Goal: Task Accomplishment & Management: Understand site structure

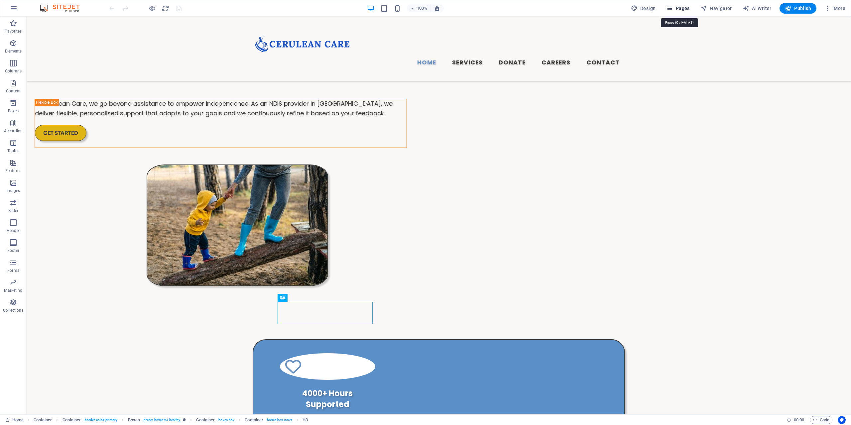
click at [682, 6] on span "Pages" at bounding box center [677, 8] width 23 height 7
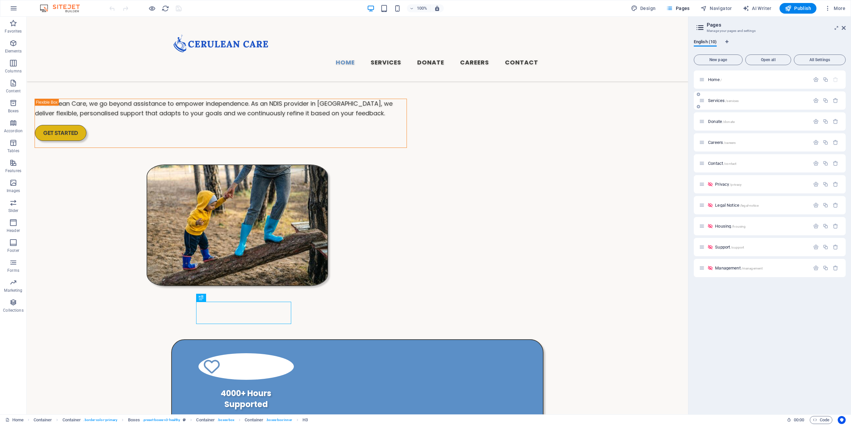
click at [721, 98] on div "Services /services" at bounding box center [754, 101] width 111 height 8
click at [721, 100] on span "Services /services" at bounding box center [723, 100] width 31 height 5
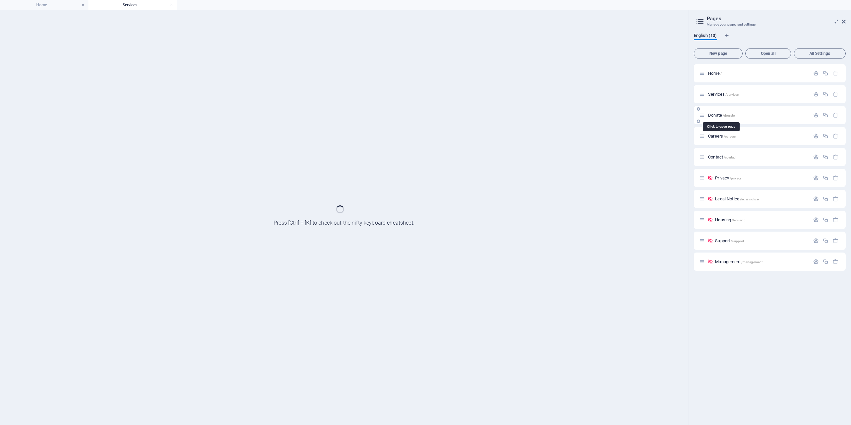
click at [719, 115] on span "Donate /donate" at bounding box center [721, 115] width 27 height 5
click at [720, 137] on span "Careers /careers" at bounding box center [722, 136] width 28 height 5
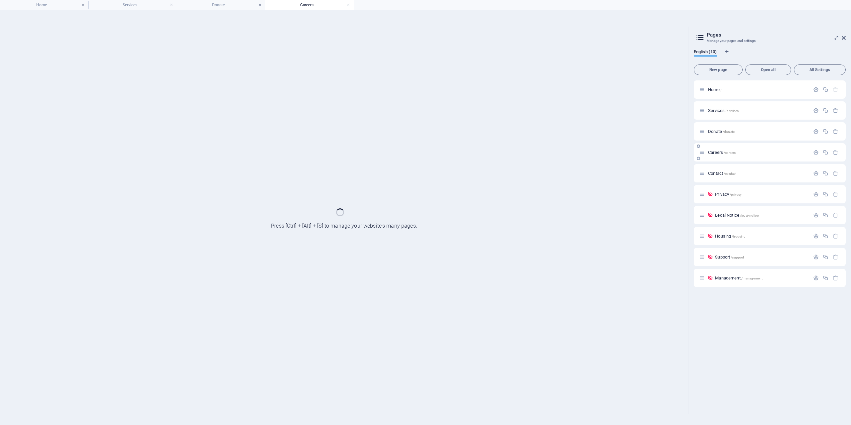
click at [721, 156] on div "Careers /careers" at bounding box center [754, 153] width 111 height 8
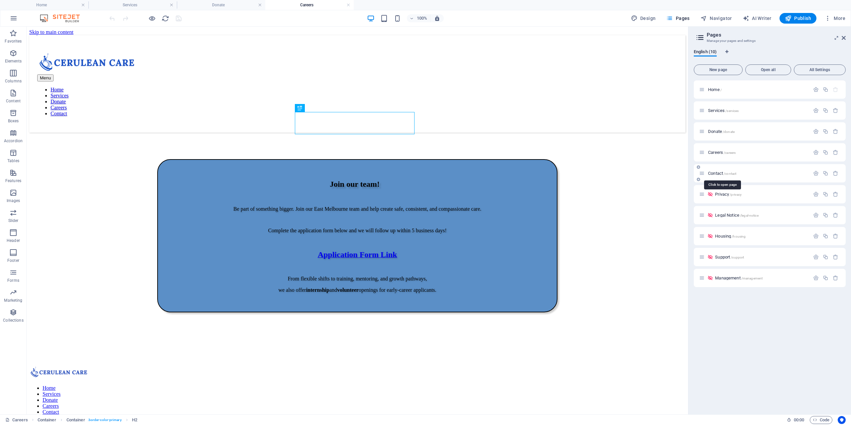
click at [719, 174] on span "Contact /contact" at bounding box center [722, 173] width 28 height 5
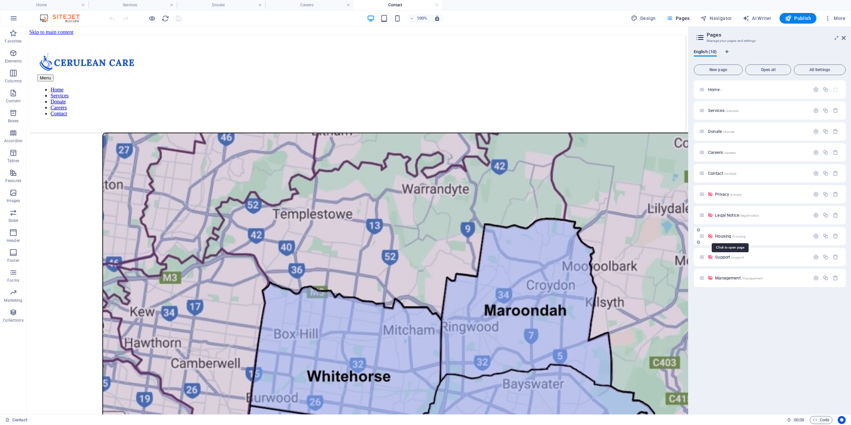
click at [723, 237] on span "Housing /housing" at bounding box center [730, 236] width 31 height 5
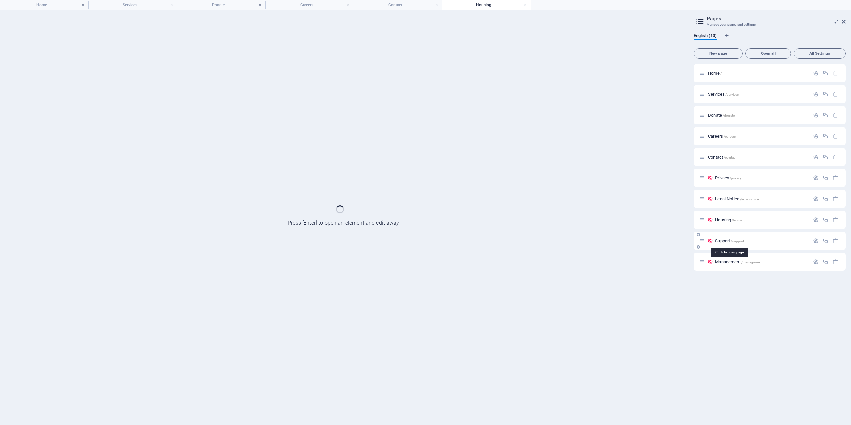
click at [726, 241] on span "Support /support" at bounding box center [729, 240] width 29 height 5
click at [731, 262] on div "Home / Services /services Donate /donate Careers /careers Contact /contact Priv…" at bounding box center [769, 167] width 152 height 207
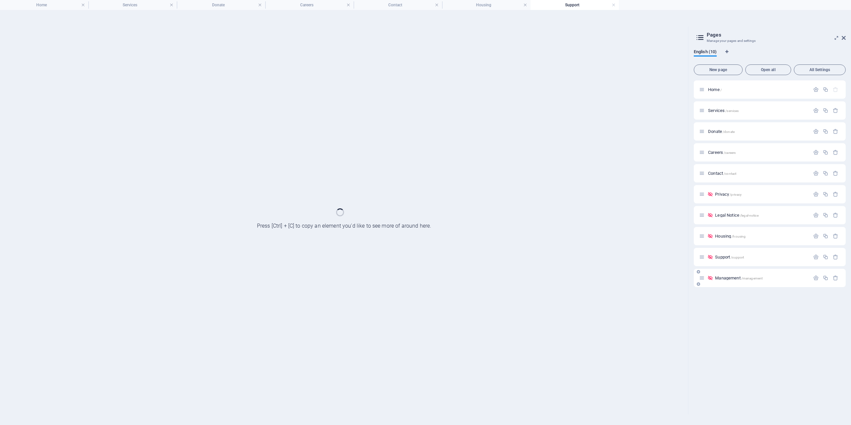
scroll to position [479, 0]
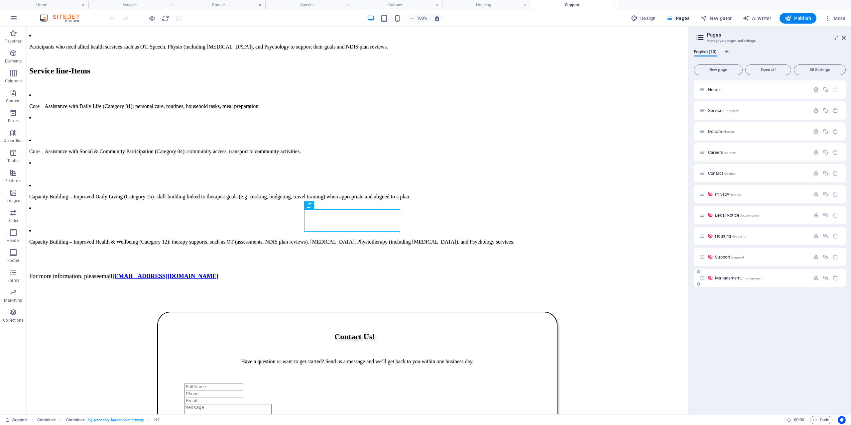
click at [725, 276] on span "Management /management" at bounding box center [739, 277] width 48 height 5
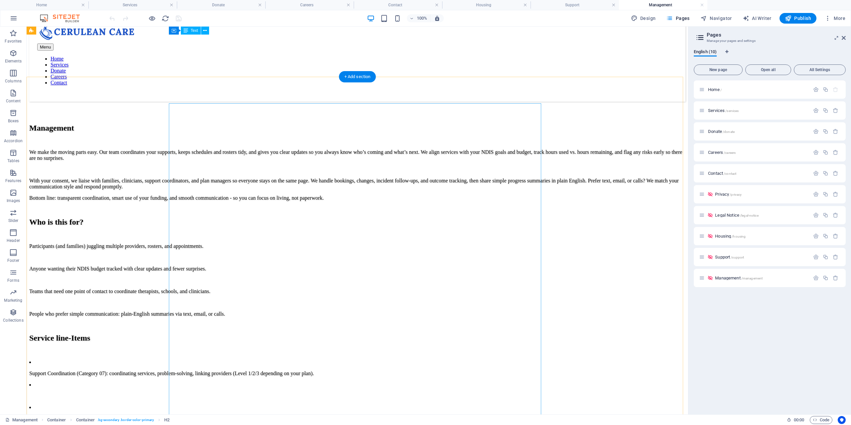
scroll to position [0, 0]
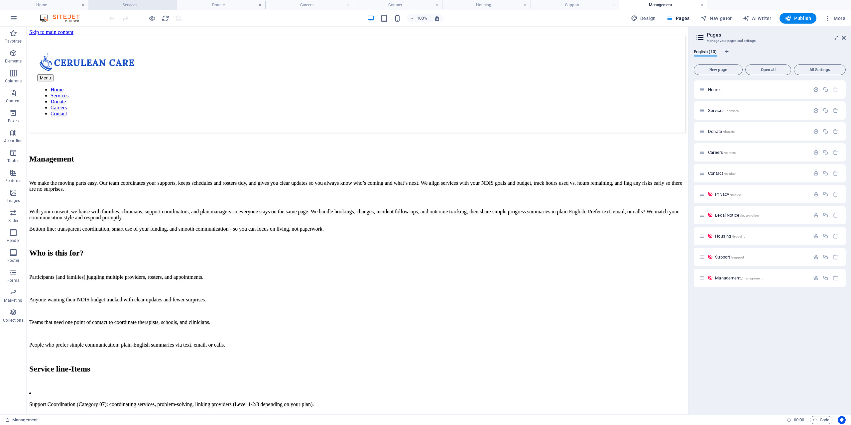
click at [129, 4] on h4 "Services" at bounding box center [132, 4] width 88 height 7
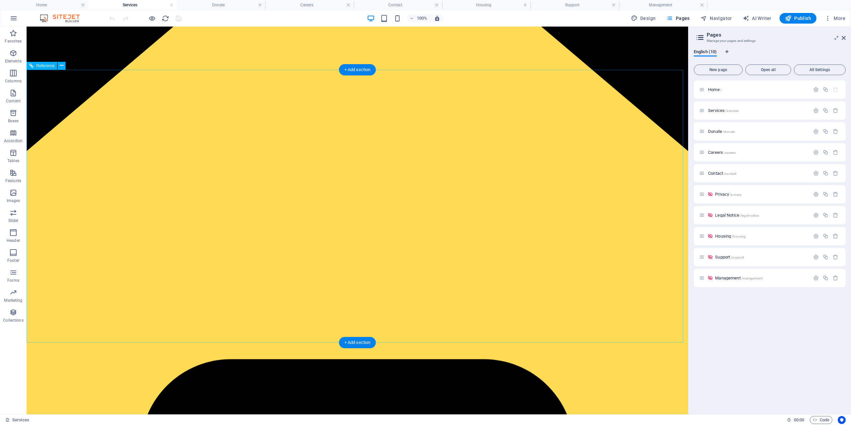
scroll to position [166, 0]
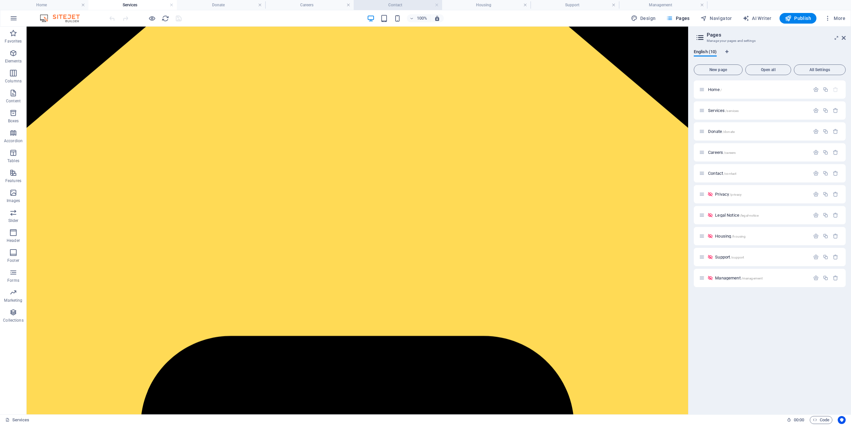
click at [406, 7] on h4 "Contact" at bounding box center [398, 4] width 88 height 7
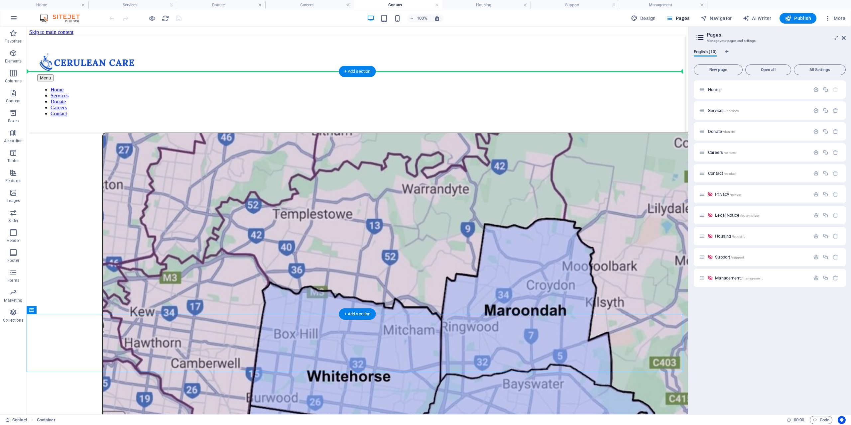
drag, startPoint x: 70, startPoint y: 338, endPoint x: 98, endPoint y: 145, distance: 195.1
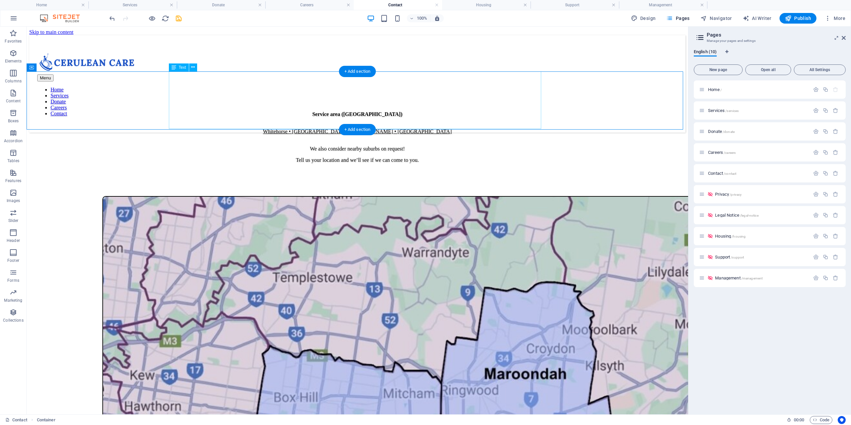
click at [304, 111] on div "Service area (East Melbourne) Whitehorse • Maroondah • Knox • Monash We also co…" at bounding box center [357, 137] width 656 height 52
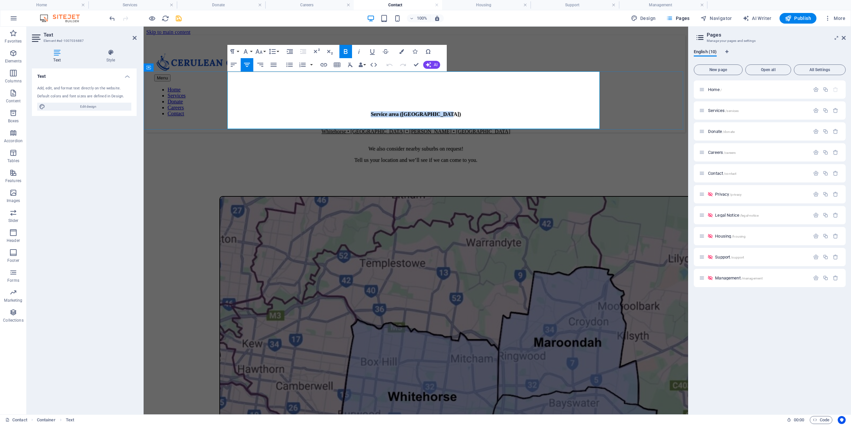
drag, startPoint x: 421, startPoint y: 79, endPoint x: 365, endPoint y: 80, distance: 56.8
click at [365, 111] on p "Service area (East Melbourne)" at bounding box center [415, 114] width 539 height 6
click at [262, 52] on icon "button" at bounding box center [259, 52] width 8 height 8
drag, startPoint x: 410, startPoint y: 123, endPoint x: 229, endPoint y: 95, distance: 183.1
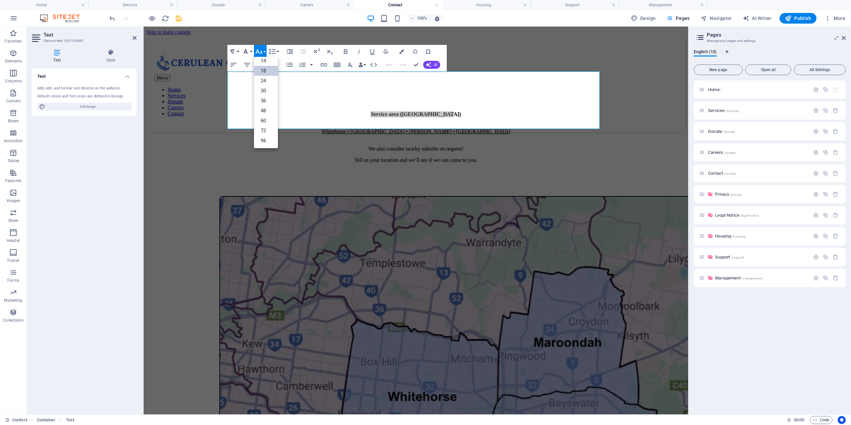
click at [247, 50] on icon "button" at bounding box center [246, 52] width 8 height 8
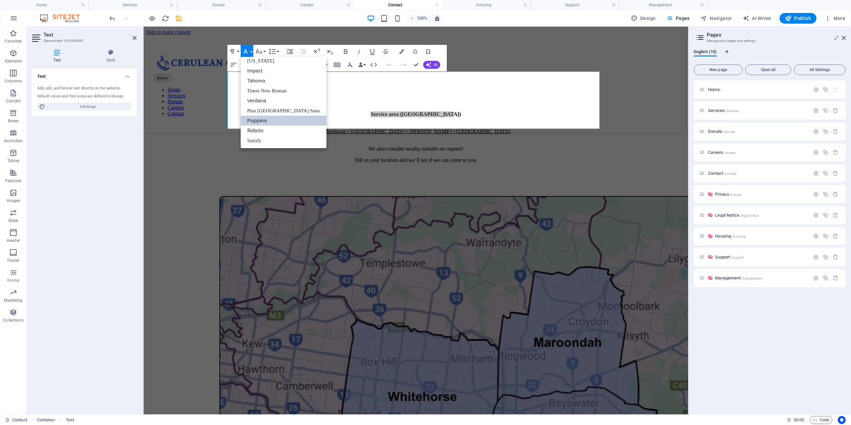
scroll to position [14, 0]
click at [236, 51] on icon "button" at bounding box center [232, 52] width 8 height 8
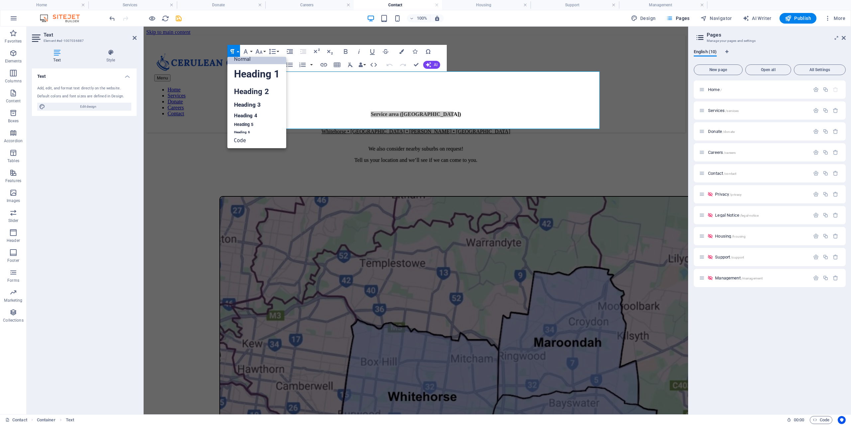
scroll to position [5, 0]
click at [260, 105] on link "Heading 3" at bounding box center [256, 105] width 59 height 12
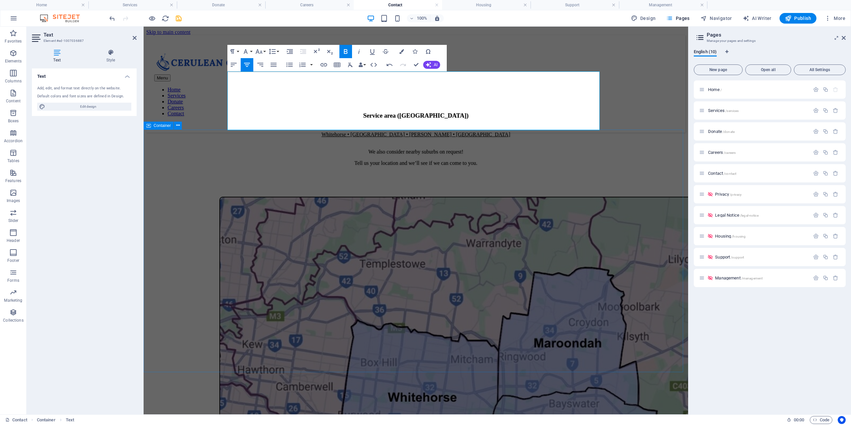
click at [272, 197] on div at bounding box center [415, 419] width 539 height 445
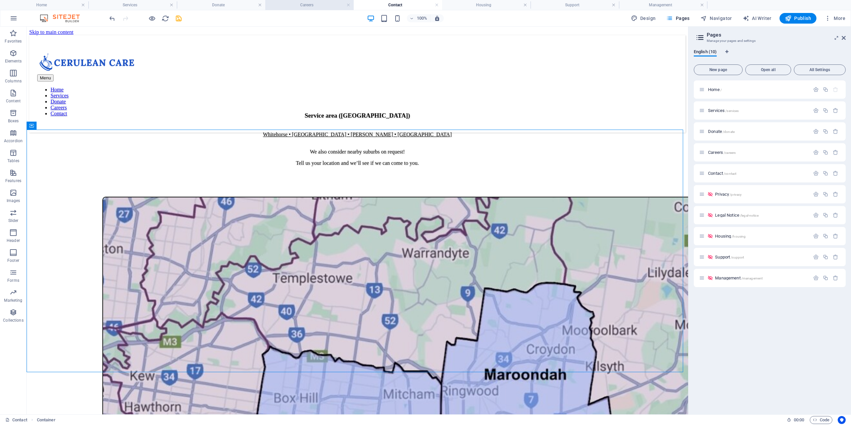
click at [327, 3] on h4 "Careers" at bounding box center [309, 4] width 88 height 7
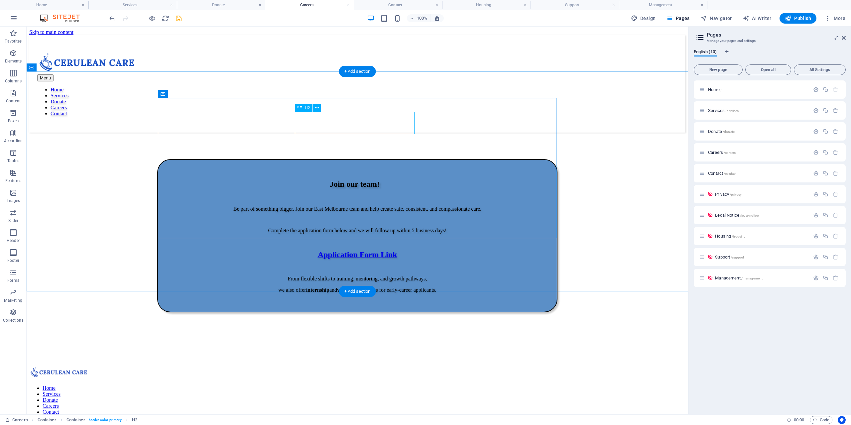
click at [366, 180] on div "Join our team!" at bounding box center [354, 184] width 340 height 9
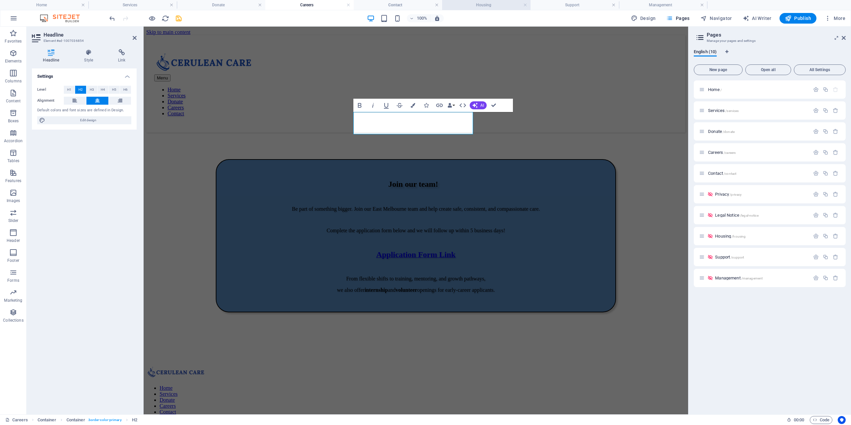
click at [473, 1] on li "Housing" at bounding box center [486, 5] width 88 height 10
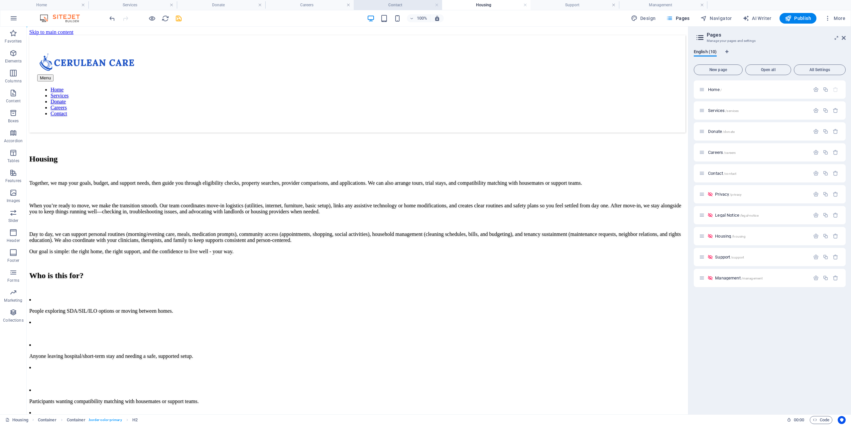
scroll to position [384, 0]
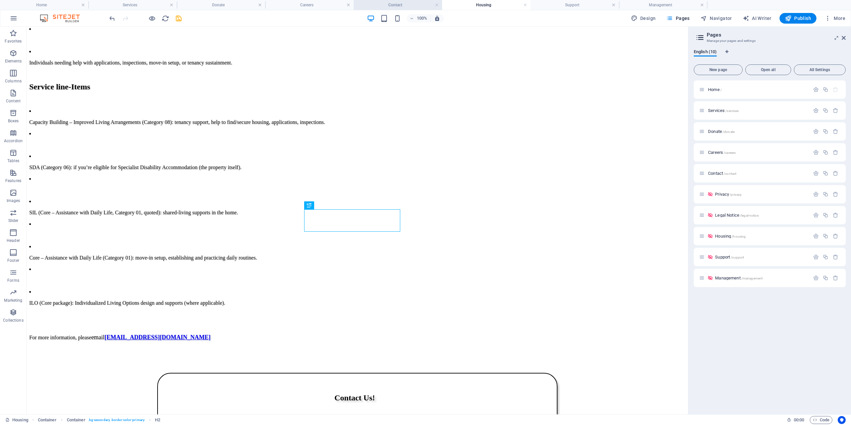
click at [398, 2] on h4 "Contact" at bounding box center [398, 4] width 88 height 7
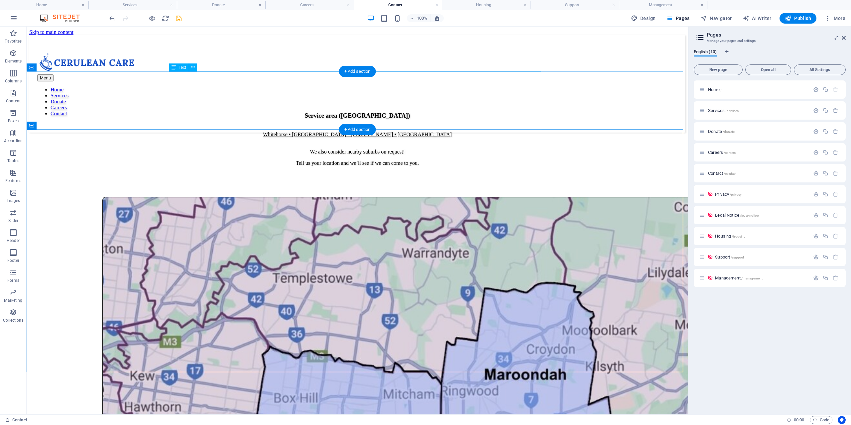
click at [390, 112] on div "Service area (East Melbourne) Whitehorse • Maroondah • Knox • Monash We also co…" at bounding box center [357, 139] width 656 height 54
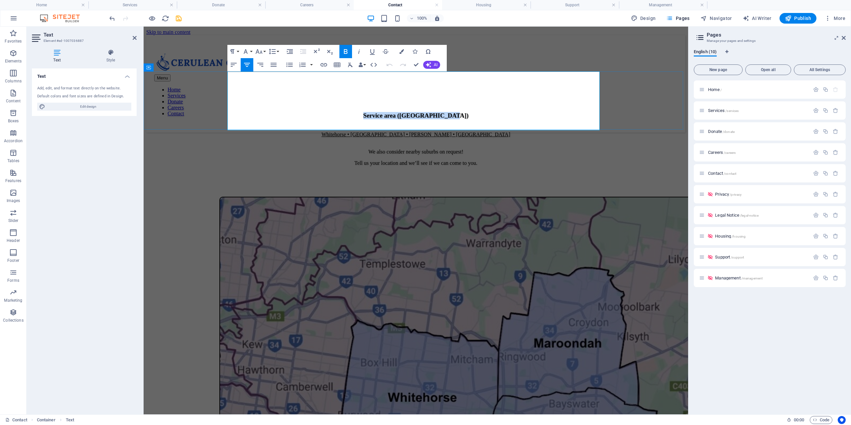
drag, startPoint x: 484, startPoint y: 78, endPoint x: 345, endPoint y: 77, distance: 139.2
click at [345, 112] on h3 "Service area (East Melbourne)" at bounding box center [415, 115] width 539 height 7
click at [277, 52] on button "Line Height" at bounding box center [273, 51] width 13 height 13
click at [263, 52] on button "Font Size" at bounding box center [260, 51] width 13 height 13
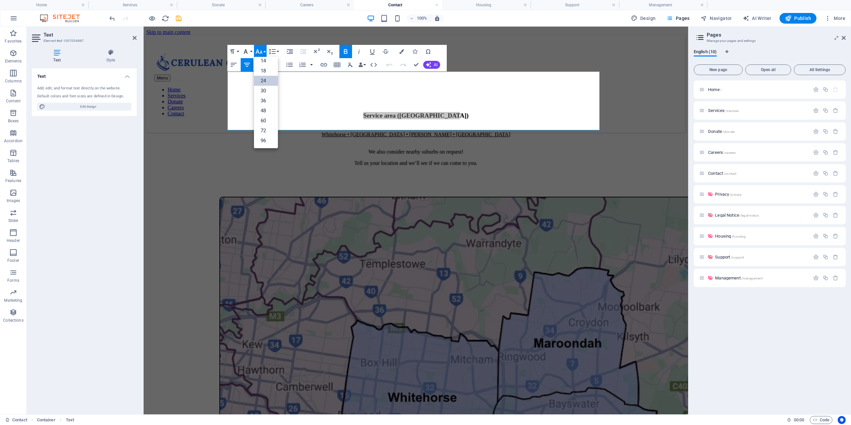
click at [251, 53] on button "Font Family" at bounding box center [247, 51] width 13 height 13
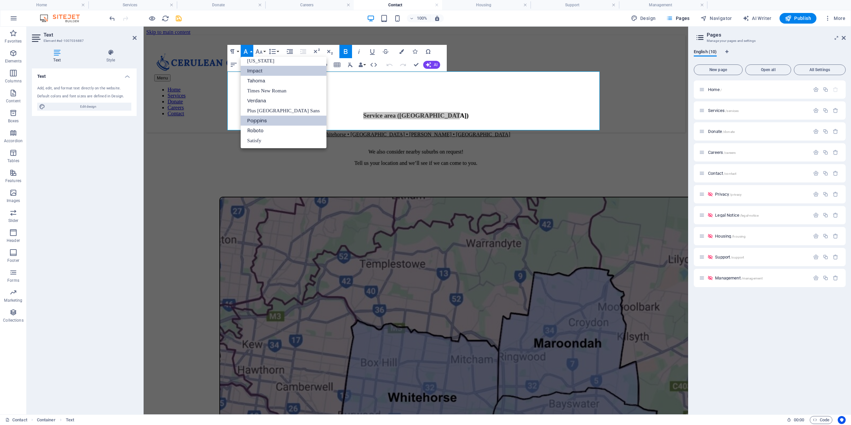
scroll to position [14, 0]
click at [237, 53] on button "Paragraph Format" at bounding box center [233, 51] width 13 height 13
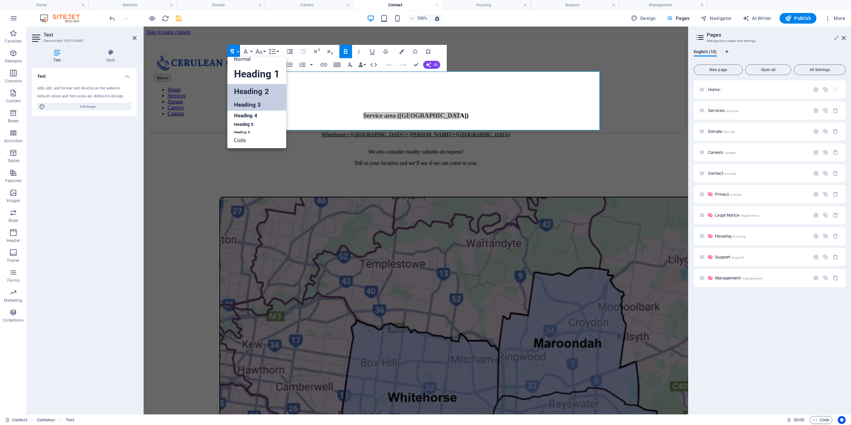
scroll to position [5, 0]
click at [260, 93] on link "Heading 2" at bounding box center [256, 91] width 59 height 15
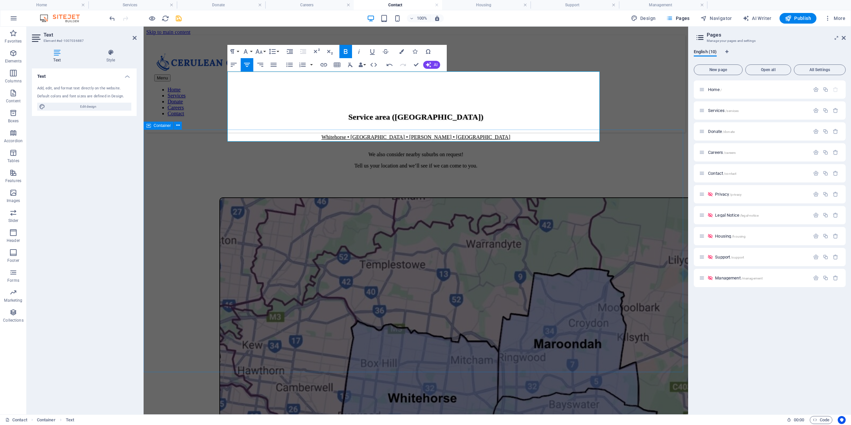
click at [622, 197] on div at bounding box center [415, 419] width 539 height 445
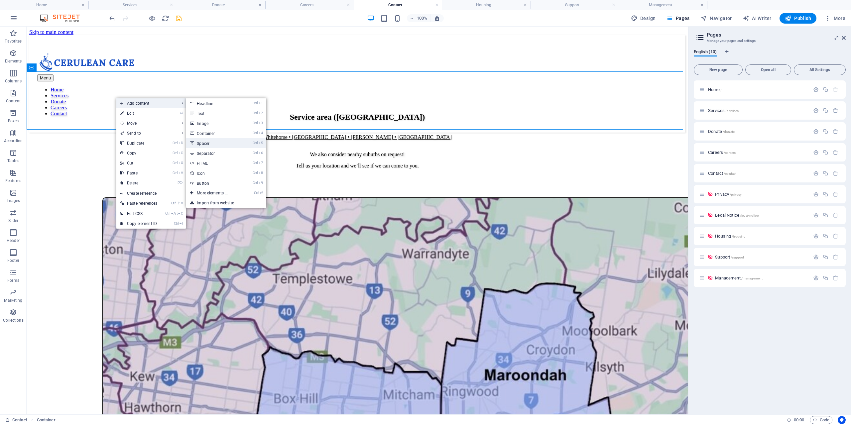
click at [227, 142] on link "Ctrl 5 Spacer" at bounding box center [213, 143] width 55 height 10
select select "px"
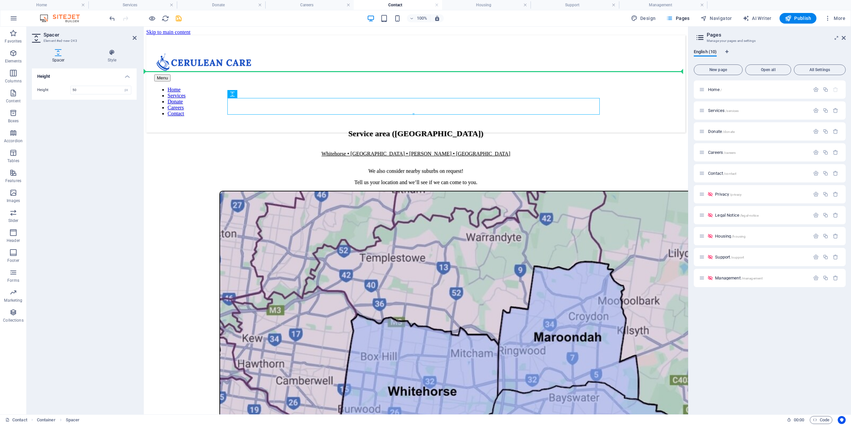
drag, startPoint x: 375, startPoint y: 122, endPoint x: 241, endPoint y: 69, distance: 145.0
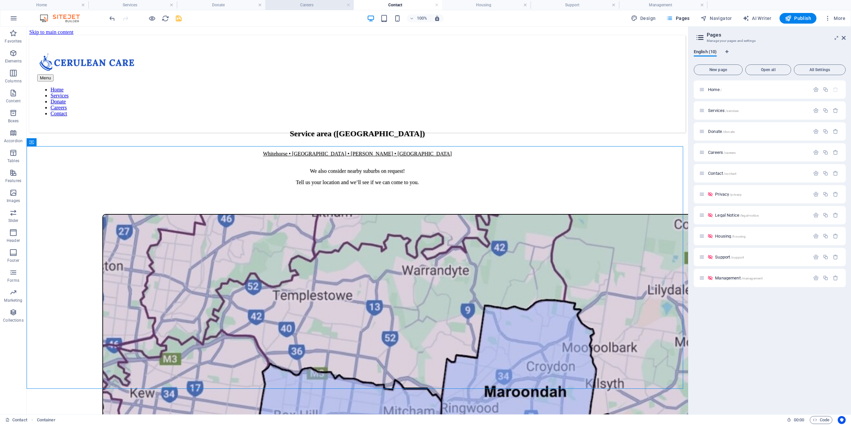
click at [303, 1] on h4 "Careers" at bounding box center [309, 4] width 88 height 7
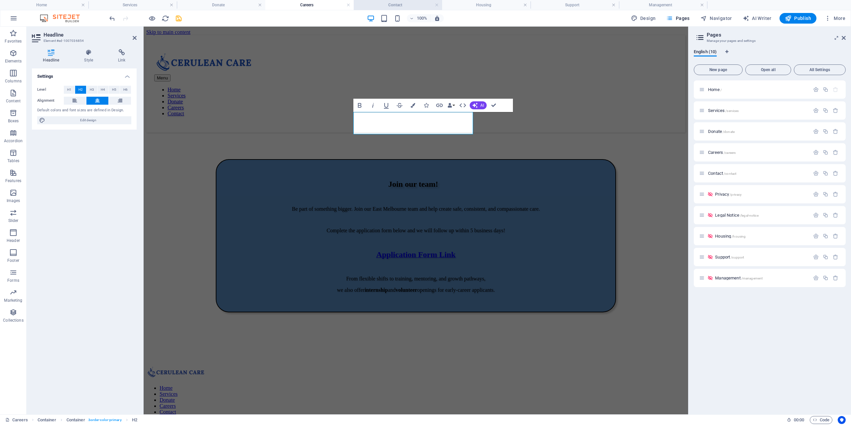
click at [390, 5] on h4 "Contact" at bounding box center [398, 4] width 88 height 7
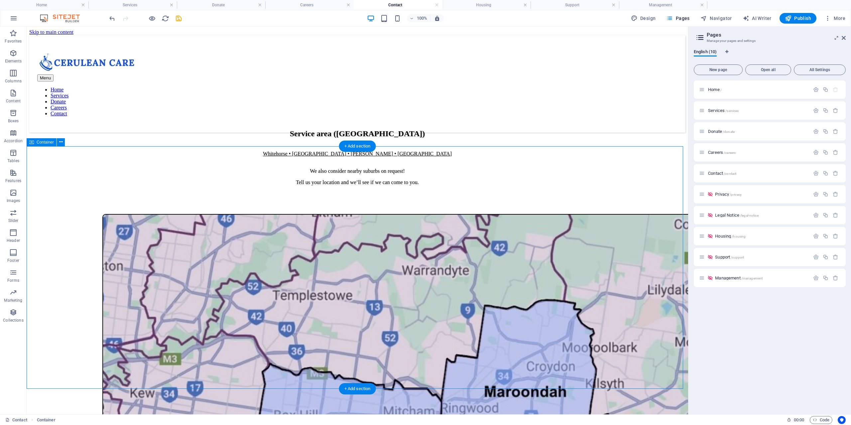
click at [150, 19] on icon "button" at bounding box center [152, 19] width 8 height 8
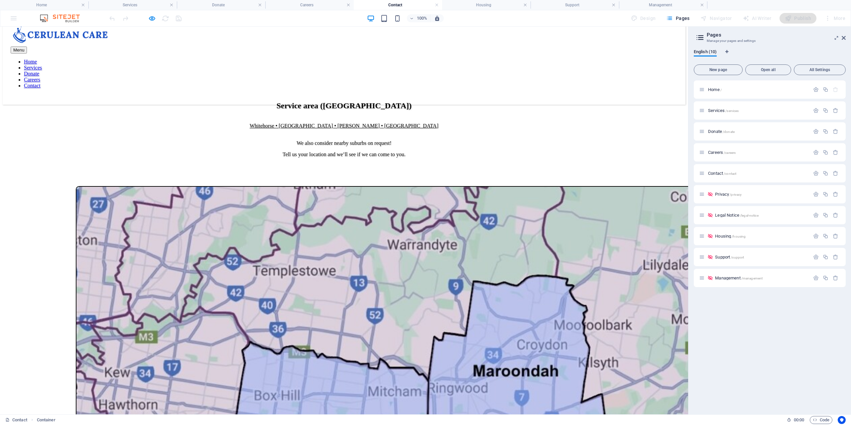
scroll to position [33, 0]
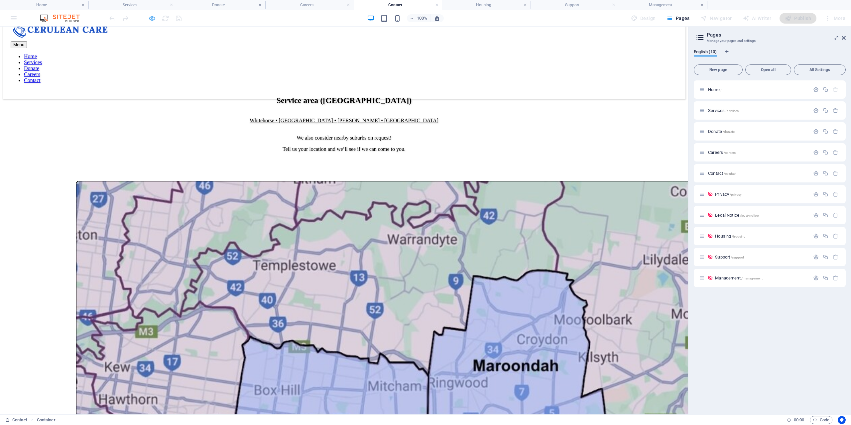
click at [154, 20] on icon "button" at bounding box center [152, 19] width 8 height 8
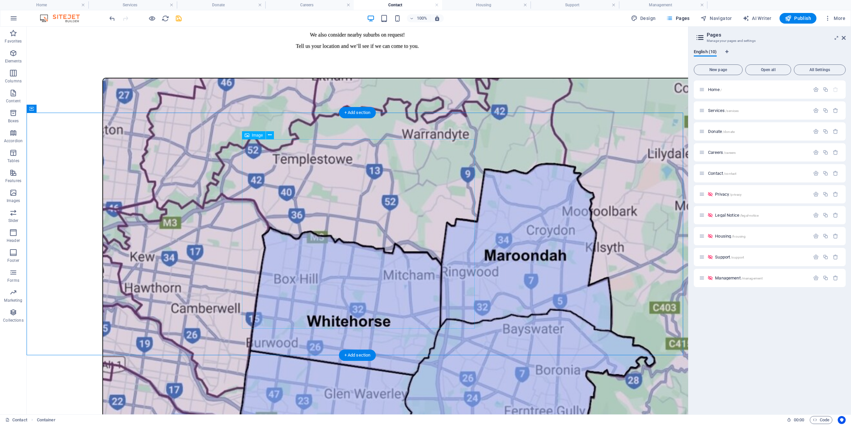
scroll to position [199, 0]
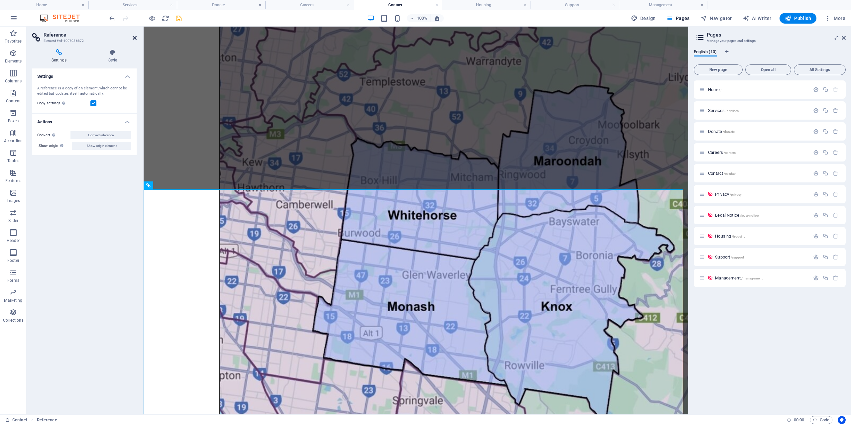
drag, startPoint x: 134, startPoint y: 39, endPoint x: 80, endPoint y: 27, distance: 55.4
click at [134, 39] on icon at bounding box center [135, 37] width 4 height 5
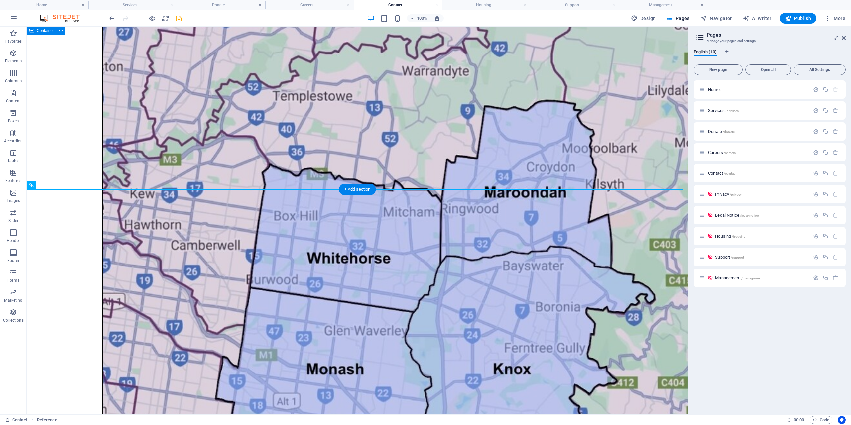
click at [152, 135] on div at bounding box center [357, 285] width 656 height 541
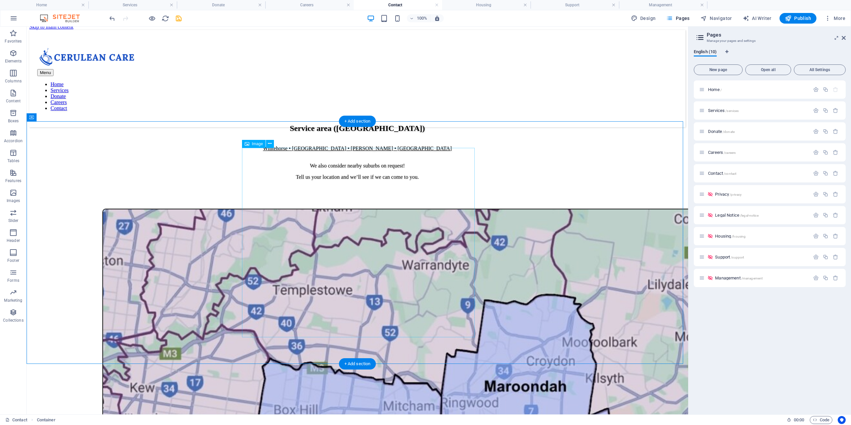
scroll to position [0, 0]
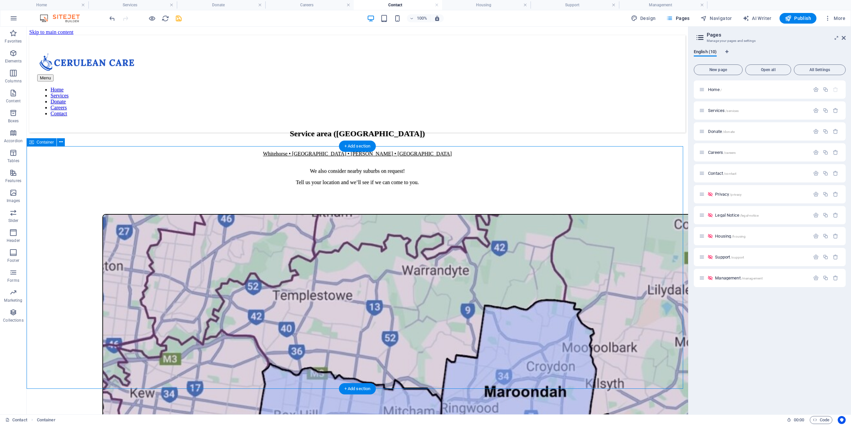
drag, startPoint x: 159, startPoint y: 228, endPoint x: 41, endPoint y: 229, distance: 118.0
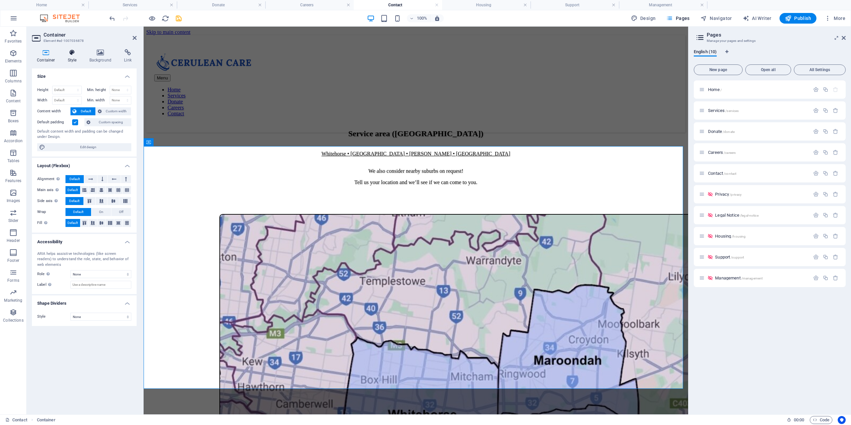
click at [75, 53] on icon at bounding box center [72, 52] width 19 height 7
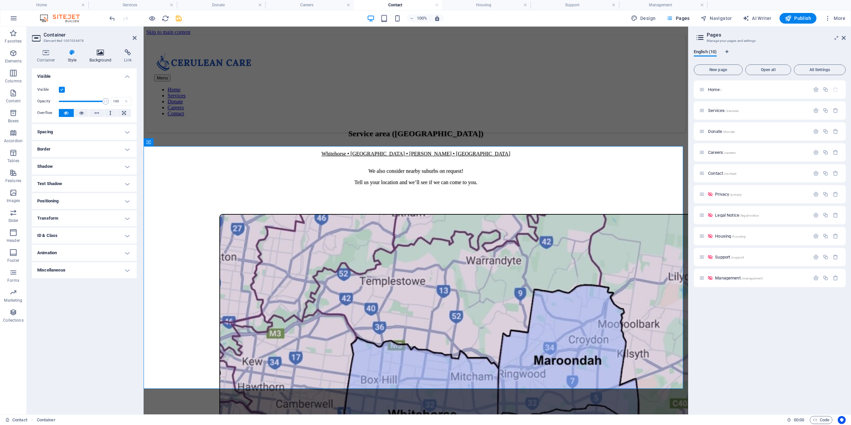
click at [97, 55] on icon at bounding box center [100, 52] width 32 height 7
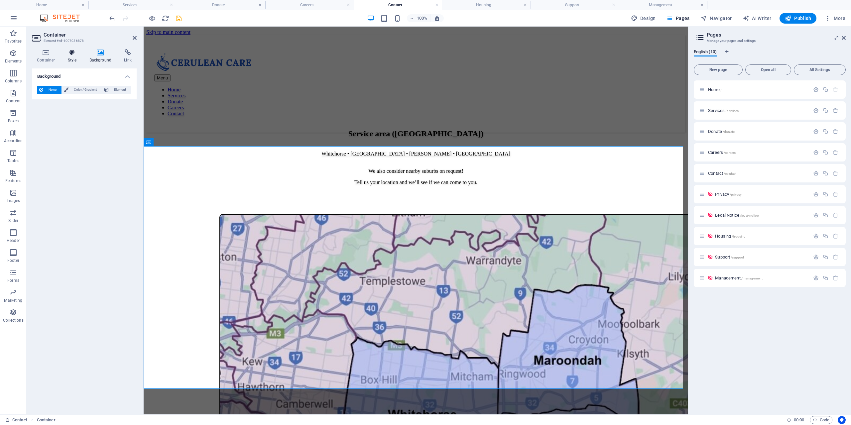
click at [69, 52] on icon at bounding box center [72, 52] width 19 height 7
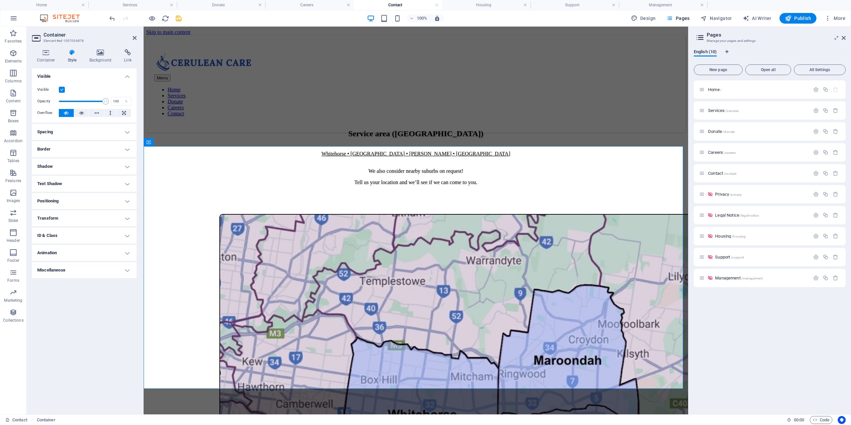
click at [72, 201] on h4 "Positioning" at bounding box center [84, 201] width 105 height 16
click at [77, 238] on h4 "Transform" at bounding box center [84, 241] width 105 height 16
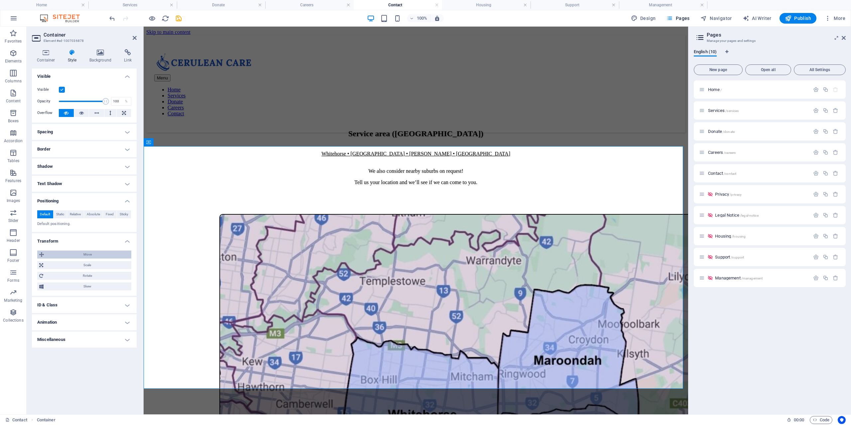
click at [86, 256] on span "Move" at bounding box center [87, 255] width 83 height 8
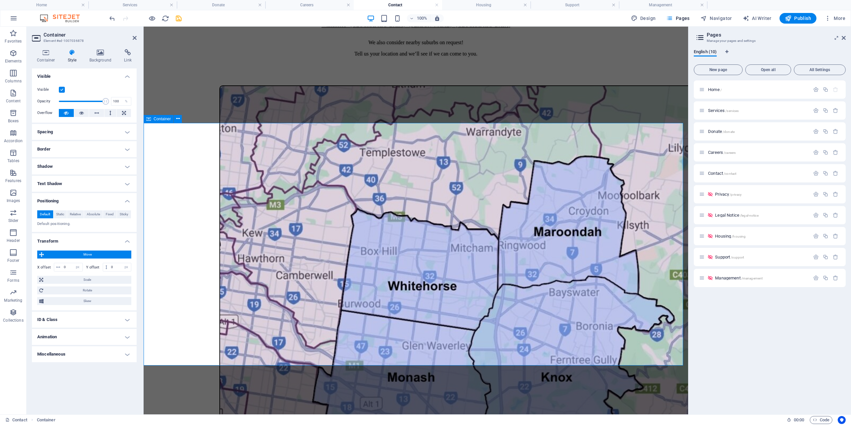
scroll to position [133, 0]
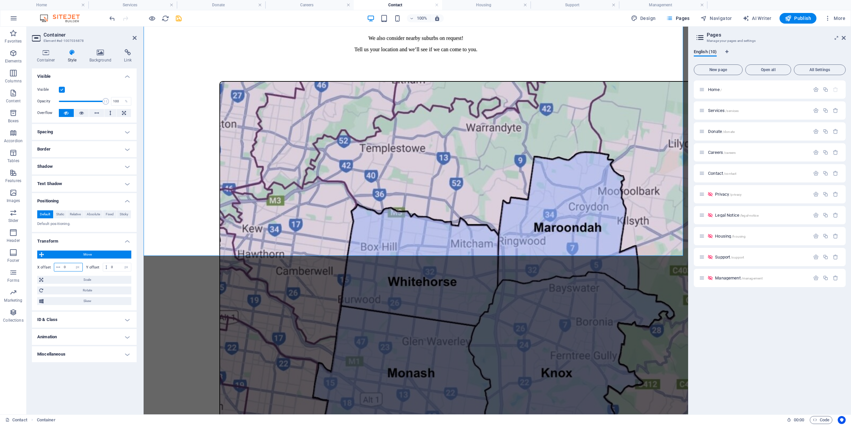
click at [72, 265] on input "0" at bounding box center [72, 267] width 20 height 8
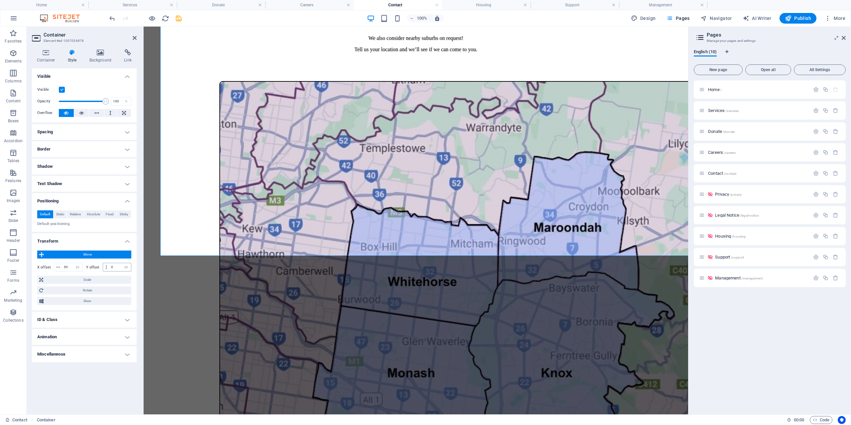
type input "0"
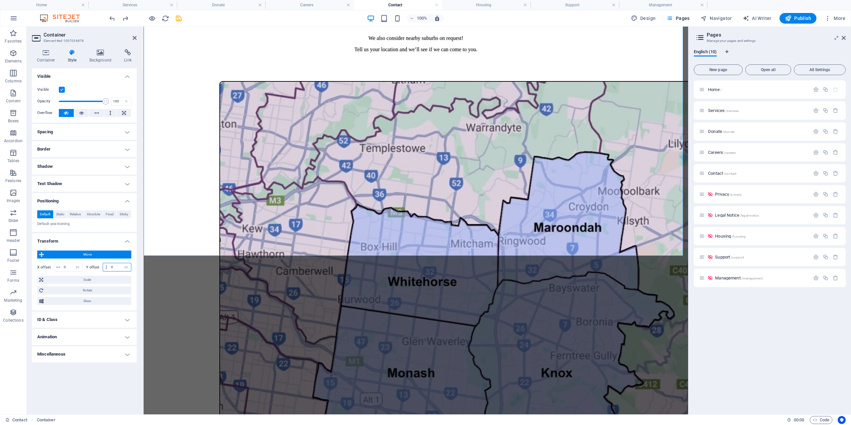
click at [111, 266] on input "0" at bounding box center [120, 267] width 22 height 8
click at [118, 263] on div "X offset 0 px rem % em vh vw Y offset 0 px rem % em vh vw" at bounding box center [84, 267] width 94 height 12
click at [118, 266] on input "0" at bounding box center [120, 267] width 22 height 8
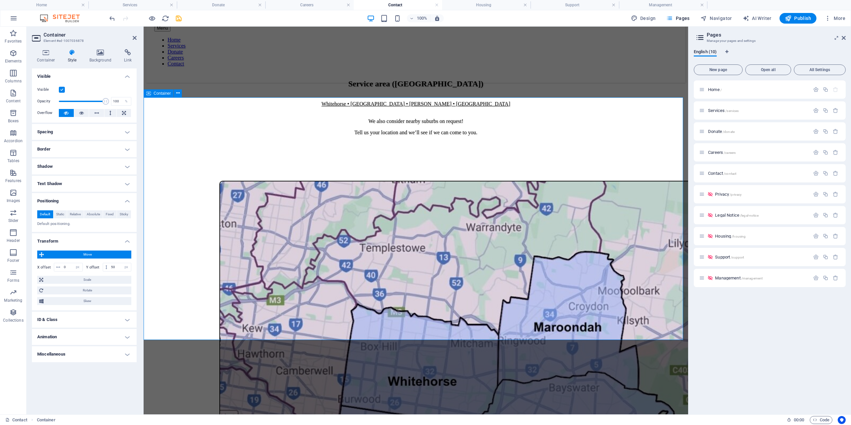
scroll to position [66, 0]
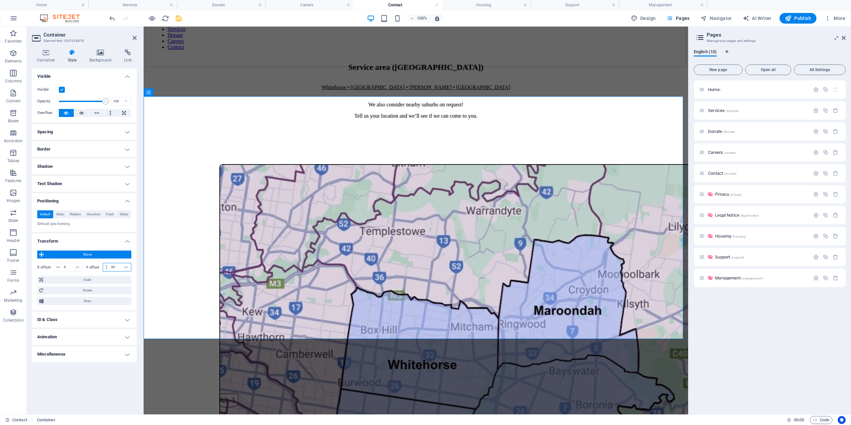
click at [118, 267] on input "50" at bounding box center [120, 267] width 22 height 8
type input "5"
type input "60"
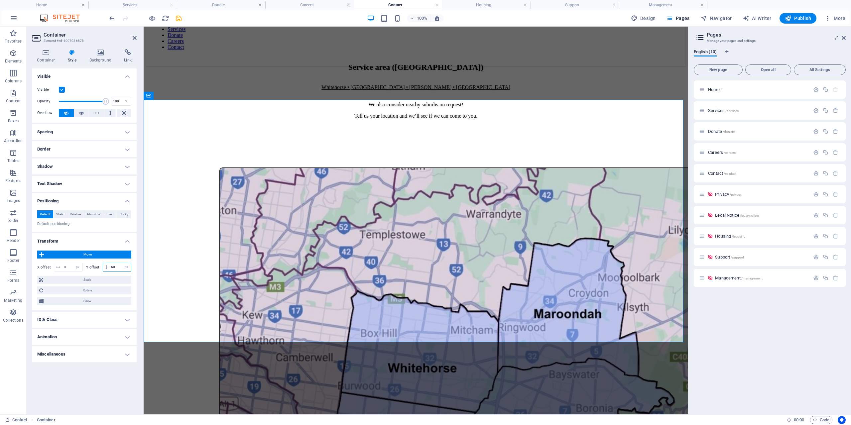
drag, startPoint x: 118, startPoint y: 265, endPoint x: 87, endPoint y: 262, distance: 31.7
click at [91, 263] on div "Y offset 60 px rem % em vh vw" at bounding box center [109, 267] width 46 height 9
type input "-50"
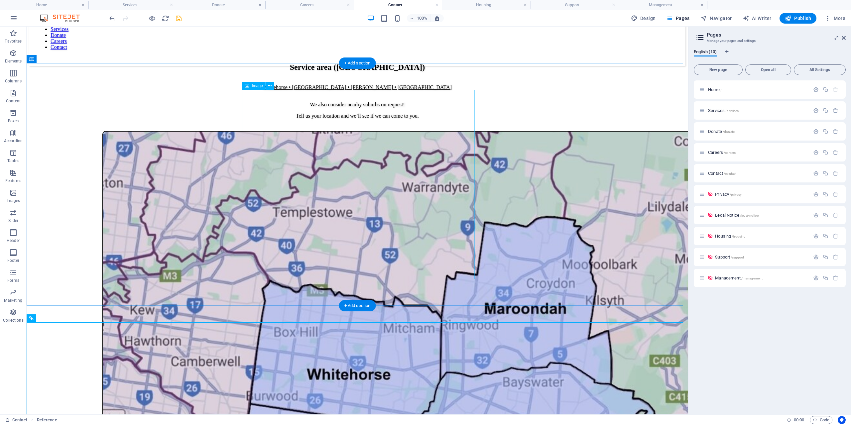
click at [360, 185] on figure at bounding box center [430, 401] width 656 height 541
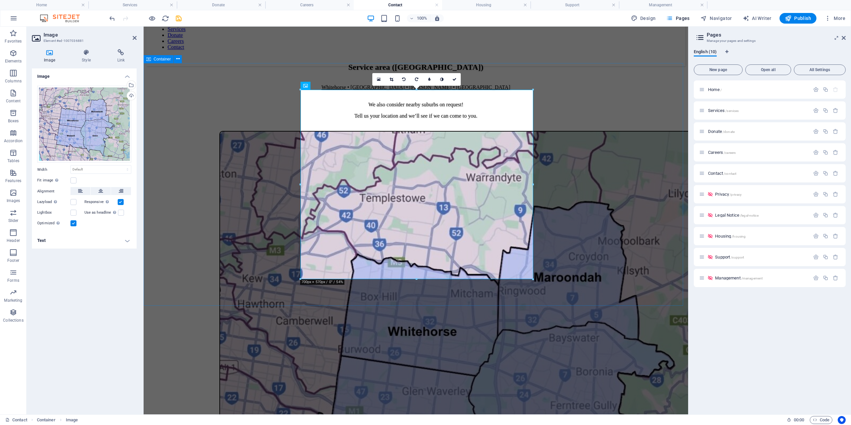
click at [252, 147] on div at bounding box center [415, 353] width 539 height 445
drag, startPoint x: 252, startPoint y: 147, endPoint x: 248, endPoint y: 149, distance: 4.6
click at [252, 147] on div at bounding box center [415, 353] width 539 height 445
select select "px"
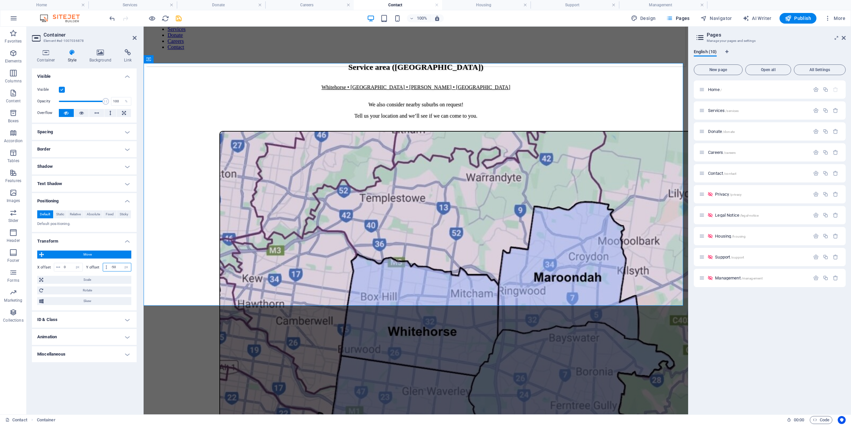
drag, startPoint x: 121, startPoint y: 264, endPoint x: 120, endPoint y: 268, distance: 3.5
click at [121, 266] on input "-50" at bounding box center [120, 267] width 22 height 8
type input "-5"
type input "30"
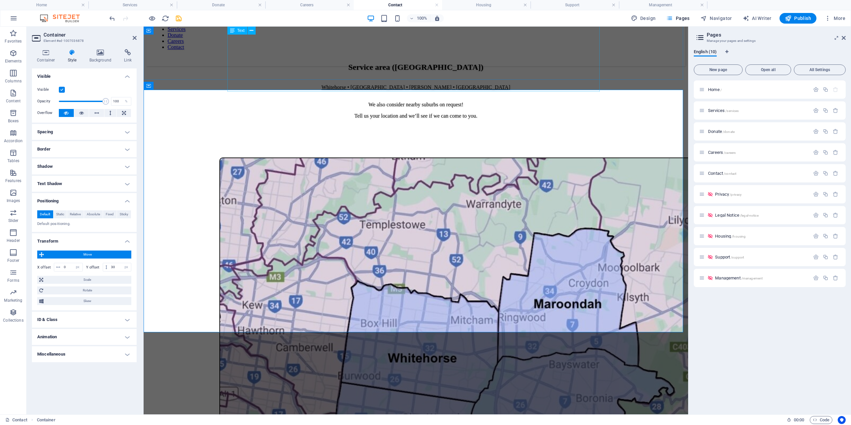
click at [236, 72] on div "Service area (East Melbourne) Whitehorse • Maroondah • Knox • Monash We also co…" at bounding box center [415, 91] width 539 height 56
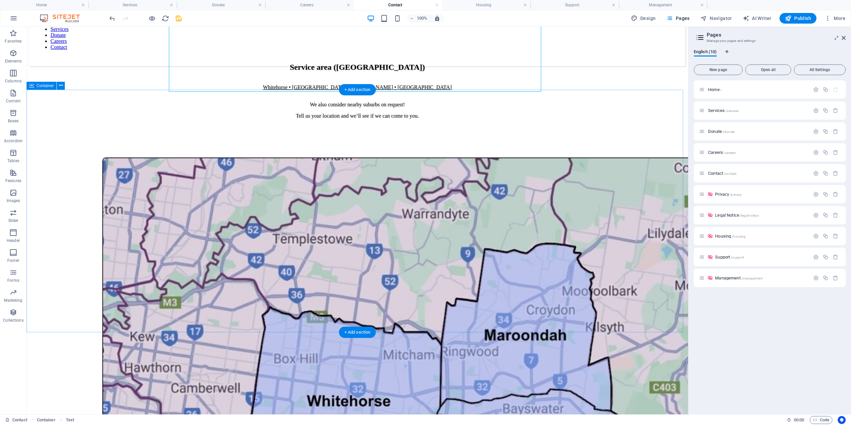
click at [177, 173] on div at bounding box center [357, 427] width 656 height 541
select select "px"
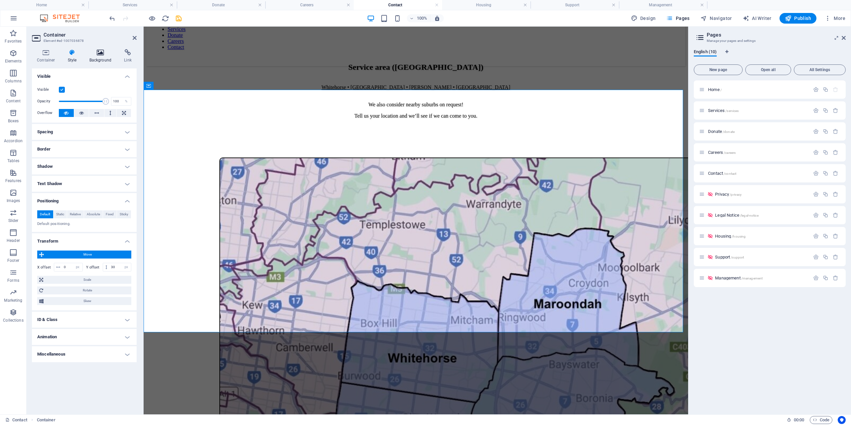
click at [107, 56] on h4 "Background" at bounding box center [101, 56] width 35 height 14
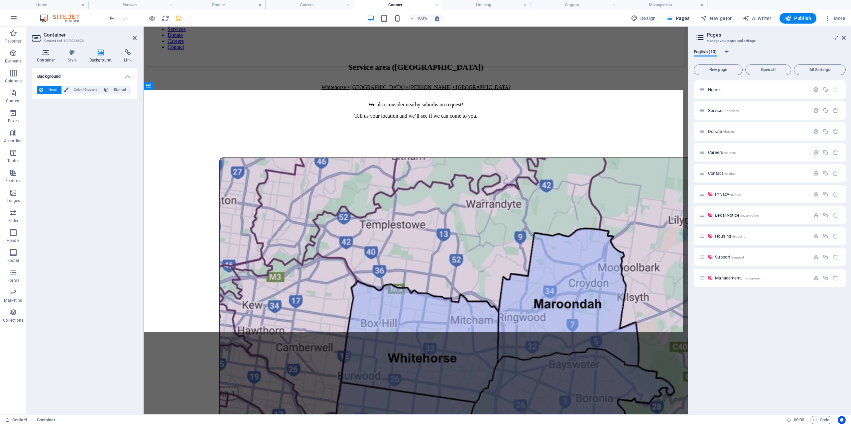
click at [42, 58] on h4 "Container" at bounding box center [47, 56] width 31 height 14
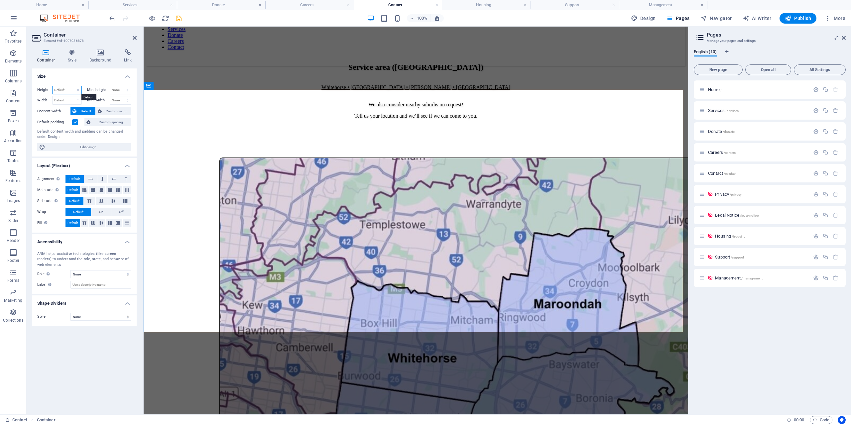
click at [75, 90] on select "Default px rem % vh vw" at bounding box center [66, 90] width 29 height 8
select select "px"
click at [72, 86] on select "Default px rem % vh vw" at bounding box center [66, 90] width 29 height 8
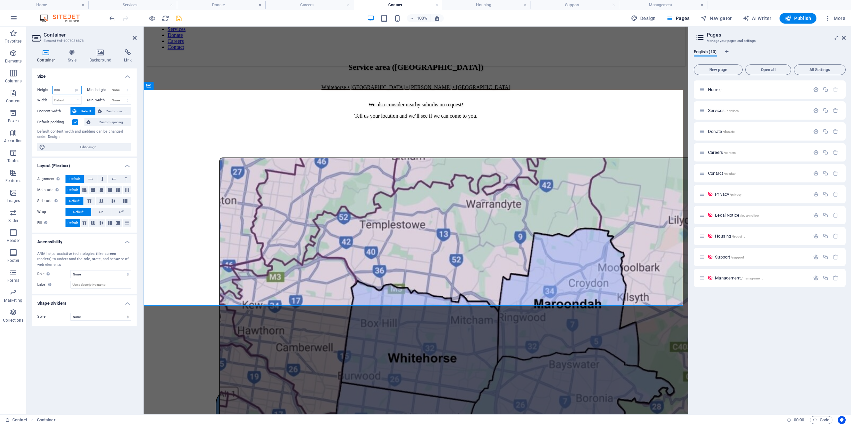
click at [68, 91] on input "650" at bounding box center [66, 90] width 29 height 8
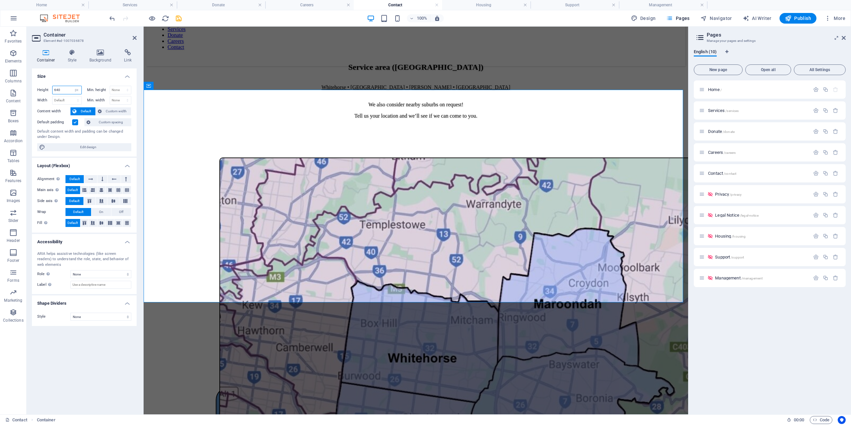
click at [68, 89] on input "640" at bounding box center [66, 90] width 29 height 8
type input "660"
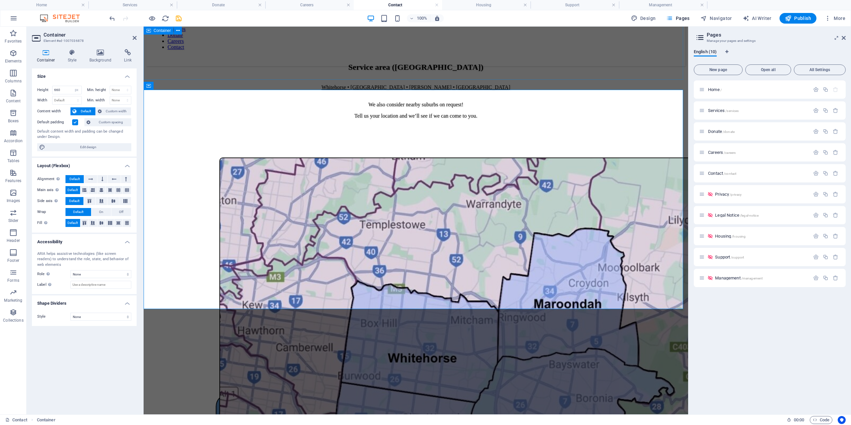
click at [241, 63] on div "Service area (East Melbourne) Whitehorse • Maroondah • Knox • Monash We also co…" at bounding box center [415, 91] width 539 height 56
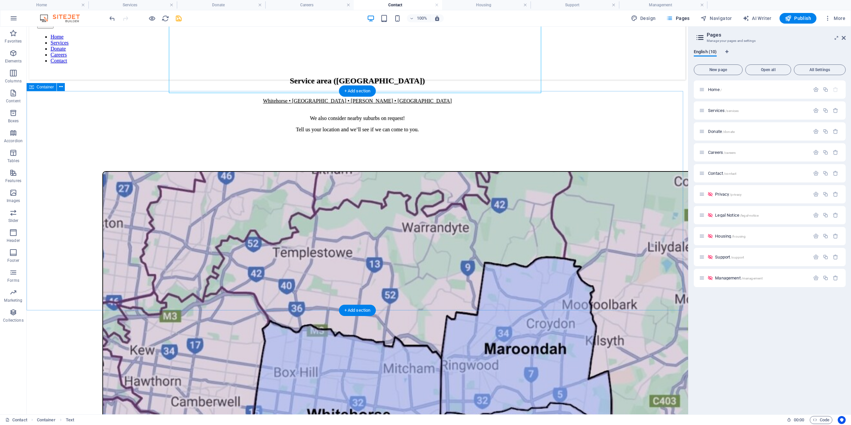
scroll to position [0, 0]
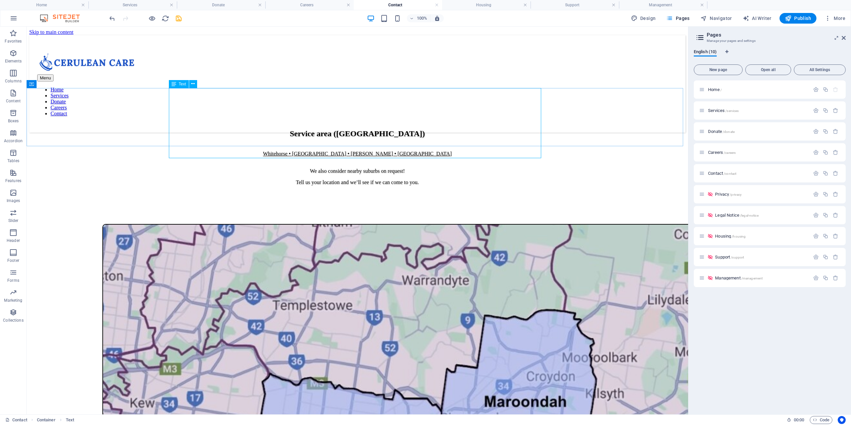
click at [181, 86] on span "Text" at bounding box center [182, 84] width 7 height 4
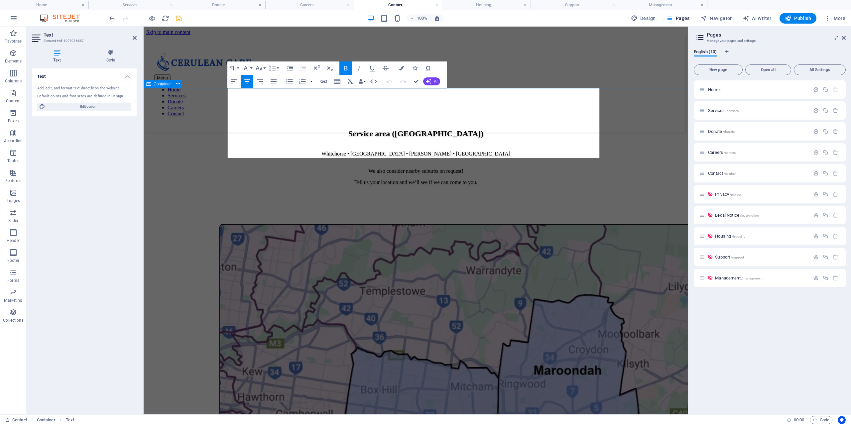
click at [195, 156] on div "Service area (East Melbourne) Whitehorse • Maroondah • Knox • Monash We also co…" at bounding box center [415, 185] width 539 height 58
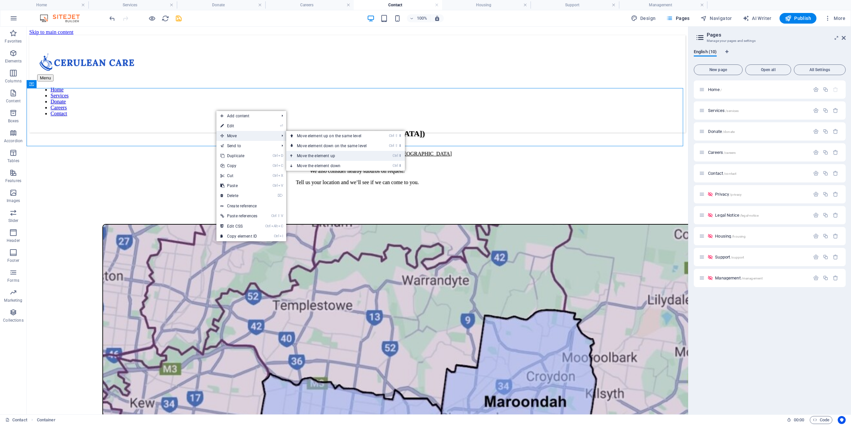
click at [366, 156] on link "Ctrl ⬆ Move the element up" at bounding box center [333, 156] width 94 height 10
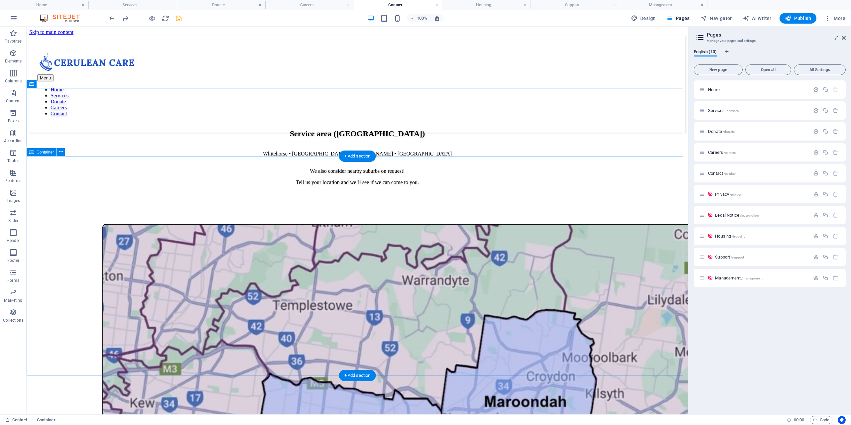
click at [175, 224] on div at bounding box center [357, 333] width 656 height 219
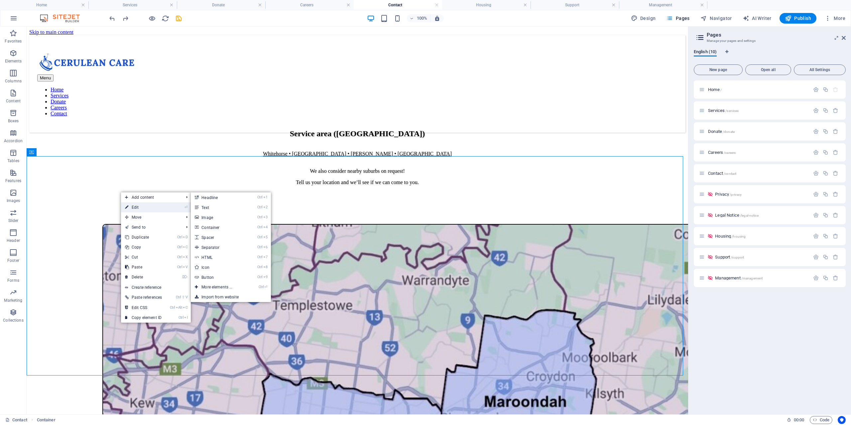
click at [140, 206] on link "⏎ Edit" at bounding box center [143, 207] width 45 height 10
select select "px"
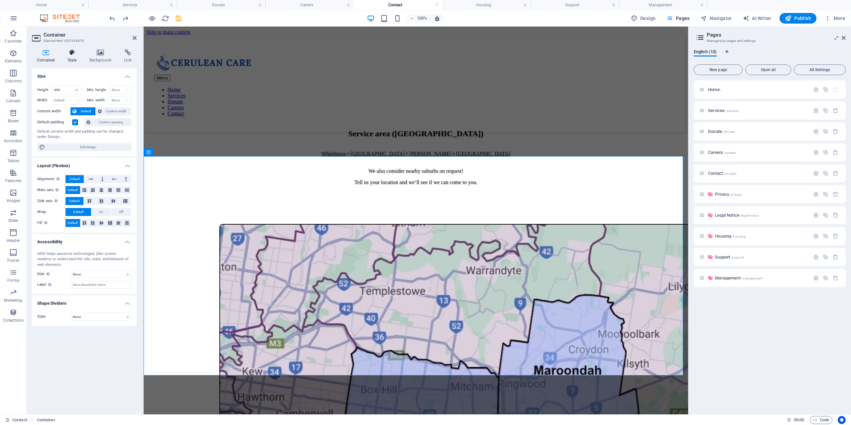
click at [74, 55] on icon at bounding box center [72, 52] width 19 height 7
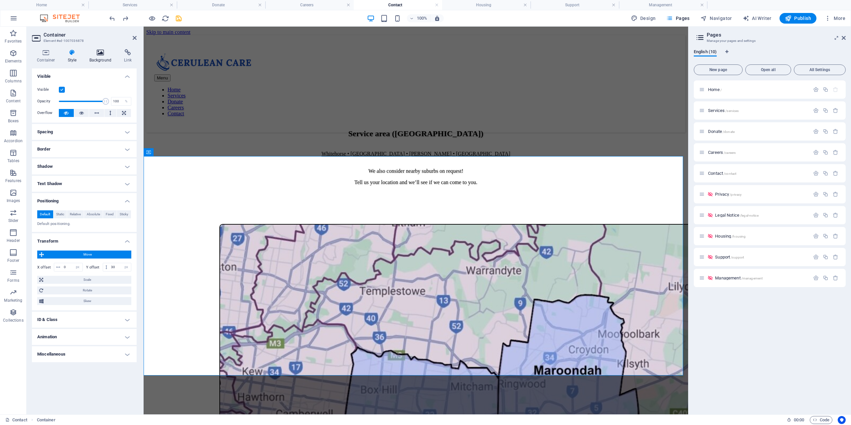
click at [97, 53] on icon at bounding box center [100, 52] width 32 height 7
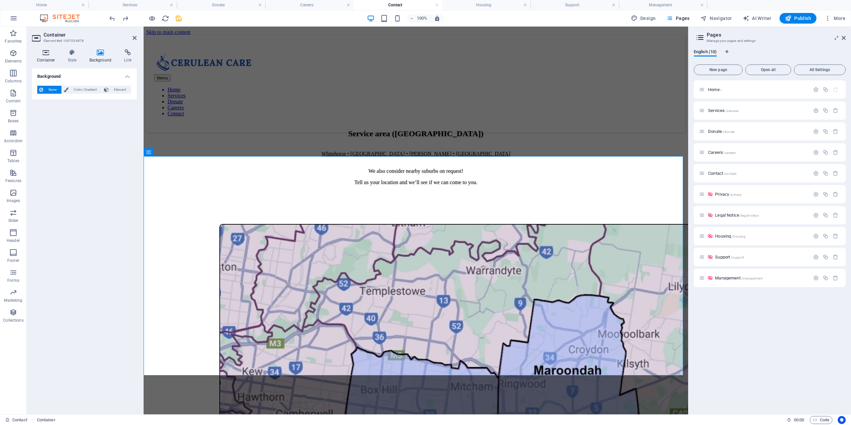
click at [55, 52] on icon at bounding box center [46, 52] width 28 height 7
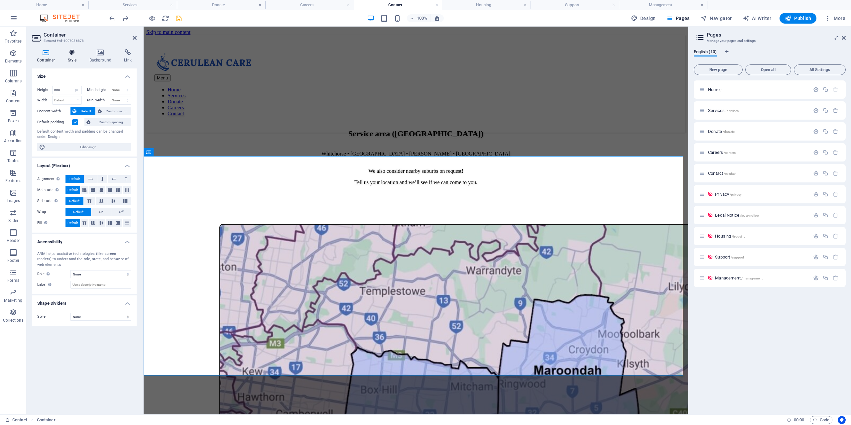
click at [67, 53] on icon at bounding box center [72, 52] width 19 height 7
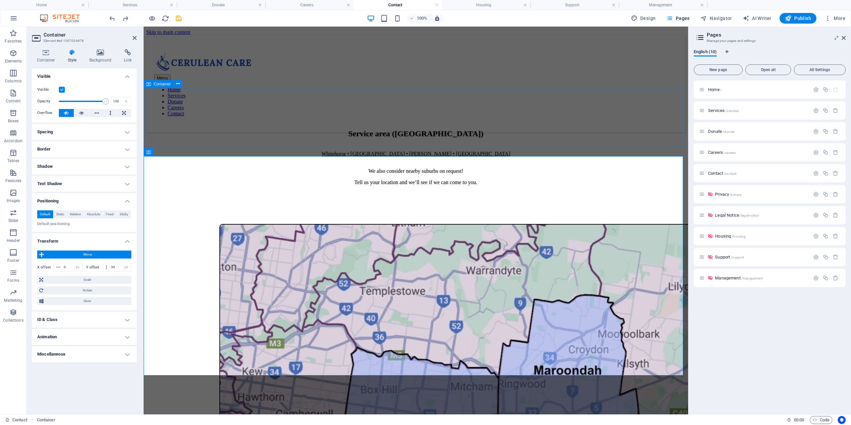
click at [184, 156] on div "Service area (East Melbourne) Whitehorse • Maroondah • Knox • Monash We also co…" at bounding box center [415, 185] width 539 height 58
select select "px"
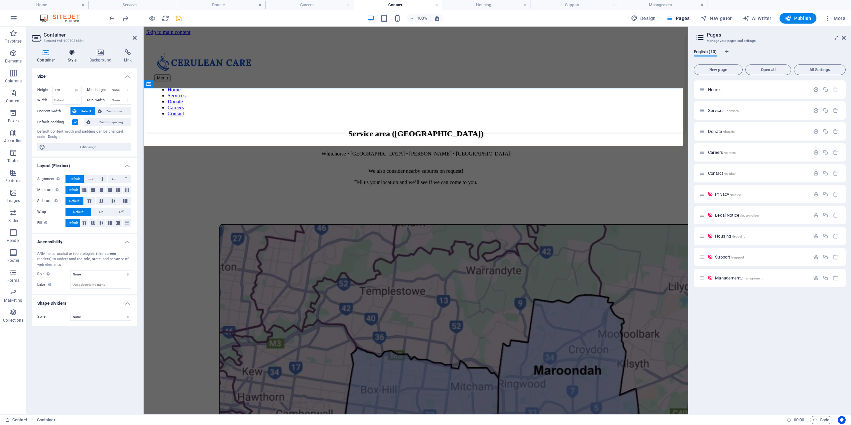
click at [75, 52] on icon at bounding box center [72, 52] width 19 height 7
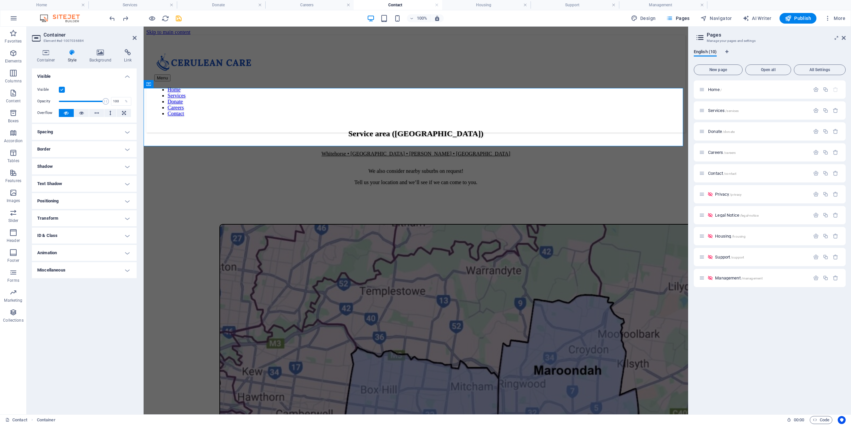
click at [85, 187] on h4 "Text Shadow" at bounding box center [84, 184] width 105 height 16
click at [91, 167] on h4 "Shadow" at bounding box center [84, 166] width 105 height 16
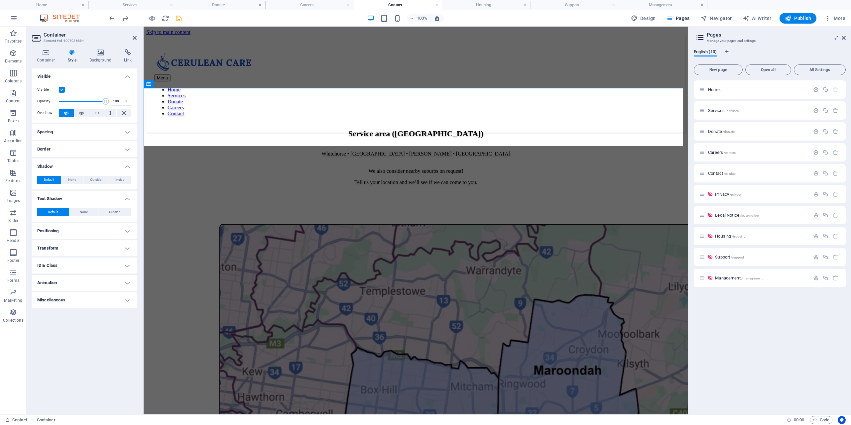
click at [103, 154] on h4 "Border" at bounding box center [84, 149] width 105 height 16
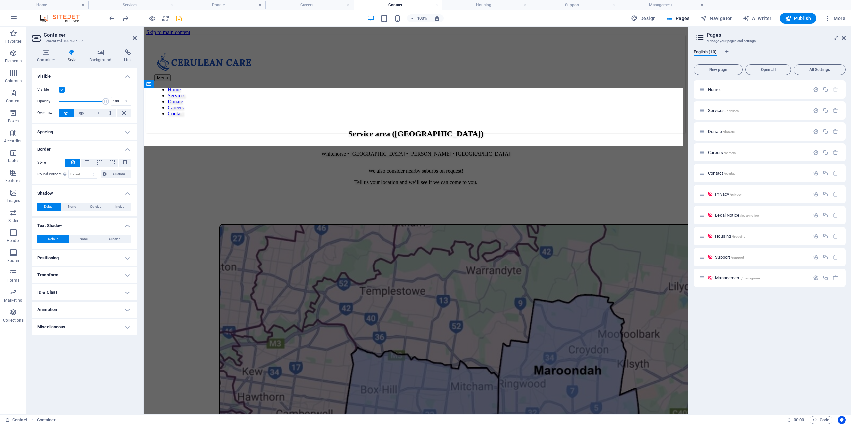
click at [121, 132] on h4 "Spacing" at bounding box center [84, 132] width 105 height 16
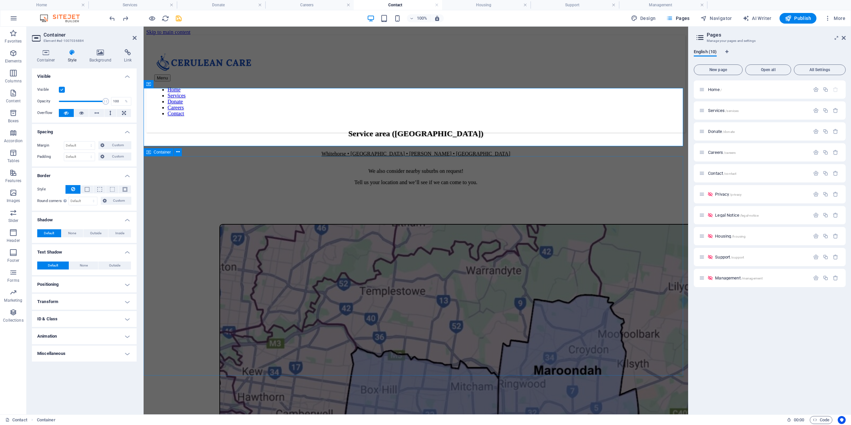
click at [228, 224] on div at bounding box center [415, 333] width 539 height 219
select select "px"
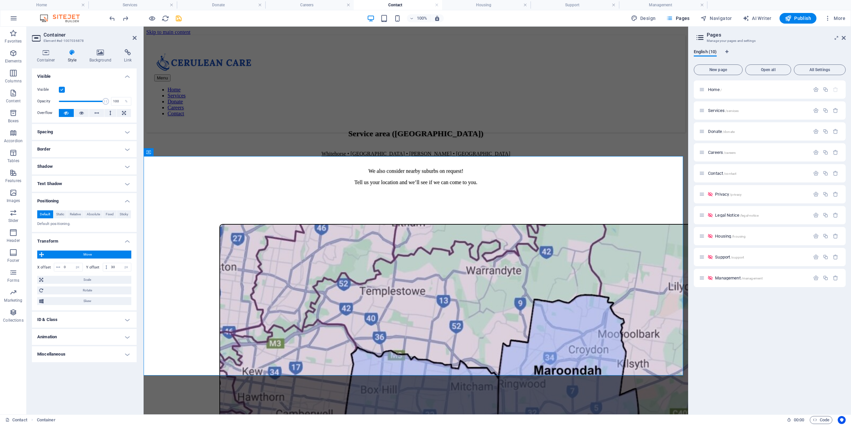
click at [65, 112] on icon at bounding box center [66, 113] width 5 height 8
click at [237, 140] on div "Service area (East Melbourne) Whitehorse • Maroondah • Knox • Monash We also co…" at bounding box center [415, 157] width 539 height 56
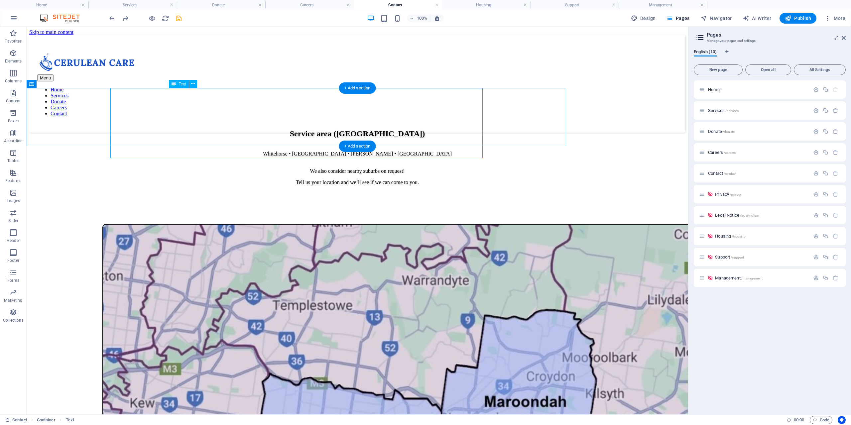
click at [177, 129] on div "Service area (East Melbourne) Whitehorse • Maroondah • Knox • Monash We also co…" at bounding box center [357, 157] width 656 height 56
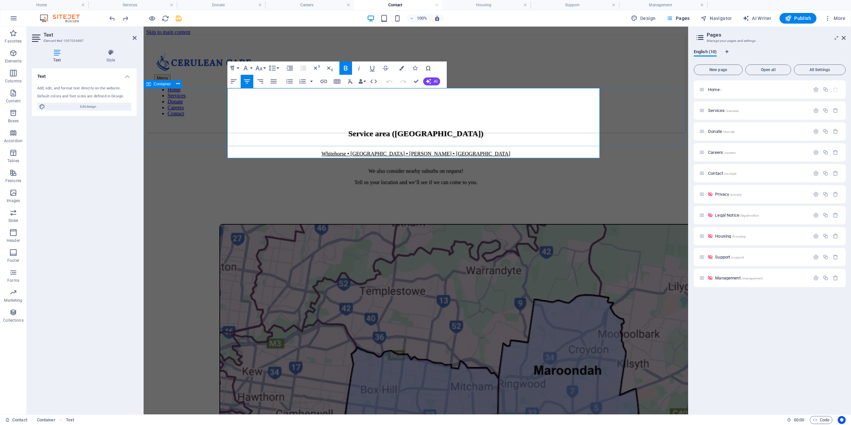
click at [304, 156] on div "Service area (East Melbourne) Whitehorse • Maroondah • Knox • Monash We also co…" at bounding box center [415, 185] width 539 height 58
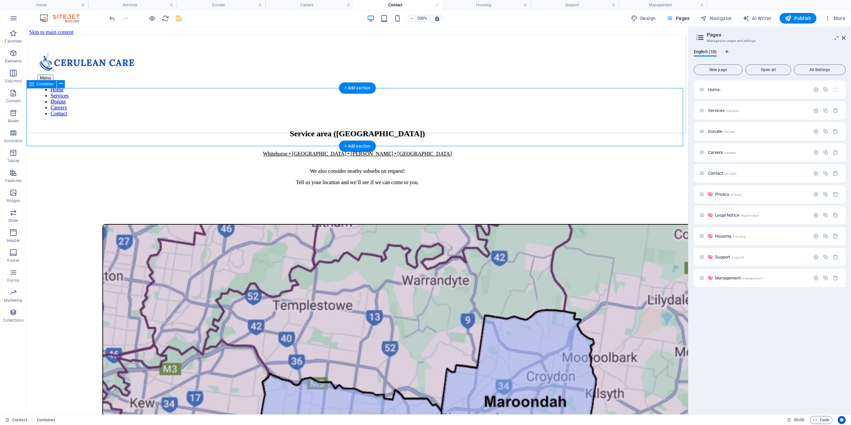
click at [187, 129] on div "Service area (East Melbourne) Whitehorse • Maroondah • Knox • Monash We also co…" at bounding box center [357, 157] width 656 height 56
click at [97, 156] on div "Service area (East Melbourne) Whitehorse • Maroondah • Knox • Monash We also co…" at bounding box center [357, 185] width 656 height 58
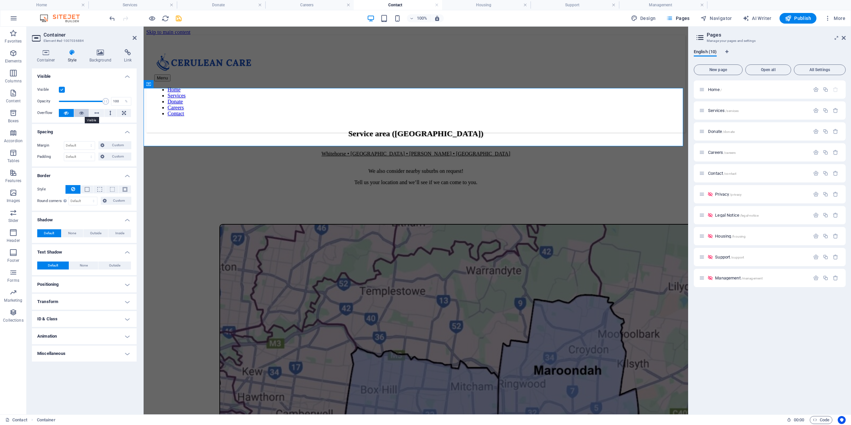
click at [80, 114] on icon at bounding box center [81, 113] width 5 height 8
click at [172, 224] on div at bounding box center [415, 333] width 539 height 219
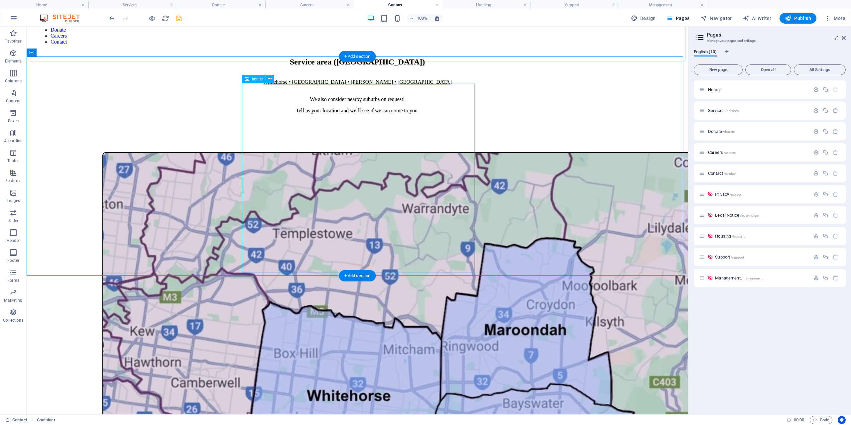
scroll to position [66, 0]
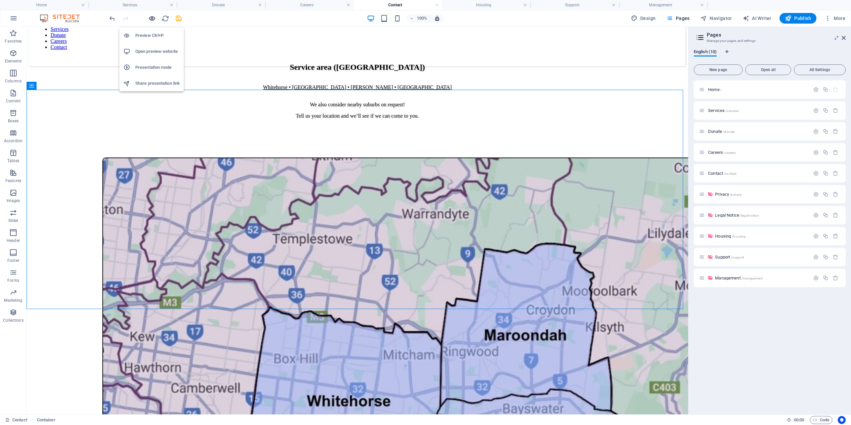
click at [153, 17] on icon "button" at bounding box center [152, 19] width 8 height 8
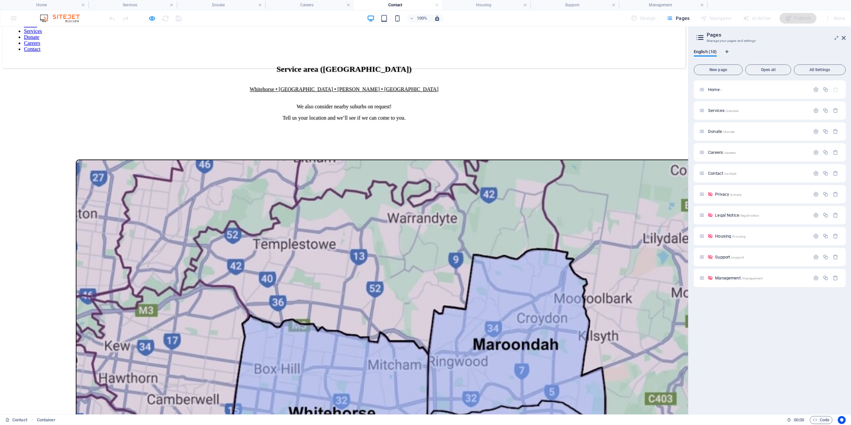
scroll to position [0, 0]
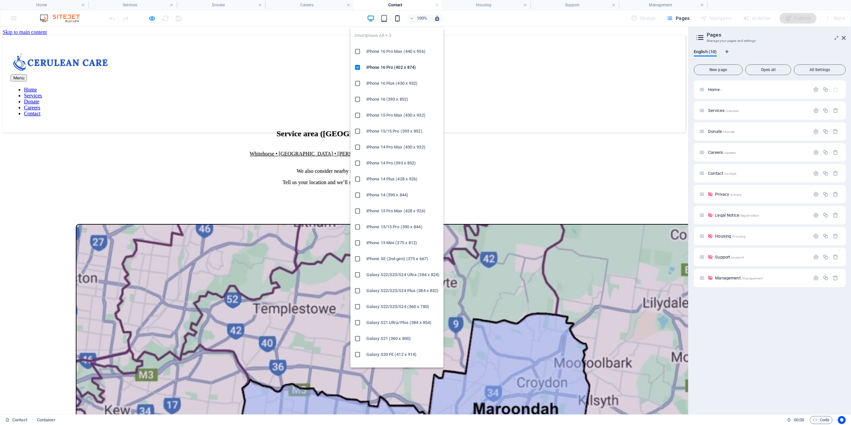
click at [396, 17] on icon "button" at bounding box center [397, 19] width 8 height 8
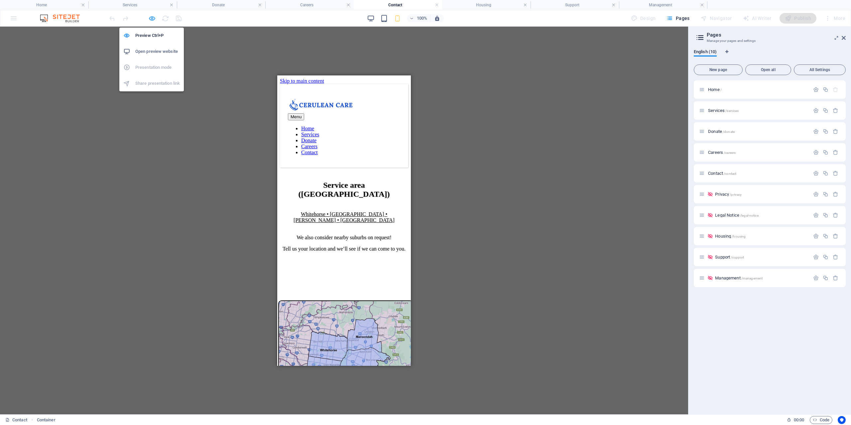
click at [152, 18] on icon "button" at bounding box center [152, 19] width 8 height 8
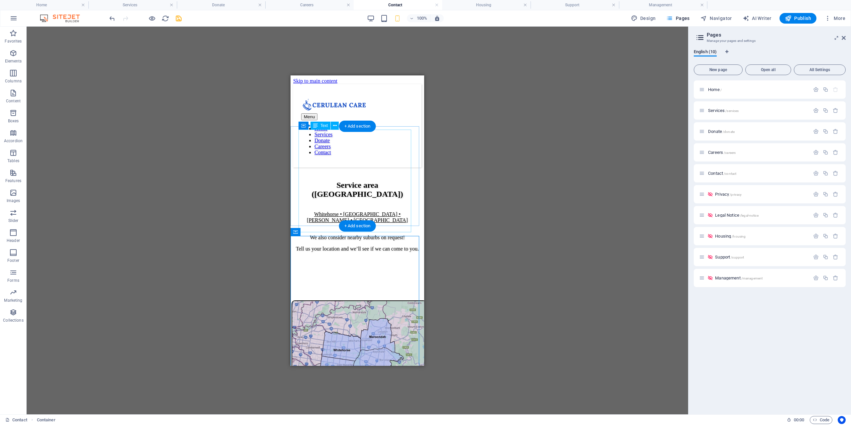
click at [375, 180] on div "Service area (East Melbourne) Whitehorse • Maroondah • Knox • Monash We also co…" at bounding box center [357, 215] width 128 height 71
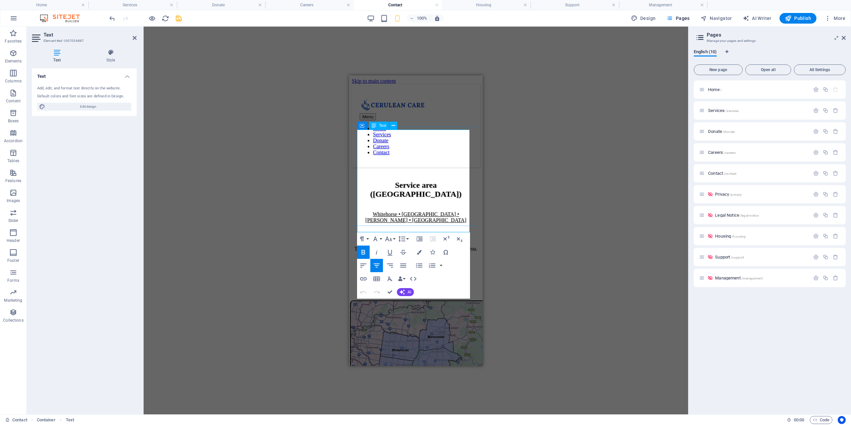
click at [432, 180] on strong "Service area (East Melbourne)" at bounding box center [415, 189] width 91 height 18
click at [283, 168] on div "Drag here to replace the existing content. Press “Ctrl” if you want to create a…" at bounding box center [416, 221] width 544 height 388
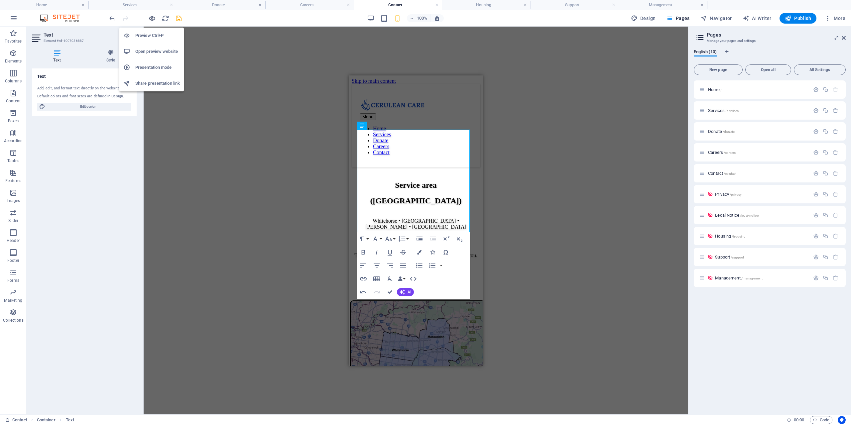
click at [150, 19] on icon "button" at bounding box center [152, 19] width 8 height 8
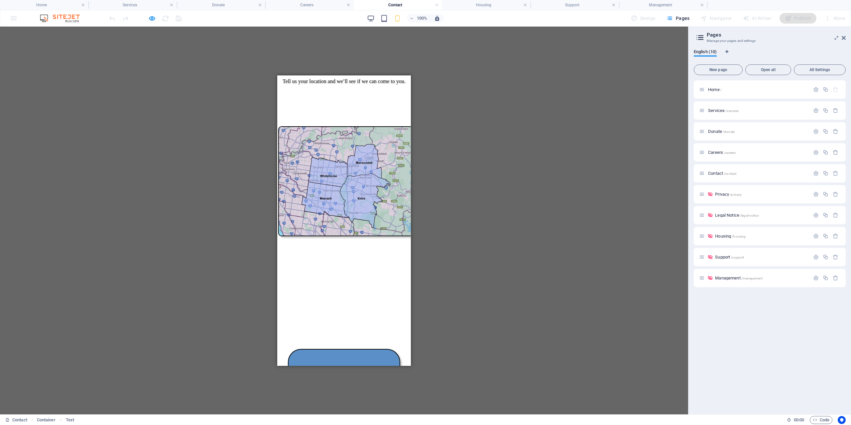
scroll to position [199, 0]
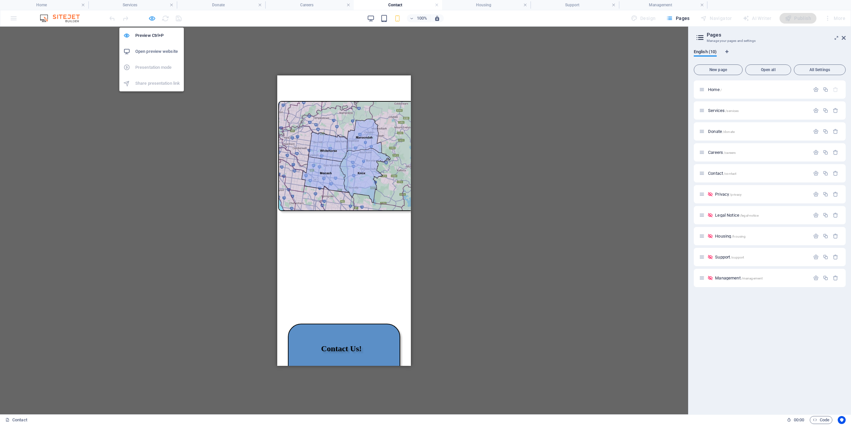
click at [152, 16] on icon "button" at bounding box center [152, 19] width 8 height 8
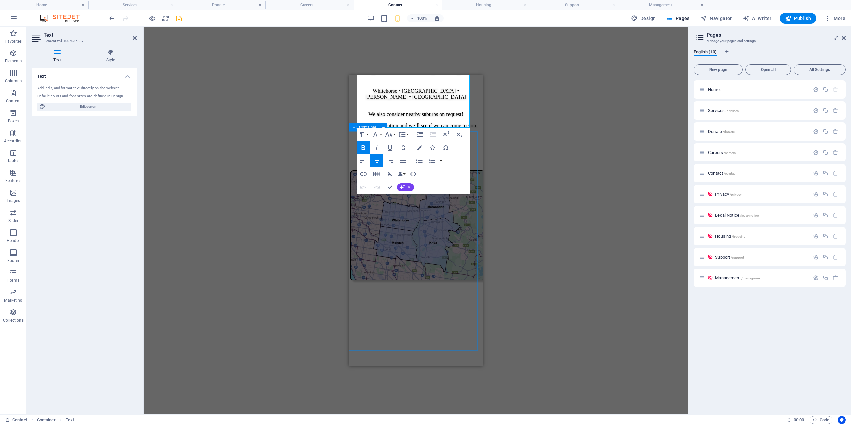
scroll to position [133, 0]
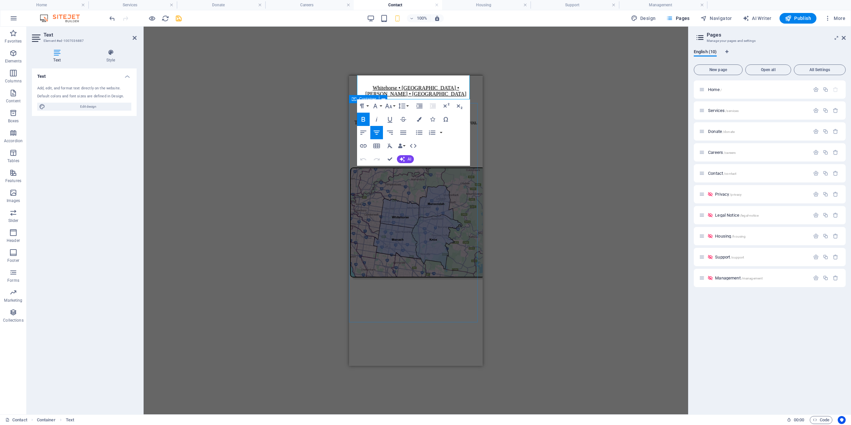
click at [409, 269] on div at bounding box center [416, 276] width 128 height 219
select select "px"
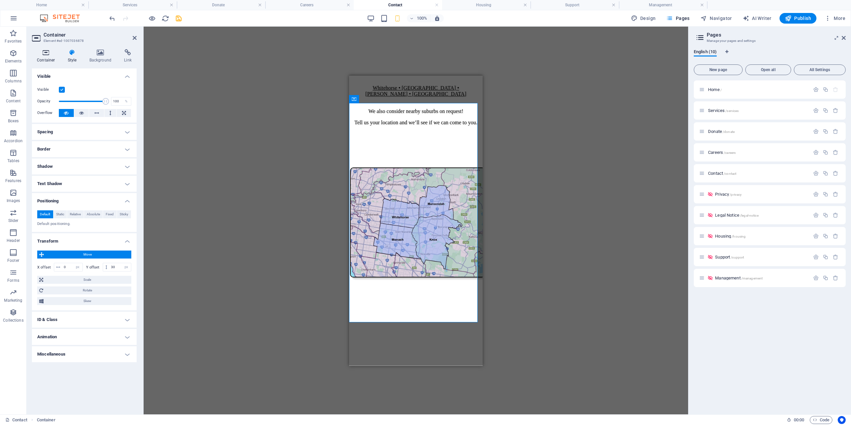
click at [55, 55] on icon at bounding box center [46, 52] width 28 height 7
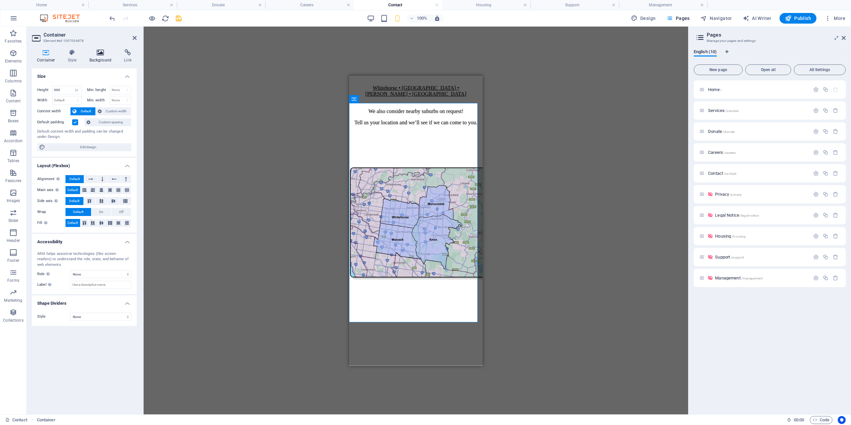
click at [97, 55] on icon at bounding box center [100, 52] width 32 height 7
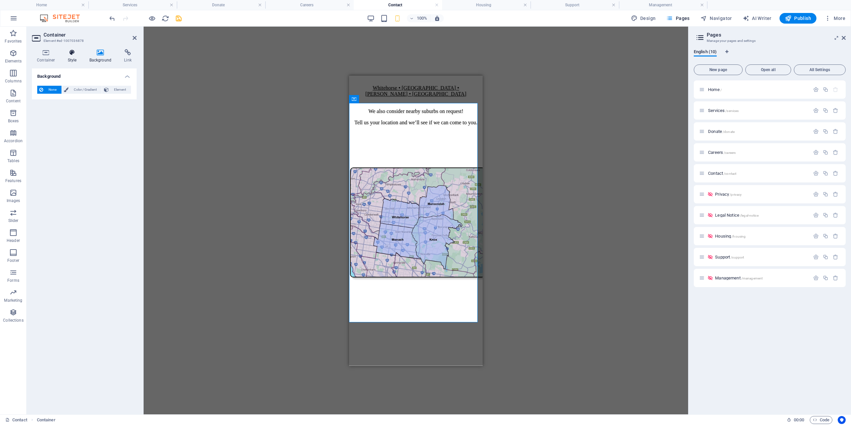
click at [65, 52] on icon at bounding box center [72, 52] width 19 height 7
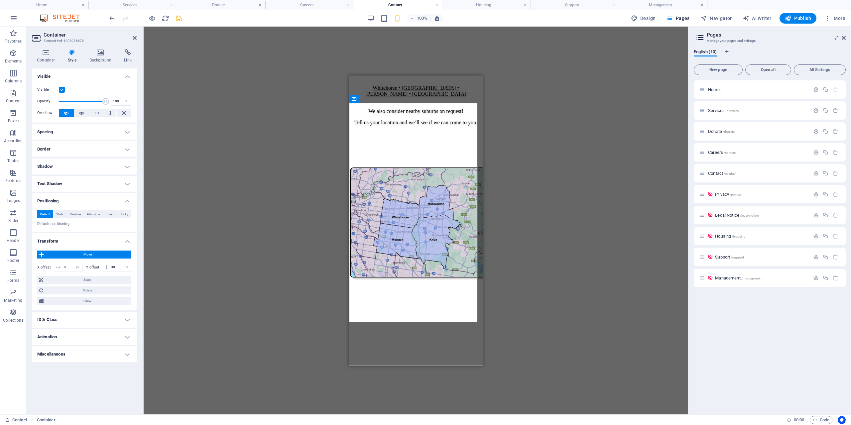
click at [46, 49] on div "Container Style Background Link Size Height 660 Default px rem % vh vw Min. hei…" at bounding box center [84, 229] width 115 height 370
click at [47, 54] on icon at bounding box center [46, 52] width 28 height 7
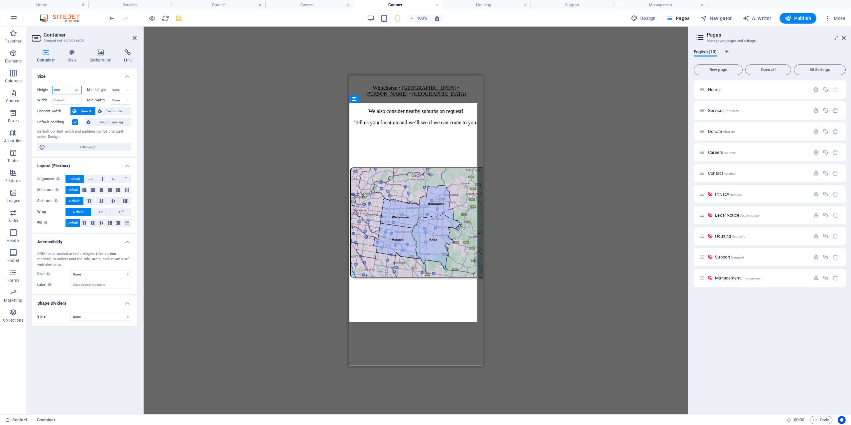
click at [62, 90] on input "660" at bounding box center [66, 90] width 29 height 8
type input "6"
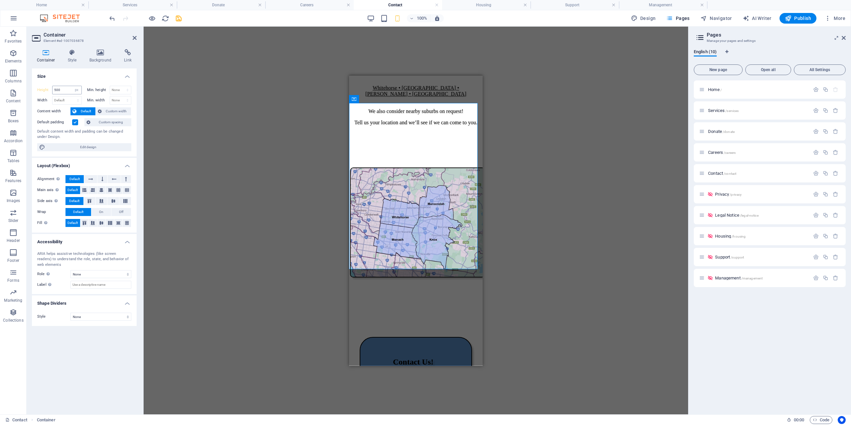
click at [67, 86] on div "500 Default px rem % vh vw" at bounding box center [67, 90] width 30 height 9
click at [62, 89] on input "500" at bounding box center [66, 90] width 29 height 8
type input "5"
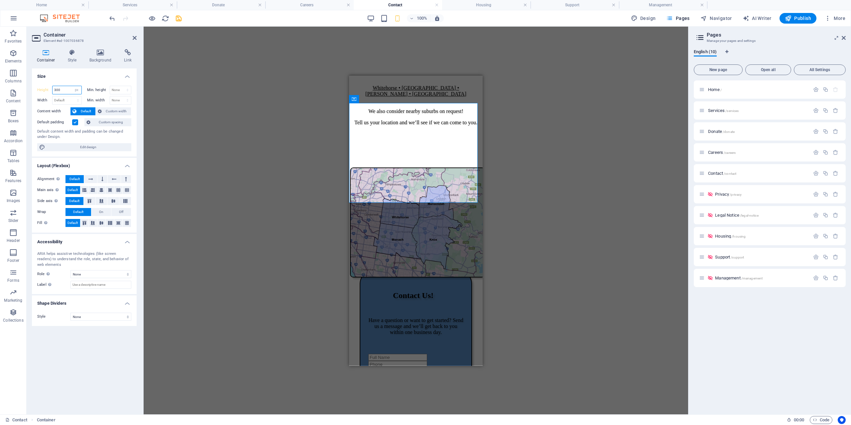
click at [63, 90] on input "300" at bounding box center [66, 90] width 29 height 8
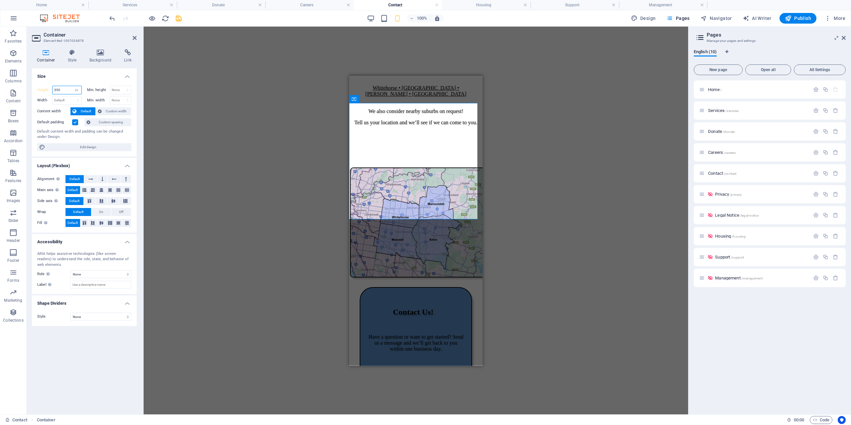
click at [67, 92] on input "350" at bounding box center [66, 90] width 29 height 8
type input "360"
click at [249, 219] on div "Drag here to replace the existing content. Press “Ctrl” if you want to create a…" at bounding box center [416, 221] width 544 height 388
click at [439, 360] on div at bounding box center [415, 366] width 95 height 13
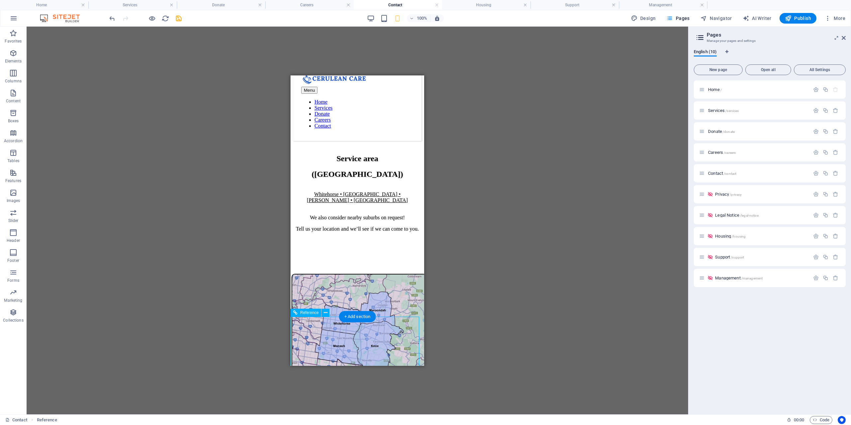
scroll to position [0, 0]
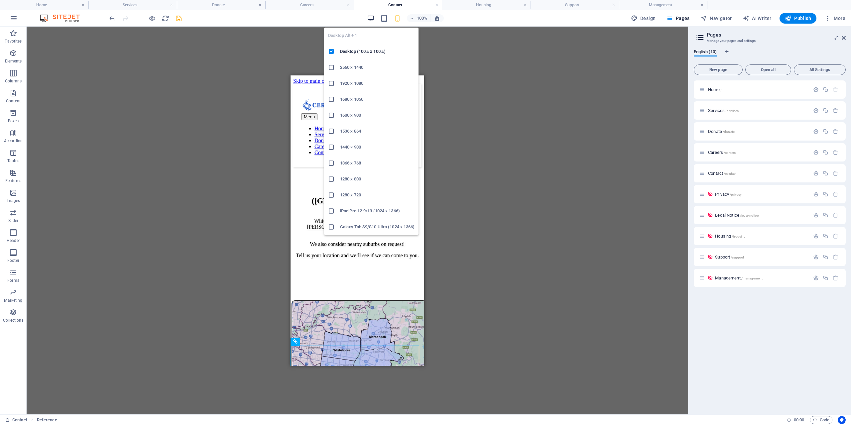
click at [373, 21] on icon "button" at bounding box center [371, 19] width 8 height 8
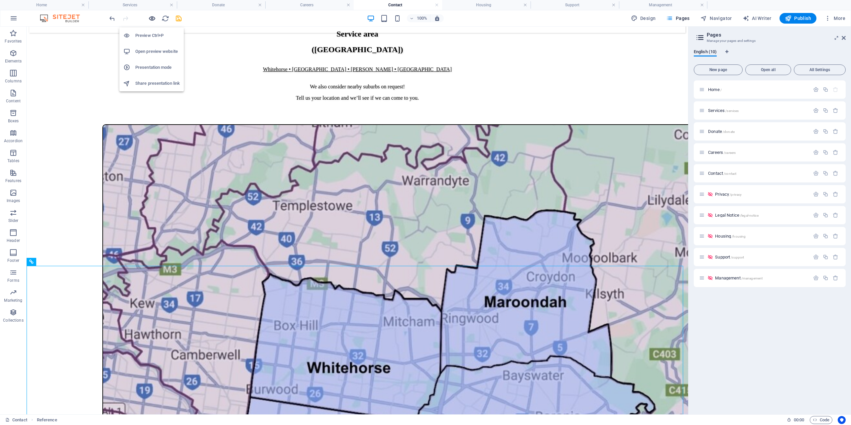
click at [154, 18] on icon "button" at bounding box center [152, 19] width 8 height 8
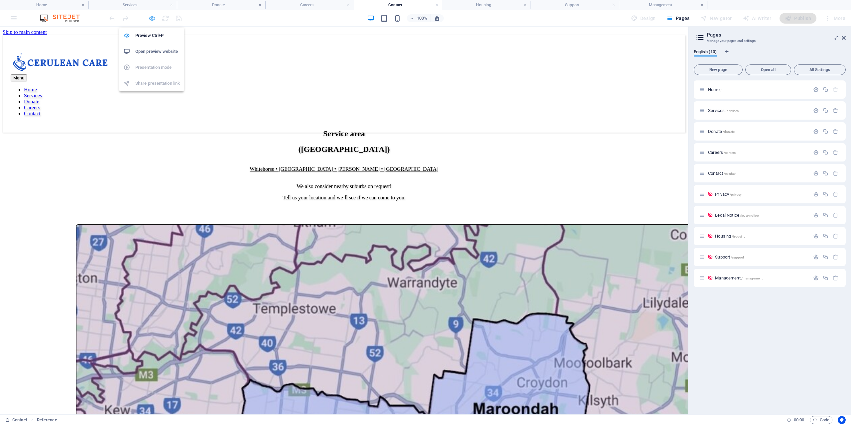
click at [152, 19] on icon "button" at bounding box center [152, 19] width 8 height 8
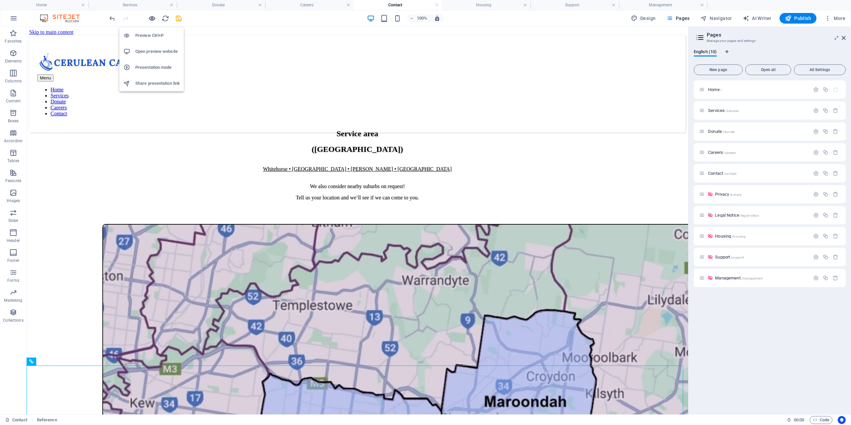
click at [153, 19] on icon "button" at bounding box center [152, 19] width 8 height 8
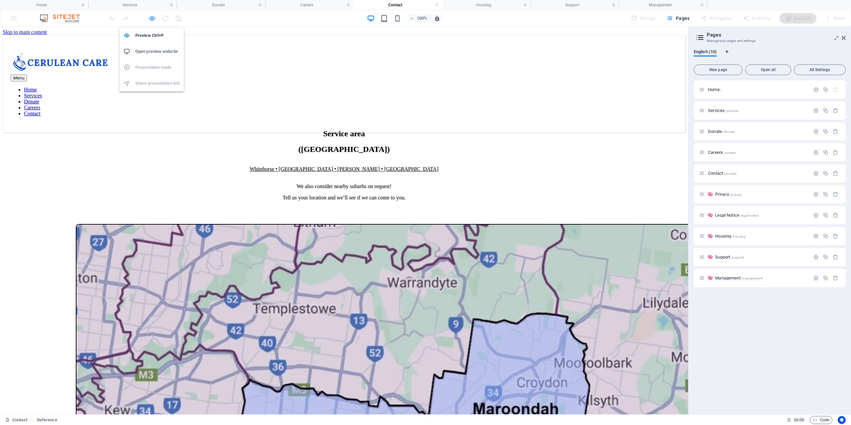
click at [152, 20] on icon "button" at bounding box center [152, 19] width 8 height 8
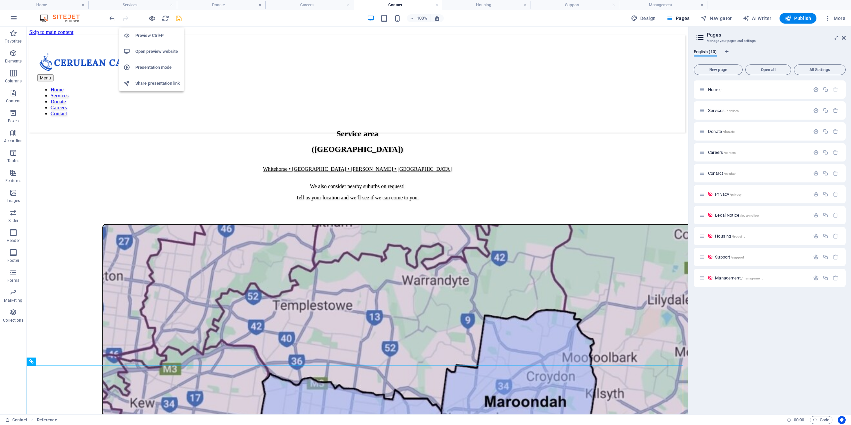
click at [152, 18] on icon "button" at bounding box center [152, 19] width 8 height 8
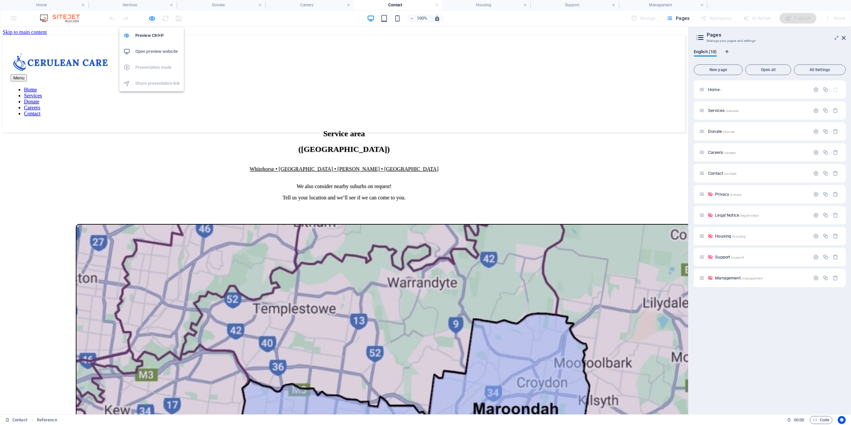
click at [151, 18] on icon "button" at bounding box center [152, 19] width 8 height 8
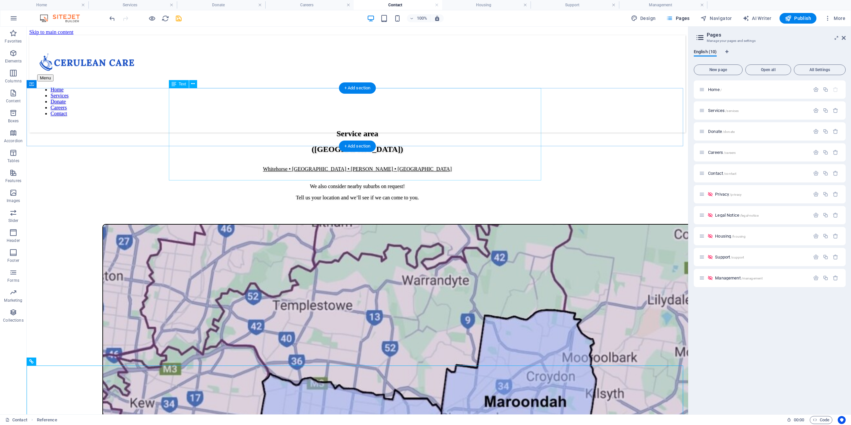
click at [428, 129] on div "Service area (East Melbourne) Whitehorse • Maroondah • Knox • Monash We also co…" at bounding box center [357, 165] width 656 height 72
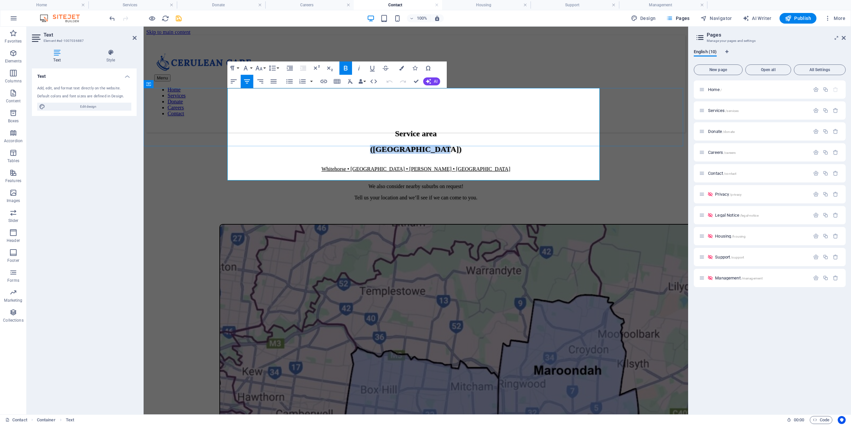
drag, startPoint x: 489, startPoint y: 123, endPoint x: 317, endPoint y: 119, distance: 172.5
click at [317, 145] on h2 "(East Melbourne)" at bounding box center [415, 149] width 539 height 9
click at [248, 68] on icon "button" at bounding box center [246, 68] width 8 height 8
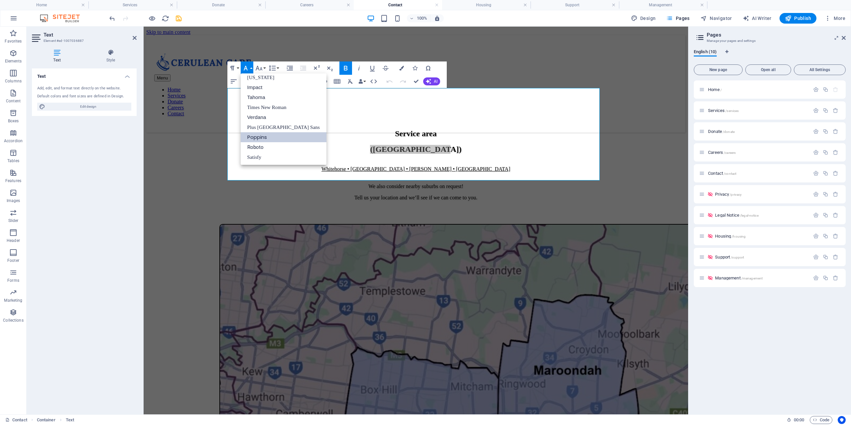
scroll to position [14, 0]
click at [228, 66] on icon "button" at bounding box center [232, 68] width 8 height 8
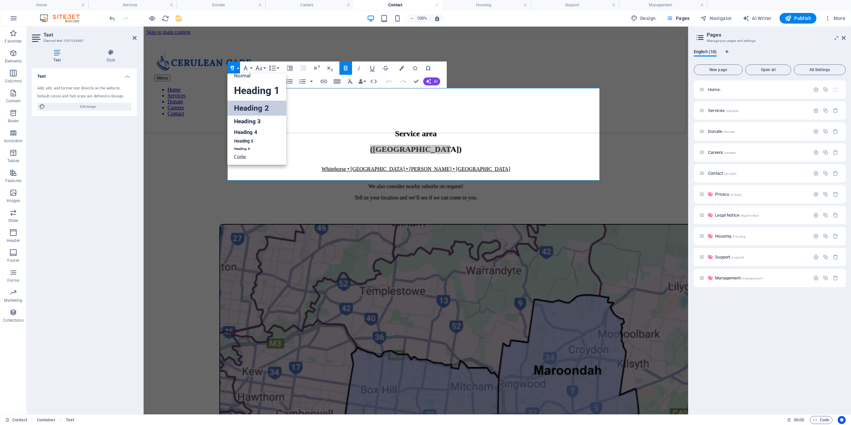
scroll to position [5, 0]
click at [259, 142] on link "Heading 5" at bounding box center [256, 141] width 59 height 8
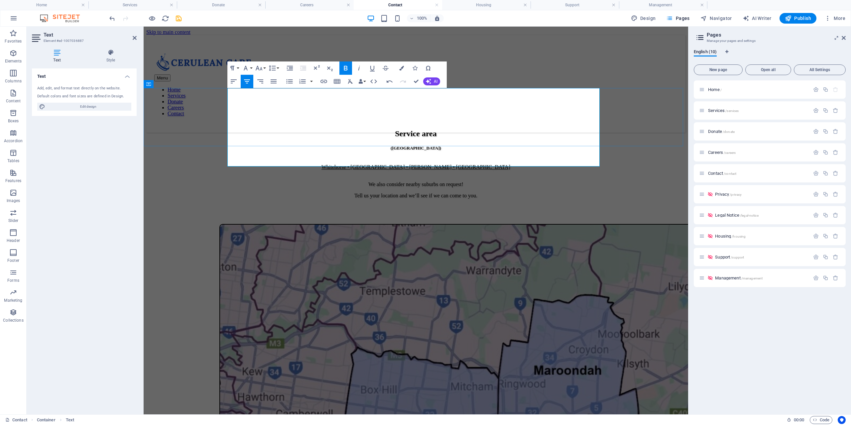
click at [460, 146] on h5 "(East Melbourne)" at bounding box center [415, 148] width 539 height 5
click at [365, 158] on p "Whitehorse • Maroondah • Knox • Monash" at bounding box center [415, 164] width 539 height 12
drag, startPoint x: 478, startPoint y: 138, endPoint x: 343, endPoint y: 129, distance: 136.2
click at [344, 130] on div "Service area (East Melbourne) Whitehorse • Maroondah • Knox • Monash We also co…" at bounding box center [415, 163] width 539 height 69
click at [252, 70] on button "Font Family" at bounding box center [247, 67] width 13 height 13
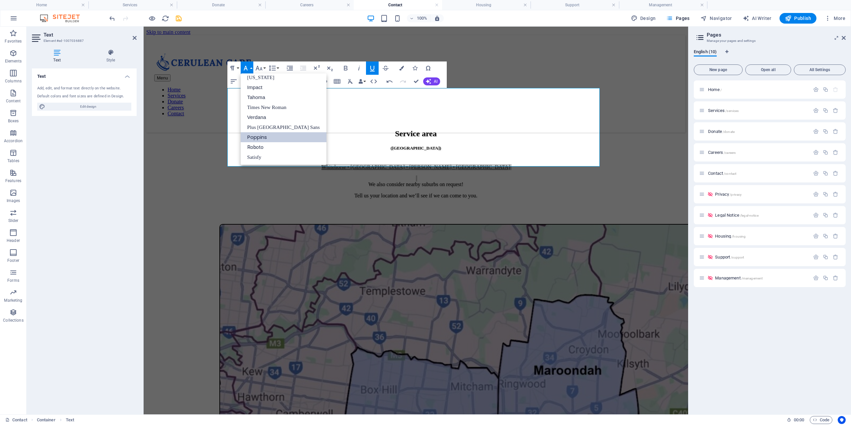
scroll to position [14, 0]
click at [241, 67] on button "Font Family" at bounding box center [247, 67] width 13 height 13
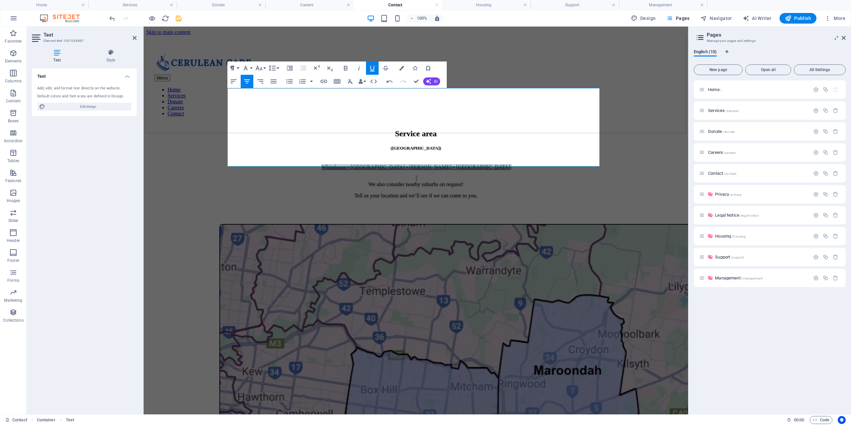
click at [237, 66] on button "Paragraph Format" at bounding box center [233, 67] width 13 height 13
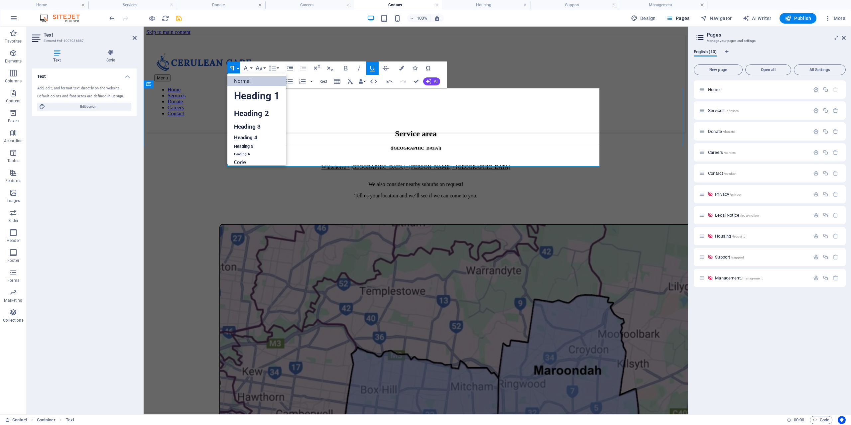
click at [434, 146] on strong "(East Melbourne)" at bounding box center [415, 148] width 51 height 5
drag, startPoint x: 443, startPoint y: 114, endPoint x: 384, endPoint y: 116, distance: 58.8
click at [384, 146] on h5 "(East Melbourne)" at bounding box center [415, 148] width 539 height 5
click at [246, 79] on link "Normal" at bounding box center [256, 81] width 59 height 10
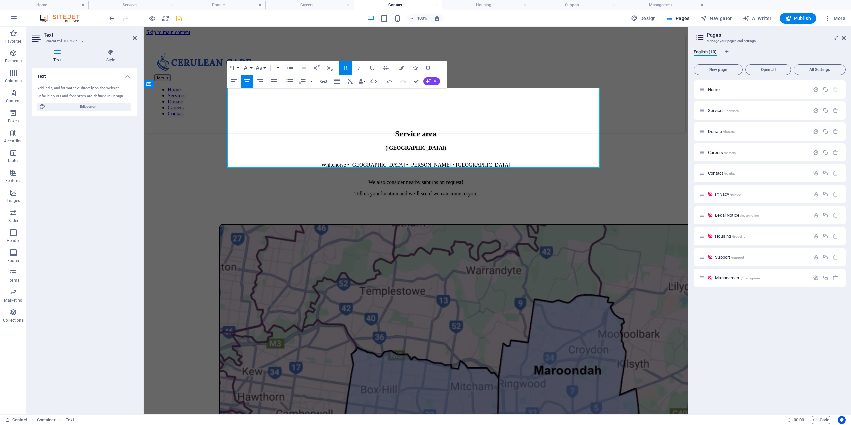
click at [395, 156] on p "Whitehorse • Maroondah • Knox • Monash" at bounding box center [415, 162] width 539 height 12
click at [387, 145] on strong "(East Melbourne)" at bounding box center [415, 148] width 61 height 6
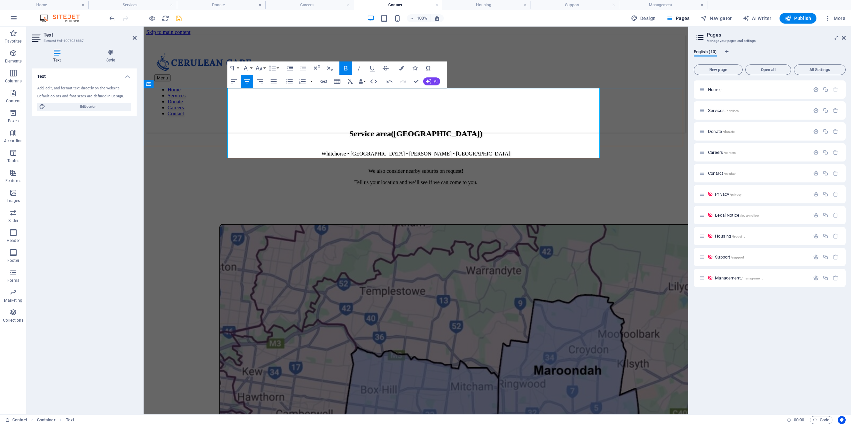
click at [352, 151] on u "Whitehorse • Maroondah • Knox • Monash" at bounding box center [415, 154] width 189 height 6
click at [395, 129] on strong "(East Melbourne)" at bounding box center [436, 133] width 91 height 9
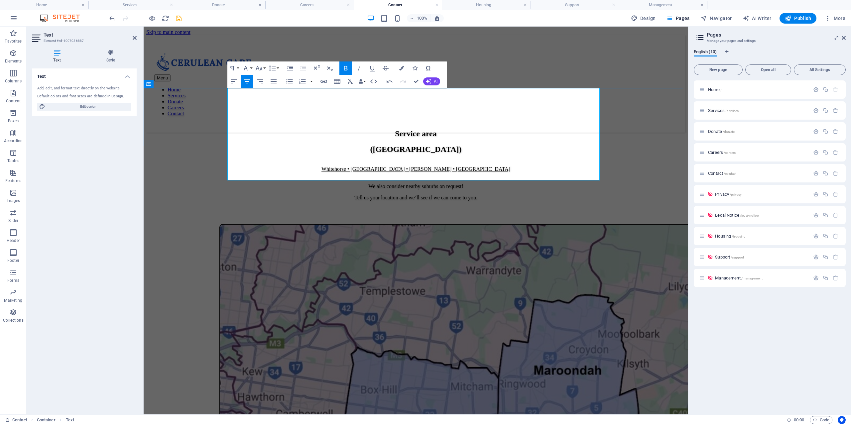
click at [353, 166] on u "Whitehorse • Maroondah • Knox • Monash" at bounding box center [415, 169] width 189 height 6
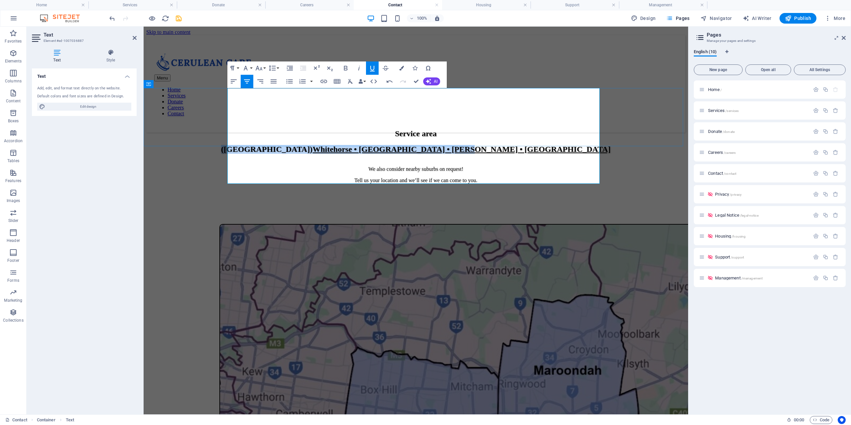
drag, startPoint x: 489, startPoint y: 150, endPoint x: 248, endPoint y: 90, distance: 248.2
click at [237, 145] on h2 "​ (East Melbourne) Whitehorse • Maroondah • Knox • Monash" at bounding box center [415, 149] width 539 height 9
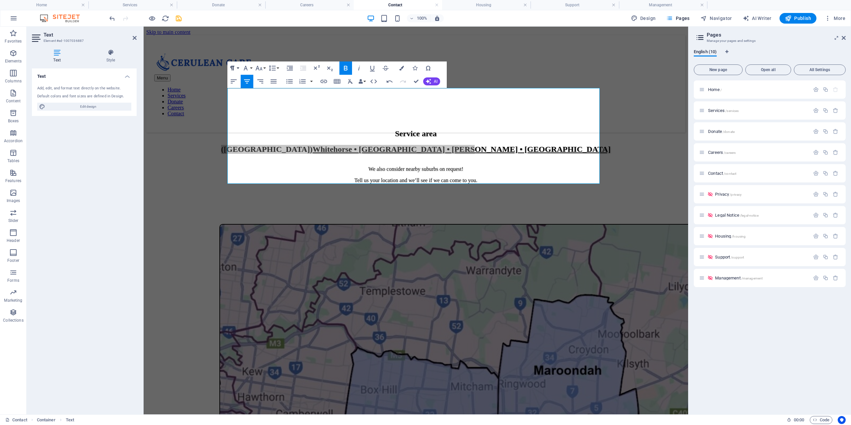
click at [234, 66] on icon "button" at bounding box center [232, 68] width 8 height 8
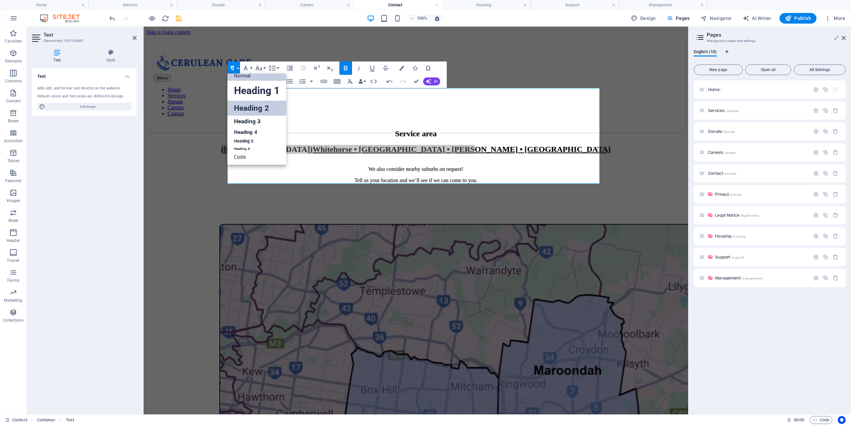
scroll to position [5, 0]
click at [259, 73] on link "Normal" at bounding box center [256, 76] width 59 height 10
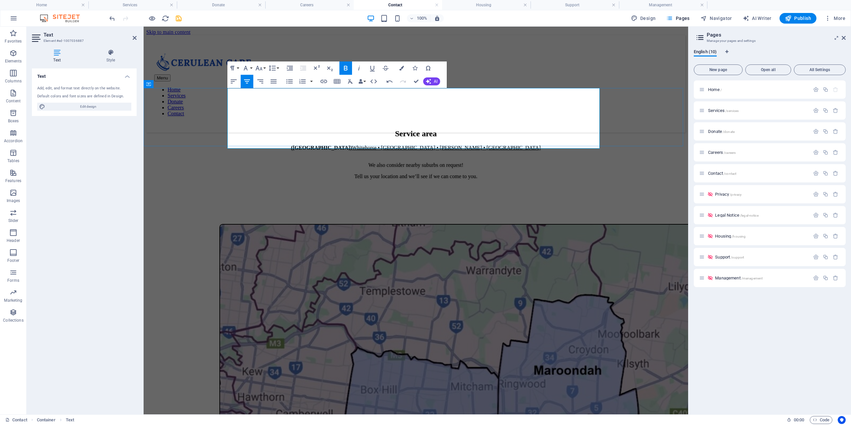
click at [335, 156] on p "We also consider nearby suburbs on request!" at bounding box center [415, 162] width 539 height 12
click at [378, 145] on u "Whitehorse • Maroondah • Knox • Monash" at bounding box center [446, 148] width 189 height 6
click at [359, 156] on p "We also consider nearby suburbs on request!" at bounding box center [415, 162] width 539 height 12
click at [321, 145] on p "​ (East Melbourne) Whitehorse • Maroondah • Knox • Monash" at bounding box center [415, 148] width 539 height 6
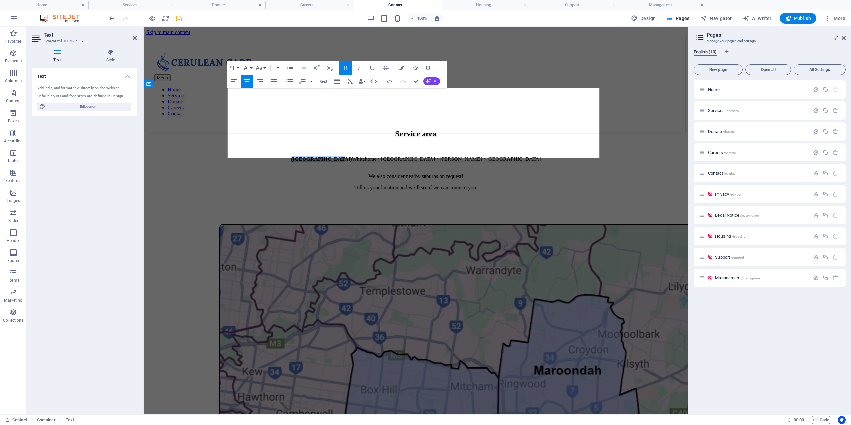
drag, startPoint x: 376, startPoint y: 123, endPoint x: 315, endPoint y: 125, distance: 61.2
click at [315, 156] on p "​ ​ (East Melbourne) Whitehorse • Maroondah • Knox • Monash" at bounding box center [415, 159] width 539 height 6
click at [347, 66] on icon "button" at bounding box center [346, 68] width 8 height 8
drag, startPoint x: 377, startPoint y: 125, endPoint x: 323, endPoint y: 123, distance: 54.8
click at [323, 156] on p "​ ​​ (East Melbourne) ​ Whitehorse • Maroondah • Knox • Monash" at bounding box center [415, 159] width 539 height 6
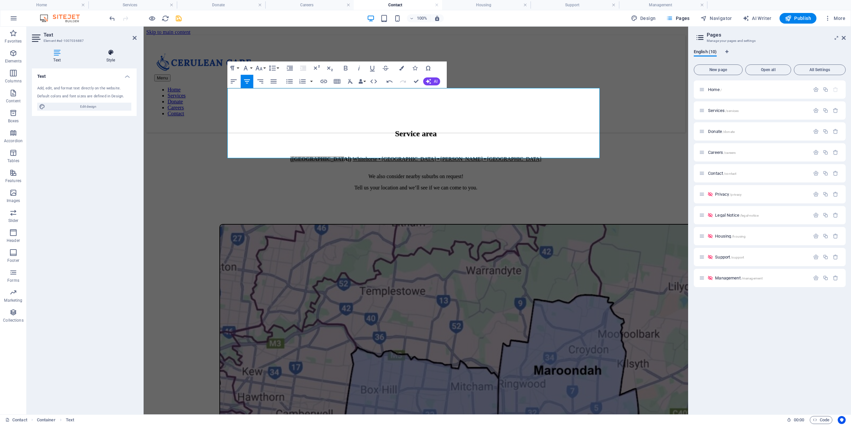
click at [115, 52] on icon at bounding box center [111, 52] width 52 height 7
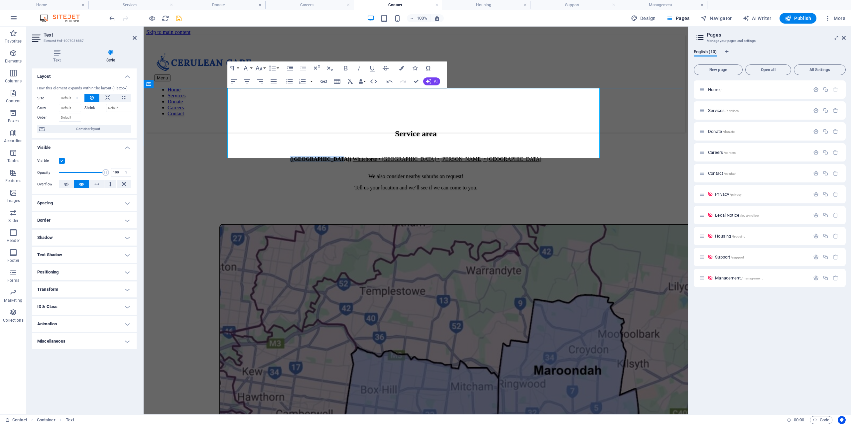
click at [351, 156] on strong "(East Melbourne)" at bounding box center [320, 159] width 61 height 6
drag, startPoint x: 379, startPoint y: 125, endPoint x: 317, endPoint y: 122, distance: 62.9
click at [315, 156] on p "​ ​​ (East Melbourne) ​ Whitehorse • Maroondah • Knox • Monash" at bounding box center [415, 159] width 539 height 6
click at [645, 224] on div at bounding box center [415, 333] width 539 height 219
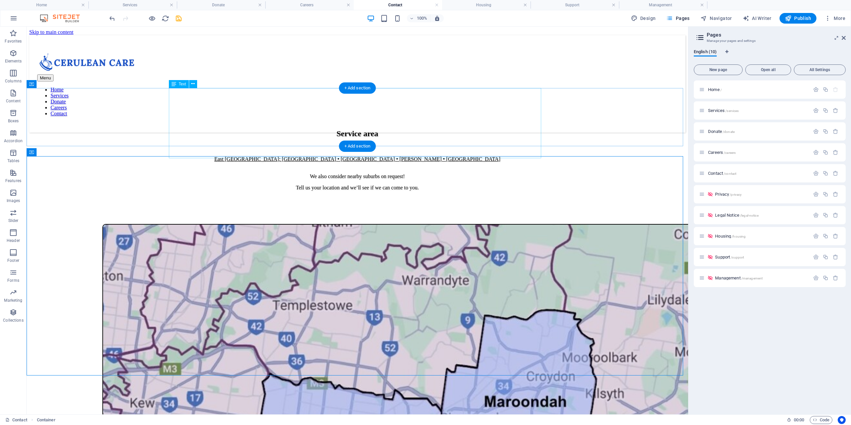
click at [320, 129] on div "Service area East Melbourne: Whitehorse • Maroondah • Knox • Monash We also con…" at bounding box center [357, 159] width 656 height 61
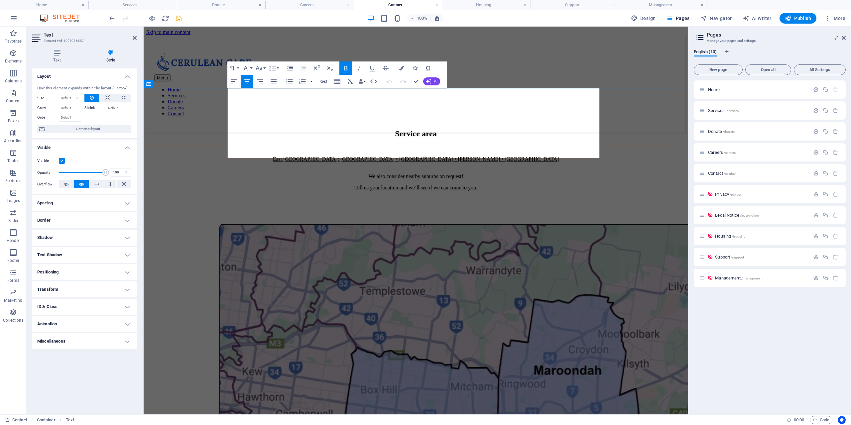
click at [377, 156] on u "East Melbourne: Whitehorse • Maroondah • Knox • Monash" at bounding box center [416, 159] width 286 height 6
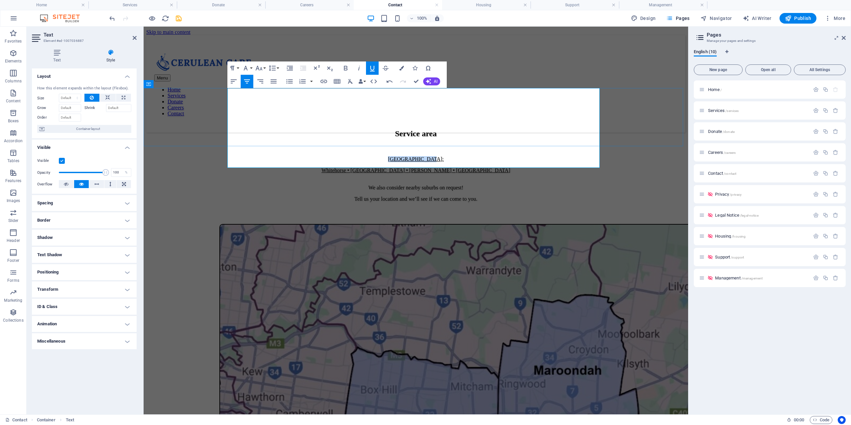
drag, startPoint x: 440, startPoint y: 127, endPoint x: 386, endPoint y: 125, distance: 53.2
click at [386, 156] on p "East Melbourne:" at bounding box center [415, 159] width 539 height 6
click at [374, 67] on icon "button" at bounding box center [372, 69] width 5 height 6
click at [534, 179] on p "We also consider nearby suburbs on request!" at bounding box center [415, 185] width 539 height 12
click at [621, 224] on div at bounding box center [415, 333] width 539 height 219
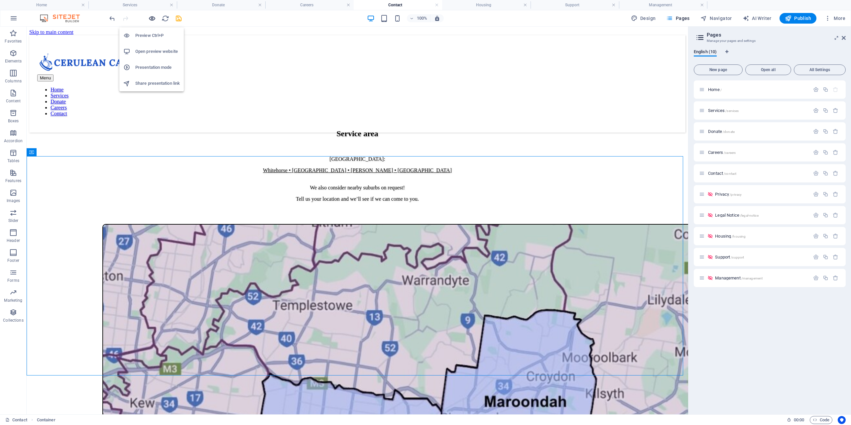
click at [155, 19] on icon "button" at bounding box center [152, 19] width 8 height 8
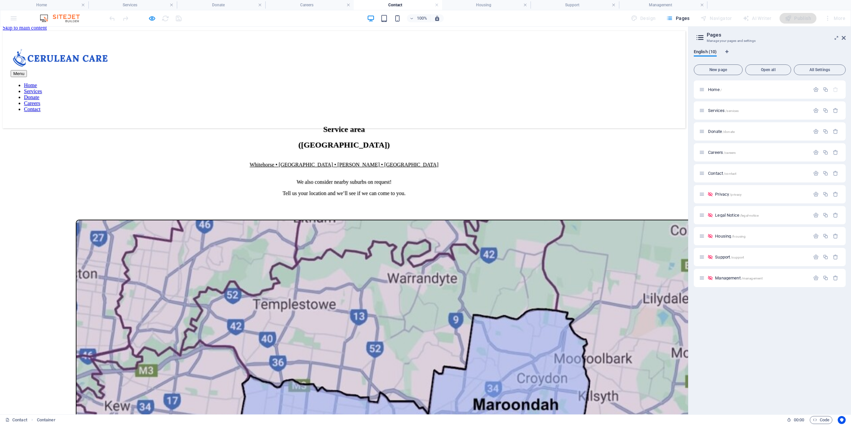
scroll to position [0, 0]
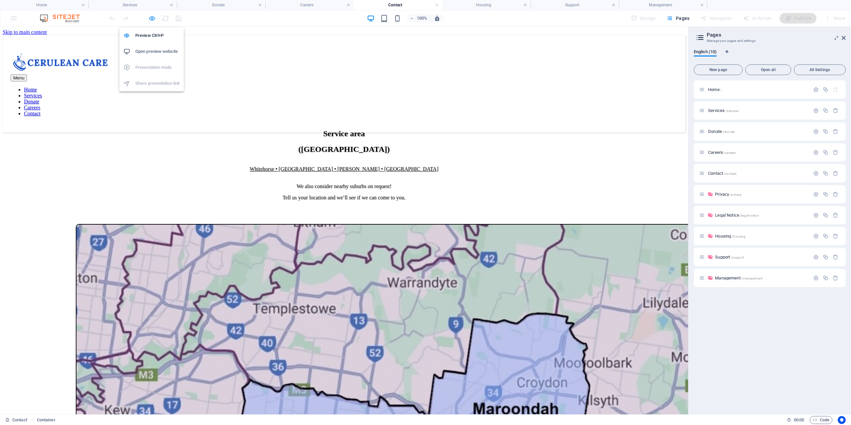
click at [150, 18] on icon "button" at bounding box center [152, 19] width 8 height 8
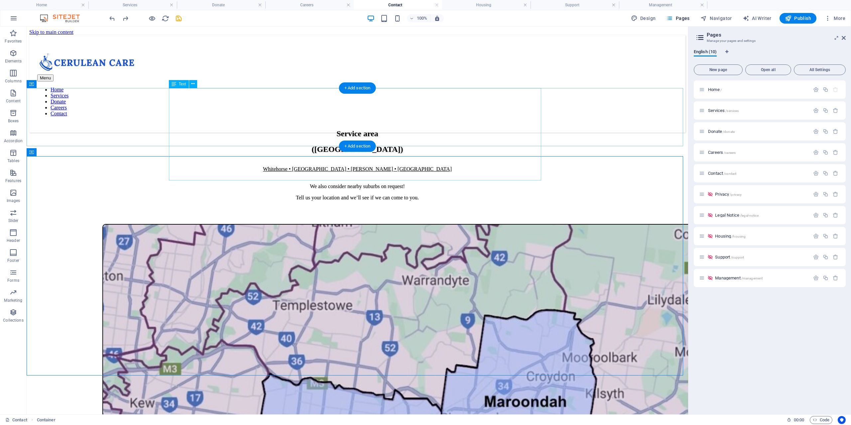
click at [281, 129] on div "Service area (East Melbourne) Whitehorse • Maroondah • Knox • Monash We also co…" at bounding box center [357, 165] width 656 height 72
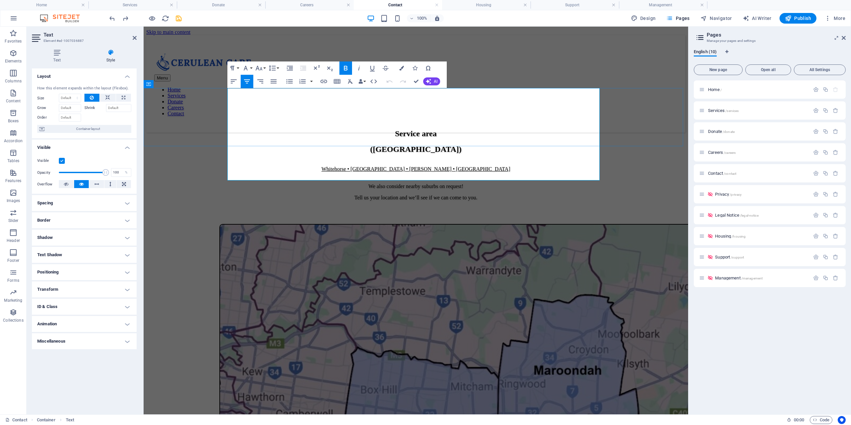
click at [370, 145] on strong "(East Melbourne)" at bounding box center [415, 149] width 91 height 9
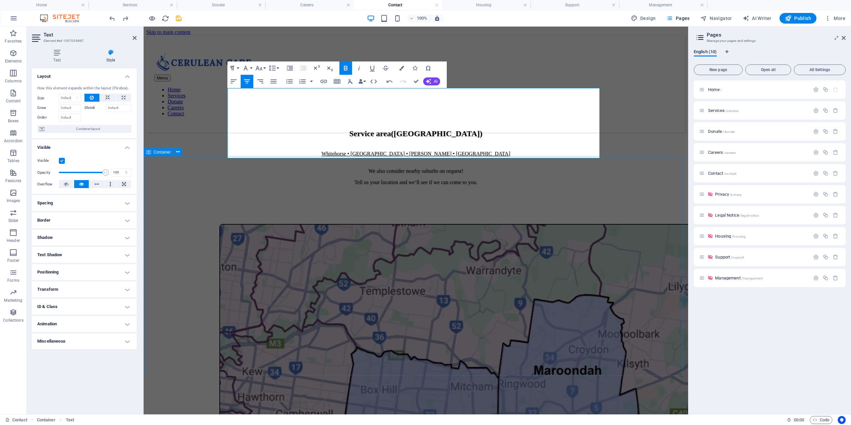
click at [247, 224] on div at bounding box center [415, 333] width 539 height 219
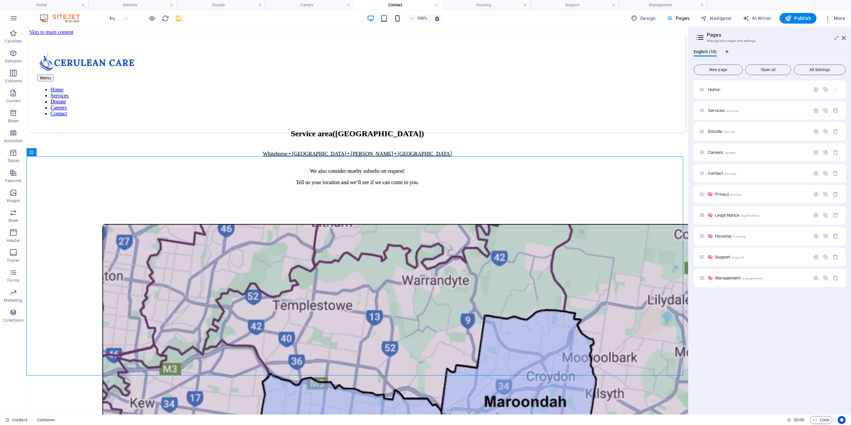
click at [399, 17] on icon "button" at bounding box center [397, 19] width 8 height 8
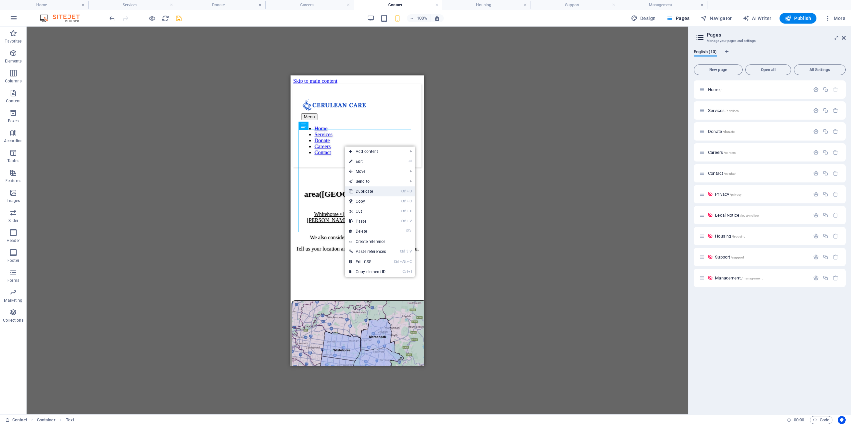
click at [375, 190] on link "Ctrl D Duplicate" at bounding box center [367, 191] width 45 height 10
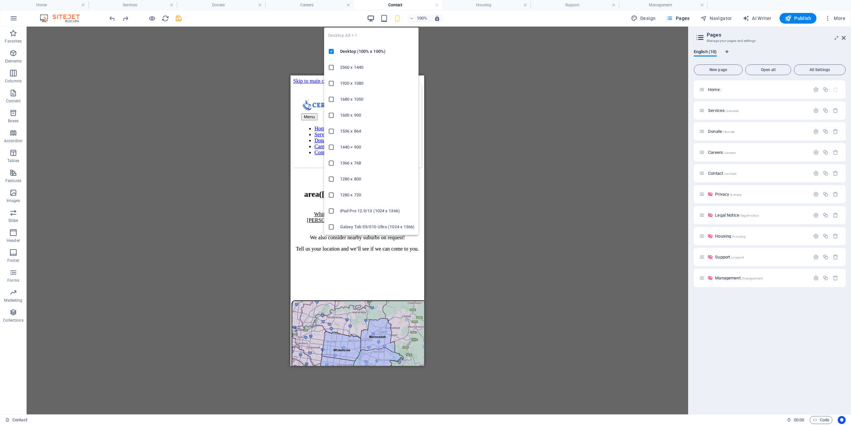
click at [370, 18] on icon "button" at bounding box center [371, 19] width 8 height 8
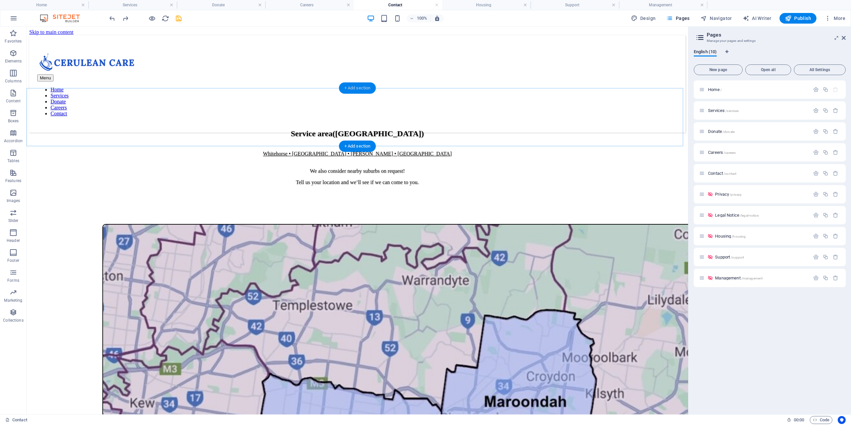
click at [354, 86] on div "+ Add section" at bounding box center [357, 87] width 37 height 11
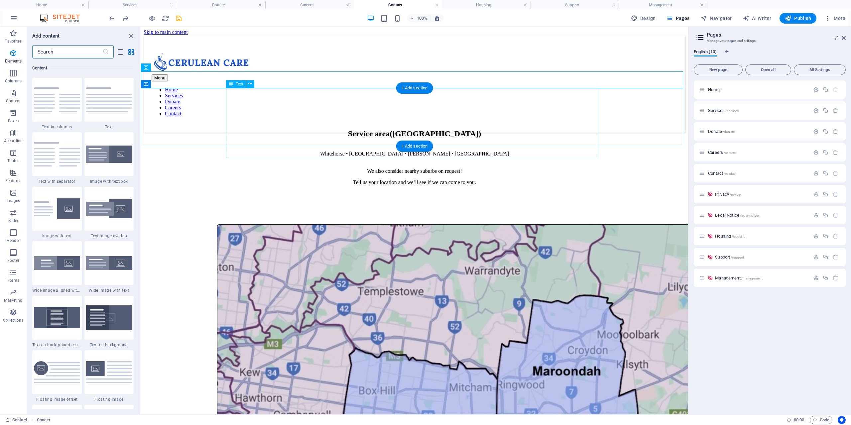
scroll to position [1163, 0]
click at [85, 57] on input "text" at bounding box center [67, 51] width 70 height 13
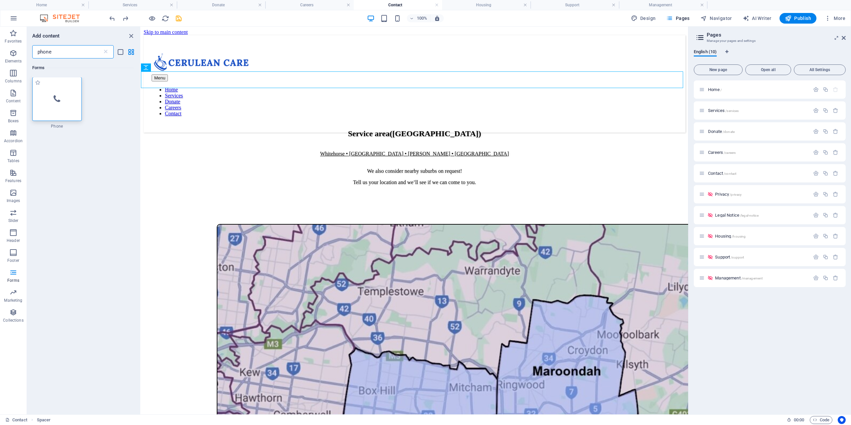
scroll to position [0, 0]
type input "phone"
click at [251, 85] on icon at bounding box center [250, 83] width 4 height 7
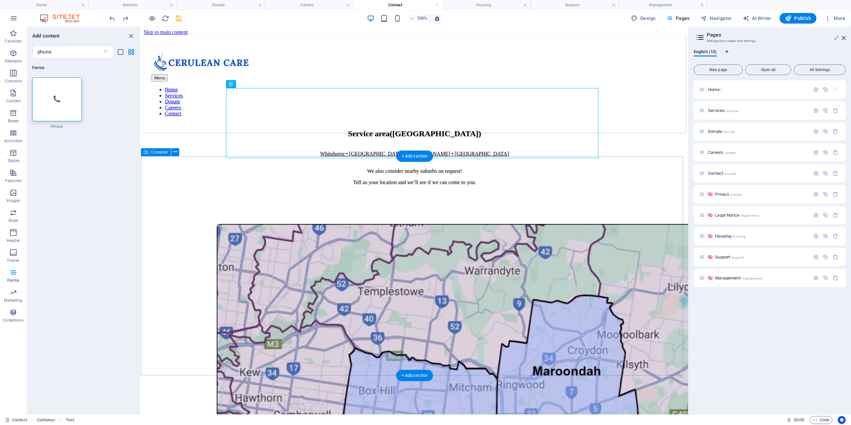
click at [253, 241] on div at bounding box center [415, 333] width 542 height 219
click at [516, 129] on div "Service area (East Melbourne) Whitehorse • Maroondah • Knox • Monash We also co…" at bounding box center [415, 157] width 542 height 56
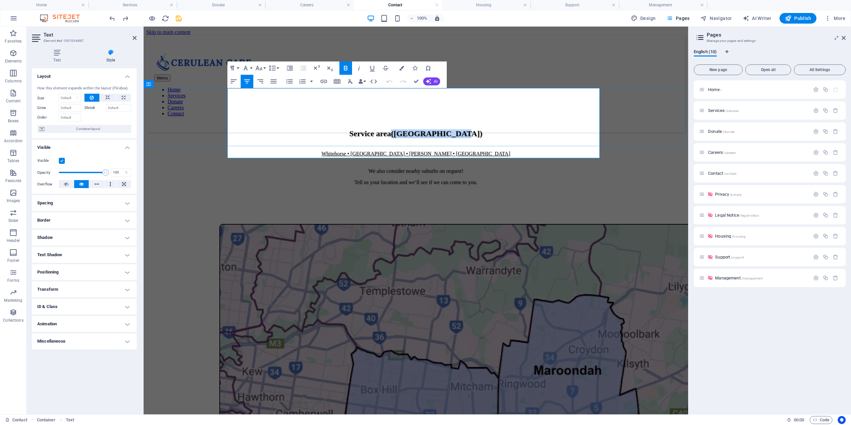
drag, startPoint x: 529, startPoint y: 101, endPoint x: 396, endPoint y: 95, distance: 133.1
click at [396, 129] on h2 "Service area (East Melbourne)" at bounding box center [415, 133] width 539 height 9
click at [437, 129] on strong "Service area" at bounding box center [416, 133] width 42 height 9
click at [644, 245] on div at bounding box center [415, 333] width 539 height 219
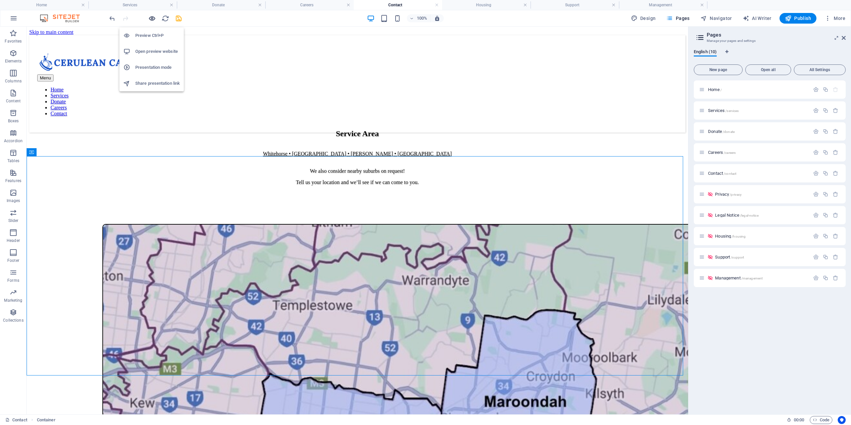
click at [151, 16] on icon "button" at bounding box center [152, 19] width 8 height 8
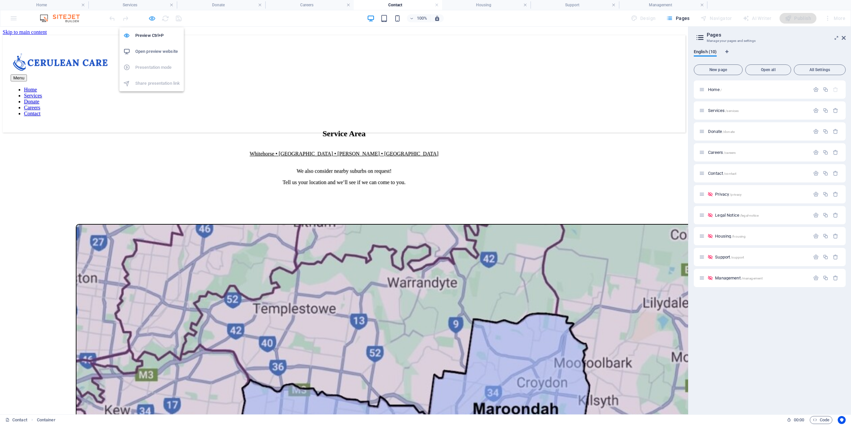
click at [152, 17] on icon "button" at bounding box center [152, 19] width 8 height 8
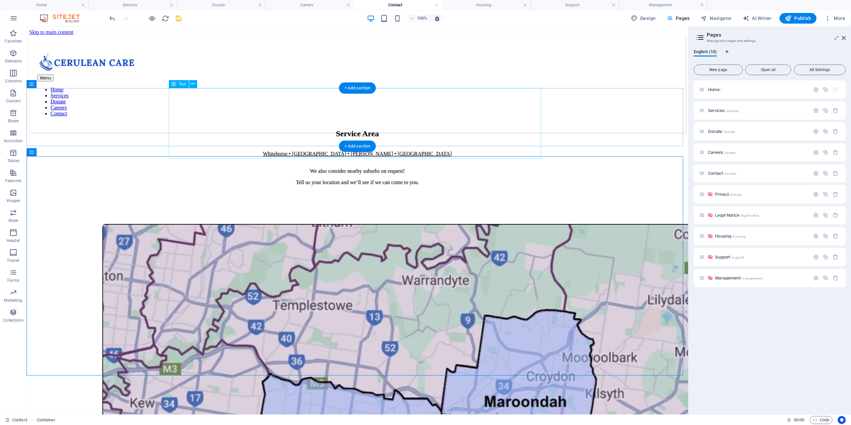
click at [301, 129] on div "Service Area Whitehorse • Maroondah • Knox • Monash We also consider nearby sub…" at bounding box center [357, 157] width 656 height 56
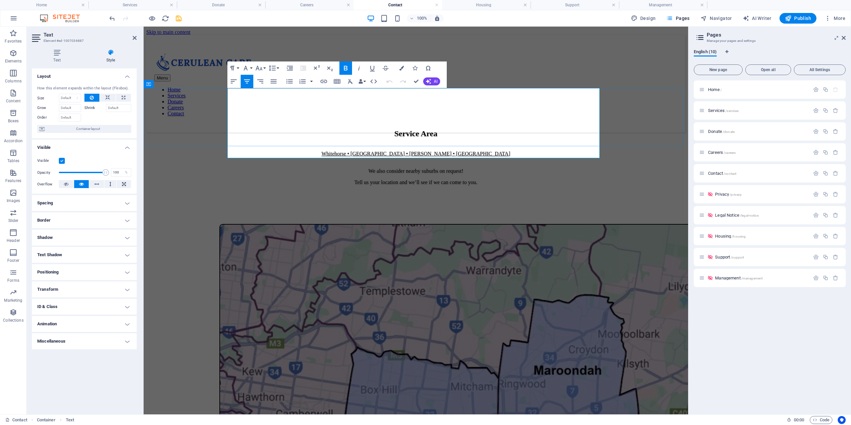
click at [352, 151] on u "Whitehorse • Maroondah • Knox • Monash" at bounding box center [415, 154] width 189 height 6
click at [395, 145] on p "Whitehorse • Maroondah • Knox • Monash" at bounding box center [415, 151] width 539 height 12
click at [348, 145] on p "Whitehorse • Maroondah • Knox • Monash" at bounding box center [415, 151] width 539 height 12
click at [612, 224] on div at bounding box center [415, 333] width 539 height 219
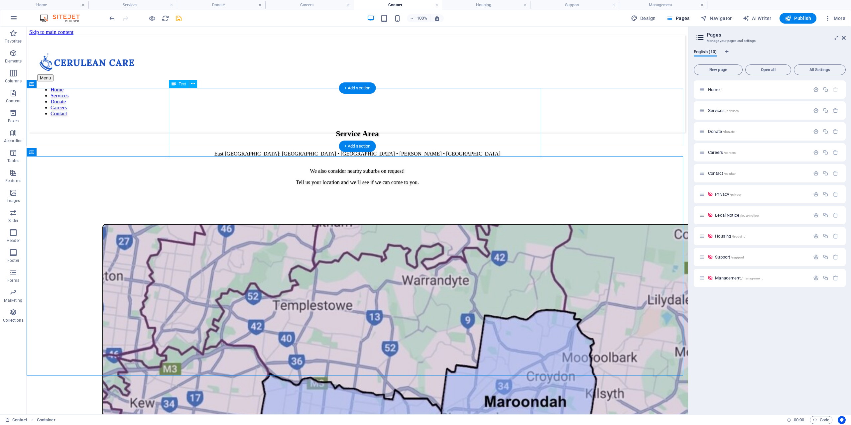
click at [414, 147] on div "Service Area East Melbourne: Whitehorse • Maroondah • Knox • Monash We also con…" at bounding box center [357, 157] width 656 height 56
drag, startPoint x: 414, startPoint y: 147, endPoint x: 442, endPoint y: 174, distance: 39.5
click at [414, 147] on div "Service Area East Melbourne: Whitehorse • Maroondah • Knox • Monash We also con…" at bounding box center [357, 157] width 656 height 56
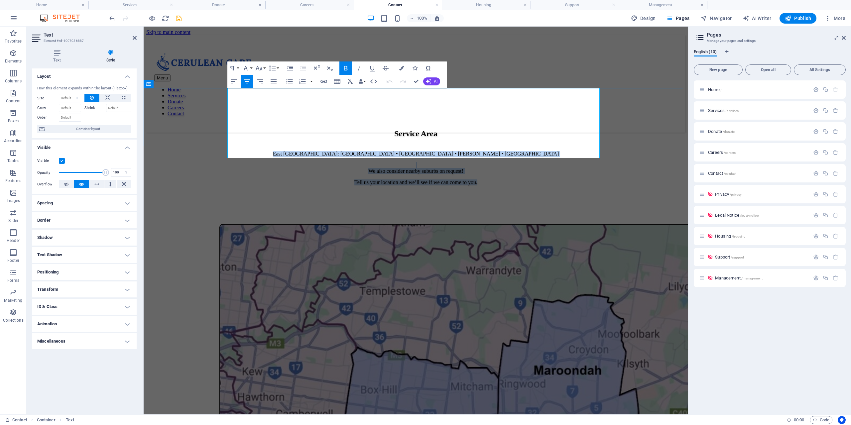
drag, startPoint x: 317, startPoint y: 121, endPoint x: 475, endPoint y: 141, distance: 159.4
click at [501, 150] on div "Service Area East Melbourne: Whitehorse • Maroondah • Knox • Monash We also con…" at bounding box center [415, 157] width 539 height 56
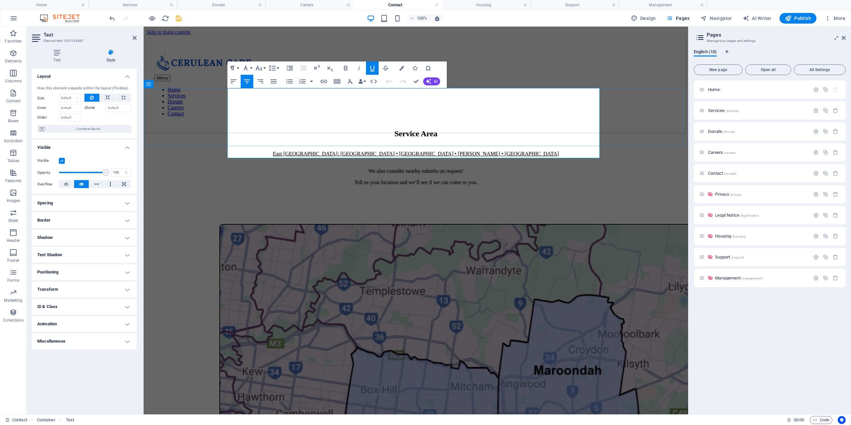
click at [353, 129] on h2 "Service Area" at bounding box center [415, 133] width 539 height 9
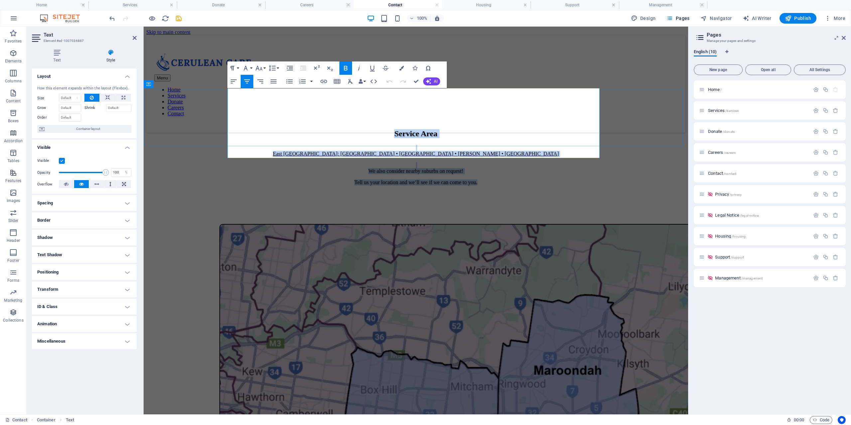
drag, startPoint x: 377, startPoint y: 102, endPoint x: 505, endPoint y: 150, distance: 136.9
click at [505, 150] on div "Service Area East Melbourne: Whitehorse • Maroondah • Knox • Monash We also con…" at bounding box center [415, 157] width 539 height 56
click at [605, 224] on div at bounding box center [415, 333] width 539 height 219
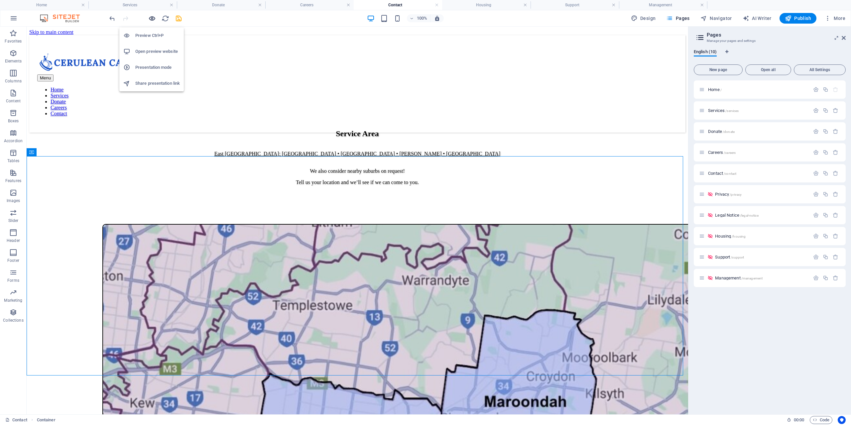
click at [154, 20] on icon "button" at bounding box center [152, 19] width 8 height 8
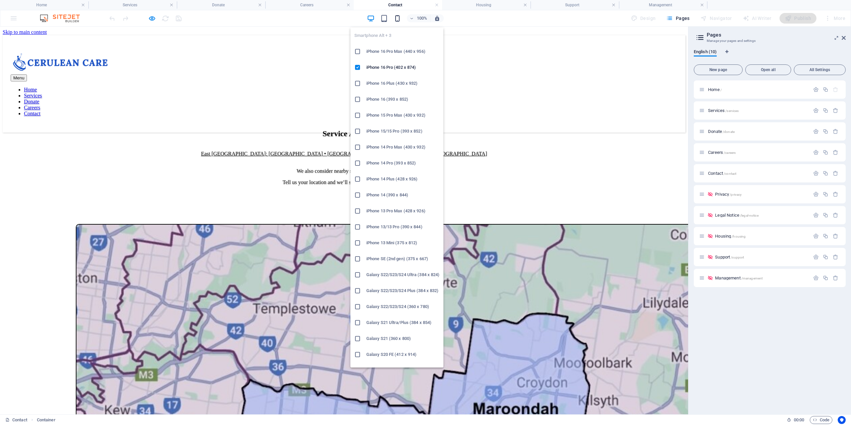
click at [398, 20] on icon "button" at bounding box center [397, 19] width 8 height 8
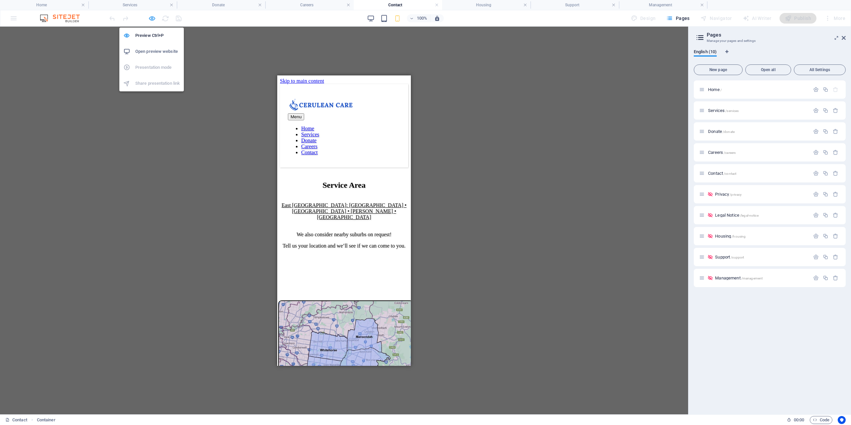
click at [151, 17] on icon "button" at bounding box center [152, 19] width 8 height 8
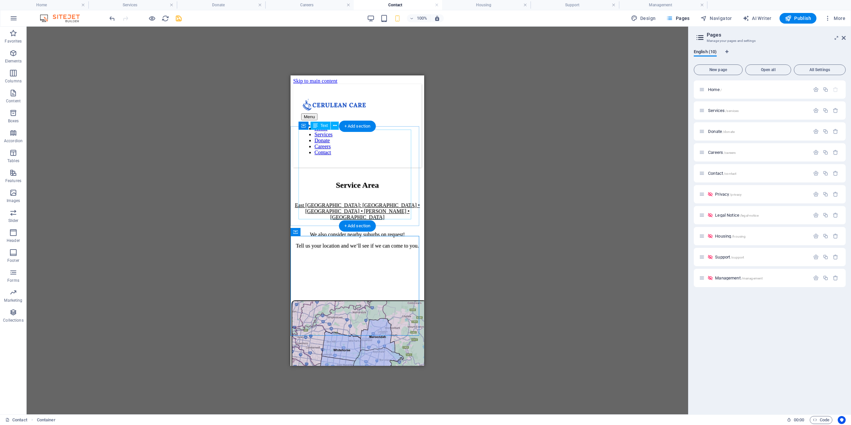
click at [358, 180] on div "Service Area East Melbourne: Whitehorse • Maroondah • Knox • Monash We also con…" at bounding box center [357, 214] width 128 height 68
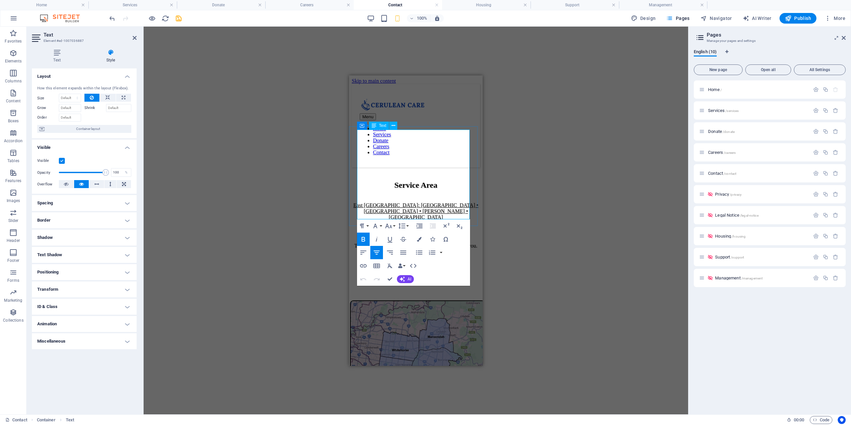
click at [420, 202] on u "East Melbourne: Whitehorse • Maroondah • Knox • Monash" at bounding box center [415, 211] width 125 height 18
drag, startPoint x: 417, startPoint y: 157, endPoint x: 685, endPoint y: 223, distance: 276.2
click at [360, 196] on p "East Melbourne: Whitehorse • Maroondah • Knox • Monash" at bounding box center [416, 208] width 128 height 24
click at [308, 158] on div "Drag here to replace the existing content. Press “Ctrl” if you want to create a…" at bounding box center [416, 221] width 544 height 388
click at [466, 323] on figure at bounding box center [414, 355] width 128 height 111
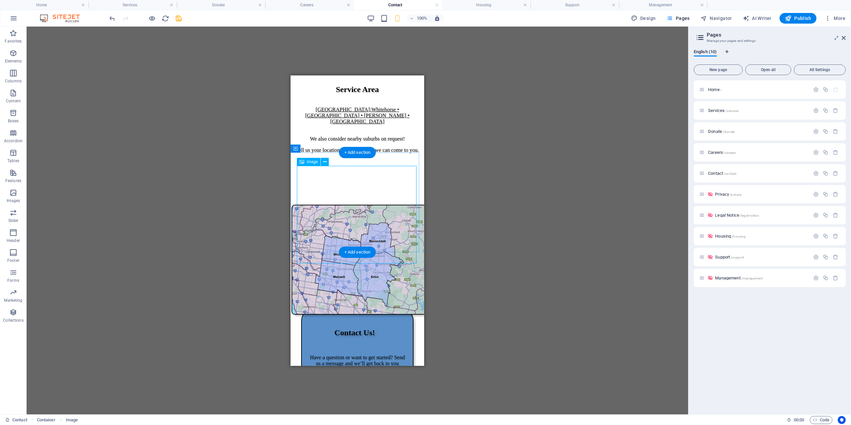
scroll to position [83, 0]
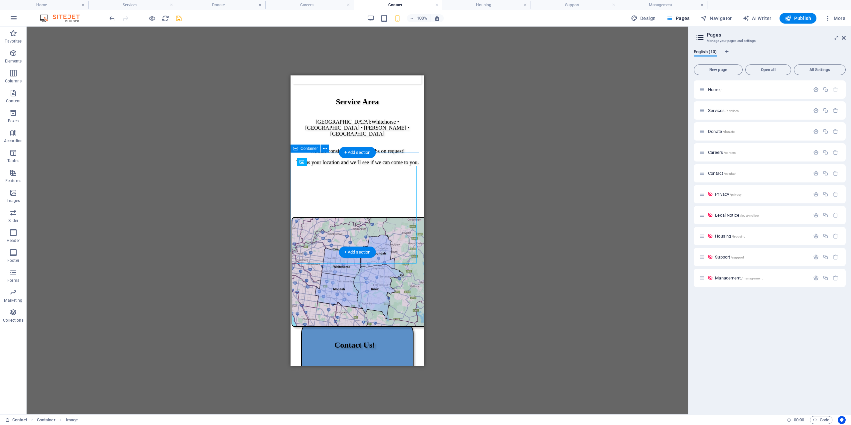
click at [317, 217] on div at bounding box center [357, 267] width 128 height 100
select select "px"
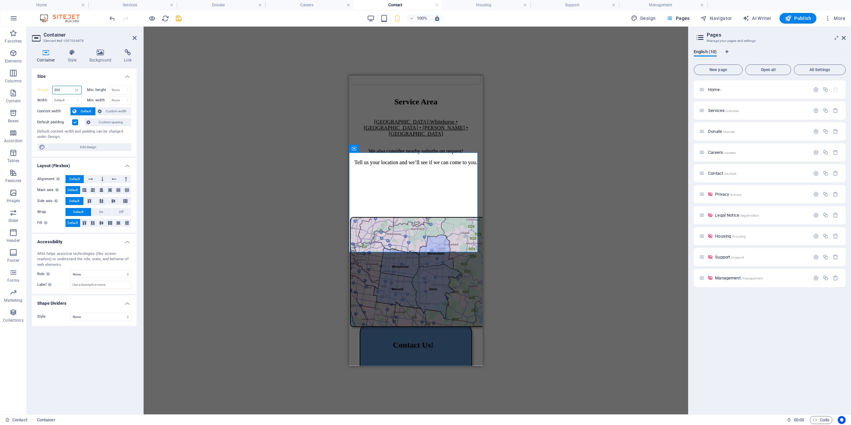
click at [65, 93] on input "300" at bounding box center [66, 90] width 29 height 8
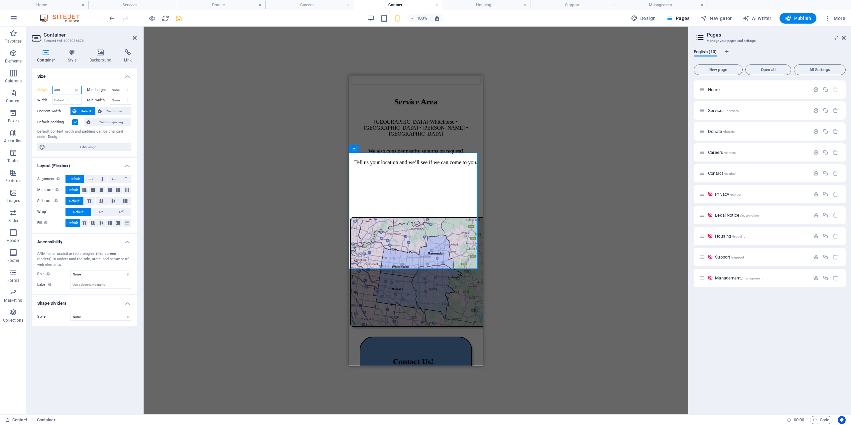
click at [65, 93] on input "350" at bounding box center [66, 90] width 29 height 8
click at [219, 186] on div "Drag here to replace the existing content. Press “Ctrl” if you want to create a…" at bounding box center [416, 221] width 544 height 388
click at [376, 19] on div "100%" at bounding box center [405, 18] width 77 height 11
click at [372, 19] on icon "button" at bounding box center [371, 19] width 8 height 8
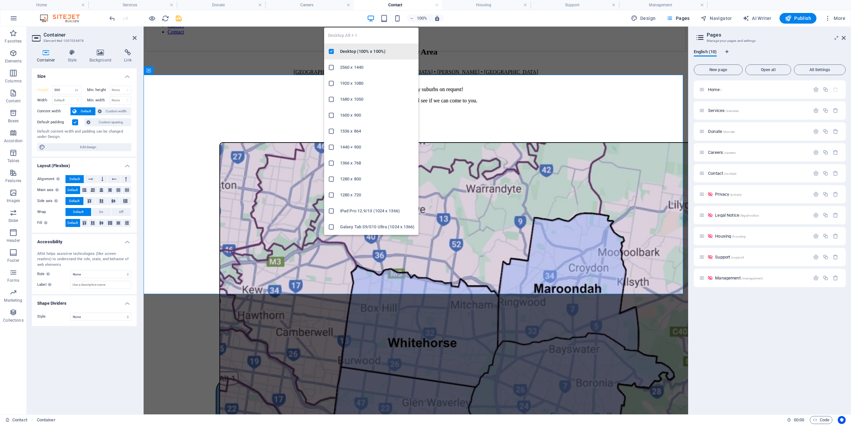
type input "660"
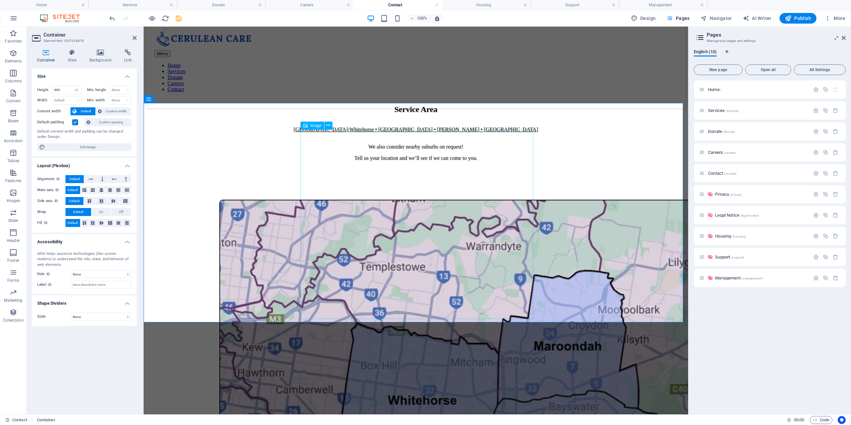
scroll to position [0, 0]
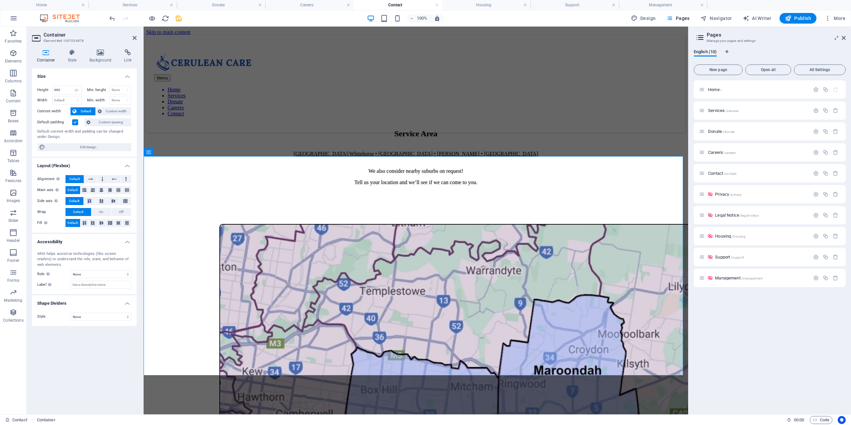
click at [147, 17] on div at bounding box center [145, 18] width 74 height 11
click at [153, 19] on icon "button" at bounding box center [152, 19] width 8 height 8
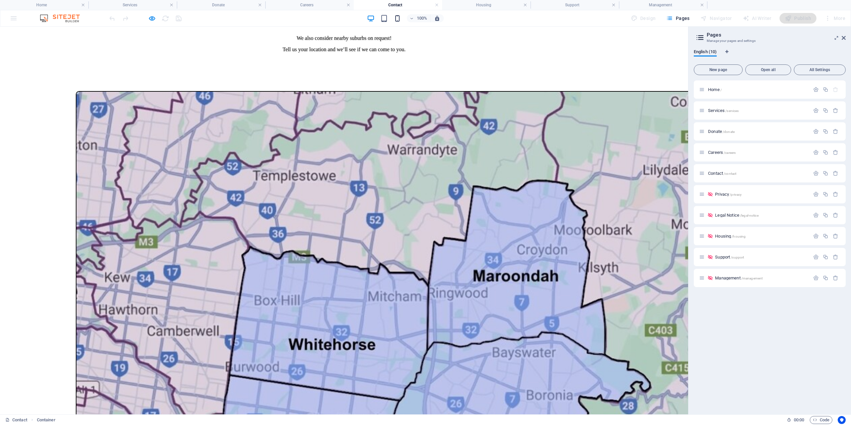
click at [395, 19] on icon "button" at bounding box center [397, 19] width 8 height 8
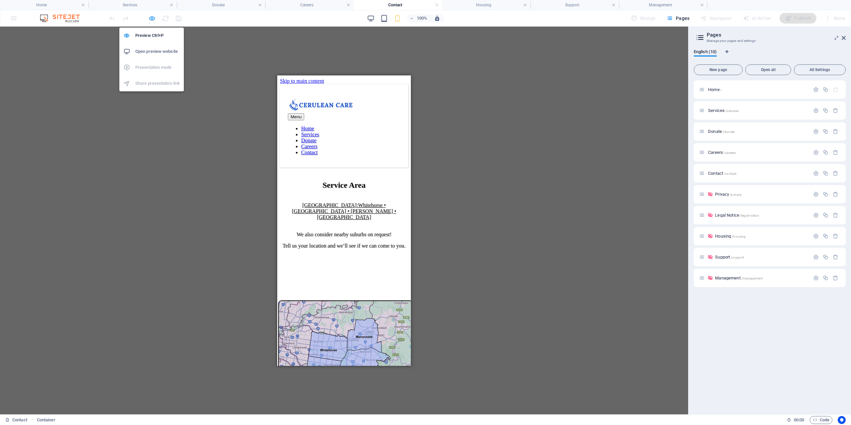
click at [151, 18] on icon "button" at bounding box center [152, 19] width 8 height 8
select select "px"
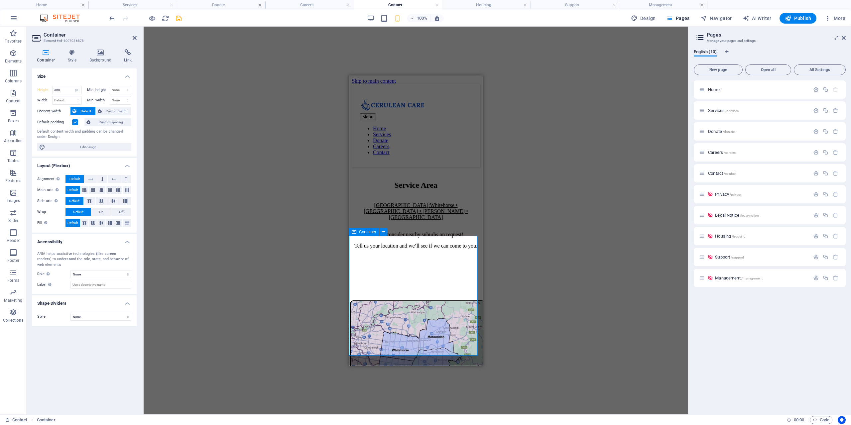
click at [355, 300] on div at bounding box center [416, 360] width 128 height 120
click at [74, 56] on h4 "Style" at bounding box center [74, 56] width 22 height 14
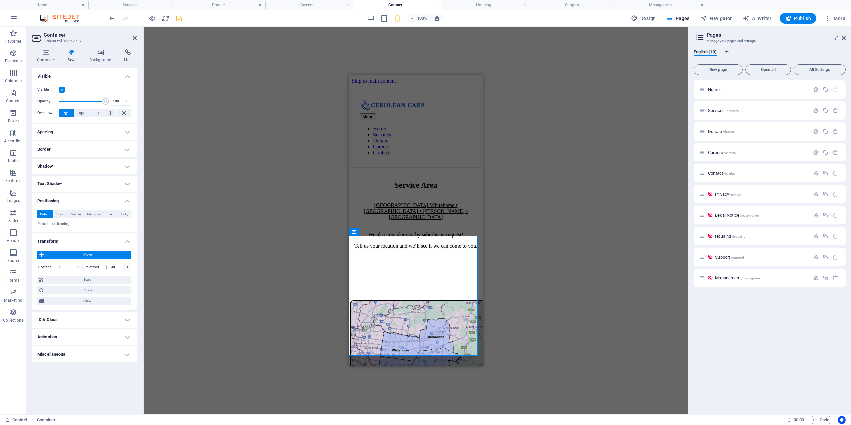
click at [122, 268] on select "px rem % em vh vw" at bounding box center [126, 267] width 9 height 8
click at [116, 265] on input "30" at bounding box center [120, 267] width 22 height 8
type input "3"
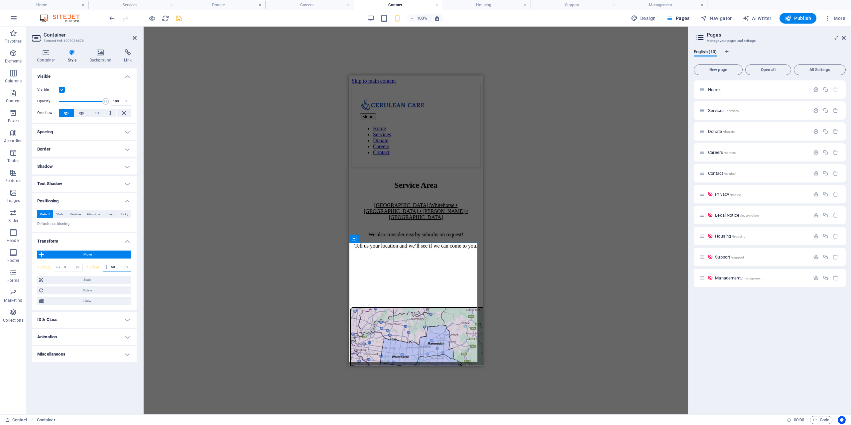
click at [115, 268] on input "50" at bounding box center [120, 267] width 22 height 8
type input "5"
type input "-50"
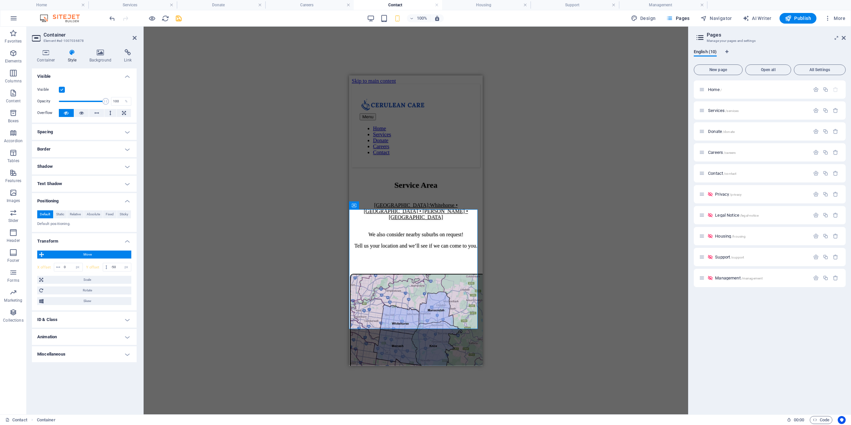
click at [263, 274] on div "Drag here to replace the existing content. Press “Ctrl” if you want to create a…" at bounding box center [416, 221] width 544 height 388
click at [434, 180] on div "Service Area East Melbourne: Whitehorse • Maroondah • Knox • Monash We also con…" at bounding box center [416, 214] width 128 height 68
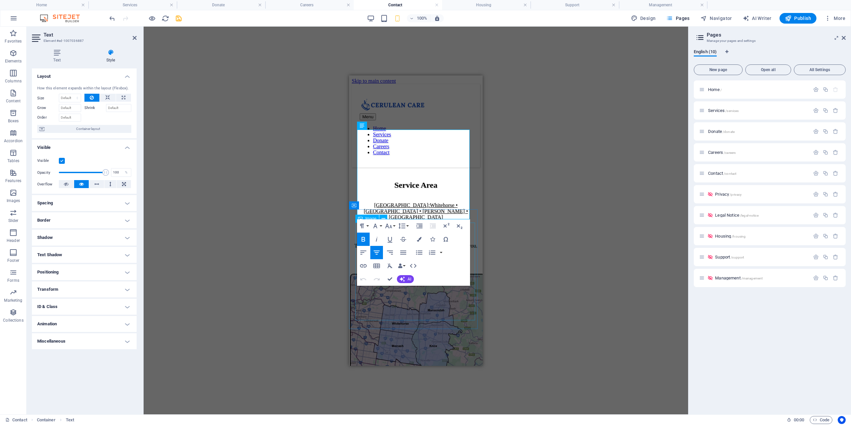
click at [446, 345] on div "Menu Home Services Donate Careers Contact Service Area East Melbourne: Whitehor…" at bounding box center [416, 425] width 128 height 682
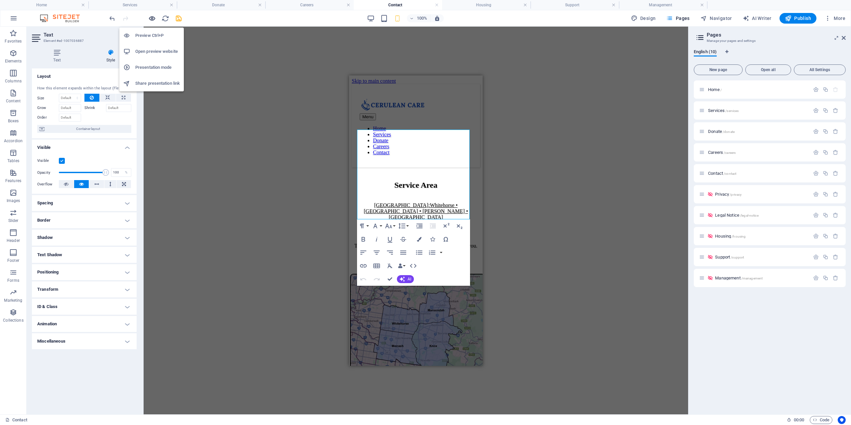
click at [155, 20] on icon "button" at bounding box center [152, 19] width 8 height 8
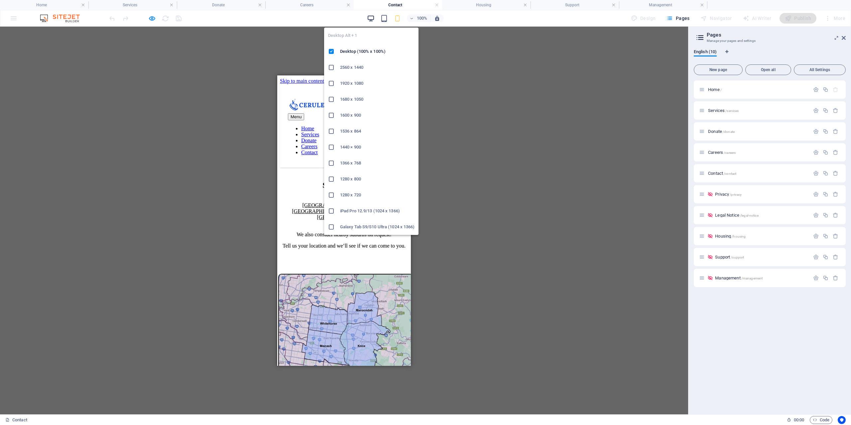
click at [370, 19] on icon "button" at bounding box center [371, 19] width 8 height 8
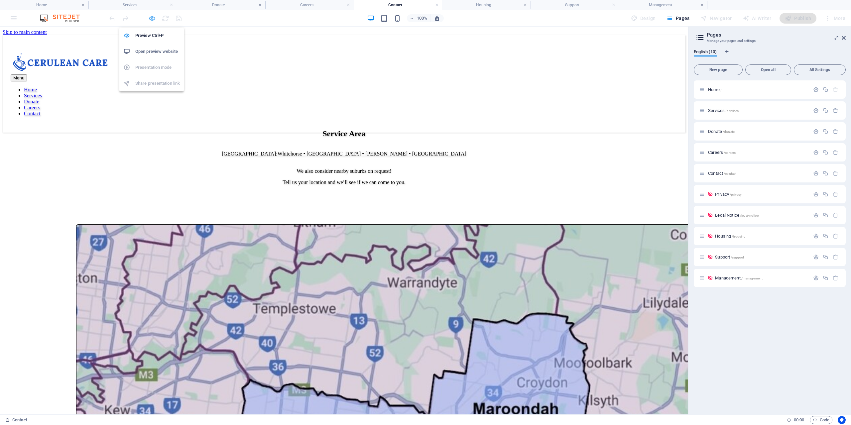
click at [149, 18] on icon "button" at bounding box center [152, 19] width 8 height 8
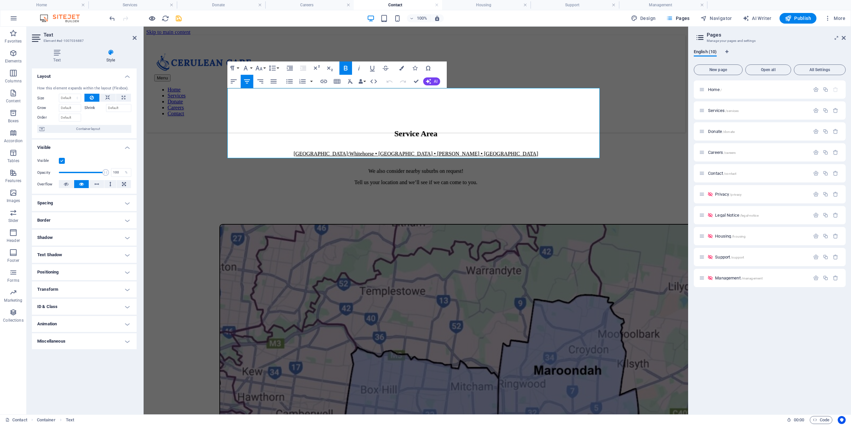
click at [151, 19] on icon "button" at bounding box center [152, 19] width 8 height 8
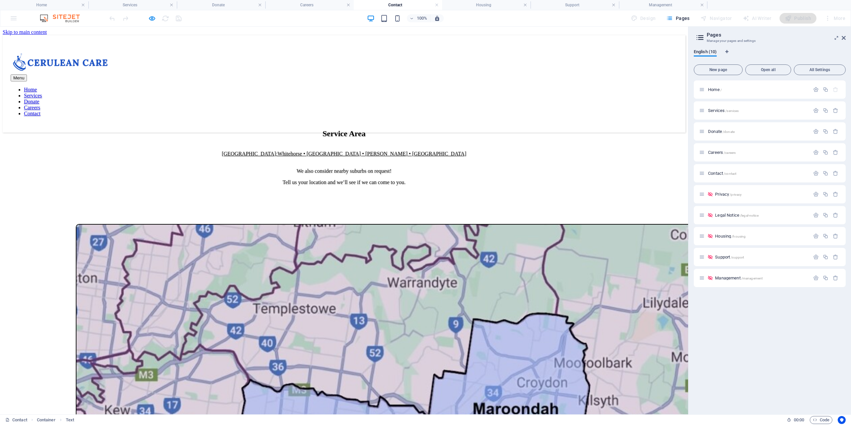
click at [40, 105] on link "Careers" at bounding box center [32, 108] width 16 height 6
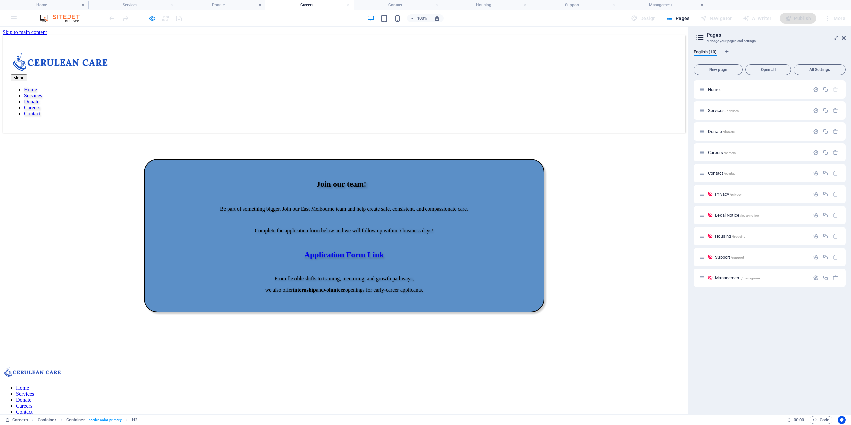
click at [39, 99] on link "Donate" at bounding box center [31, 102] width 15 height 6
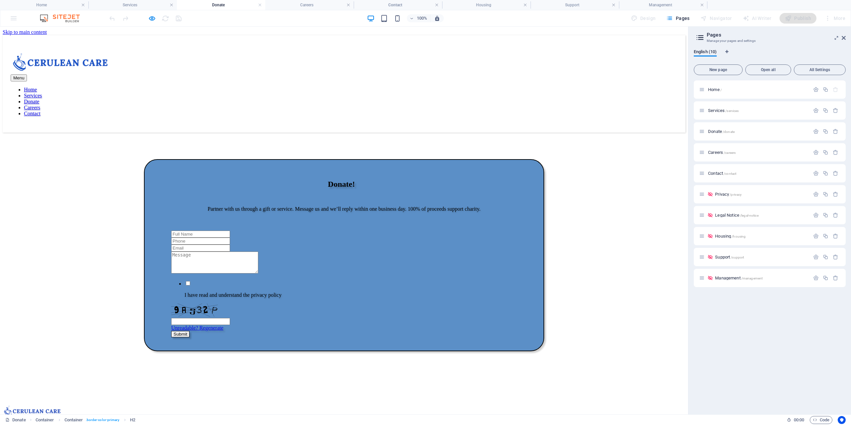
click at [41, 111] on link "Contact" at bounding box center [32, 114] width 17 height 6
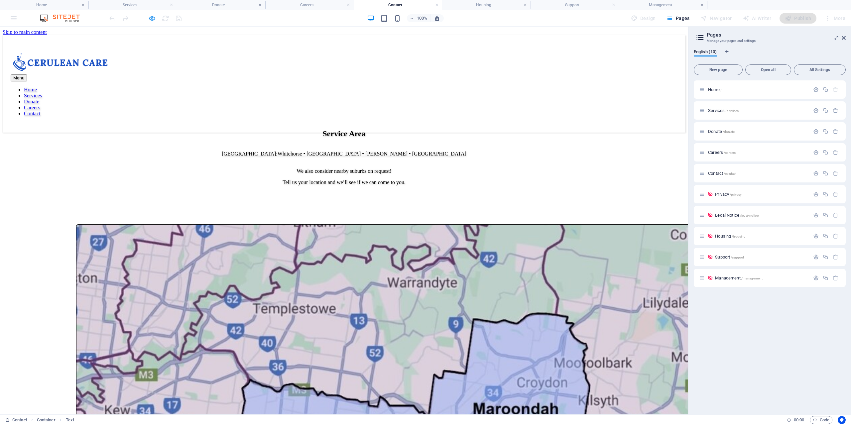
click at [40, 105] on link "Careers" at bounding box center [32, 108] width 16 height 6
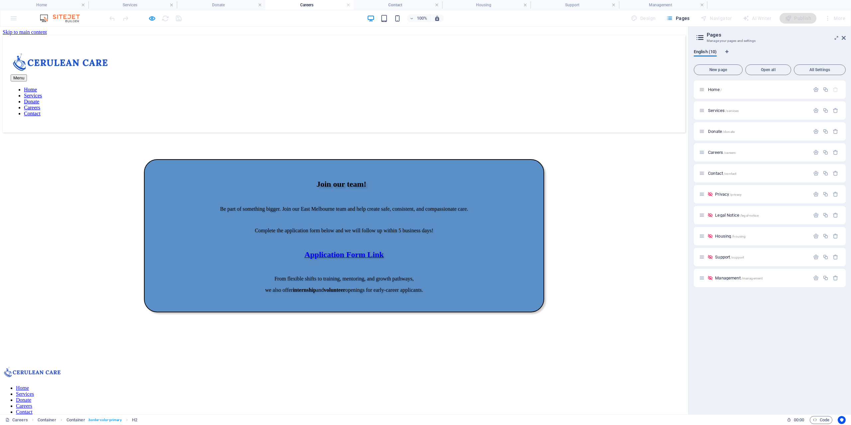
click at [39, 99] on link "Donate" at bounding box center [31, 102] width 15 height 6
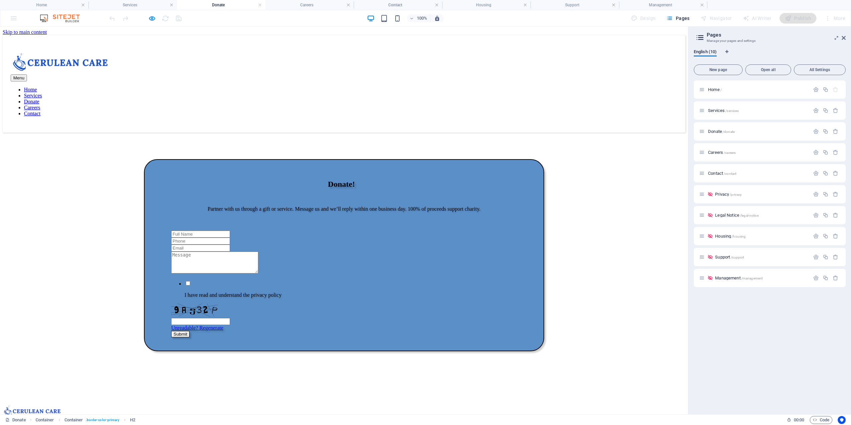
drag, startPoint x: 381, startPoint y: 47, endPoint x: 358, endPoint y: 47, distance: 23.3
click at [42, 93] on link "Services" at bounding box center [33, 96] width 18 height 6
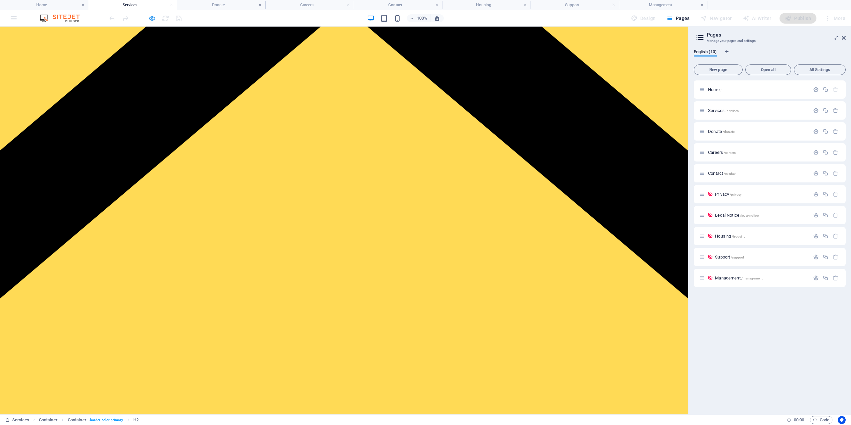
click at [41, 111] on link "Contact" at bounding box center [32, 114] width 17 height 6
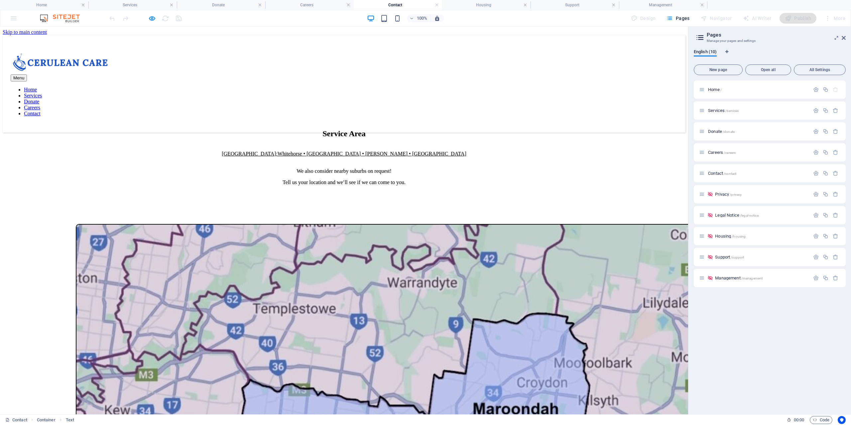
click at [42, 93] on link "Services" at bounding box center [33, 96] width 18 height 6
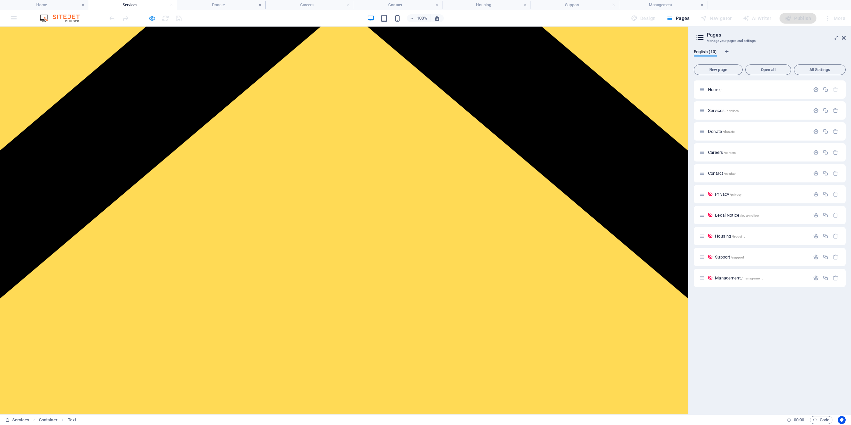
click at [41, 111] on link "Contact" at bounding box center [32, 114] width 17 height 6
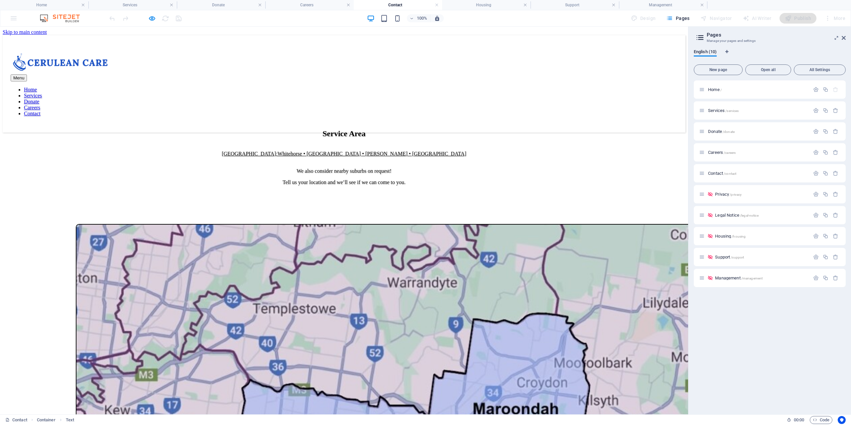
click at [42, 93] on link "Services" at bounding box center [33, 96] width 18 height 6
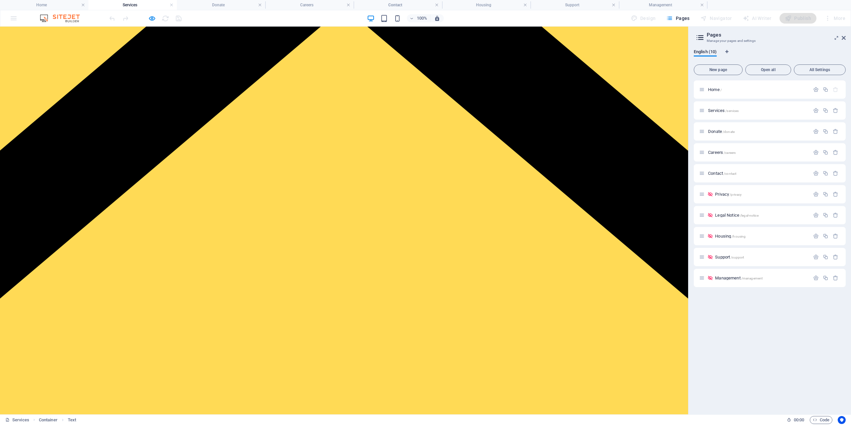
click at [41, 111] on link "Contact" at bounding box center [32, 114] width 17 height 6
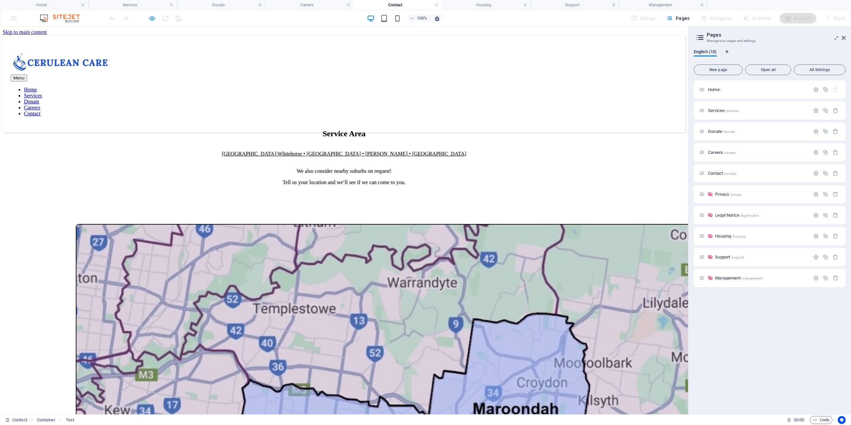
click at [150, 18] on icon "button" at bounding box center [152, 19] width 8 height 8
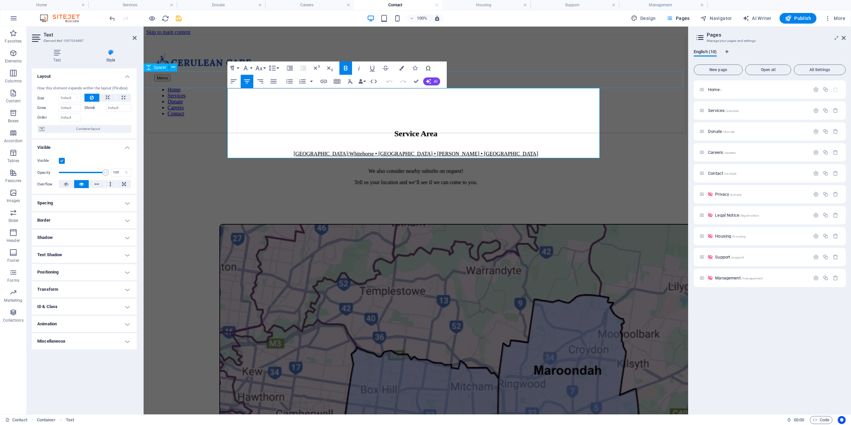
click at [177, 133] on div at bounding box center [415, 141] width 539 height 17
select select "px"
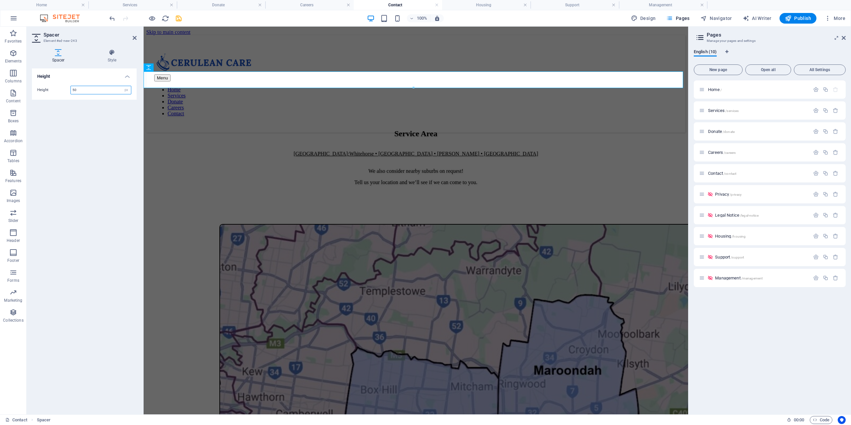
click at [88, 92] on input "50" at bounding box center [101, 90] width 60 height 8
type input "5"
type input "80"
type input "0"
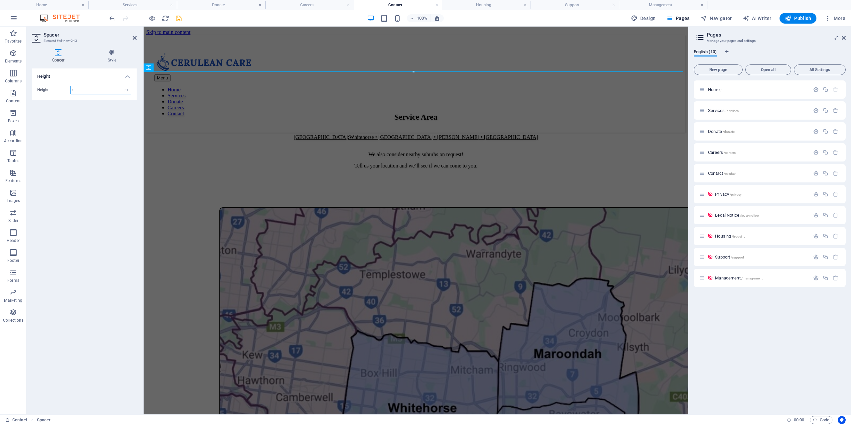
click at [88, 91] on input "0" at bounding box center [101, 90] width 60 height 8
type input "80"
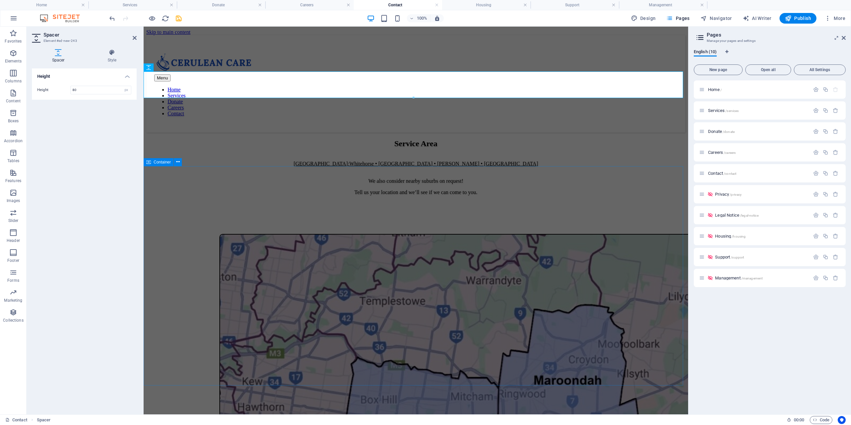
click at [195, 234] on div at bounding box center [415, 343] width 539 height 219
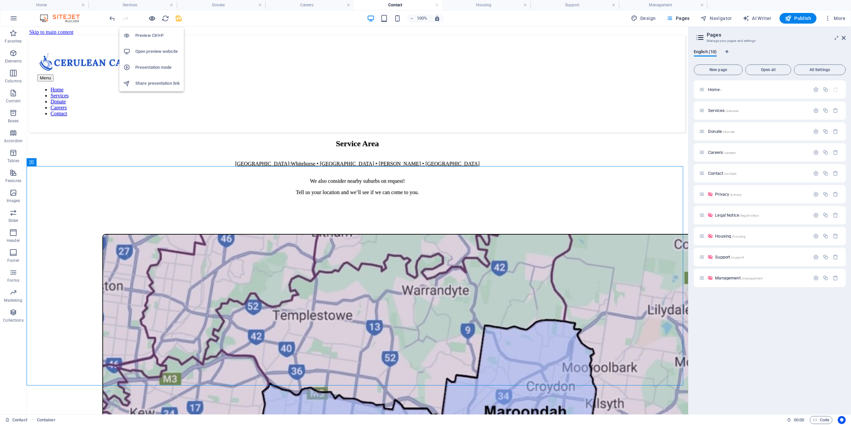
click at [151, 18] on icon "button" at bounding box center [152, 19] width 8 height 8
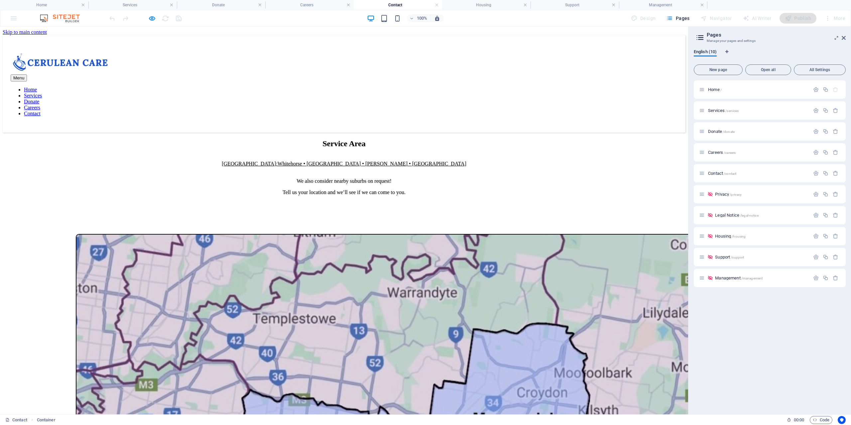
click at [42, 93] on link "Services" at bounding box center [33, 96] width 18 height 6
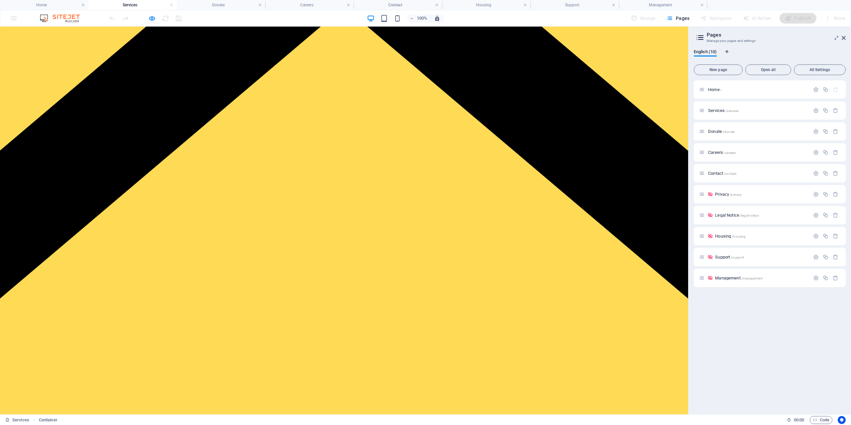
click at [41, 111] on link "Contact" at bounding box center [32, 114] width 17 height 6
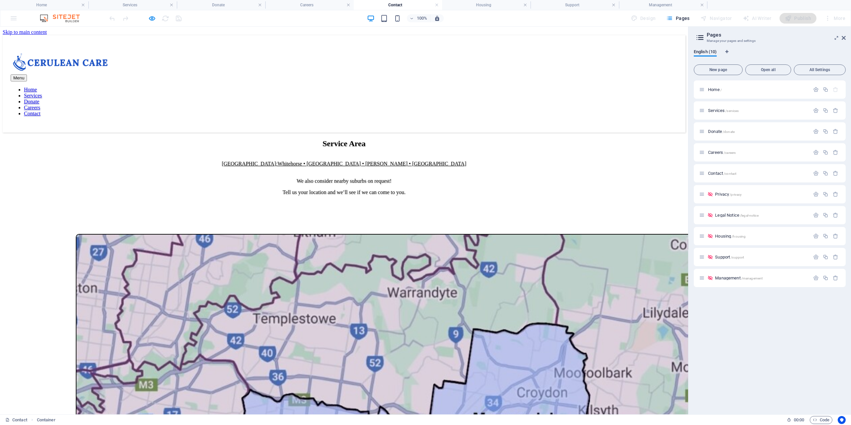
click at [42, 93] on link "Services" at bounding box center [33, 96] width 18 height 6
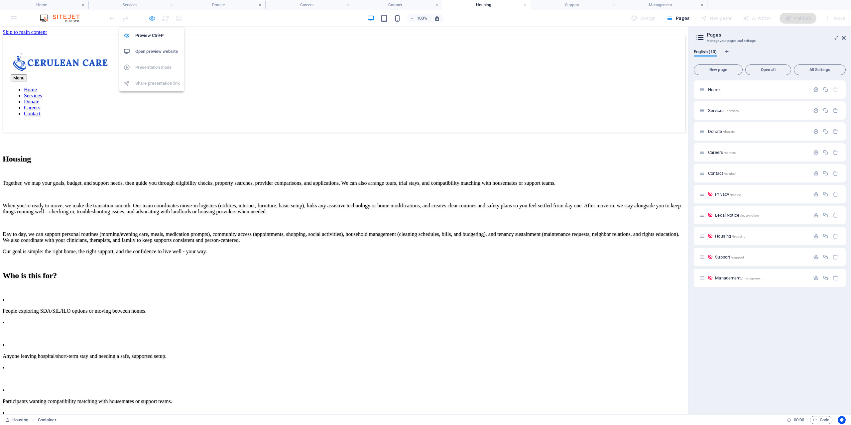
click at [154, 18] on icon "button" at bounding box center [152, 19] width 8 height 8
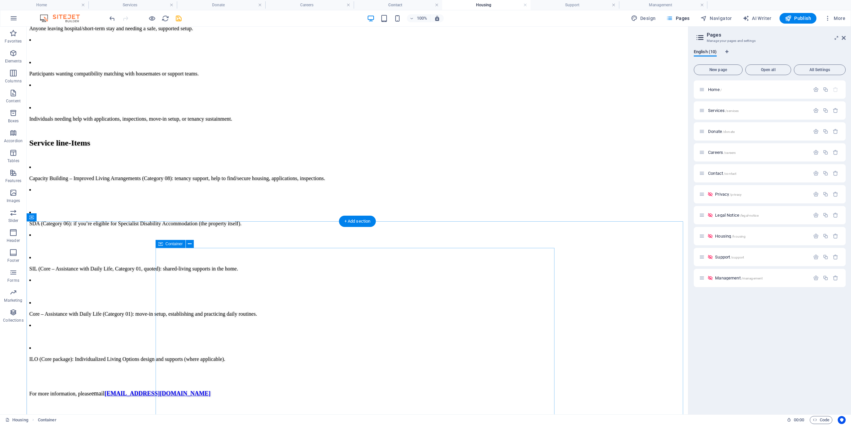
scroll to position [332, 0]
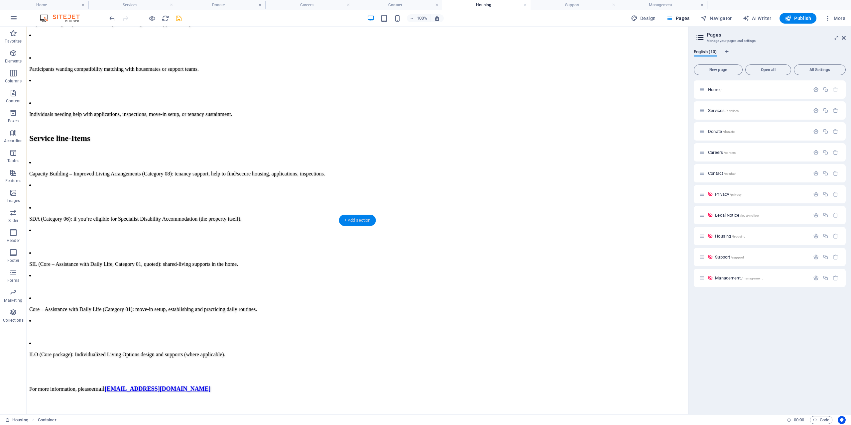
drag, startPoint x: 203, startPoint y: 192, endPoint x: 344, endPoint y: 218, distance: 143.3
click at [344, 218] on div "+ Add section" at bounding box center [357, 220] width 37 height 11
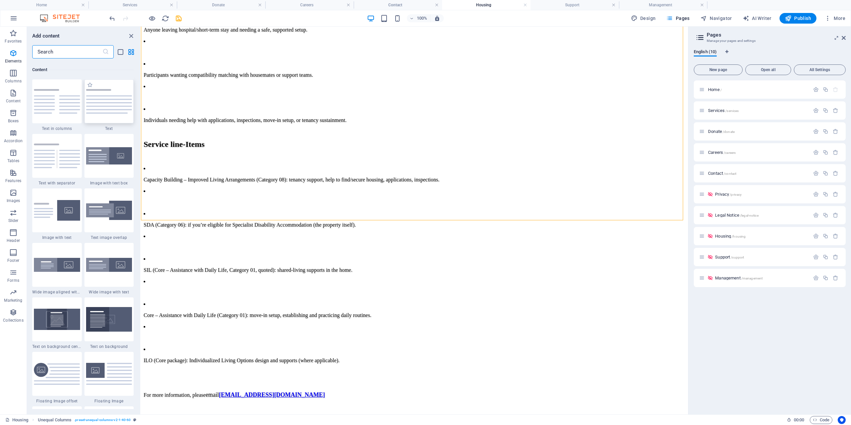
scroll to position [1163, 0]
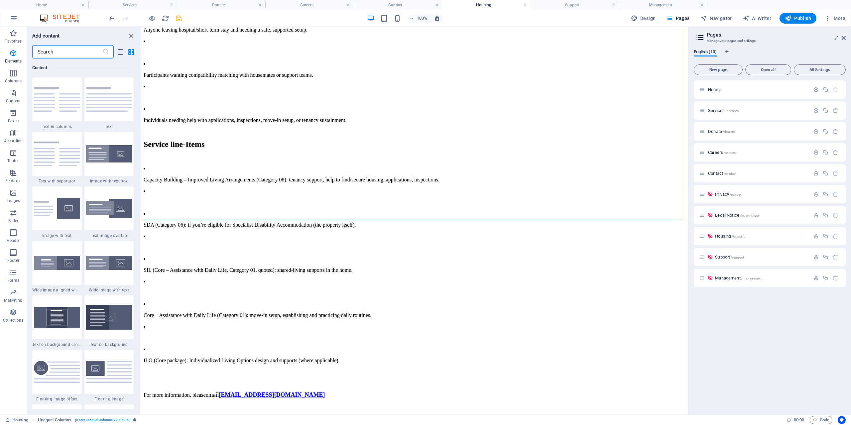
click at [68, 54] on input "text" at bounding box center [67, 51] width 70 height 13
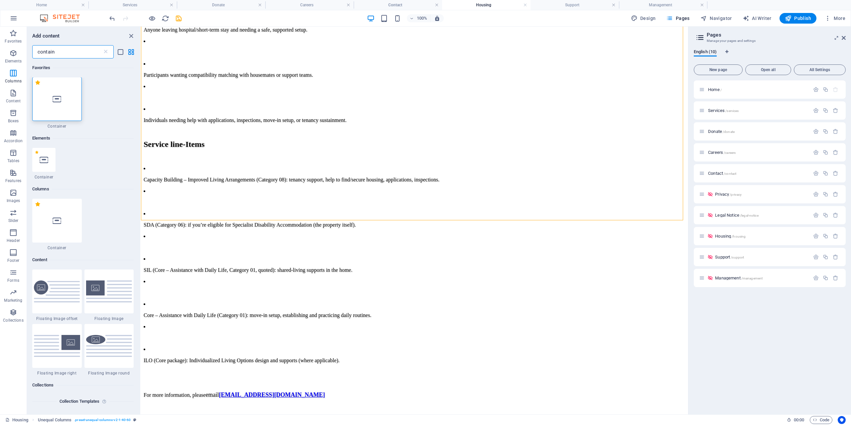
scroll to position [0, 0]
type input "contain"
click at [57, 107] on div at bounding box center [57, 99] width 50 height 44
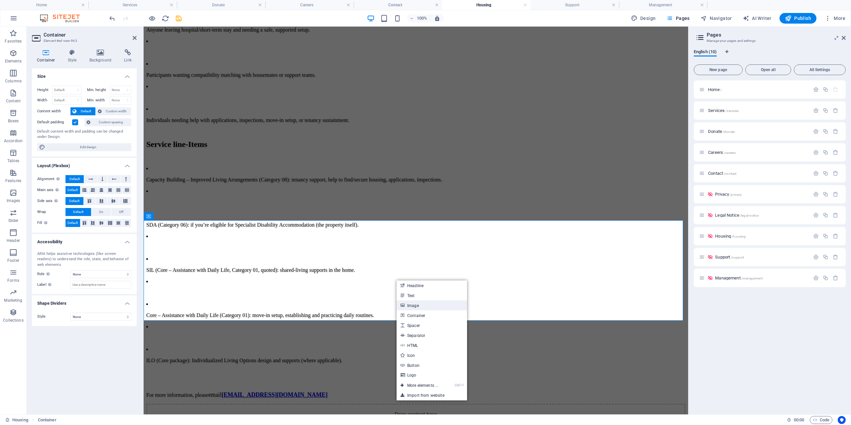
click at [421, 303] on link "Image" at bounding box center [431, 305] width 70 height 10
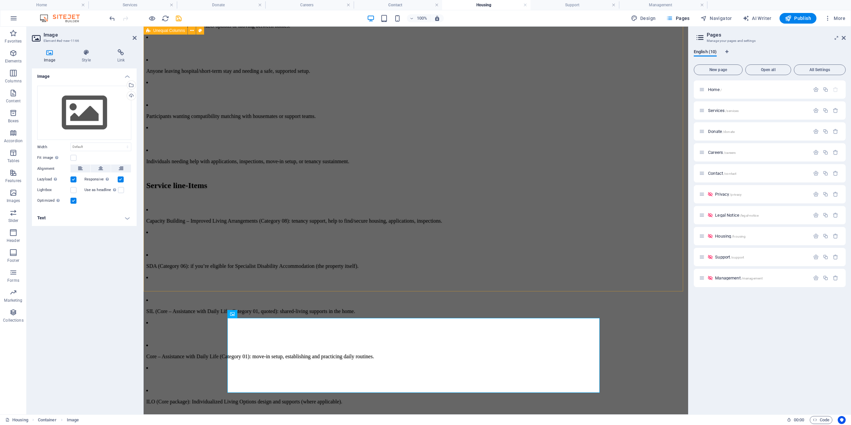
scroll to position [299, 0]
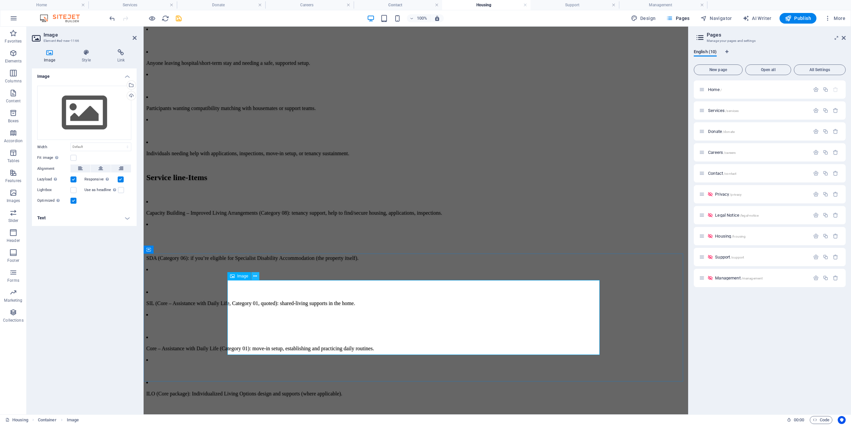
click at [255, 273] on icon at bounding box center [255, 276] width 4 height 7
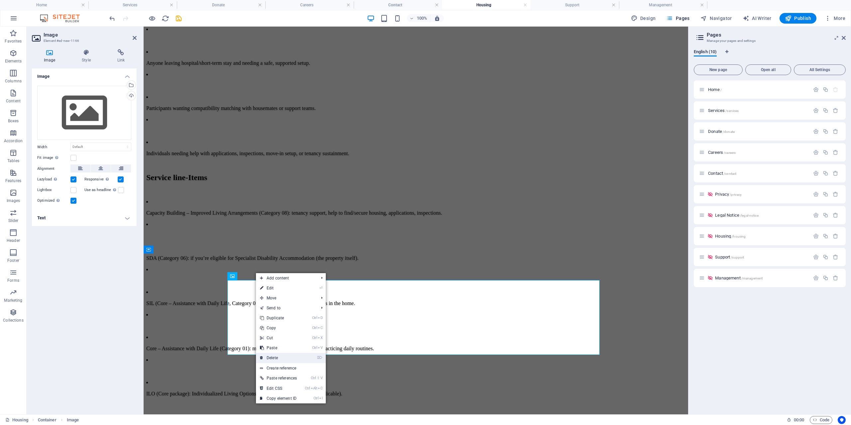
click at [278, 360] on link "⌦ Delete" at bounding box center [278, 358] width 45 height 10
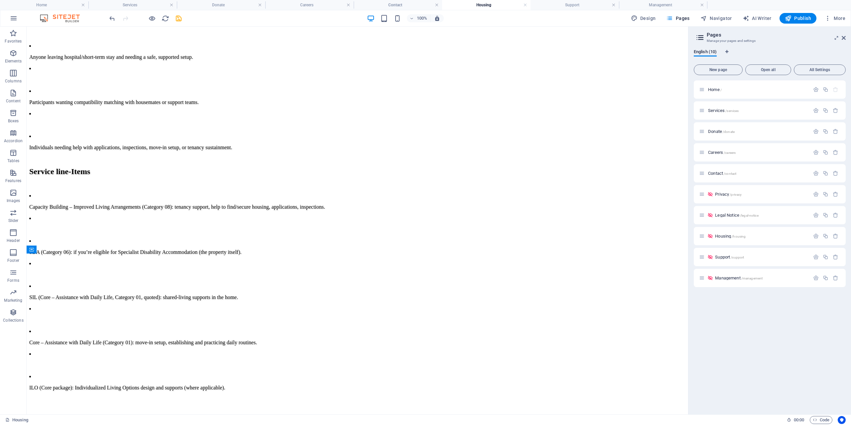
click at [480, 3] on h4 "Housing" at bounding box center [486, 4] width 88 height 7
click at [306, 2] on h4 "Careers" at bounding box center [309, 4] width 88 height 7
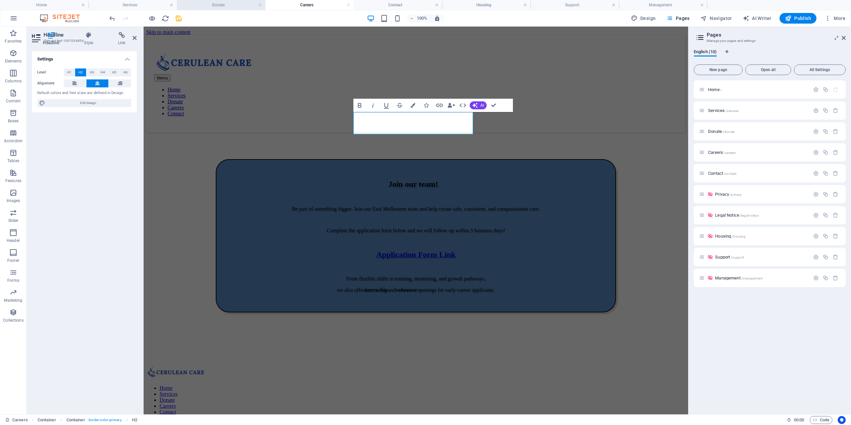
click at [201, 2] on h4 "Donate" at bounding box center [221, 4] width 88 height 7
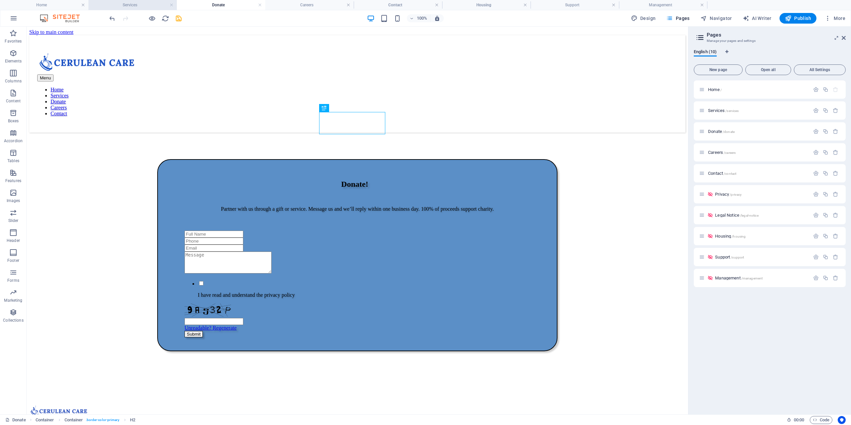
click at [144, 0] on li "Services" at bounding box center [132, 5] width 88 height 10
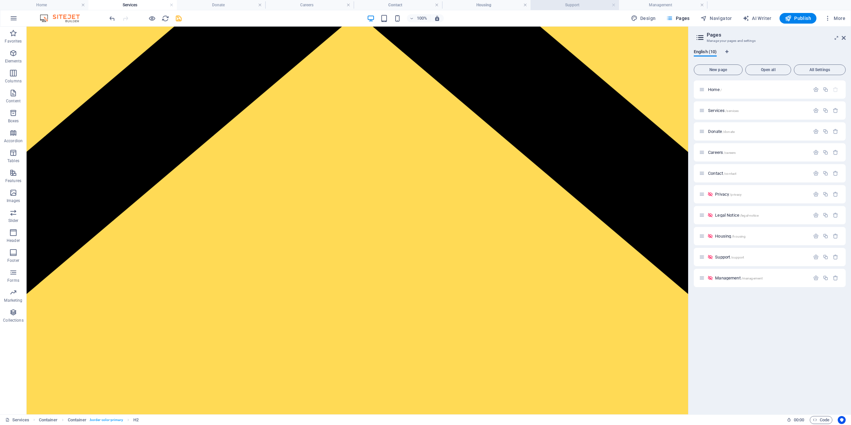
click at [574, 4] on h4 "Support" at bounding box center [574, 4] width 88 height 7
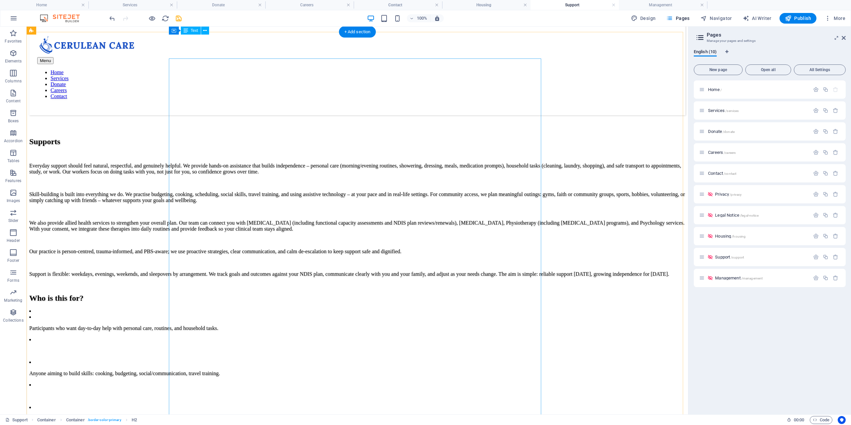
scroll to position [14, 0]
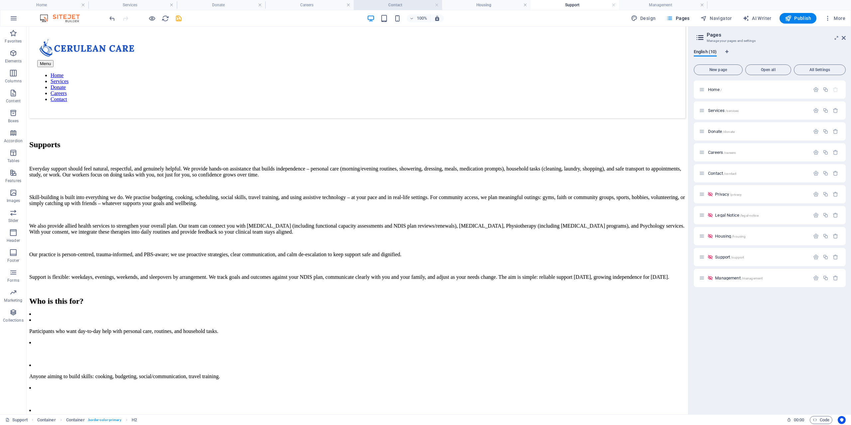
click at [403, 1] on li "Contact" at bounding box center [398, 5] width 88 height 10
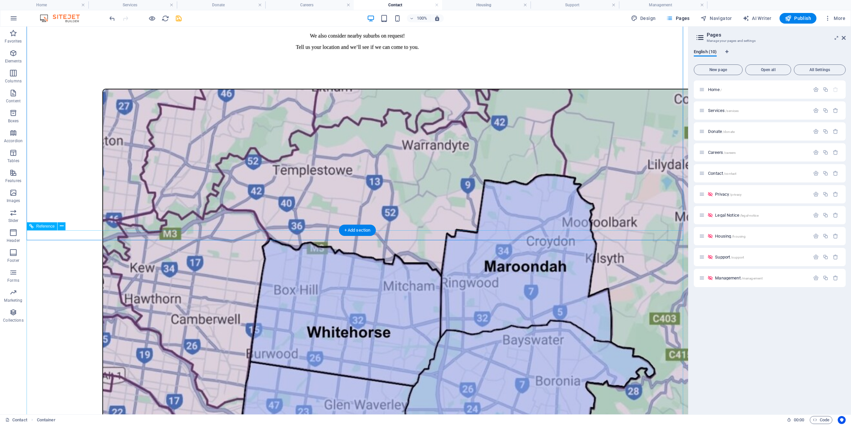
scroll to position [0, 0]
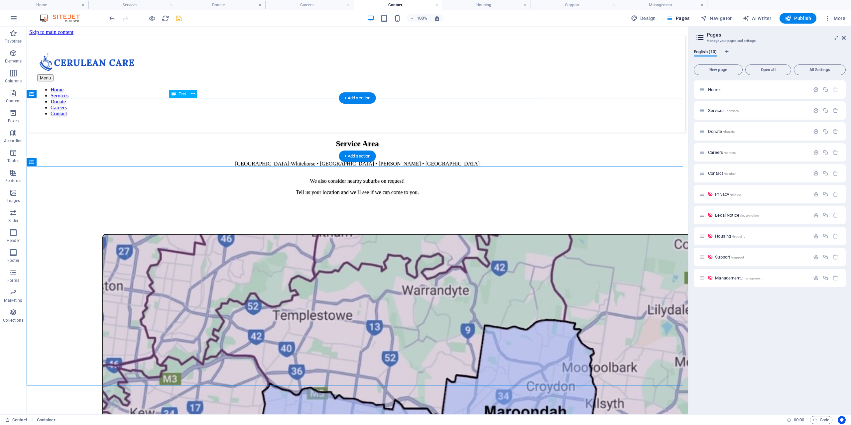
click at [295, 139] on div "Service Area East Melbourne: Whitehorse • Maroondah • Knox • Monash We also con…" at bounding box center [357, 167] width 656 height 56
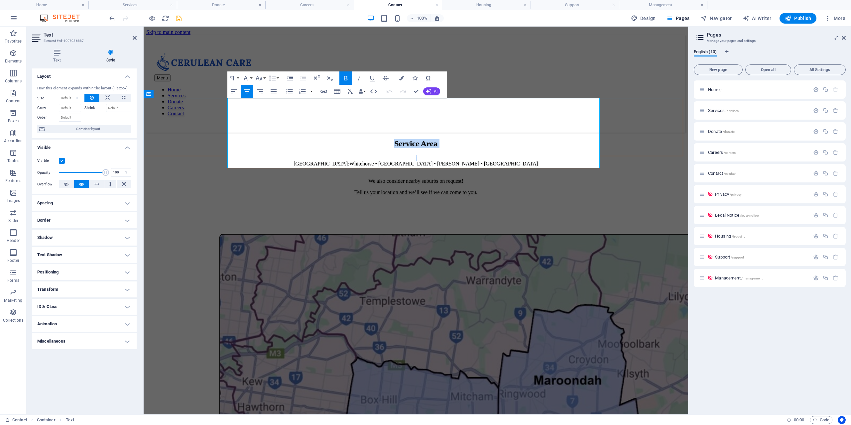
drag, startPoint x: 360, startPoint y: 111, endPoint x: 516, endPoint y: 166, distance: 165.8
click at [516, 166] on div "Menu Home Services Donate Careers Contact Service Area East Melbourne: Whitehor…" at bounding box center [415, 428] width 539 height 787
click at [350, 139] on h2 "Service Area" at bounding box center [415, 143] width 539 height 9
drag, startPoint x: 352, startPoint y: 107, endPoint x: 498, endPoint y: 161, distance: 156.5
click at [498, 161] on div "Service Area East Melbourne: Whitehorse • Maroondah • Knox • Monash We also con…" at bounding box center [415, 167] width 539 height 56
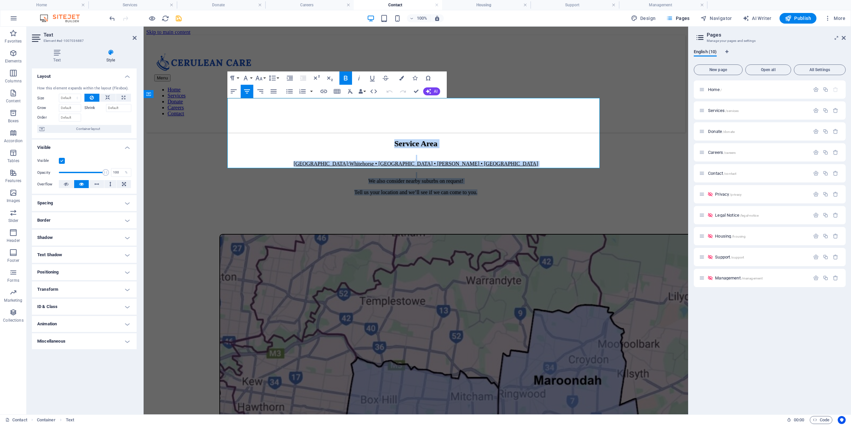
copy div "Service Area East Melbourne: Whitehorse • Maroondah • Knox • Monash We also con…"
click at [218, 234] on div at bounding box center [415, 343] width 539 height 219
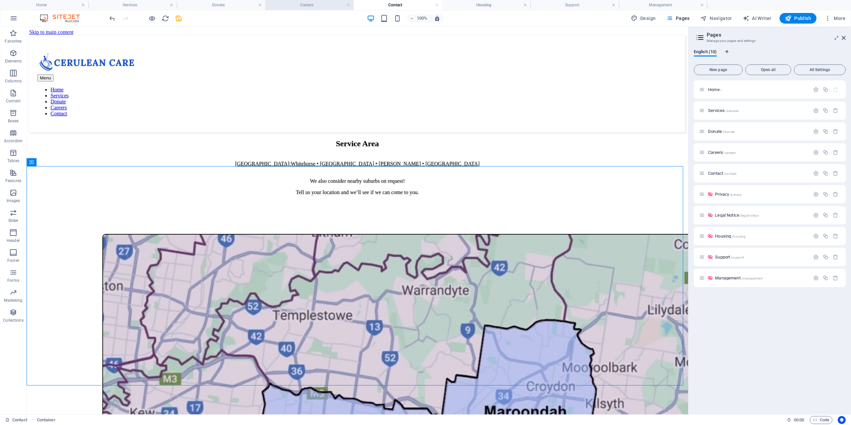
click at [309, 5] on h4 "Careers" at bounding box center [309, 4] width 88 height 7
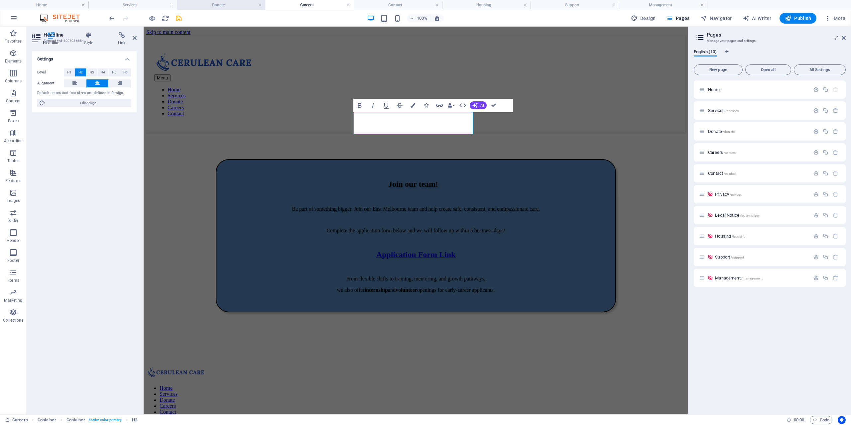
click at [222, 4] on h4 "Donate" at bounding box center [221, 4] width 88 height 7
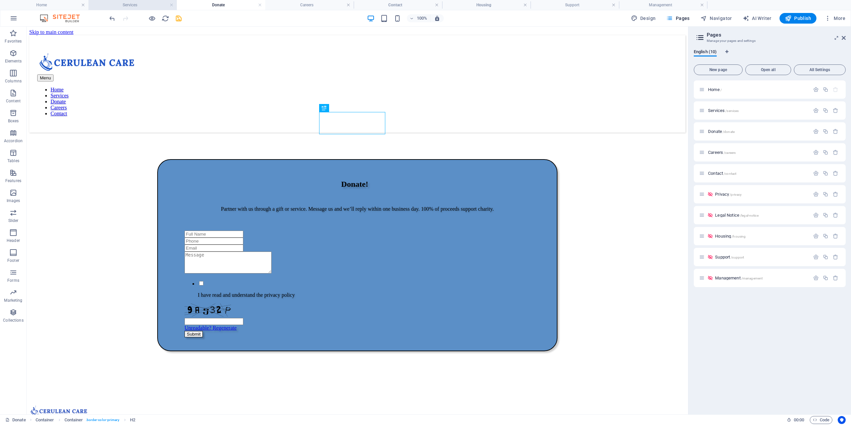
click at [125, 2] on h4 "Services" at bounding box center [132, 4] width 88 height 7
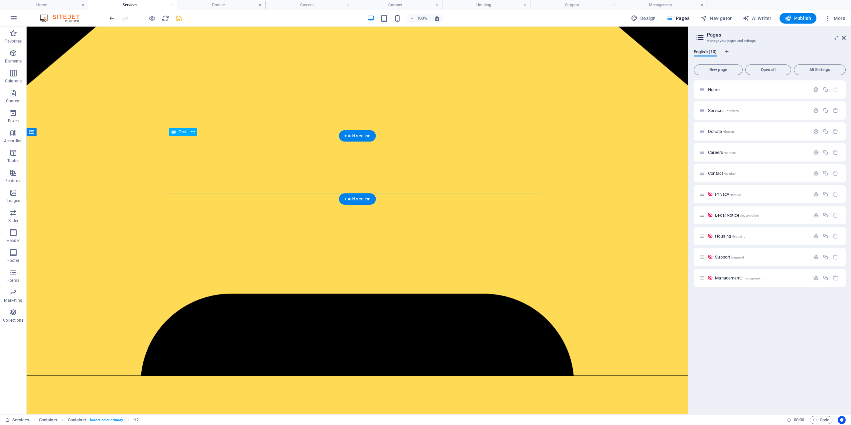
scroll to position [199, 0]
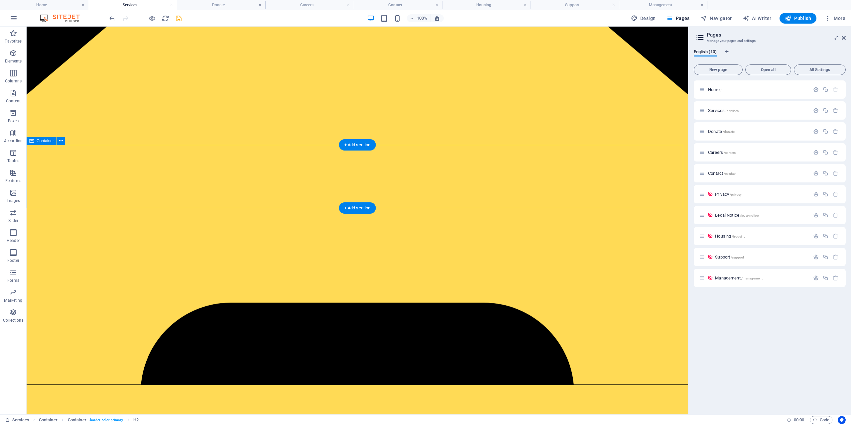
select select "px"
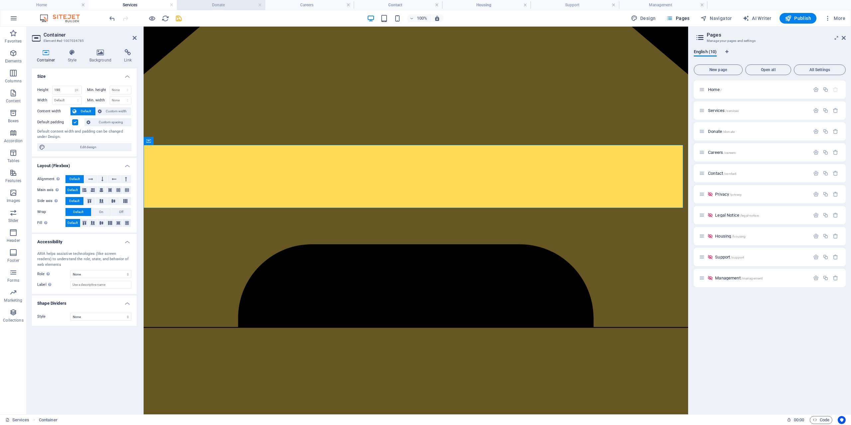
click at [221, 3] on h4 "Donate" at bounding box center [221, 4] width 88 height 7
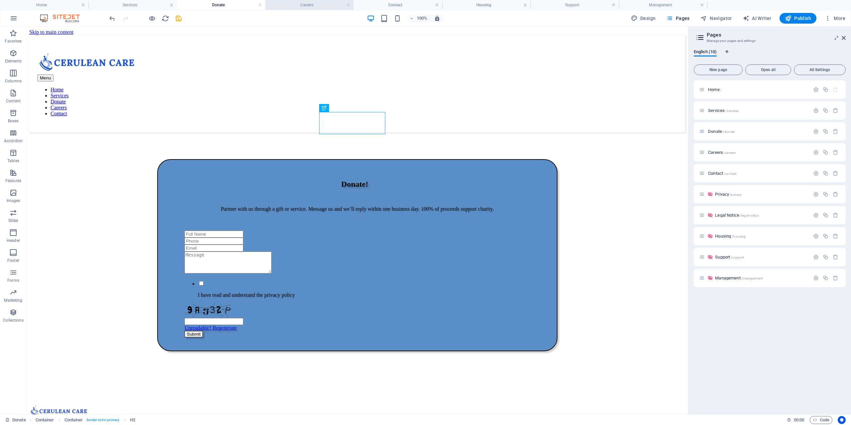
click at [305, 2] on h4 "Careers" at bounding box center [309, 4] width 88 height 7
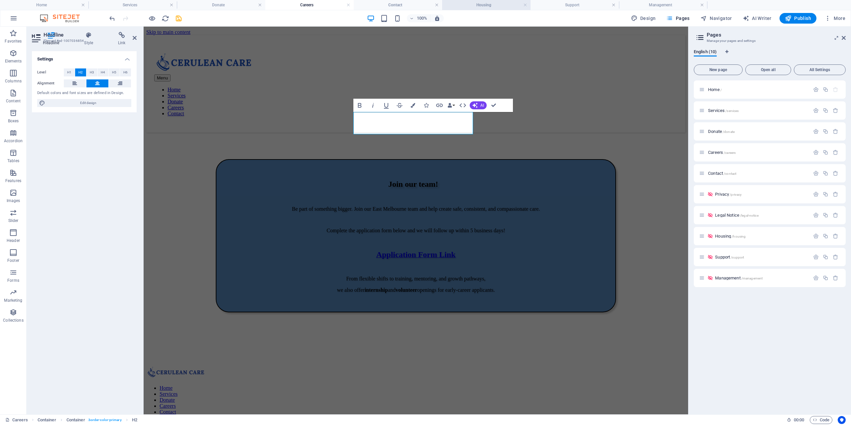
click at [474, 2] on h4 "Housing" at bounding box center [486, 4] width 88 height 7
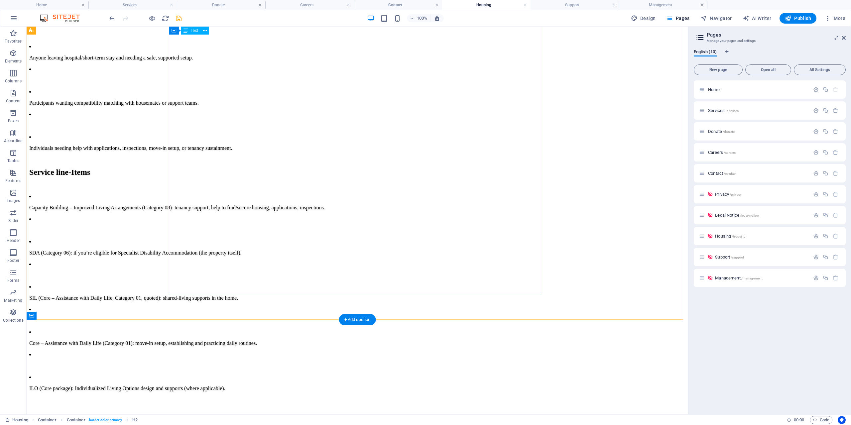
scroll to position [332, 0]
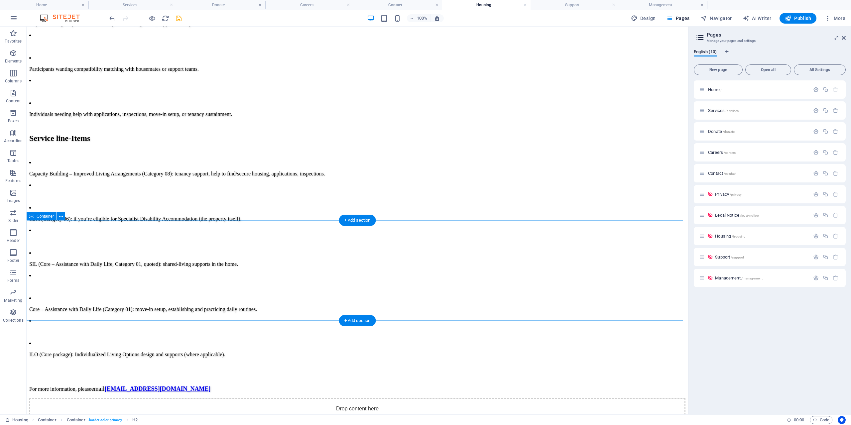
click at [255, 398] on div "Drop content here or Add elements Paste clipboard" at bounding box center [357, 421] width 656 height 47
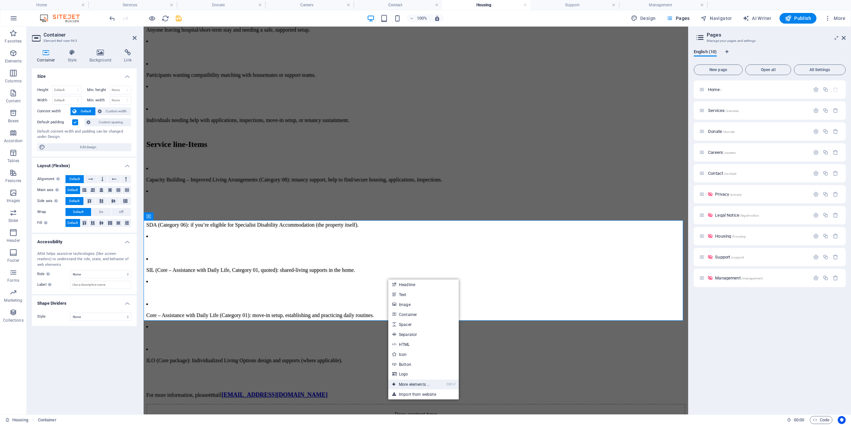
click at [413, 385] on link "Ctrl ⏎ More elements ..." at bounding box center [411, 384] width 46 height 10
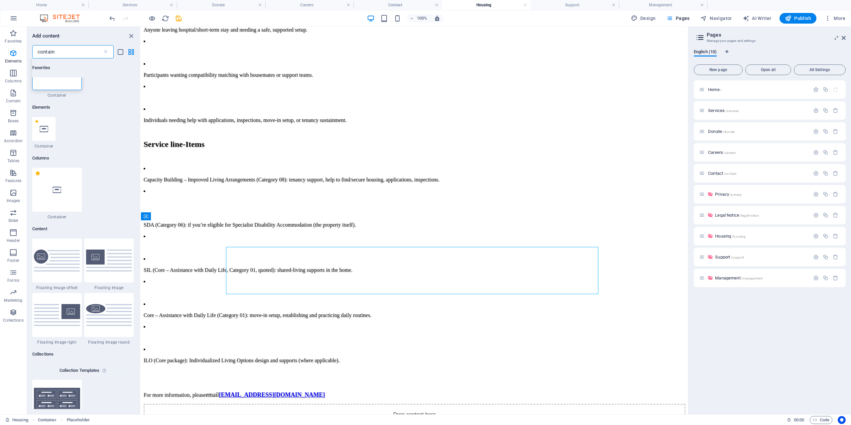
scroll to position [71, 0]
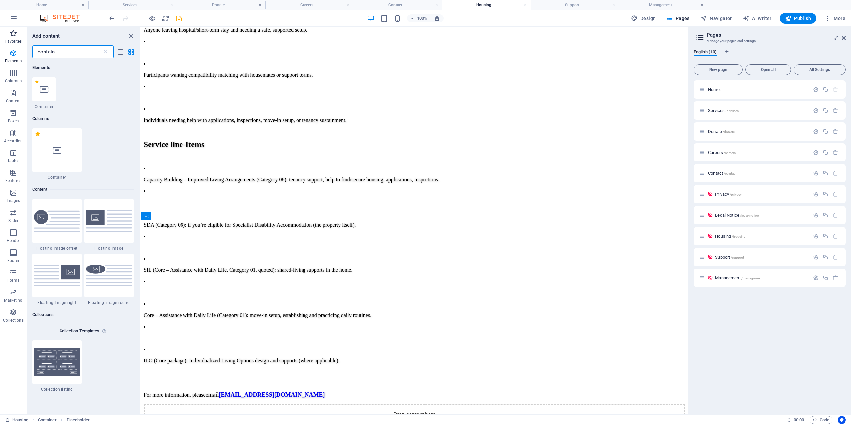
drag, startPoint x: 84, startPoint y: 51, endPoint x: 0, endPoint y: 40, distance: 84.7
click at [0, 45] on div "Favorites Elements Columns Content Boxes Accordion Tables Features Images Slide…" at bounding box center [70, 221] width 141 height 388
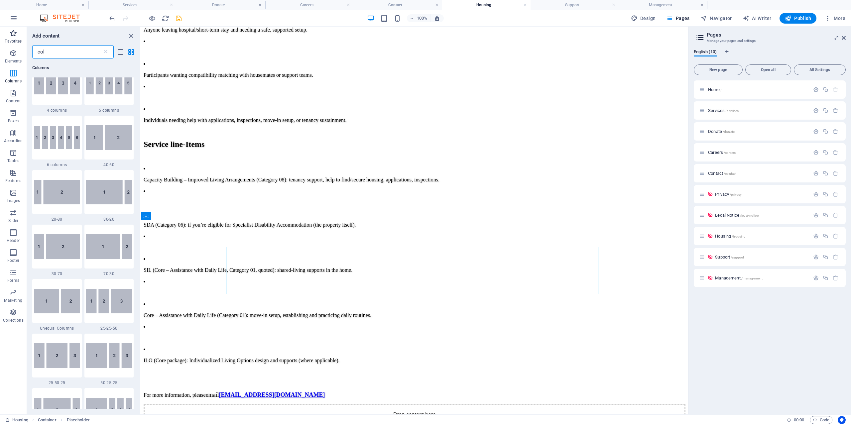
scroll to position [0, 0]
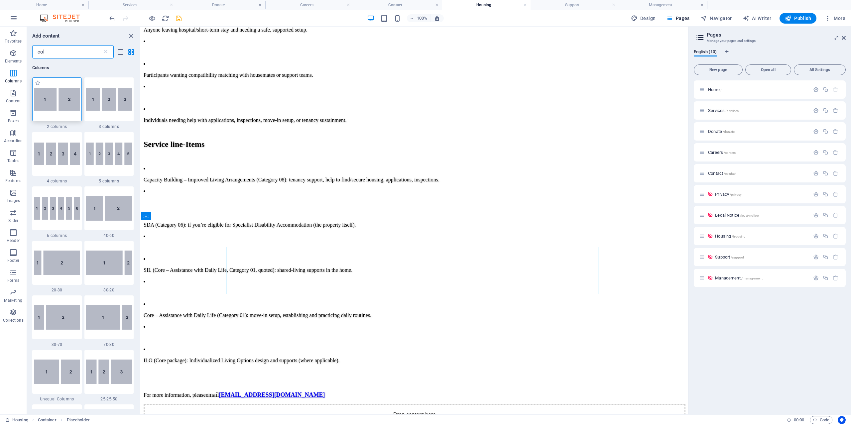
type input "col"
click at [61, 109] on img at bounding box center [57, 99] width 46 height 23
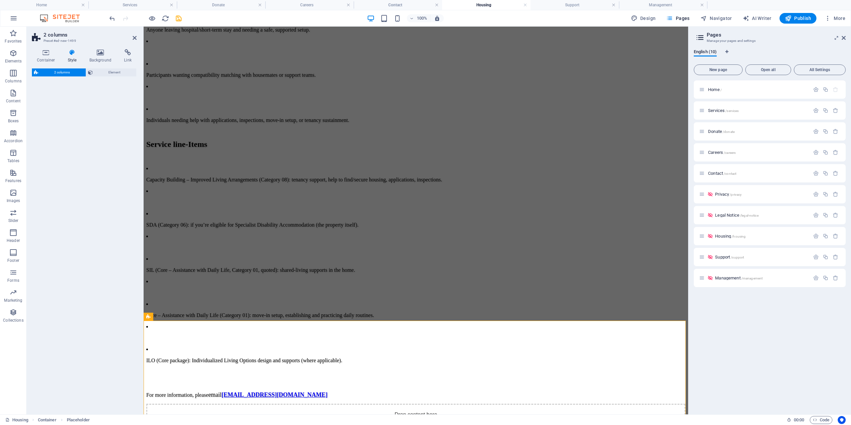
select select "rem"
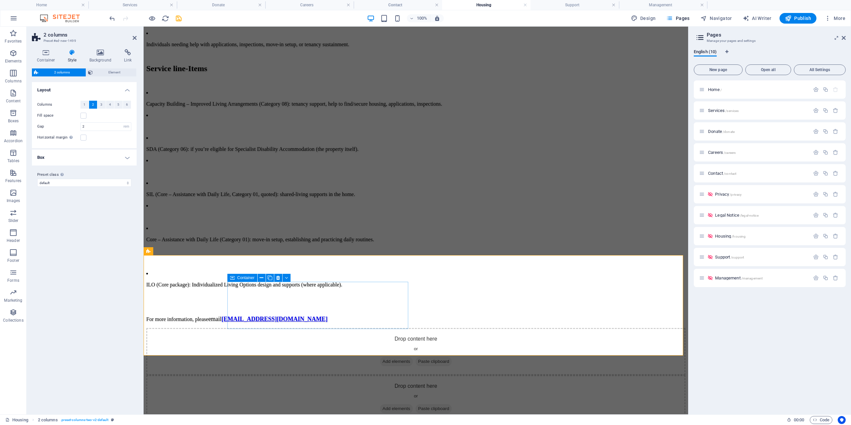
scroll to position [432, 0]
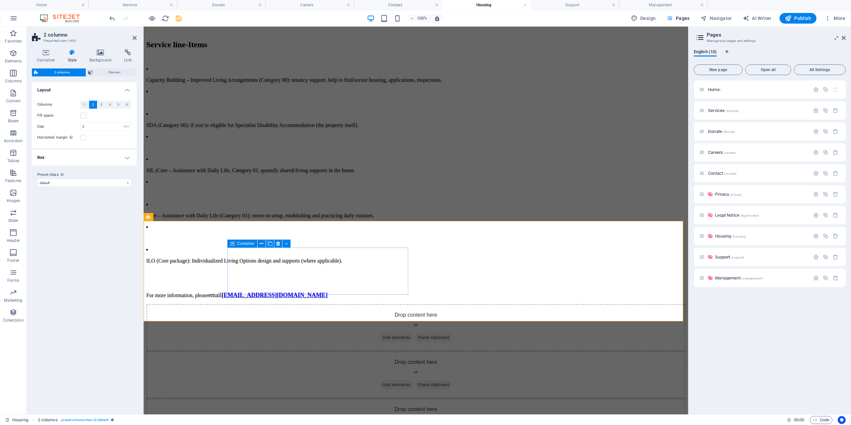
click at [380, 380] on span "Add elements" at bounding box center [396, 384] width 33 height 9
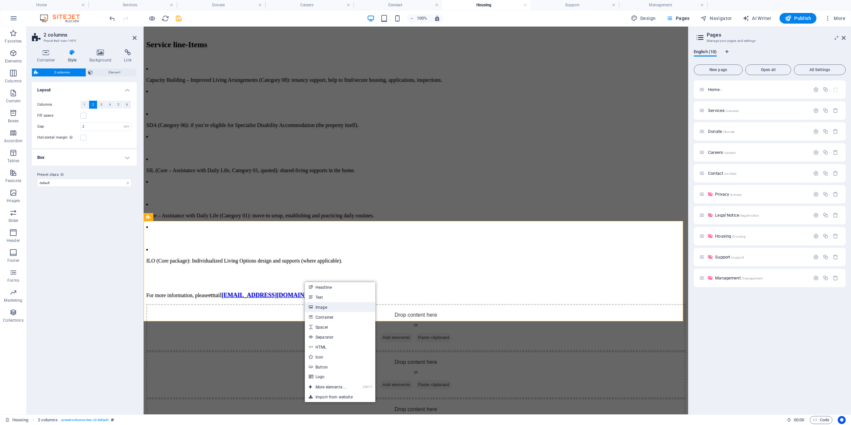
click at [347, 311] on link "Image" at bounding box center [340, 307] width 70 height 10
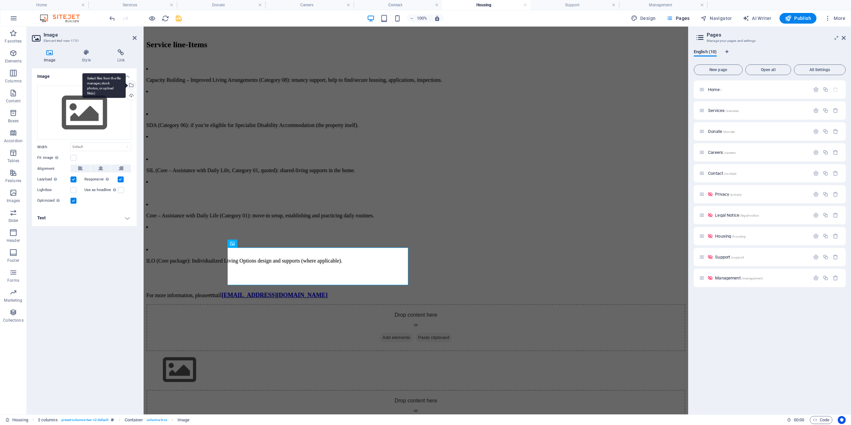
click at [126, 86] on div "Select files from the file manager, stock photos, or upload file(s)" at bounding box center [103, 85] width 43 height 25
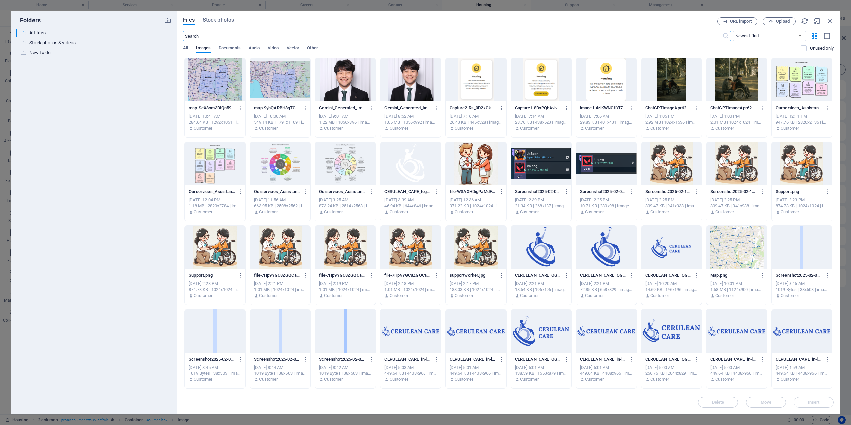
click at [210, 85] on div at bounding box center [215, 79] width 60 height 43
click at [210, 85] on div "1" at bounding box center [215, 79] width 60 height 43
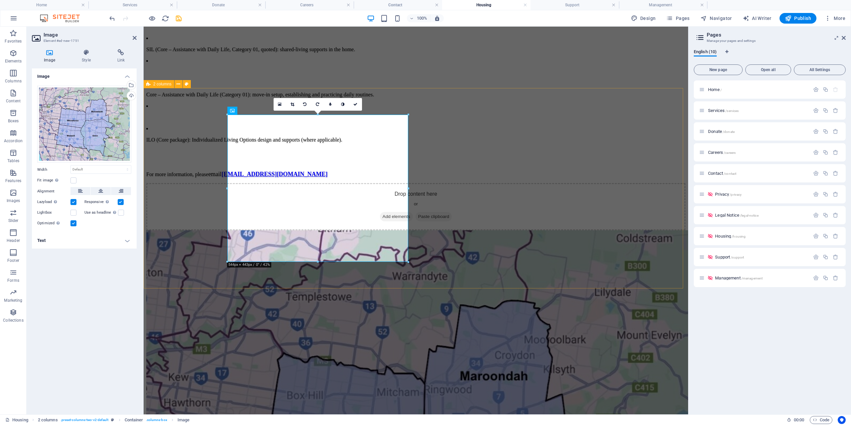
scroll to position [565, 0]
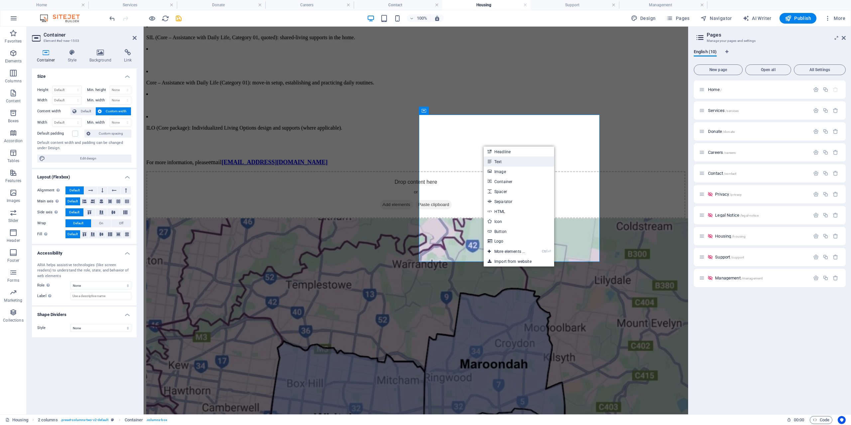
click at [505, 162] on link "Text" at bounding box center [518, 162] width 70 height 10
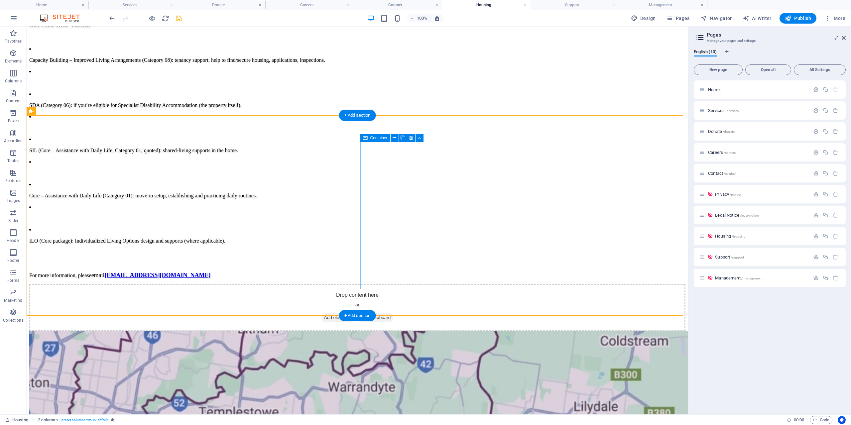
scroll to position [432, 0]
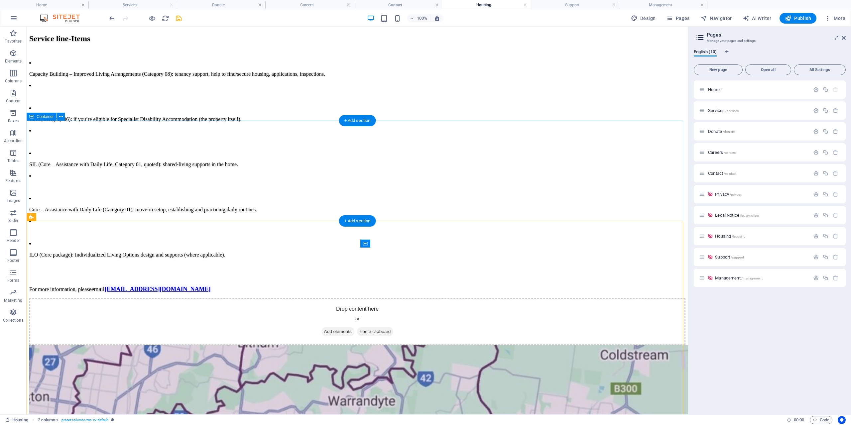
click at [87, 298] on div "Drop content here or Add elements Paste clipboard" at bounding box center [357, 321] width 656 height 47
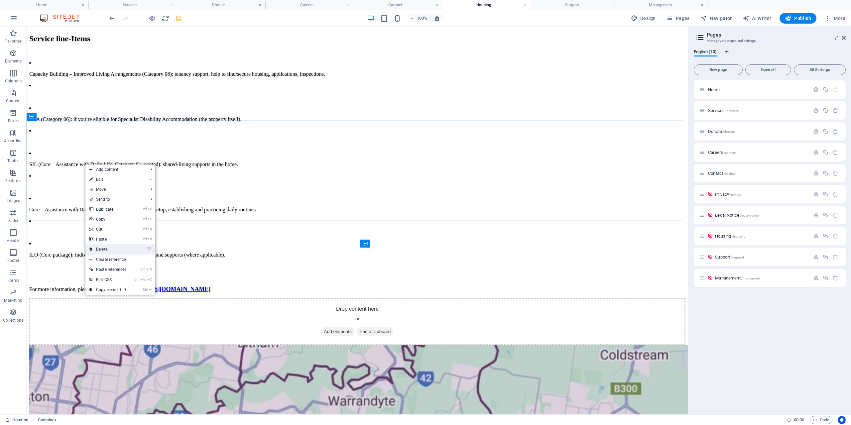
click at [125, 247] on link "⌦ Delete" at bounding box center [107, 249] width 45 height 10
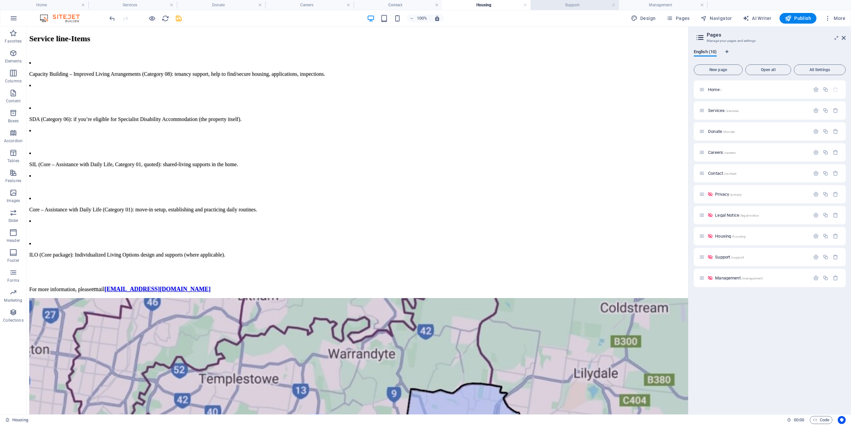
click at [572, 4] on h4 "Support" at bounding box center [574, 4] width 88 height 7
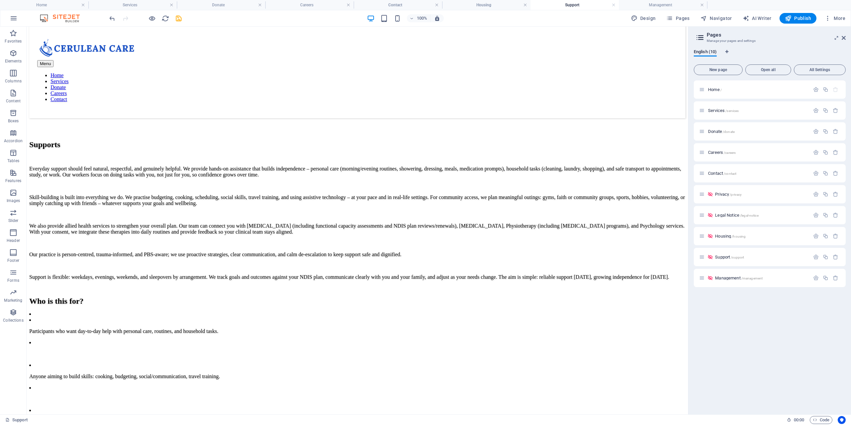
scroll to position [0, 0]
click at [310, 5] on h4 "Careers" at bounding box center [309, 4] width 88 height 7
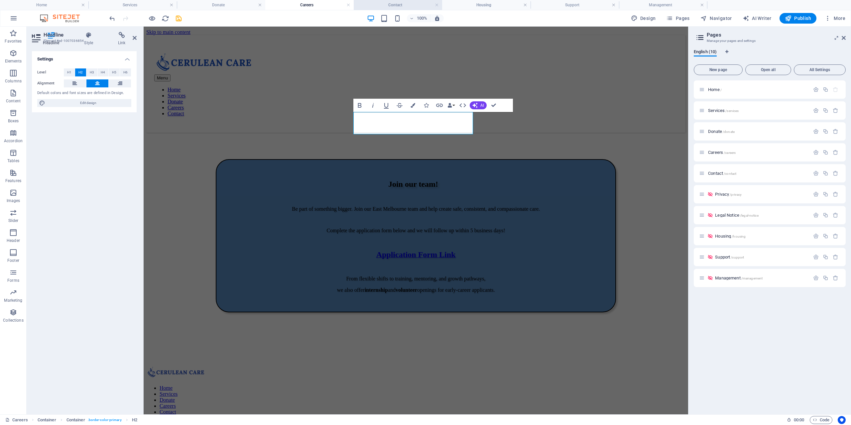
click at [403, 6] on h4 "Contact" at bounding box center [398, 4] width 88 height 7
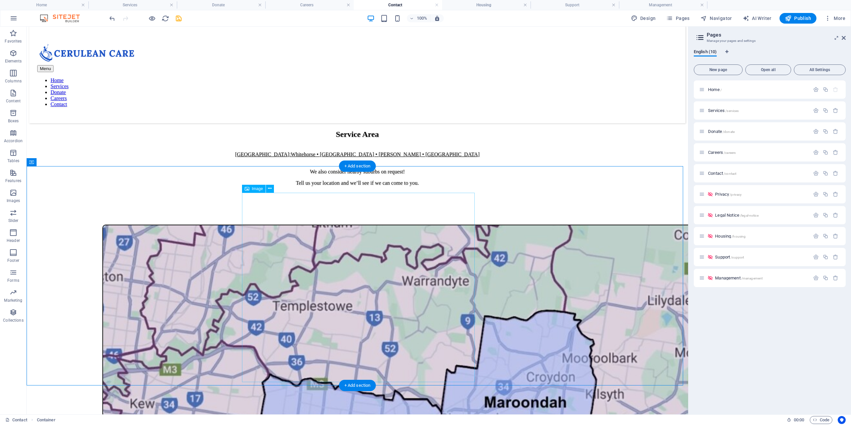
scroll to position [33, 0]
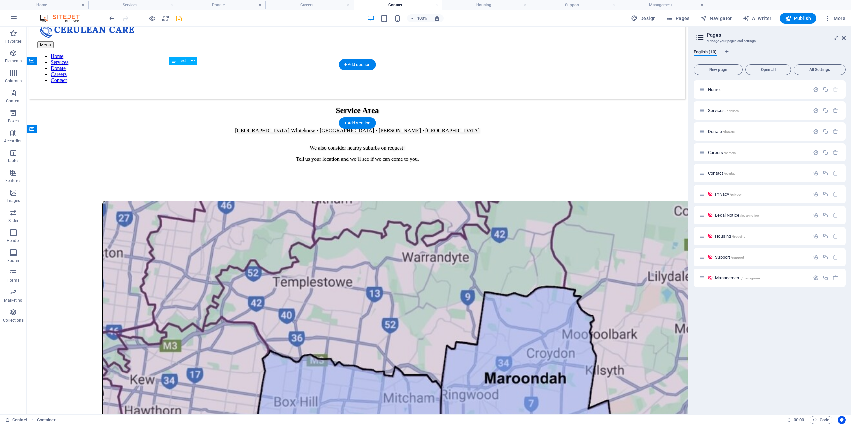
click at [372, 106] on div "Service Area East Melbourne: Whitehorse • Maroondah • Knox • Monash We also con…" at bounding box center [357, 134] width 656 height 56
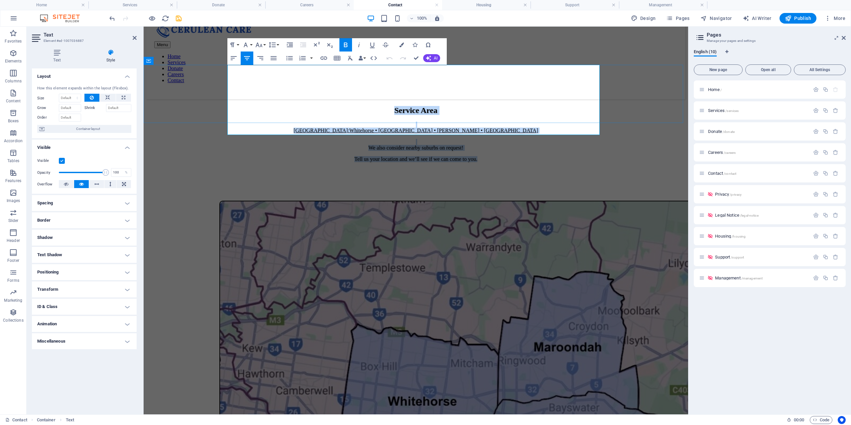
drag, startPoint x: 516, startPoint y: 132, endPoint x: 330, endPoint y: 76, distance: 194.7
click at [330, 106] on div "Service Area East Melbourne: Whitehorse • Maroondah • Knox • Monash We also con…" at bounding box center [415, 134] width 539 height 56
click at [79, 253] on h4 "Text Shadow" at bounding box center [84, 255] width 105 height 16
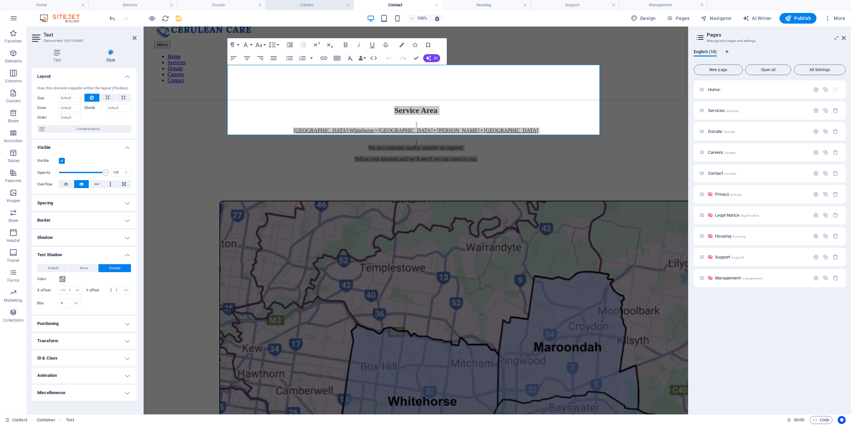
click at [304, 5] on h4 "Careers" at bounding box center [309, 4] width 88 height 7
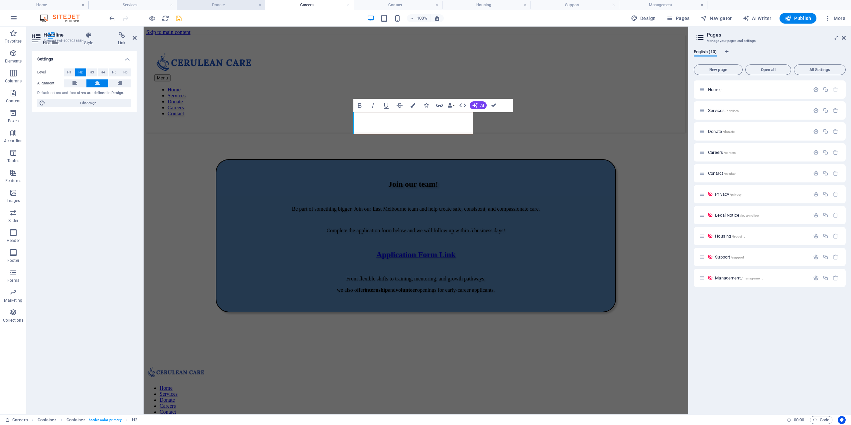
click at [229, 5] on h4 "Donate" at bounding box center [221, 4] width 88 height 7
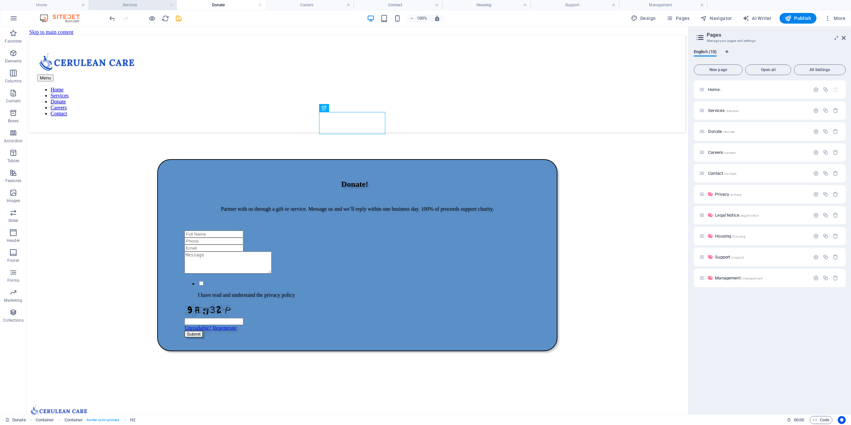
click at [140, 2] on h4 "Services" at bounding box center [132, 4] width 88 height 7
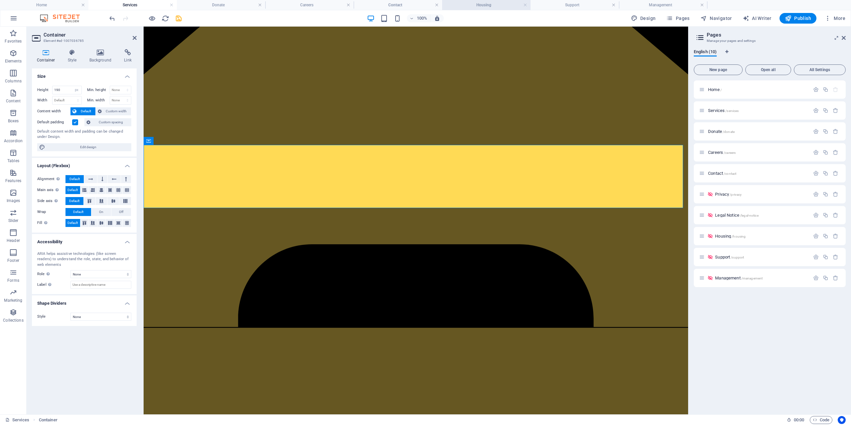
click at [499, 3] on h4 "Housing" at bounding box center [486, 4] width 88 height 7
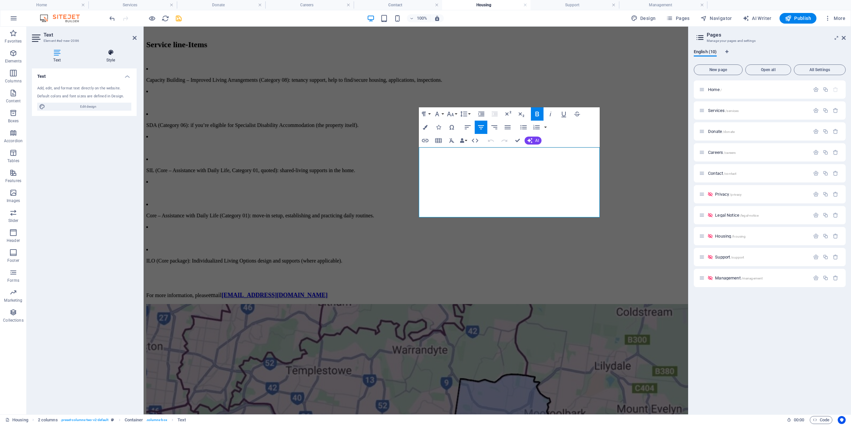
click at [120, 60] on h4 "Style" at bounding box center [111, 56] width 52 height 14
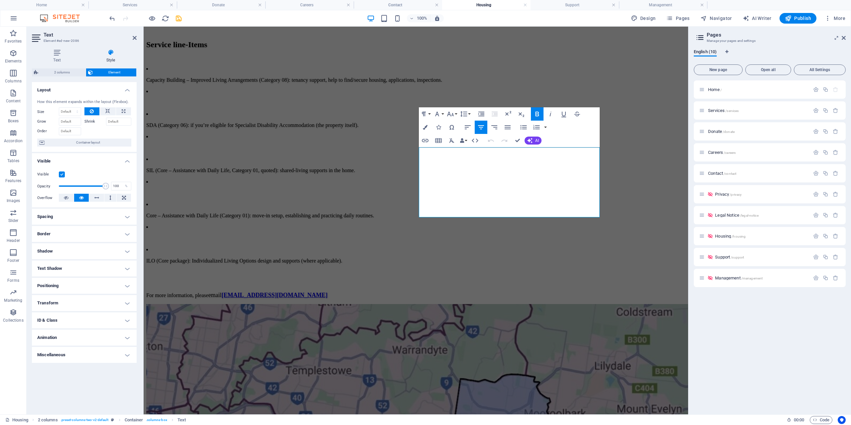
click at [77, 263] on h4 "Text Shadow" at bounding box center [84, 269] width 105 height 16
click at [115, 281] on span "Outside" at bounding box center [114, 282] width 11 height 8
type input "2"
type input "4"
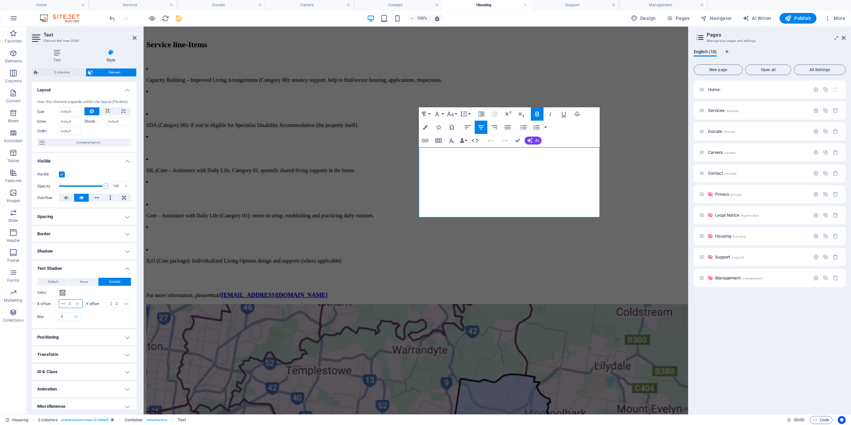
drag, startPoint x: 100, startPoint y: 301, endPoint x: 98, endPoint y: 293, distance: 8.1
click at [82, 301] on input "2" at bounding box center [74, 304] width 15 height 8
type input "1"
click at [114, 308] on input "2" at bounding box center [122, 304] width 17 height 8
type input "1"
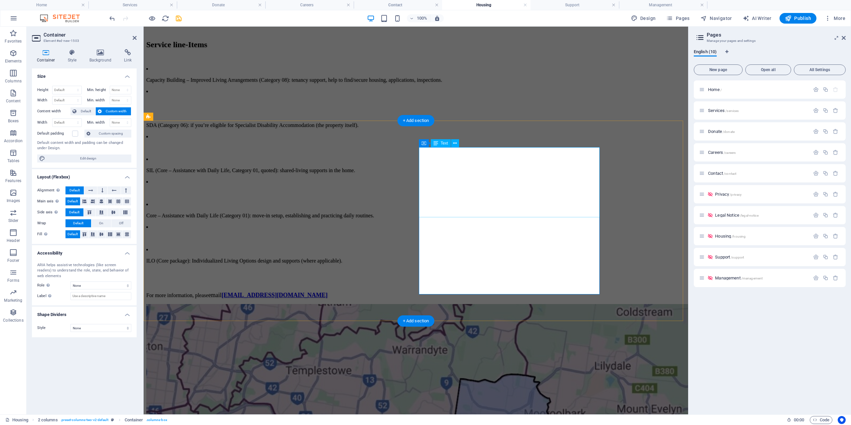
select select "px"
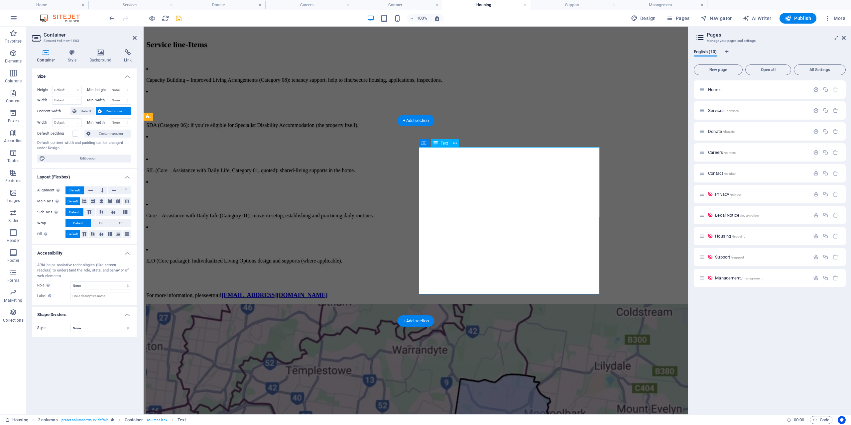
select select "px"
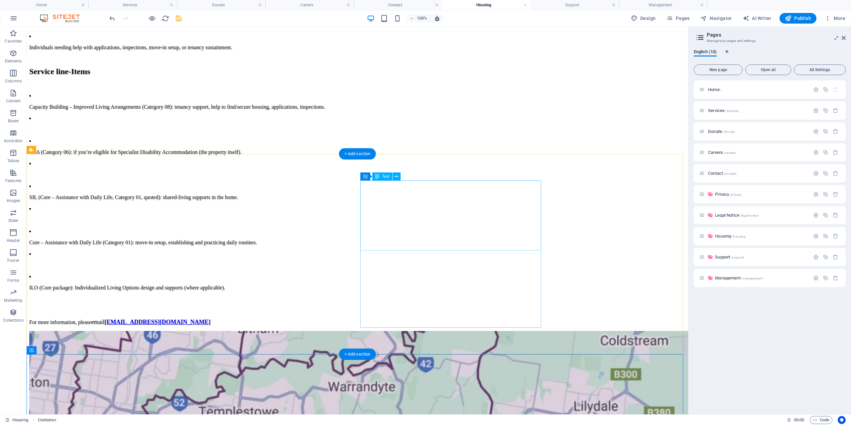
scroll to position [399, 0]
click at [368, 177] on div "Container" at bounding box center [375, 176] width 30 height 8
click at [396, 177] on icon at bounding box center [394, 176] width 4 height 7
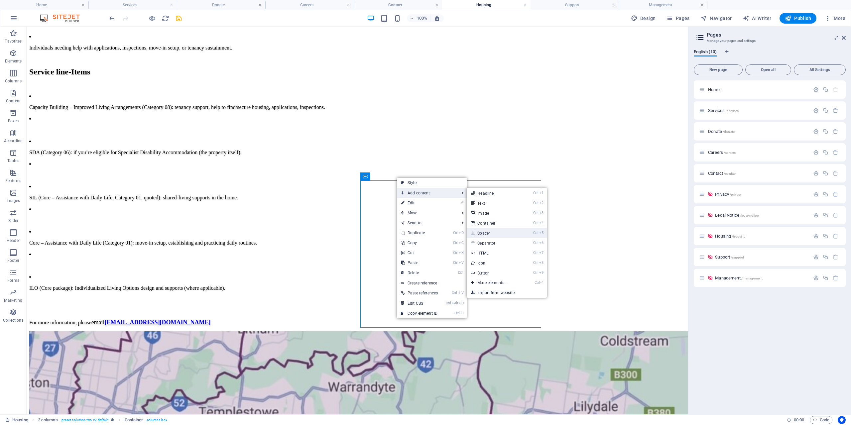
click at [498, 233] on link "Ctrl 5 Spacer" at bounding box center [494, 233] width 55 height 10
select select "px"
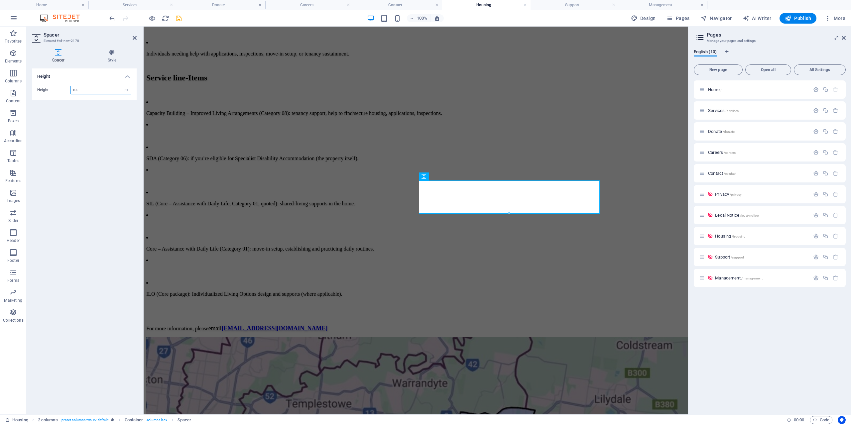
click at [94, 90] on input "100" at bounding box center [101, 90] width 60 height 8
type input "120"
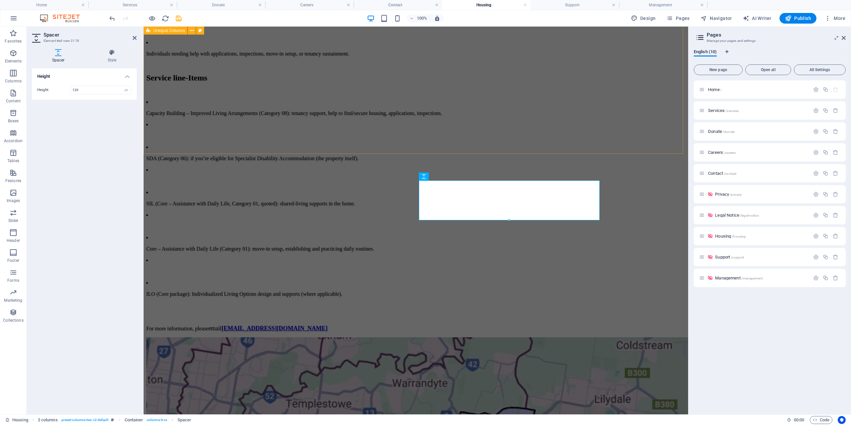
click at [645, 141] on div "Housing Together, we map your goals, budget, and support needs, then guide you …" at bounding box center [415, 44] width 539 height 576
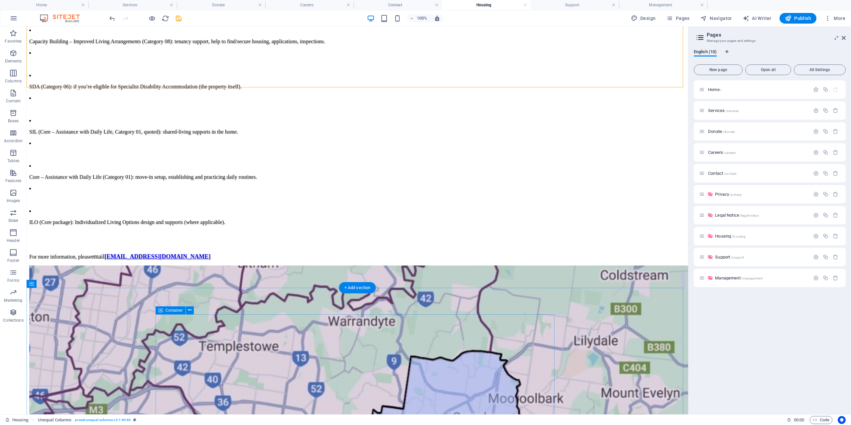
scroll to position [465, 0]
select select "px"
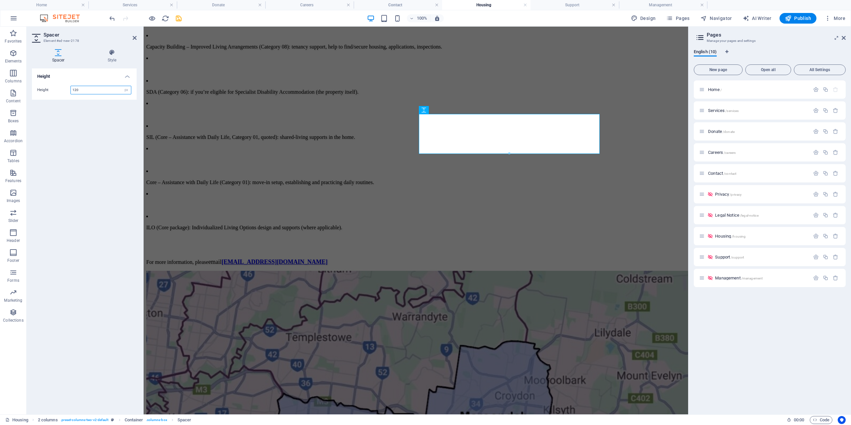
click at [85, 94] on div "120 px rem vh vw" at bounding box center [100, 90] width 61 height 9
type input "110"
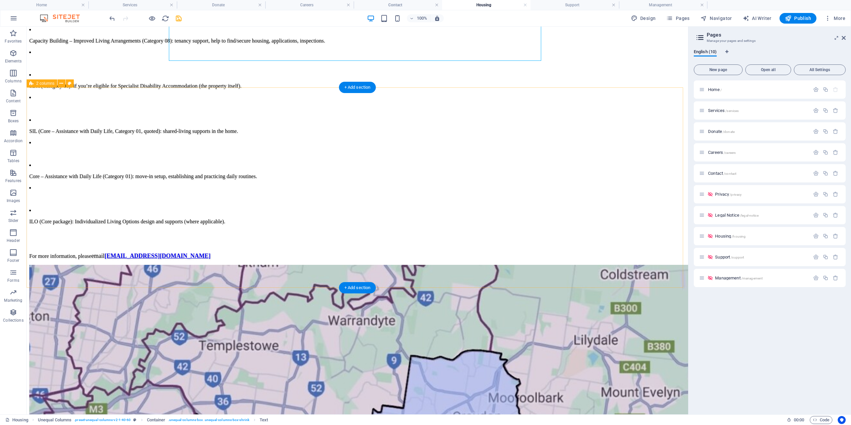
select select "rem"
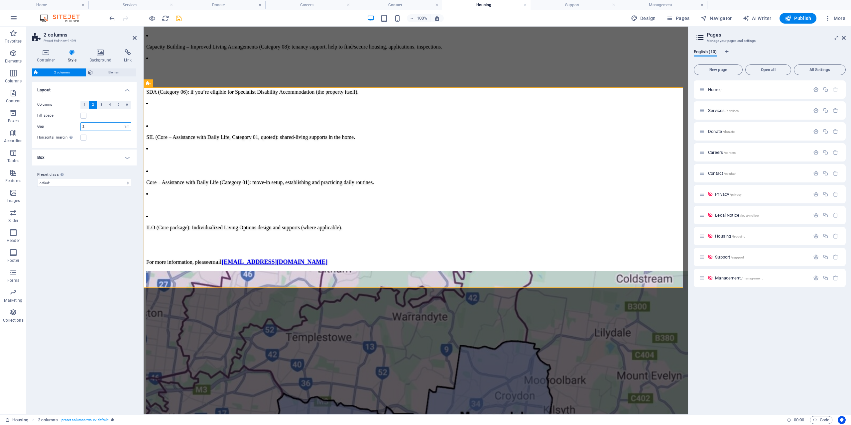
click at [105, 125] on input "2" at bounding box center [106, 127] width 50 height 8
type input "3"
click at [99, 125] on input "3" at bounding box center [106, 127] width 50 height 8
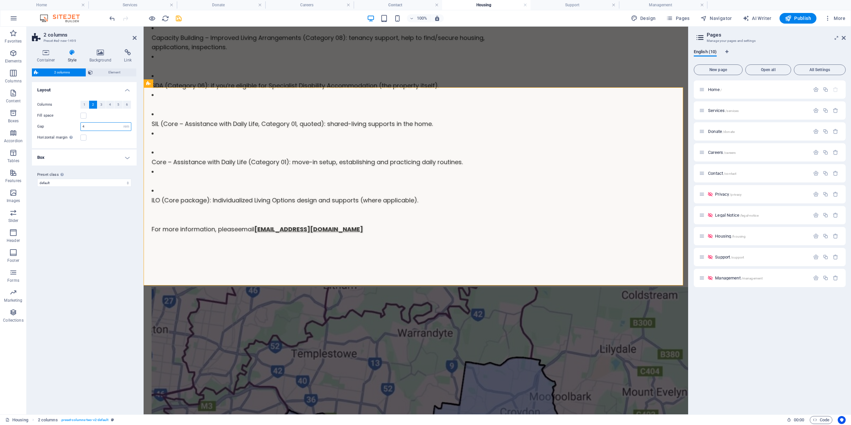
type input "4"
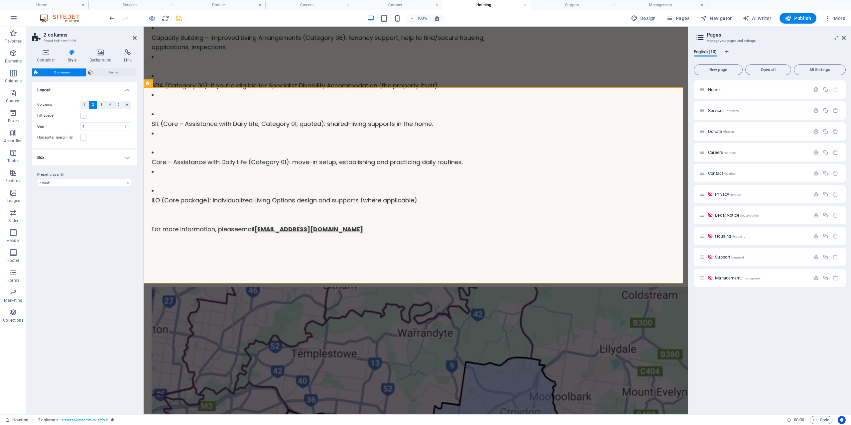
click at [96, 159] on h4 "Box" at bounding box center [84, 158] width 105 height 16
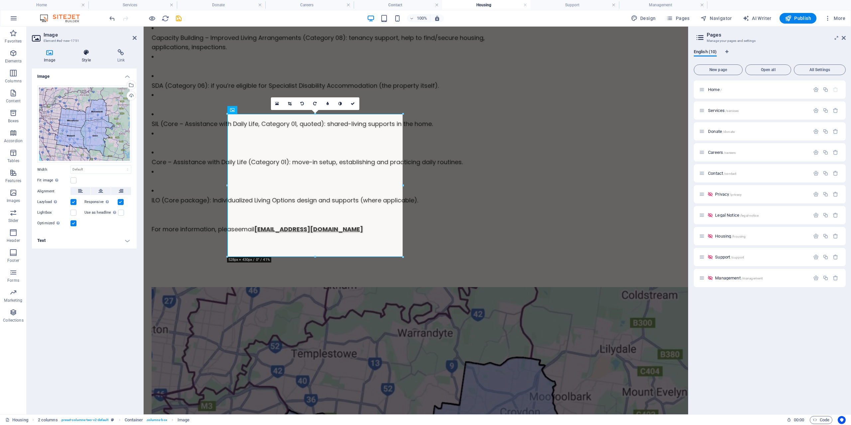
click at [84, 53] on icon at bounding box center [86, 52] width 33 height 7
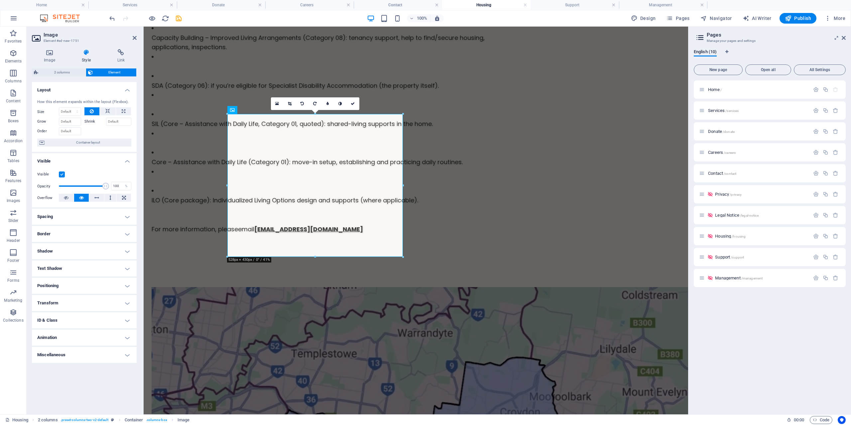
click at [97, 231] on h4 "Border" at bounding box center [84, 234] width 105 height 16
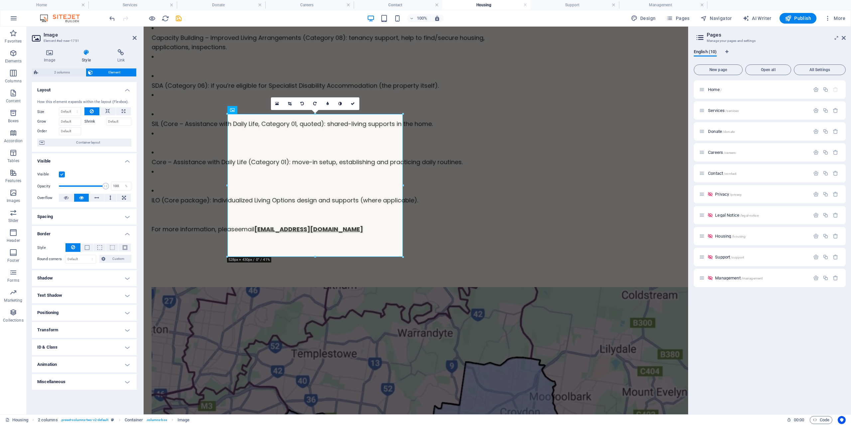
click at [79, 249] on button at bounding box center [72, 247] width 15 height 9
click at [85, 248] on span at bounding box center [87, 247] width 5 height 5
click at [82, 261] on input "1" at bounding box center [81, 259] width 30 height 8
type input "2"
click at [121, 302] on h4 "Shadow" at bounding box center [84, 300] width 105 height 16
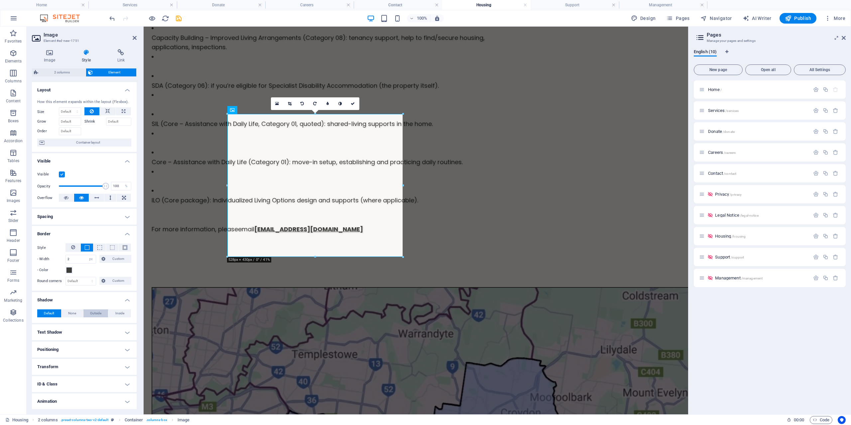
click at [101, 314] on button "Outside" at bounding box center [95, 313] width 25 height 8
type input "2"
type input "4"
click at [82, 337] on input "2" at bounding box center [74, 335] width 15 height 8
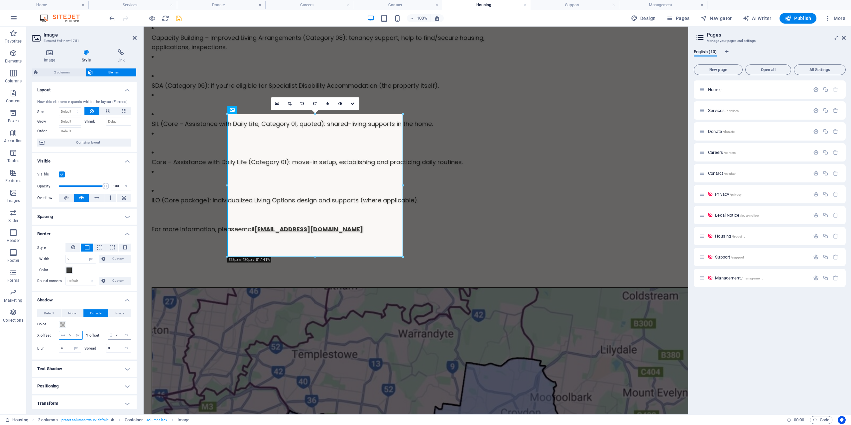
type input "5"
click at [114, 339] on input "2" at bounding box center [122, 335] width 17 height 8
type input "5"
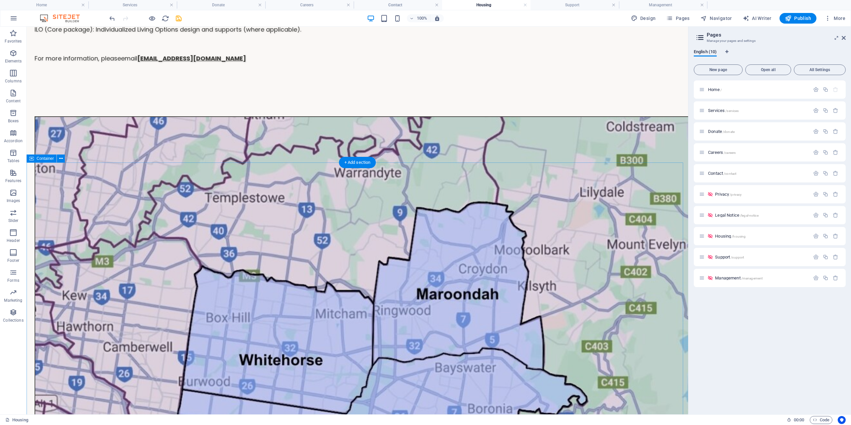
scroll to position [665, 0]
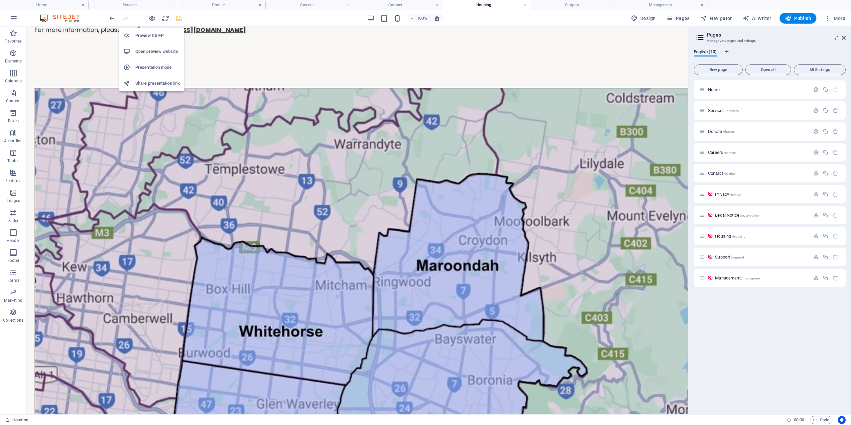
click at [153, 15] on icon "button" at bounding box center [152, 19] width 8 height 8
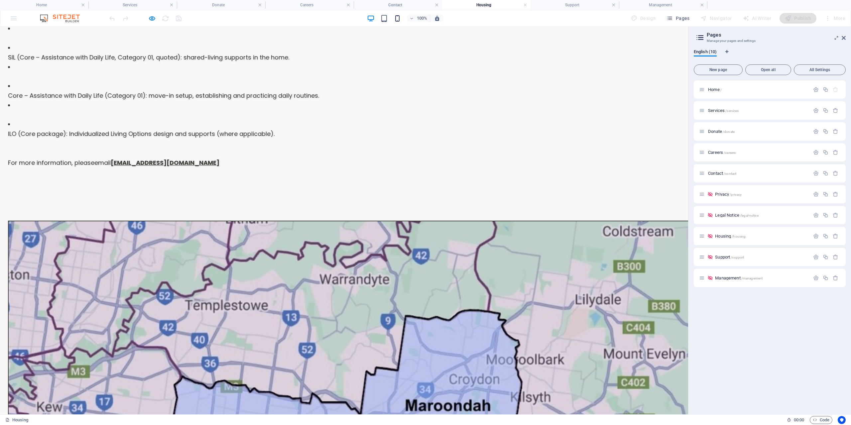
click at [398, 20] on icon "button" at bounding box center [397, 19] width 8 height 8
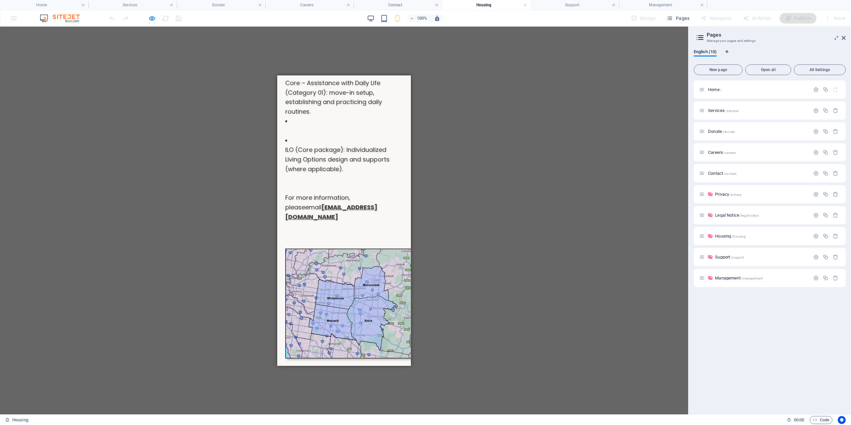
scroll to position [916, 0]
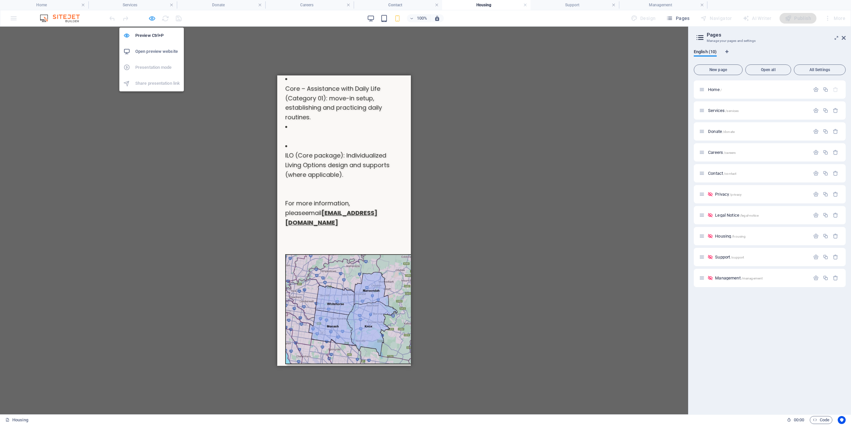
click at [153, 21] on icon "button" at bounding box center [152, 19] width 8 height 8
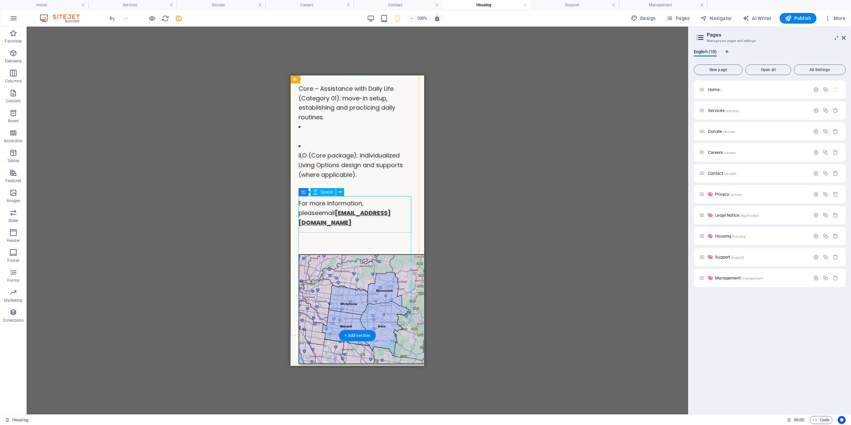
click at [336, 374] on div at bounding box center [357, 392] width 118 height 37
select select "px"
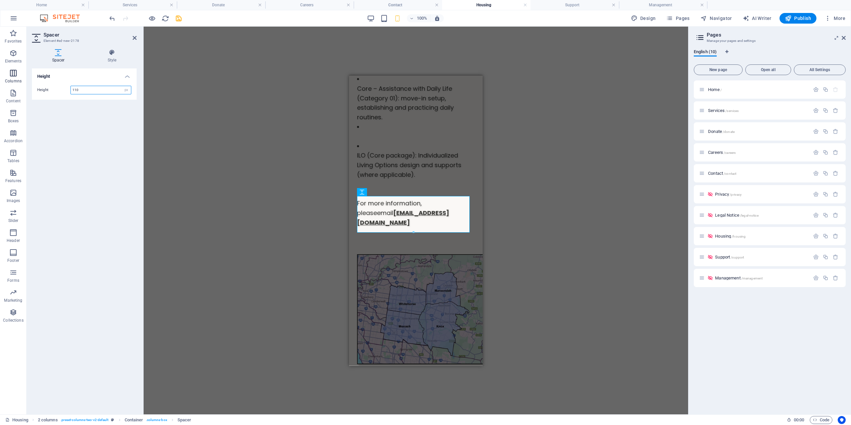
drag, startPoint x: 102, startPoint y: 91, endPoint x: 0, endPoint y: 78, distance: 102.5
click at [9, 87] on section "Favorites Elements Columns Content Boxes Accordion Tables Features Images Slide…" at bounding box center [344, 221] width 688 height 388
type input "10"
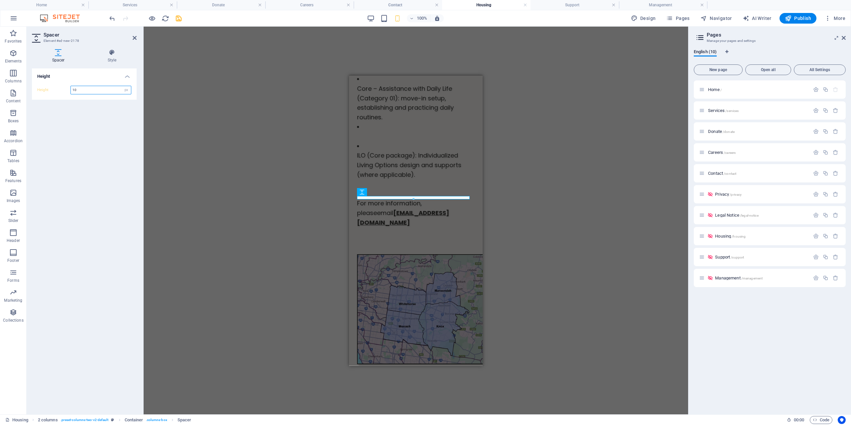
drag, startPoint x: 83, startPoint y: 87, endPoint x: 58, endPoint y: 87, distance: 24.6
click at [58, 87] on div "Height 10 px rem vh vw" at bounding box center [84, 90] width 94 height 9
type input "1"
click at [413, 241] on div "Service Area East Melbourne: Whitehorse • Maroondah • Knox • Monash We also con…" at bounding box center [416, 364] width 134 height 247
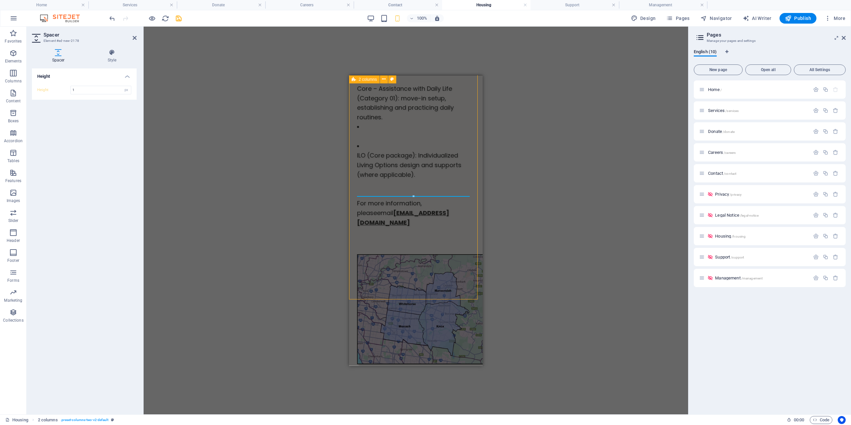
select select "rem"
select select "px"
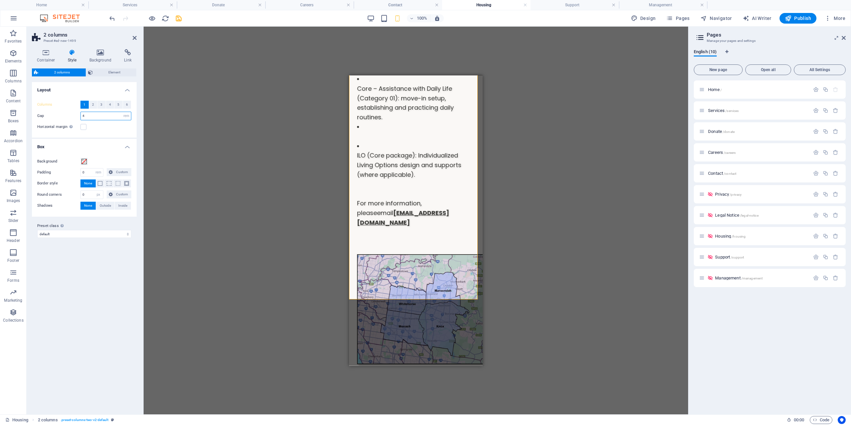
click at [92, 117] on input "4" at bounding box center [106, 116] width 50 height 8
type input "3"
click at [103, 113] on input "3" at bounding box center [106, 116] width 50 height 8
type input "2"
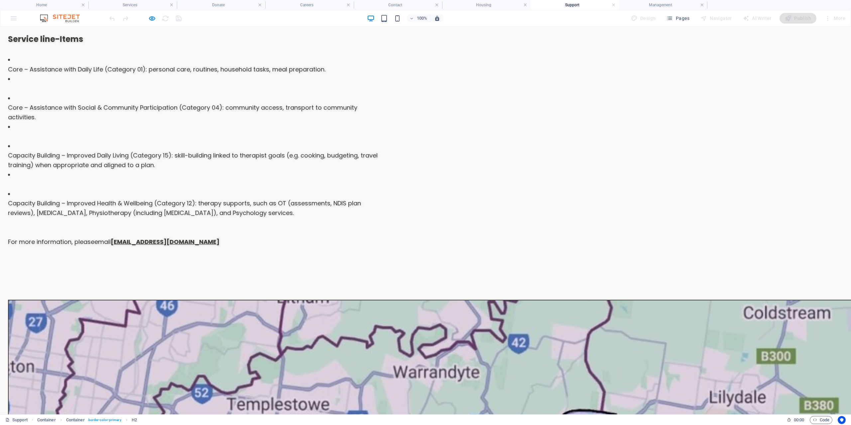
scroll to position [572, 0]
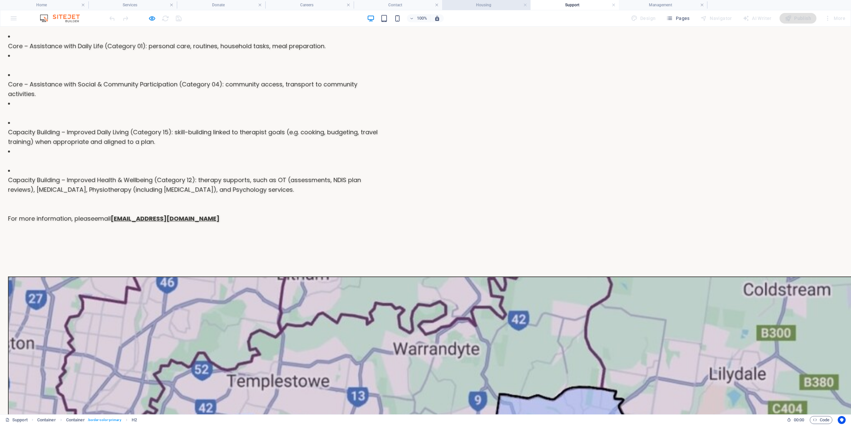
click at [501, 1] on h4 "Housing" at bounding box center [486, 4] width 88 height 7
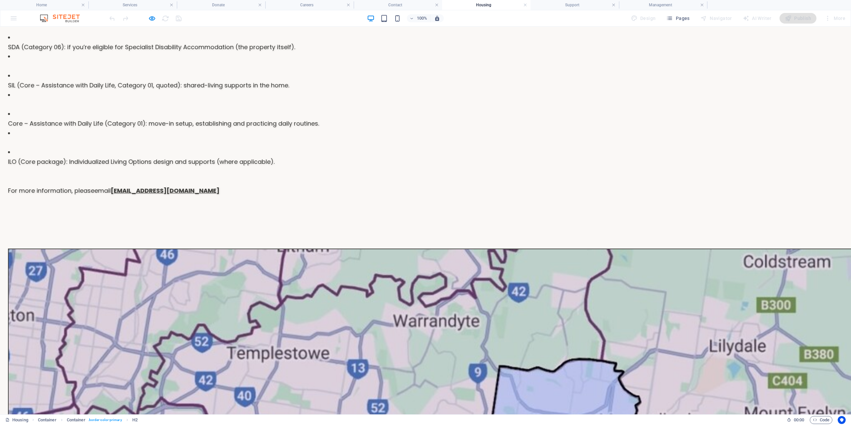
scroll to position [509, 0]
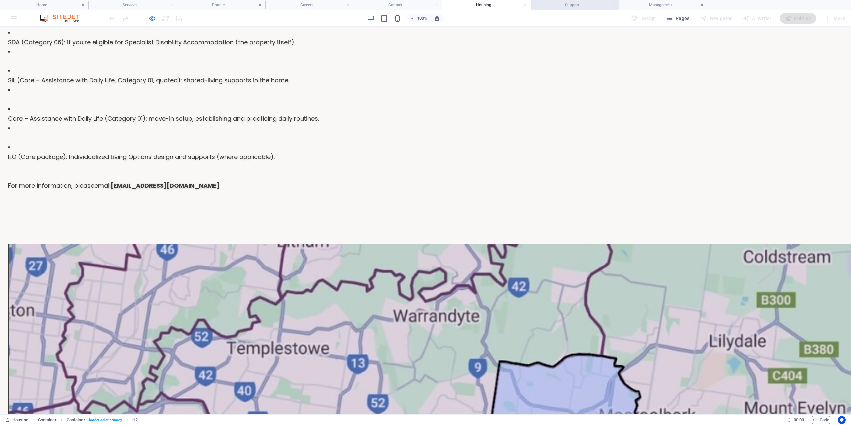
click at [568, 5] on h4 "Support" at bounding box center [574, 4] width 88 height 7
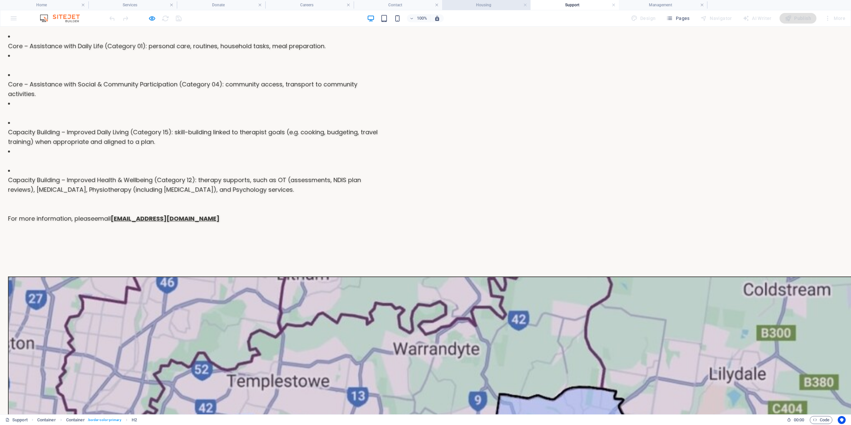
click at [507, 3] on h4 "Housing" at bounding box center [486, 4] width 88 height 7
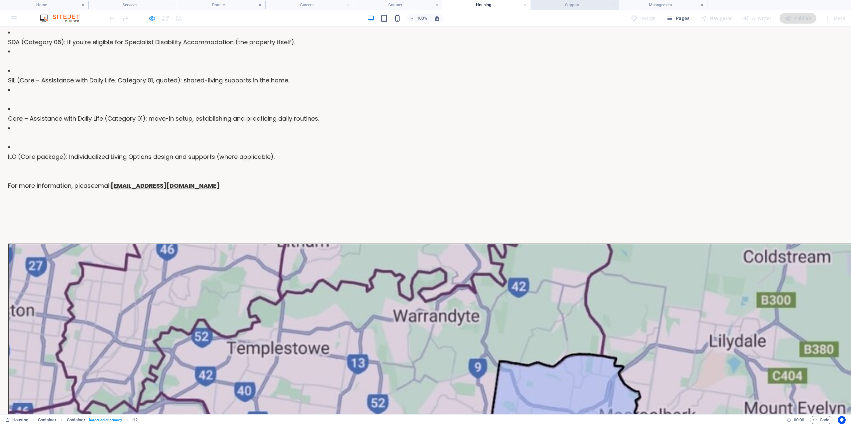
click at [563, 3] on h4 "Support" at bounding box center [574, 4] width 88 height 7
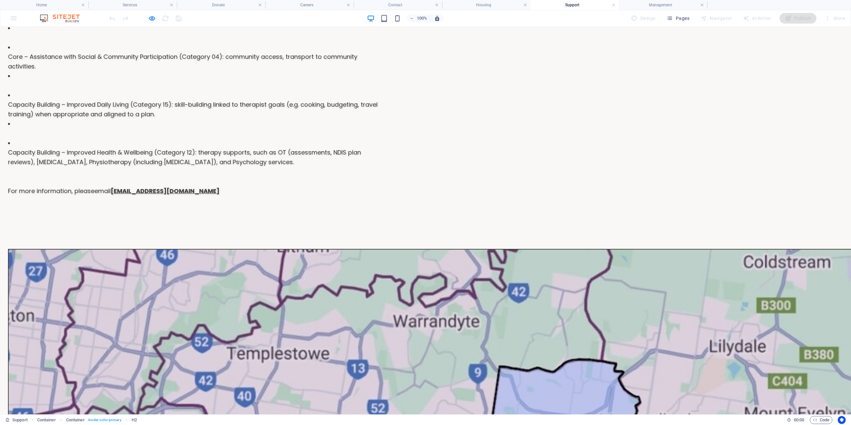
scroll to position [605, 0]
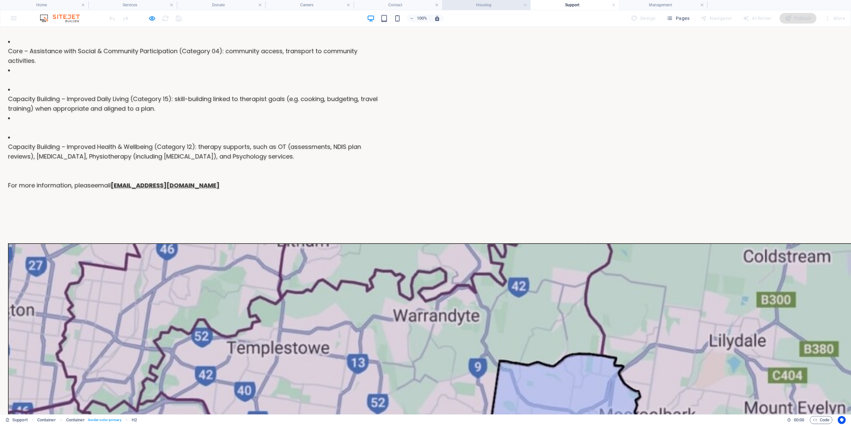
click at [493, 2] on h4 "Housing" at bounding box center [486, 4] width 88 height 7
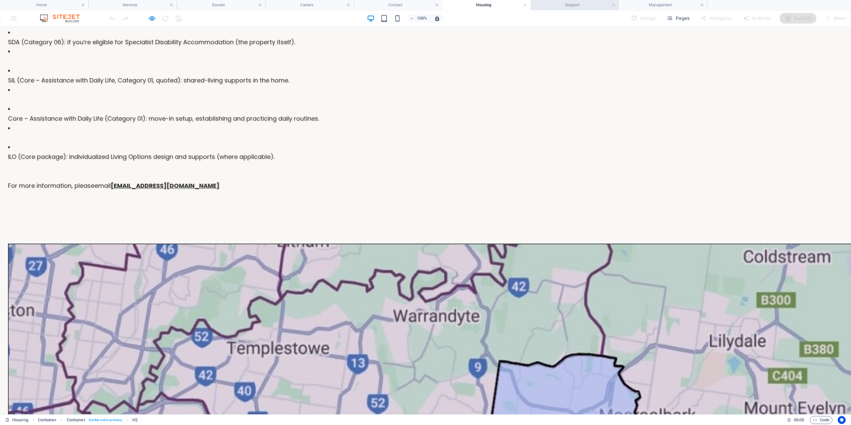
click at [556, 6] on h4 "Support" at bounding box center [574, 4] width 88 height 7
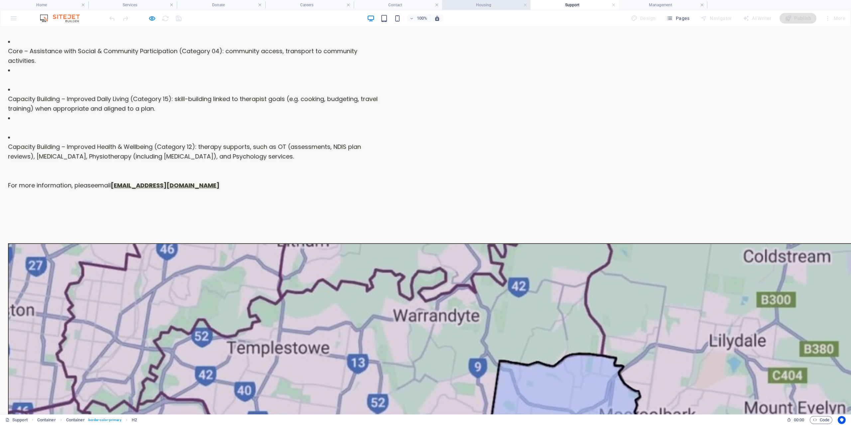
click at [500, 6] on h4 "Housing" at bounding box center [486, 4] width 88 height 7
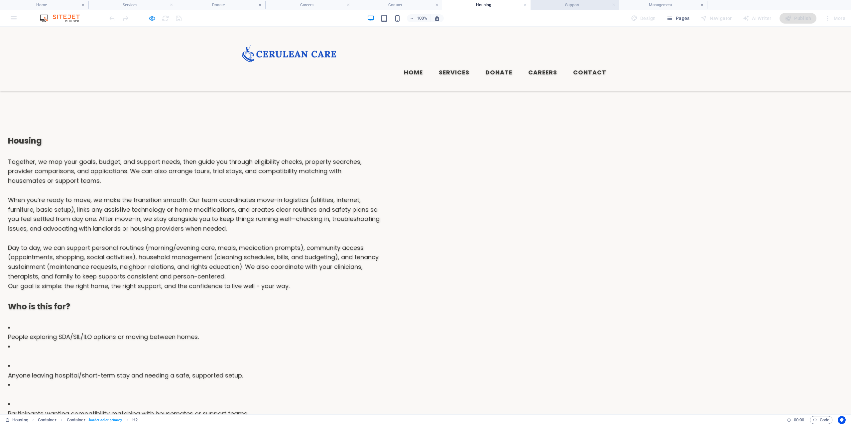
scroll to position [0, 0]
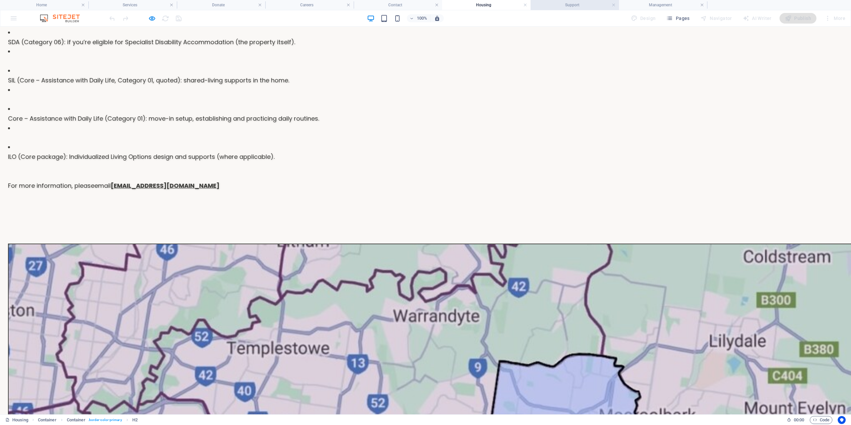
click at [561, 4] on h4 "Support" at bounding box center [574, 4] width 88 height 7
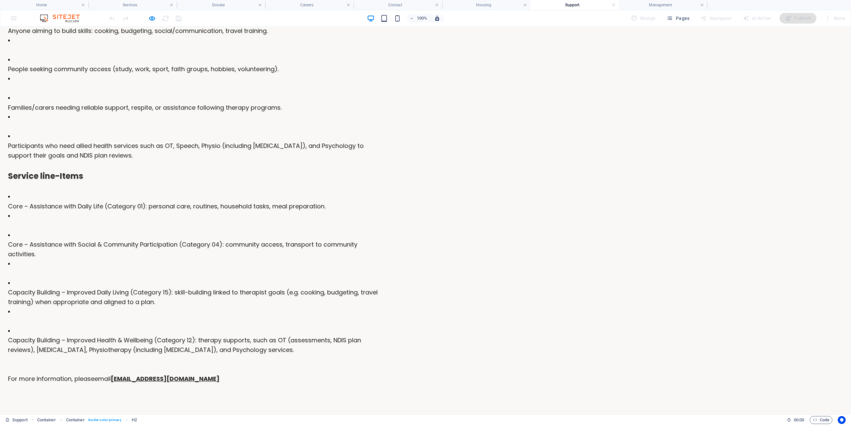
scroll to position [405, 0]
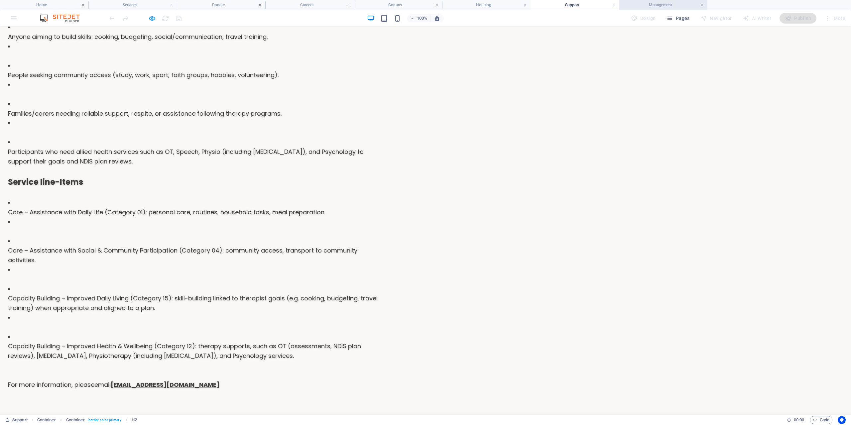
click at [647, 6] on h4 "Management" at bounding box center [663, 4] width 88 height 7
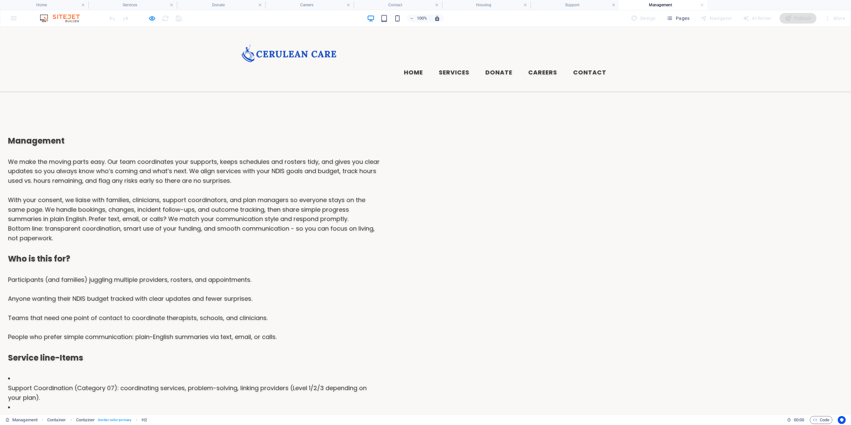
click at [157, 19] on div at bounding box center [145, 18] width 74 height 11
click at [153, 19] on icon "button" at bounding box center [152, 19] width 8 height 8
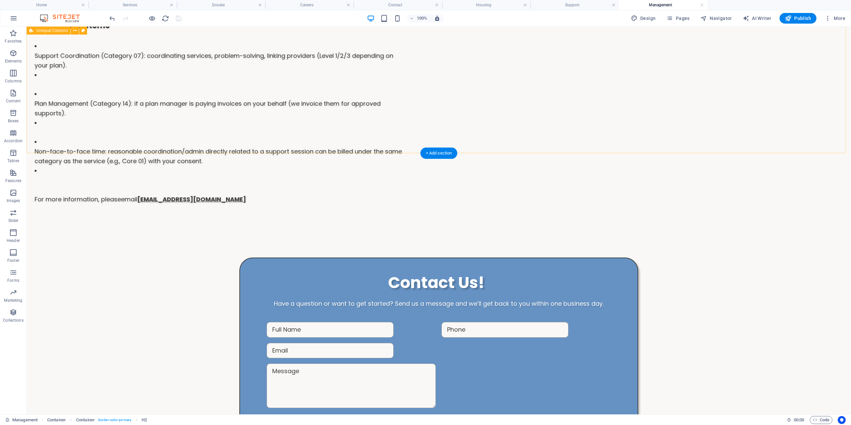
click at [614, 152] on div "Management We make the moving parts easy. Our team coordinates your supports, k…" at bounding box center [439, 3] width 824 height 455
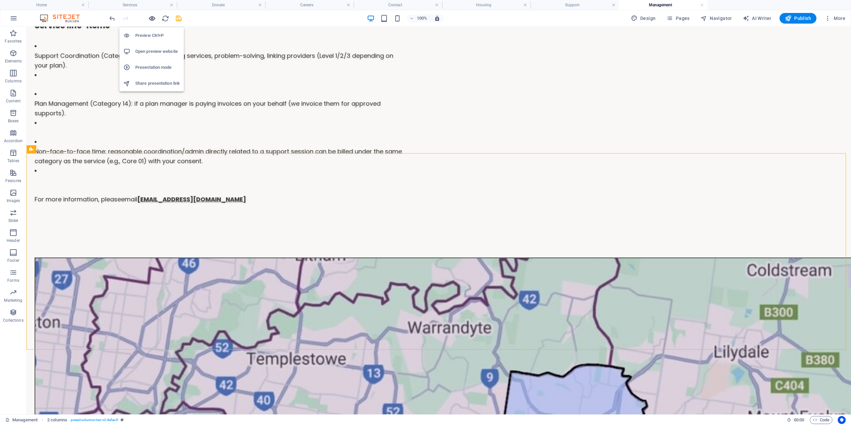
click at [154, 21] on icon "button" at bounding box center [152, 19] width 8 height 8
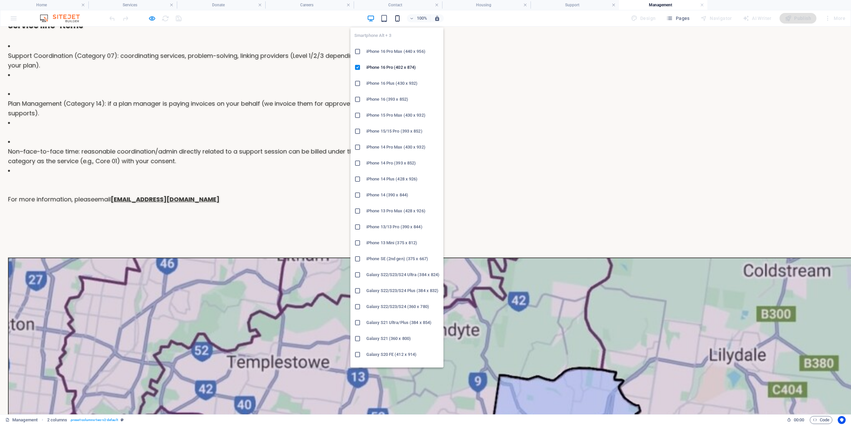
click at [400, 17] on icon "button" at bounding box center [397, 19] width 8 height 8
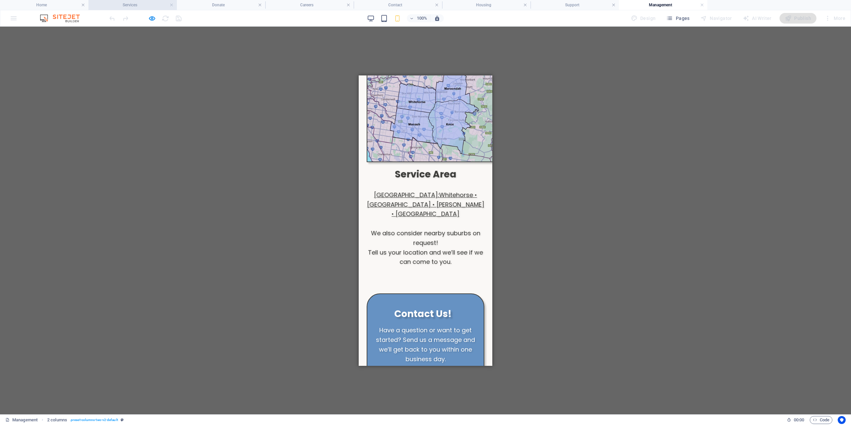
click at [139, 2] on h4 "Services" at bounding box center [132, 4] width 88 height 7
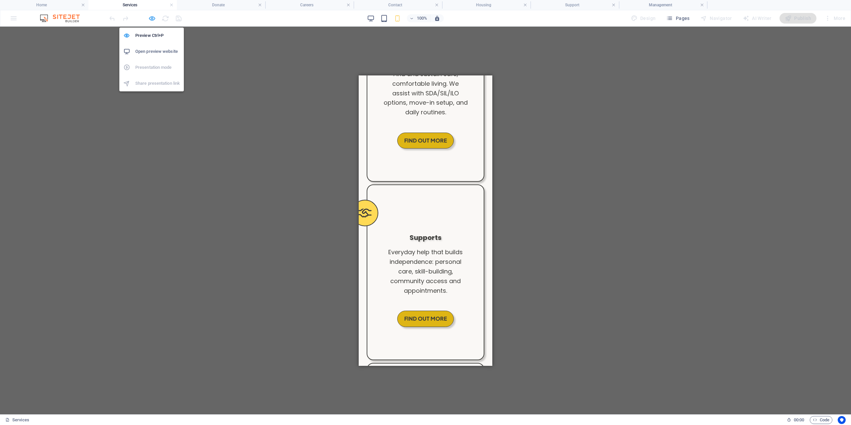
click at [152, 19] on icon "button" at bounding box center [152, 19] width 8 height 8
select select "px"
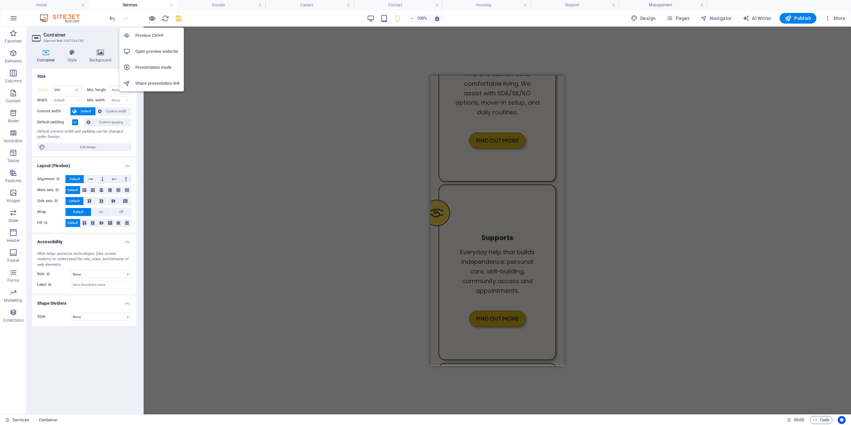
click at [150, 18] on icon "button" at bounding box center [152, 19] width 8 height 8
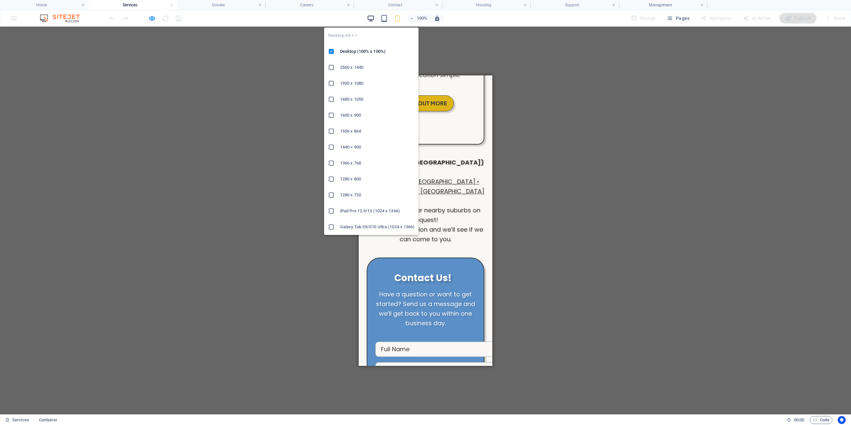
click at [370, 17] on icon "button" at bounding box center [371, 19] width 8 height 8
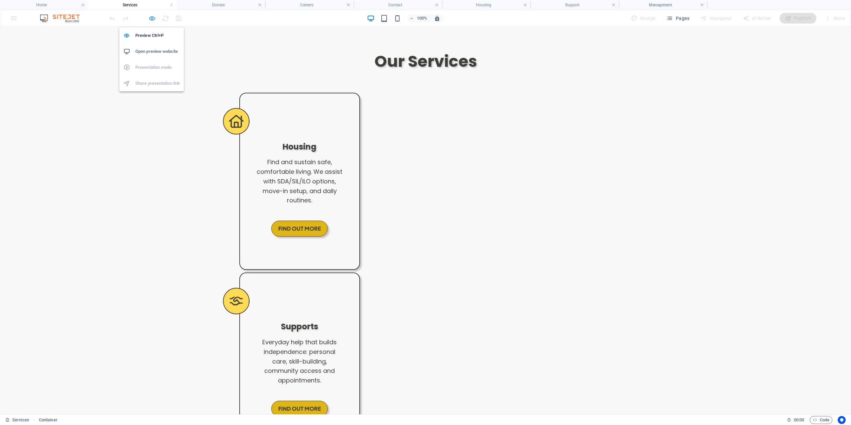
click at [153, 19] on icon "button" at bounding box center [152, 19] width 8 height 8
select select "px"
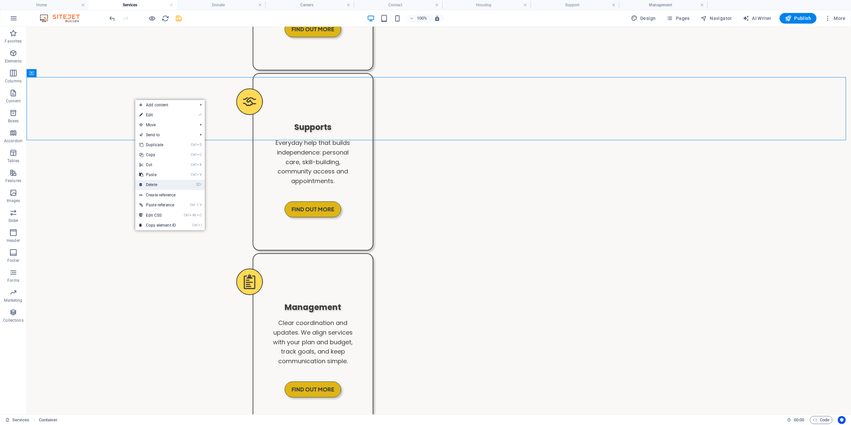
click at [174, 182] on link "⌦ Delete" at bounding box center [157, 185] width 45 height 10
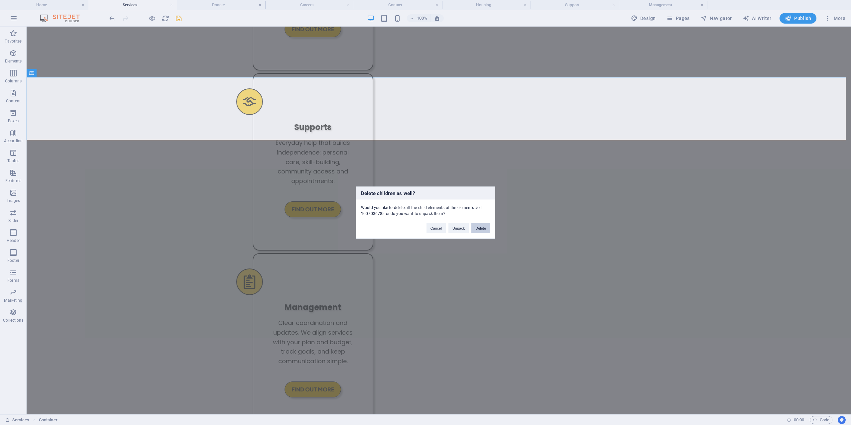
click at [484, 227] on button "Delete" at bounding box center [480, 228] width 19 height 10
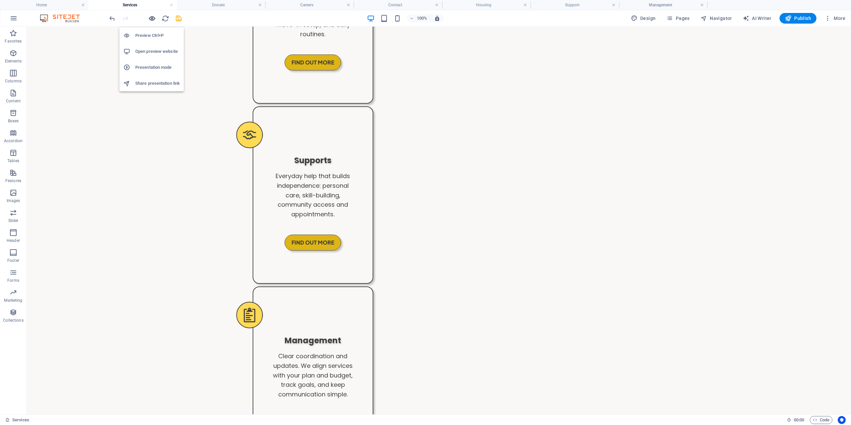
click at [151, 21] on icon "button" at bounding box center [152, 19] width 8 height 8
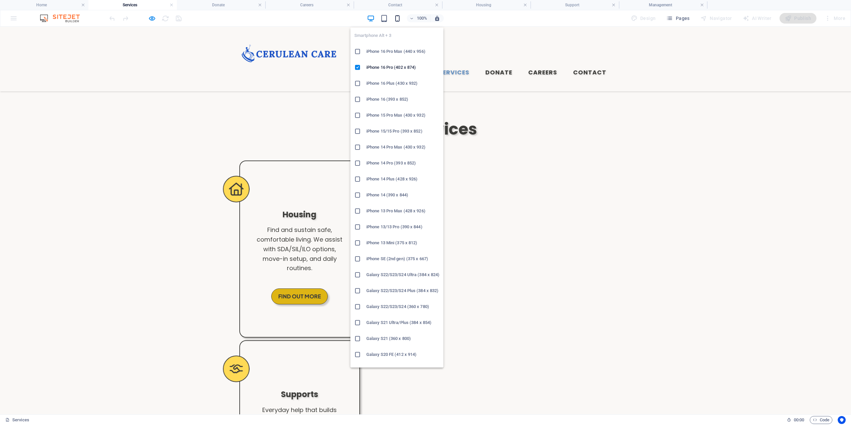
click at [400, 16] on icon "button" at bounding box center [397, 19] width 8 height 8
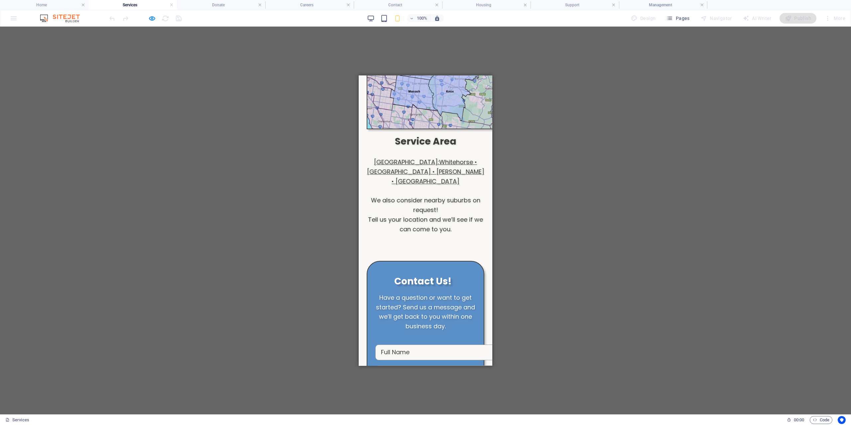
scroll to position [565, 0]
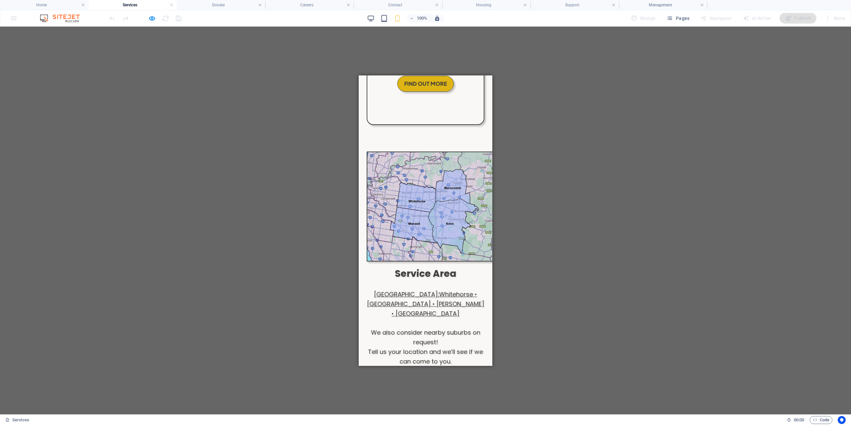
click at [376, 16] on div "100%" at bounding box center [405, 18] width 77 height 11
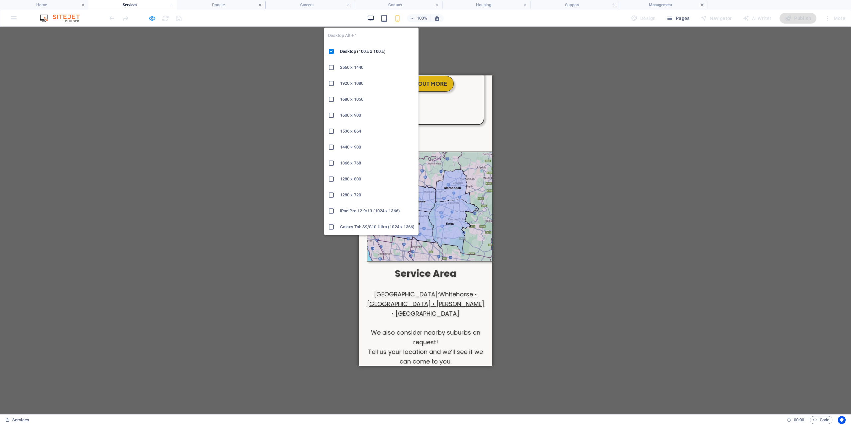
click at [369, 20] on icon "button" at bounding box center [371, 19] width 8 height 8
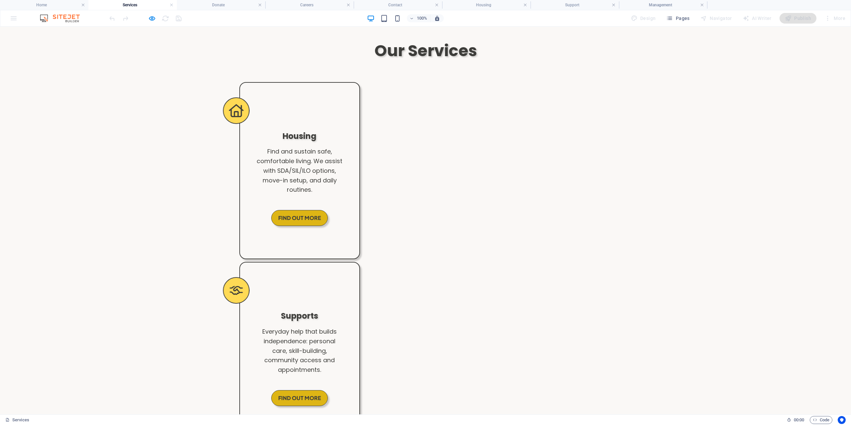
scroll to position [0, 0]
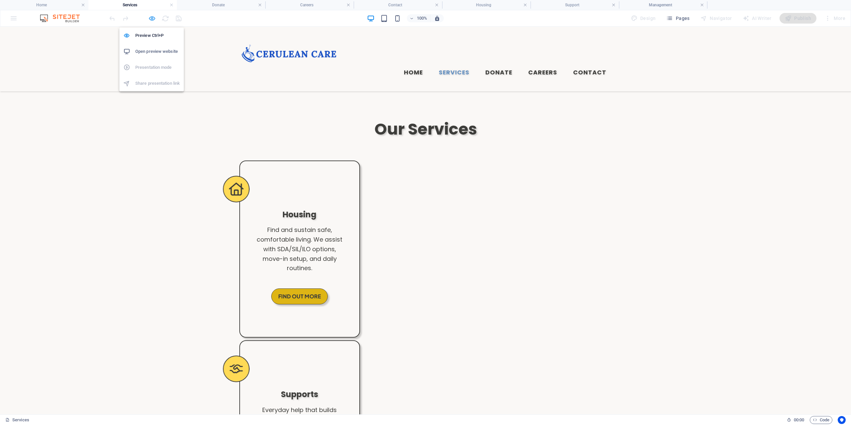
click at [152, 22] on icon "button" at bounding box center [152, 19] width 8 height 8
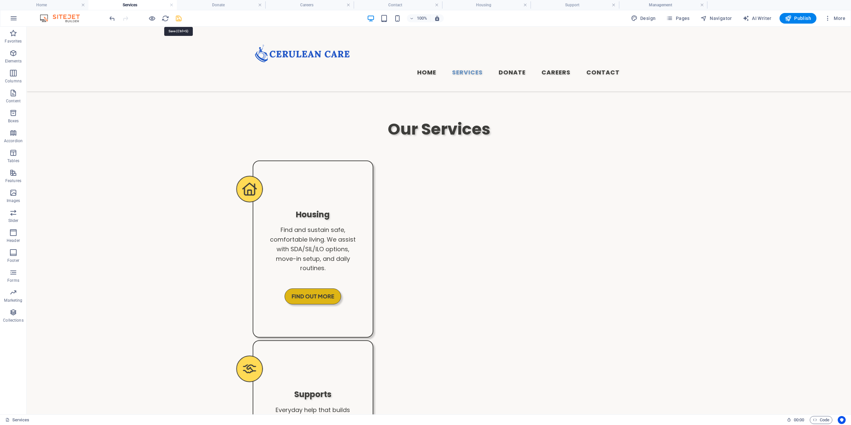
click at [177, 19] on icon "save" at bounding box center [179, 19] width 8 height 8
click at [152, 19] on icon "button" at bounding box center [152, 19] width 8 height 8
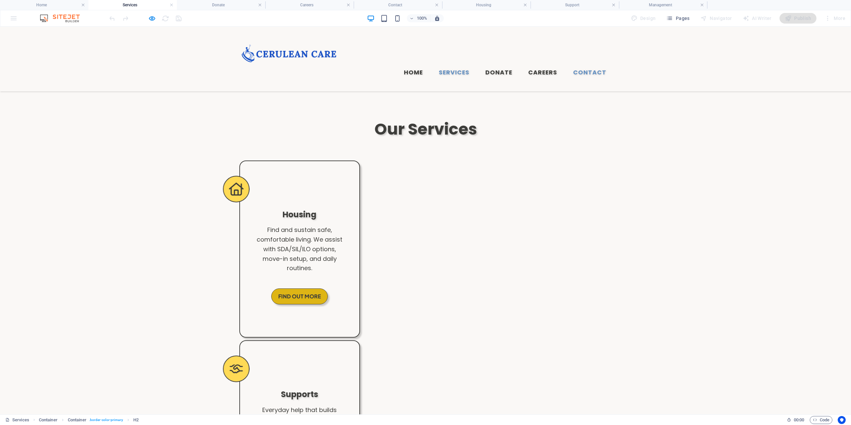
click at [591, 64] on link "Contact" at bounding box center [590, 72] width 44 height 17
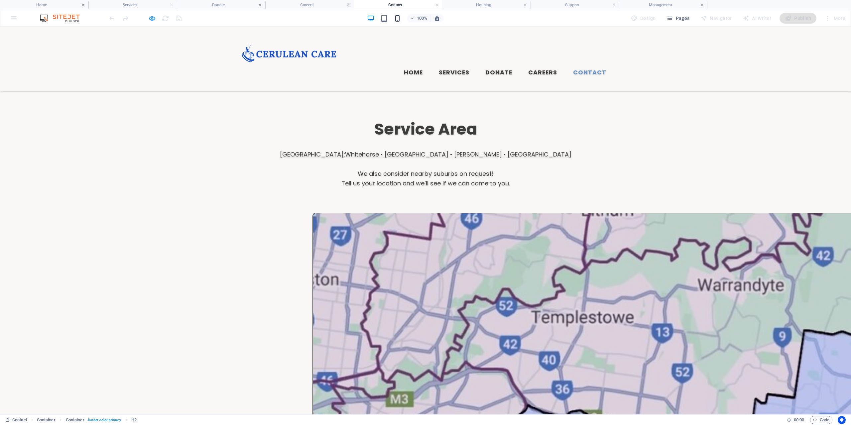
click at [397, 18] on icon "button" at bounding box center [397, 19] width 8 height 8
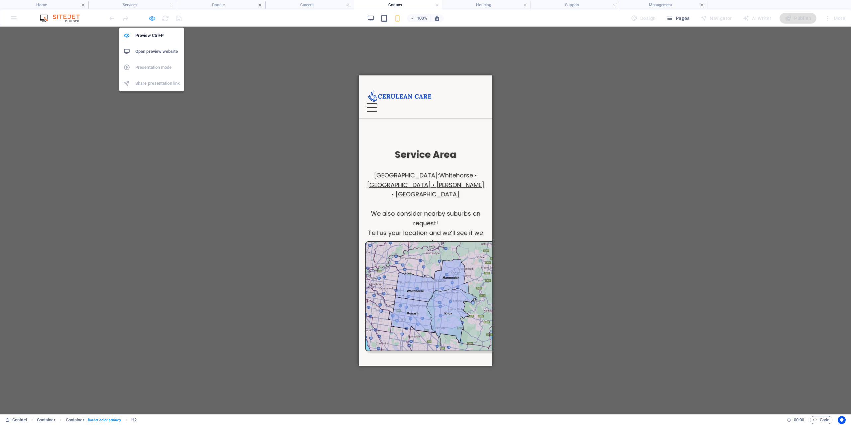
click at [149, 18] on icon "button" at bounding box center [152, 19] width 8 height 8
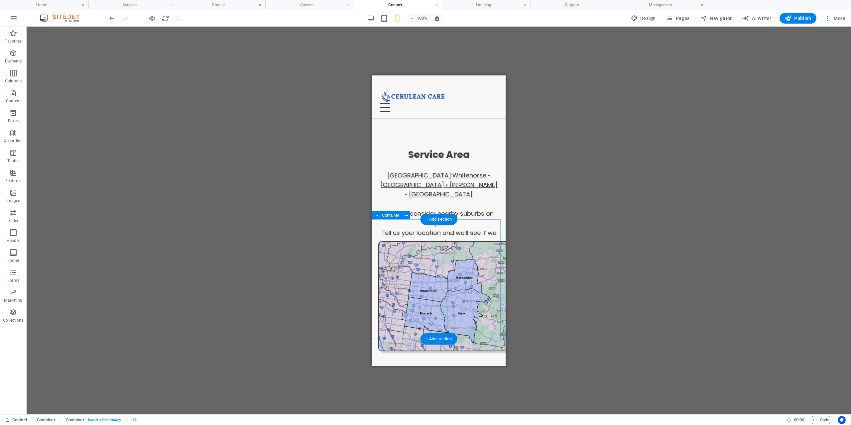
click at [389, 228] on div at bounding box center [439, 288] width 134 height 120
select select "px"
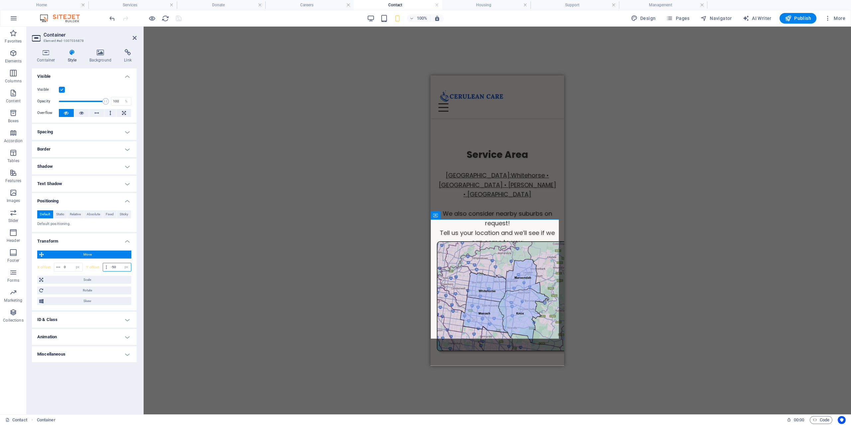
click at [120, 266] on input "-50" at bounding box center [120, 267] width 22 height 8
type input "-5"
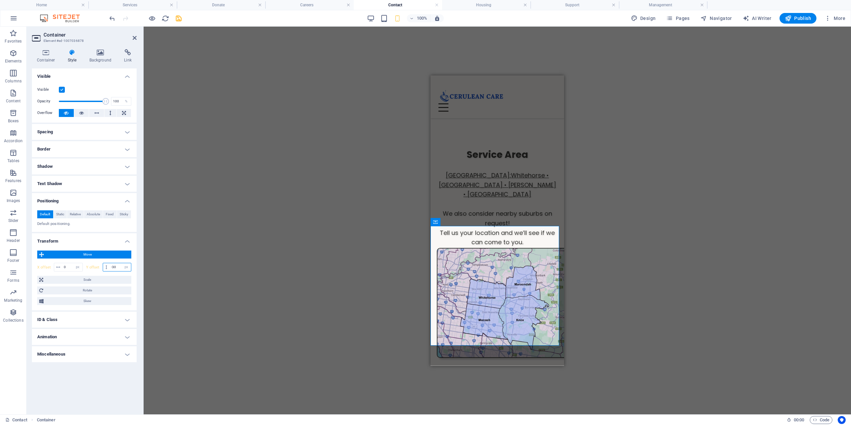
click at [118, 267] on input "-30" at bounding box center [120, 267] width 22 height 8
type input "-3"
type input "-10"
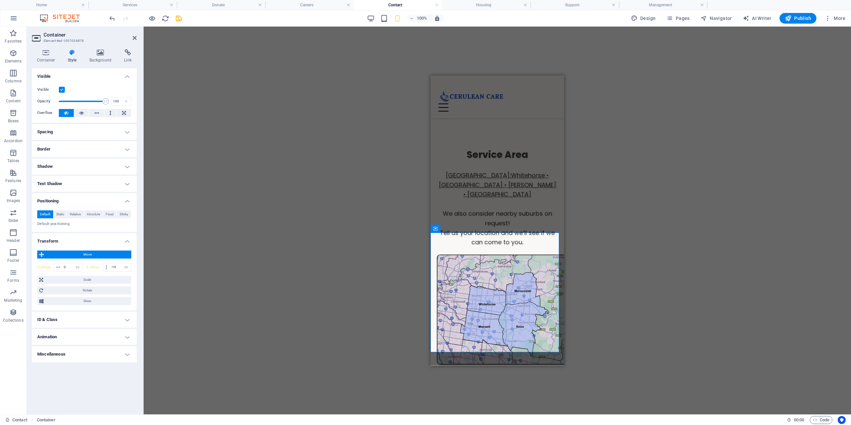
click at [319, 317] on div "Drag here to replace the existing content. Press “Ctrl” if you want to create a…" at bounding box center [497, 221] width 707 height 388
click at [150, 18] on icon "button" at bounding box center [152, 19] width 8 height 8
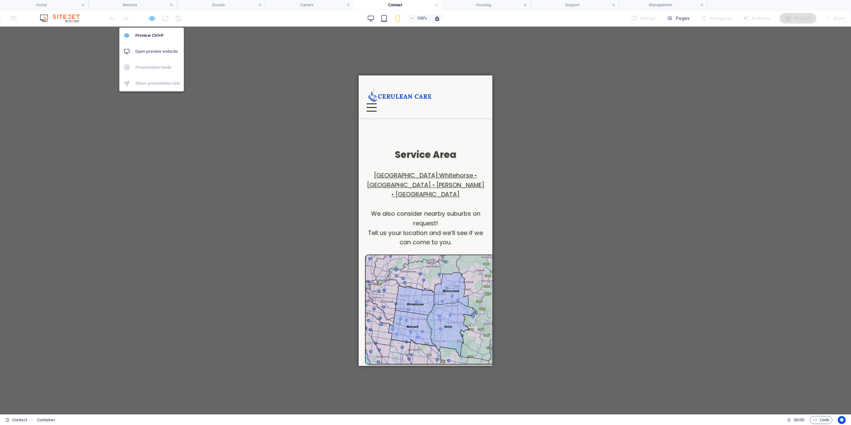
click at [153, 19] on icon "button" at bounding box center [152, 19] width 8 height 8
select select "px"
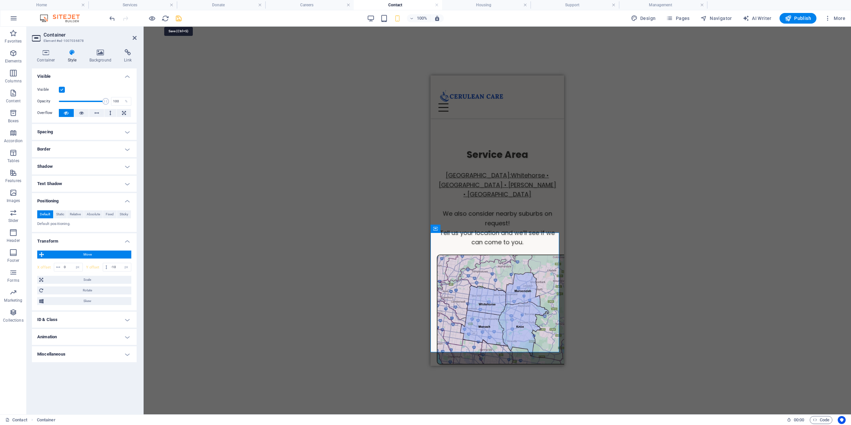
click at [178, 19] on icon "save" at bounding box center [179, 19] width 8 height 8
select select "px"
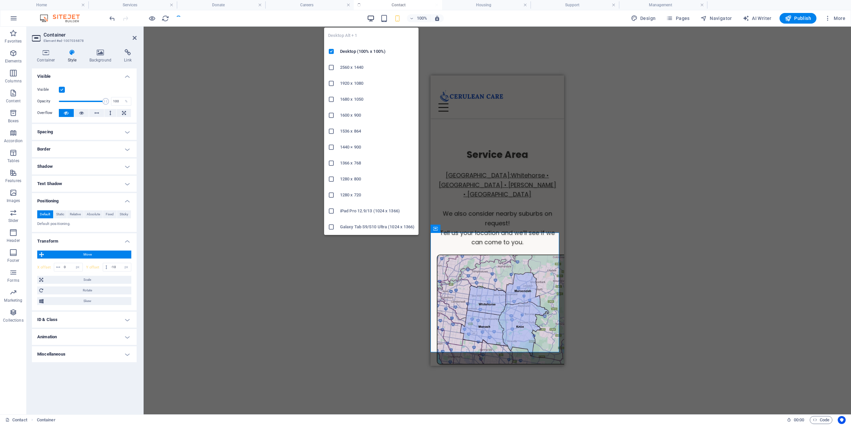
drag, startPoint x: 371, startPoint y: 18, endPoint x: 488, endPoint y: 239, distance: 250.0
click at [371, 18] on icon "button" at bounding box center [371, 19] width 8 height 8
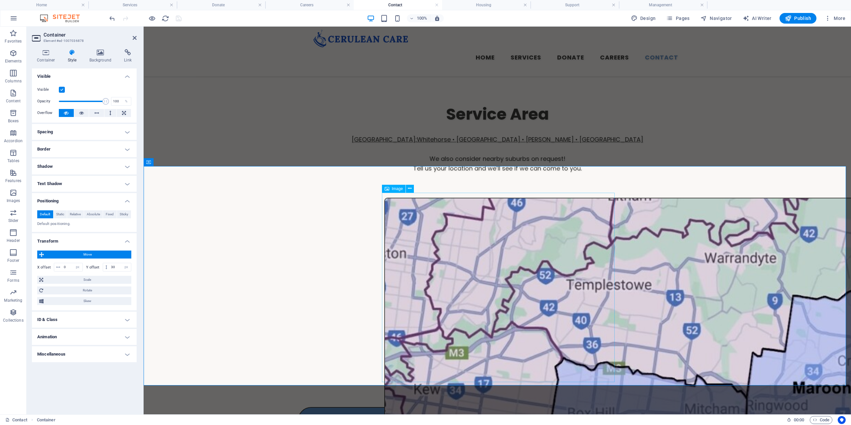
scroll to position [100, 0]
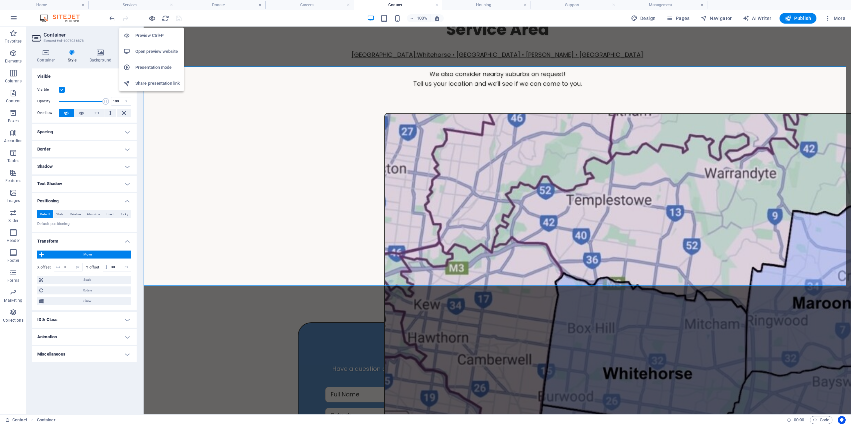
click at [153, 19] on icon "button" at bounding box center [152, 19] width 8 height 8
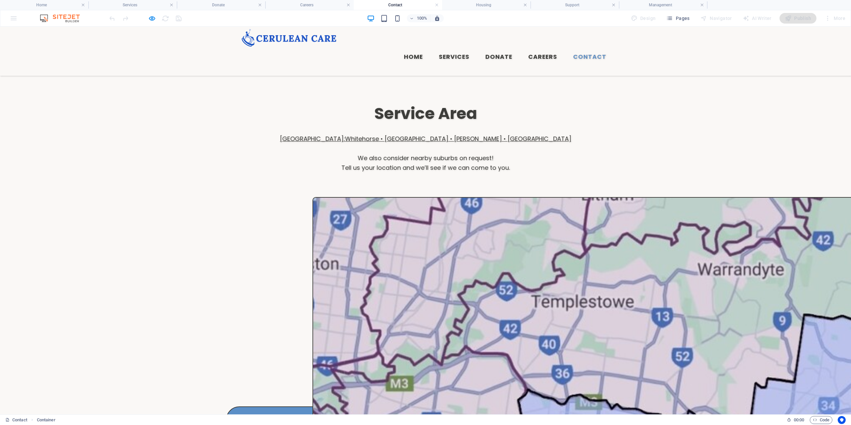
scroll to position [0, 0]
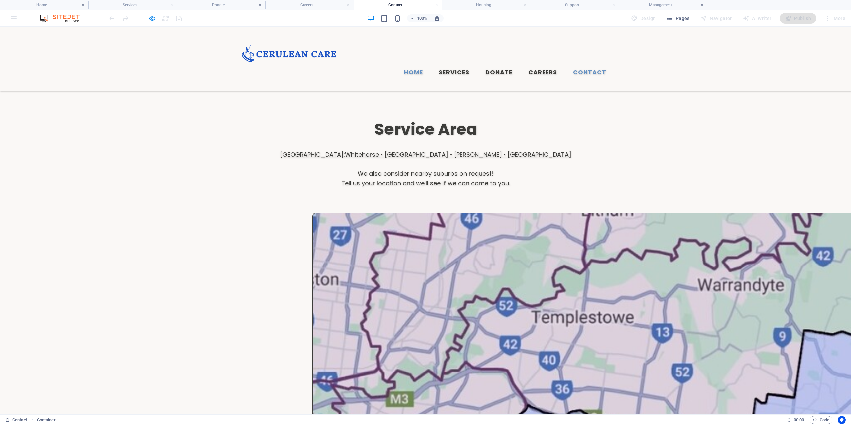
click at [413, 64] on link "Home" at bounding box center [413, 72] width 30 height 17
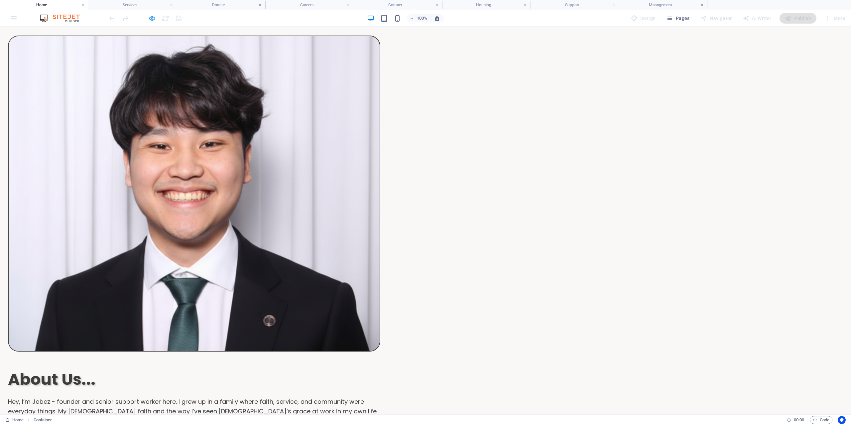
scroll to position [731, 0]
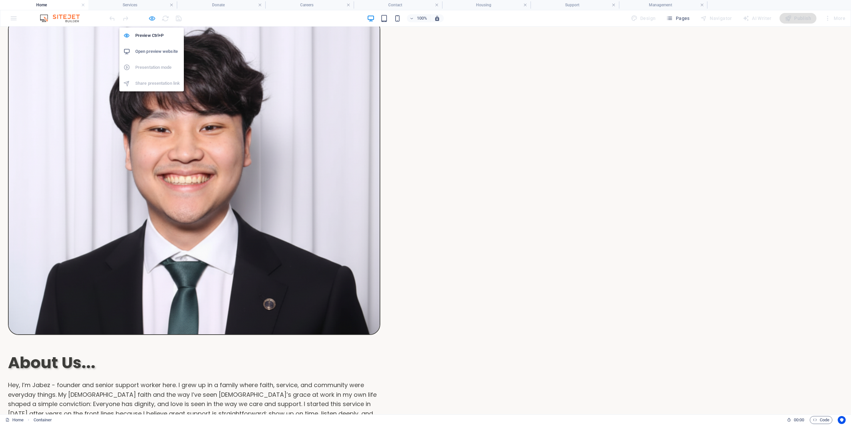
click at [150, 21] on icon "button" at bounding box center [152, 19] width 8 height 8
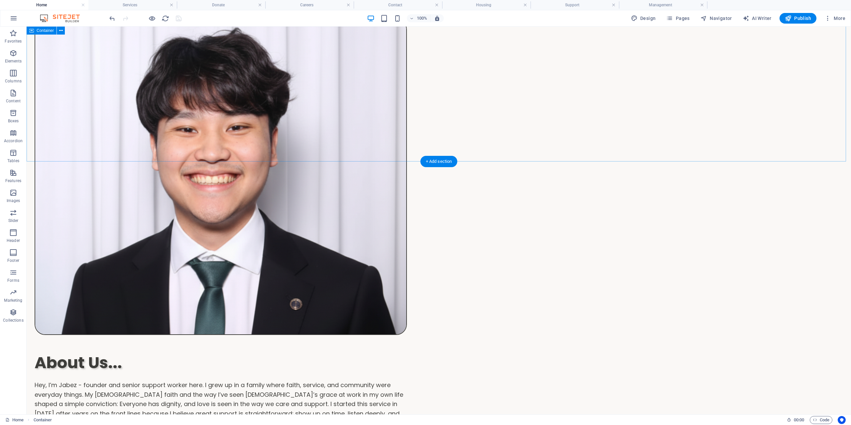
scroll to position [863, 0]
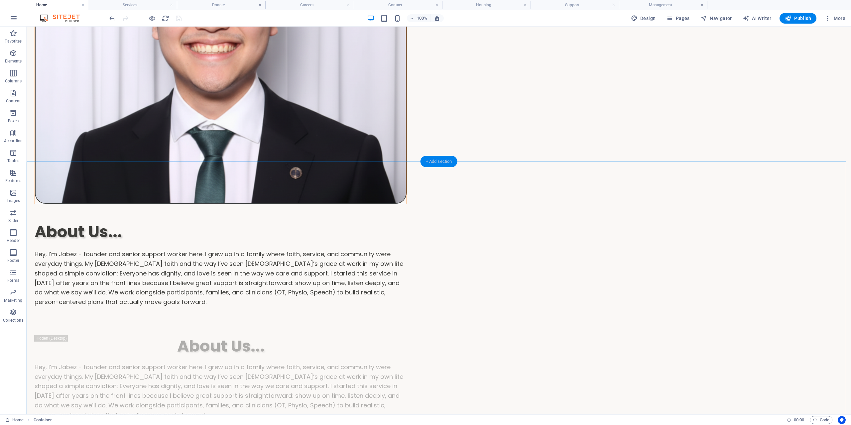
click at [436, 163] on div "+ Add section" at bounding box center [438, 161] width 37 height 11
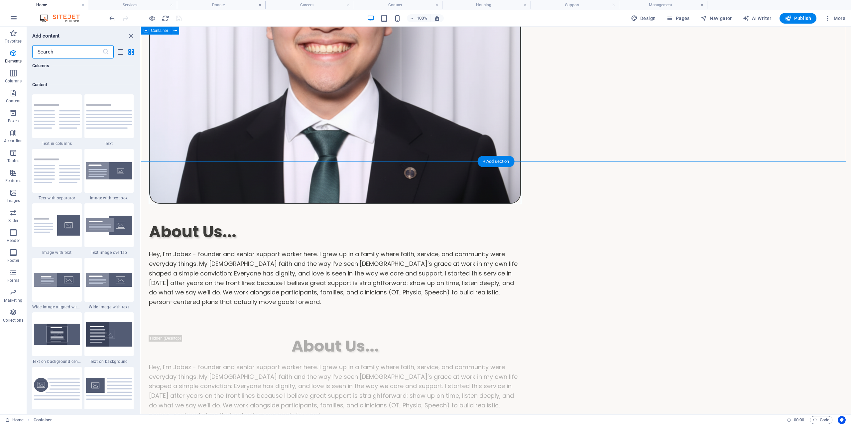
scroll to position [1163, 0]
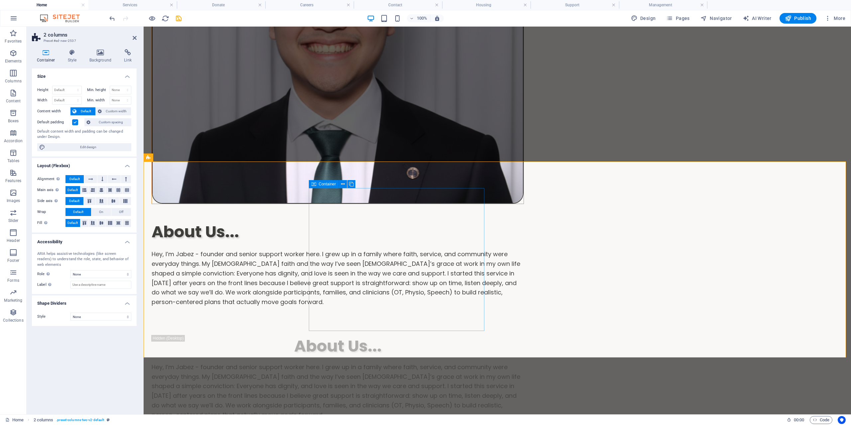
click at [315, 186] on icon at bounding box center [313, 184] width 5 height 8
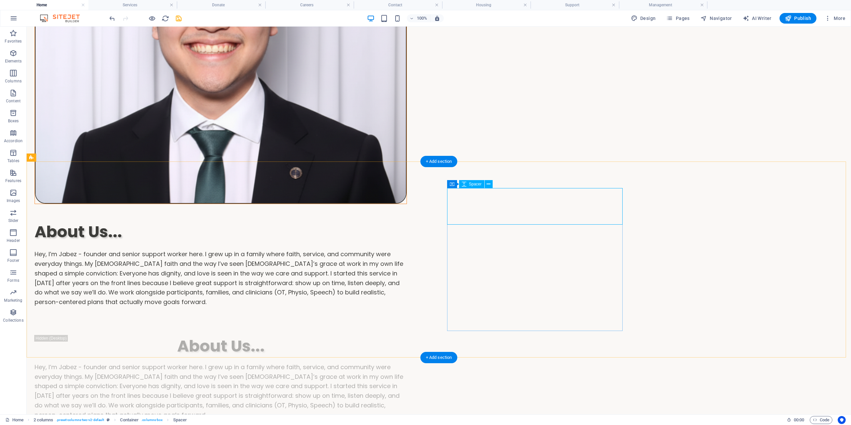
drag, startPoint x: 353, startPoint y: 210, endPoint x: 535, endPoint y: 200, distance: 182.1
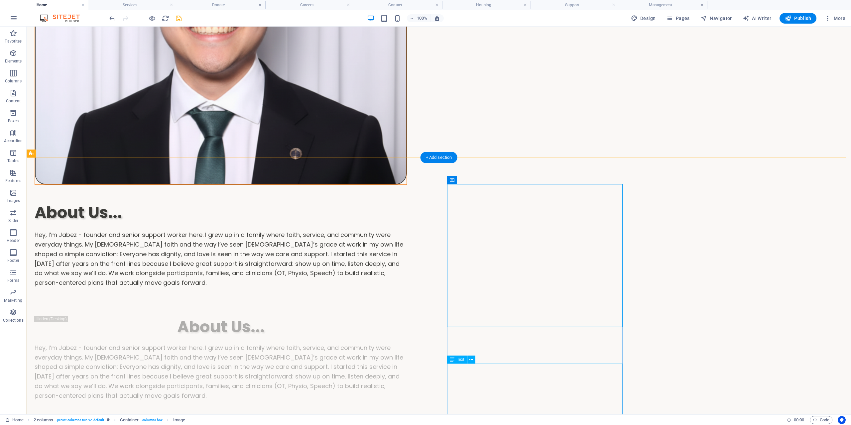
scroll to position [962, 0]
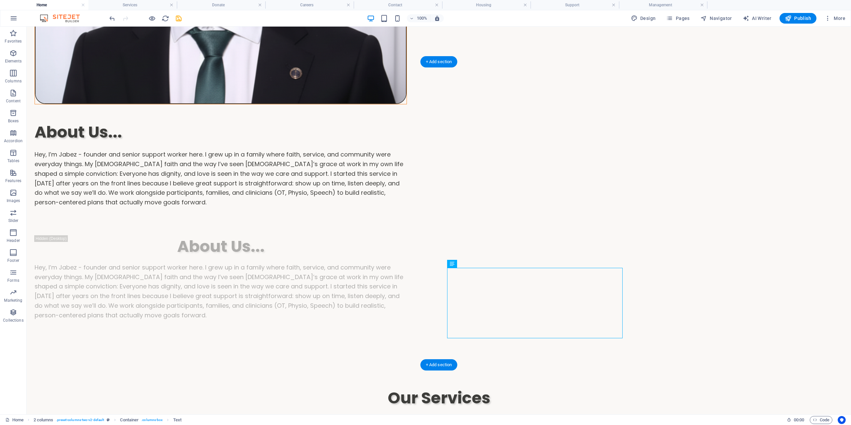
drag, startPoint x: 483, startPoint y: 292, endPoint x: 316, endPoint y: 123, distance: 237.5
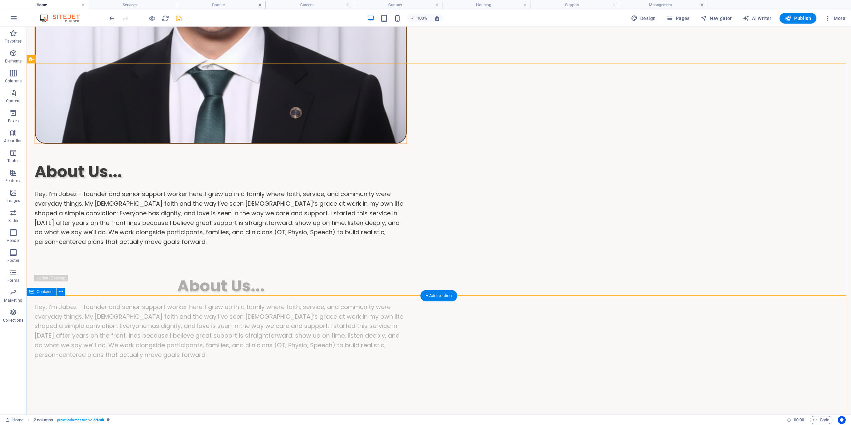
scroll to position [796, 0]
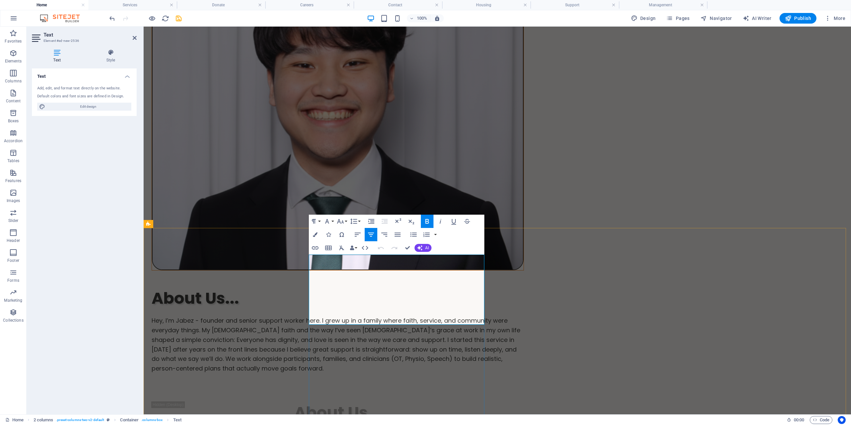
drag, startPoint x: 343, startPoint y: 270, endPoint x: 482, endPoint y: 333, distance: 152.6
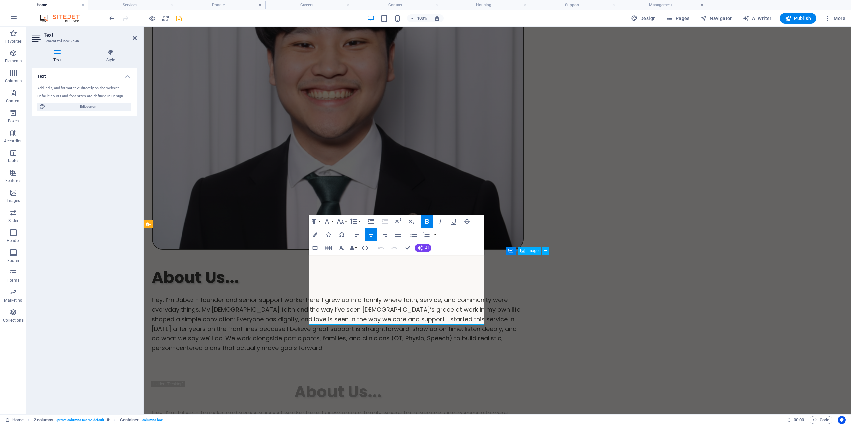
scroll to position [929, 0]
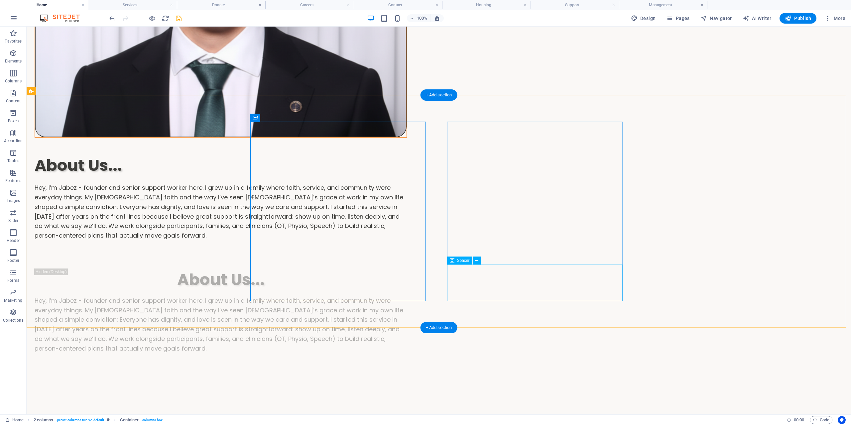
drag, startPoint x: 485, startPoint y: 289, endPoint x: 321, endPoint y: 125, distance: 232.6
click at [154, 21] on icon "button" at bounding box center [152, 19] width 8 height 8
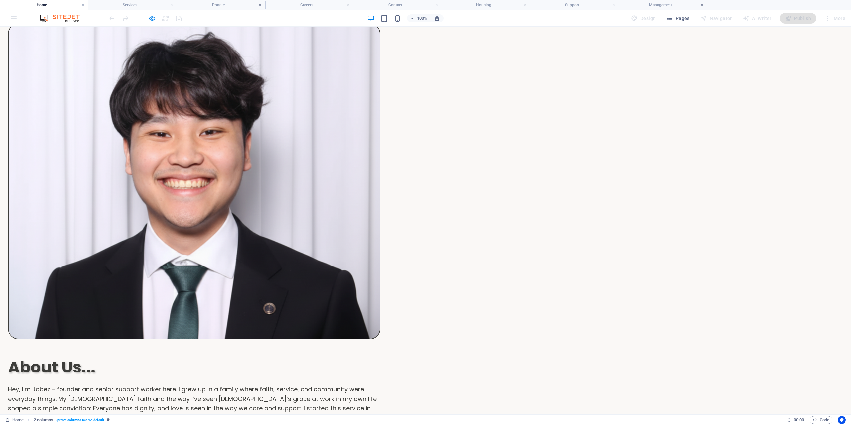
scroll to position [731, 0]
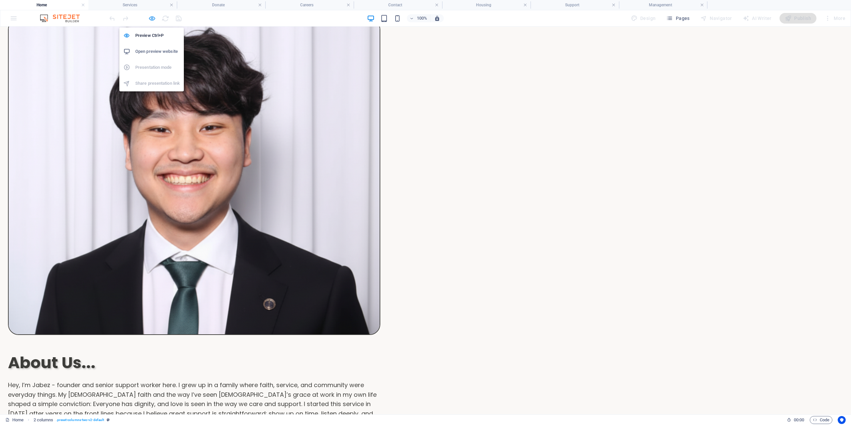
click at [153, 20] on icon "button" at bounding box center [152, 19] width 8 height 8
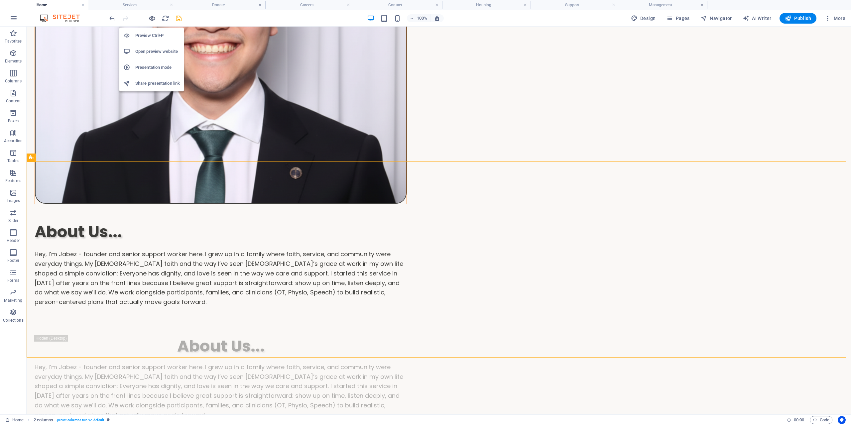
click at [153, 20] on icon "button" at bounding box center [152, 19] width 8 height 8
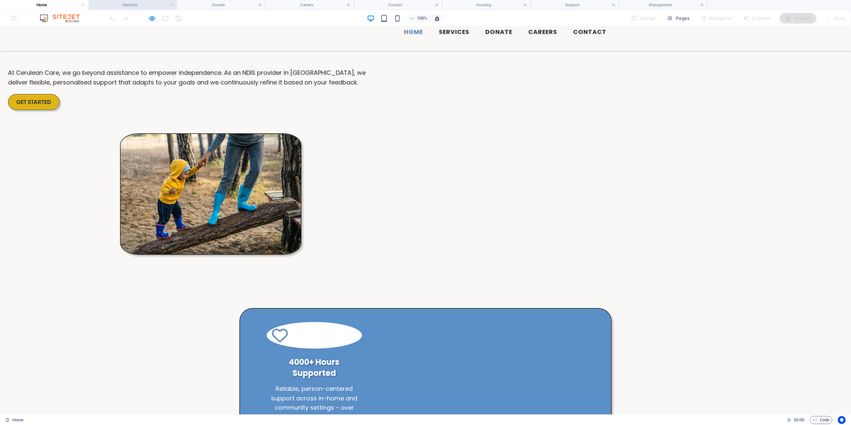
scroll to position [0, 0]
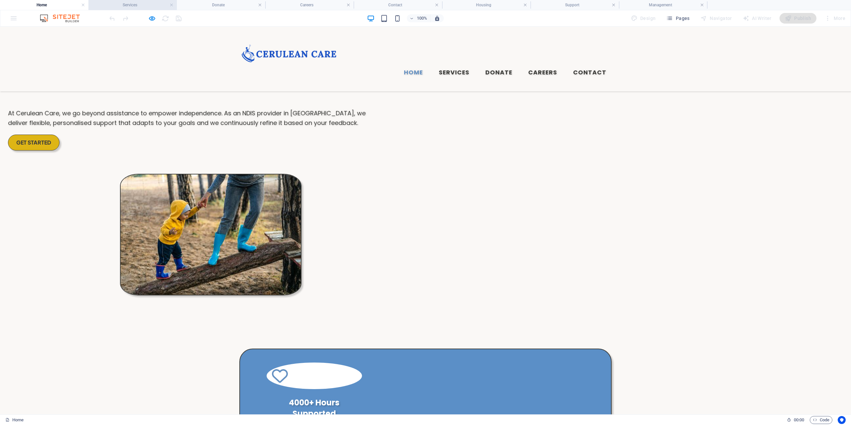
click at [137, 2] on h4 "Services" at bounding box center [132, 4] width 88 height 7
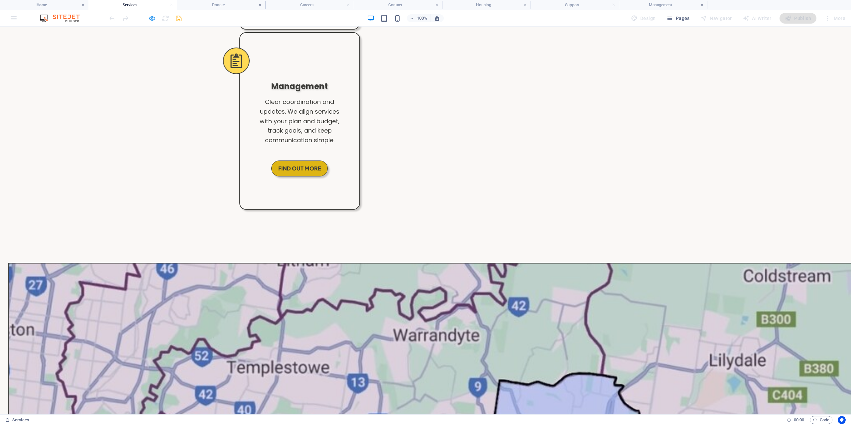
scroll to position [500, 0]
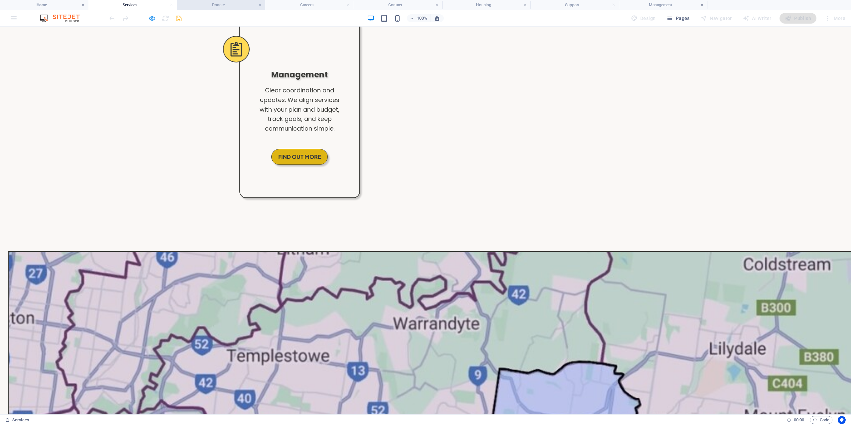
click at [217, 6] on h4 "Donate" at bounding box center [221, 4] width 88 height 7
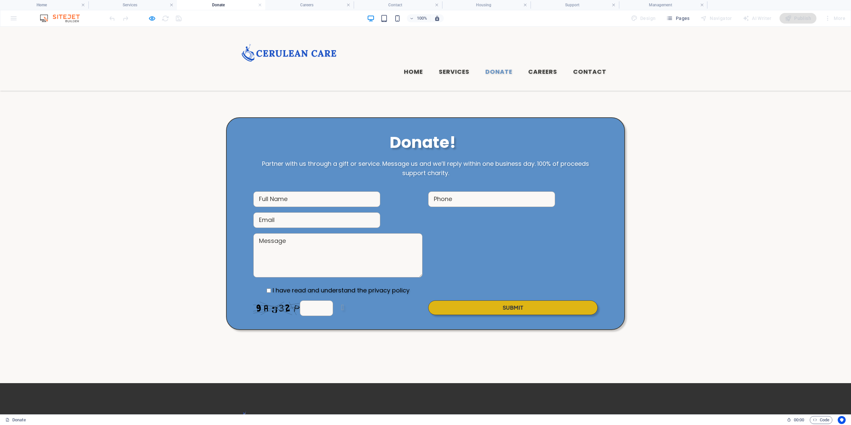
scroll to position [0, 0]
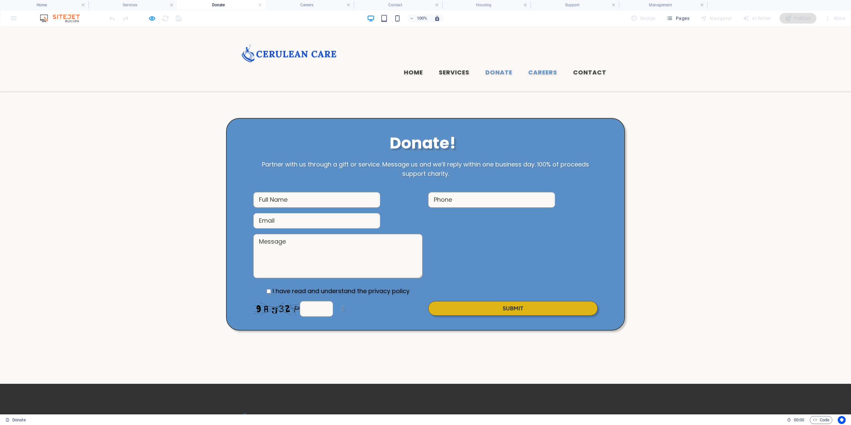
click at [542, 64] on link "Careers" at bounding box center [543, 72] width 40 height 17
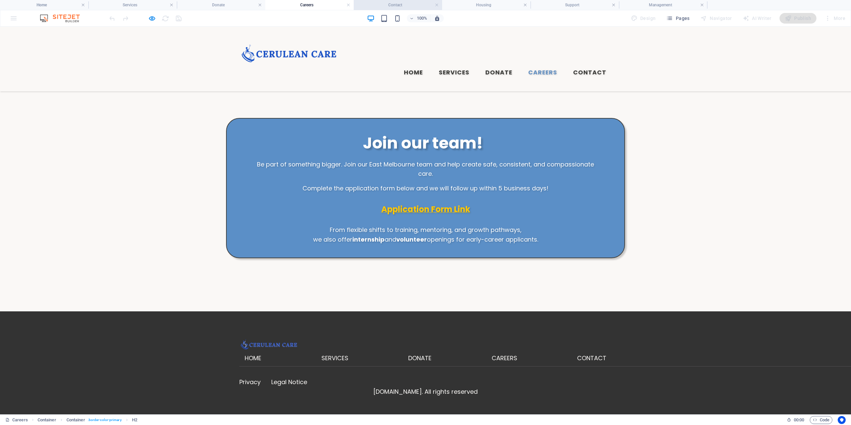
click at [389, 6] on h4 "Contact" at bounding box center [398, 4] width 88 height 7
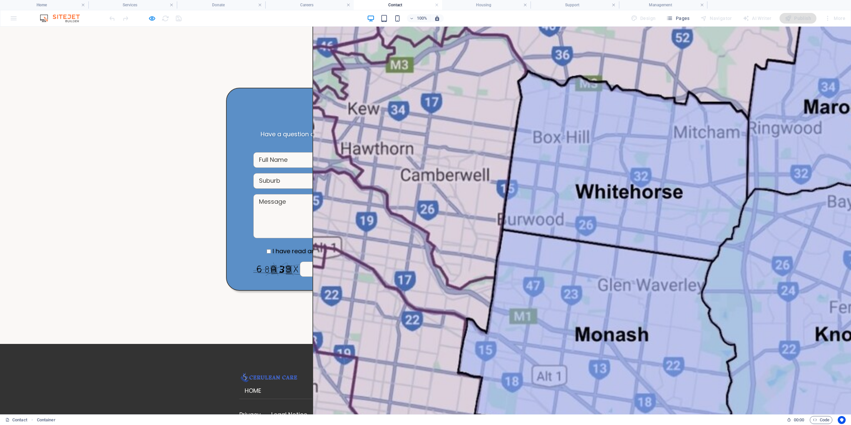
scroll to position [335, 0]
click at [482, 6] on h4 "Housing" at bounding box center [486, 4] width 88 height 7
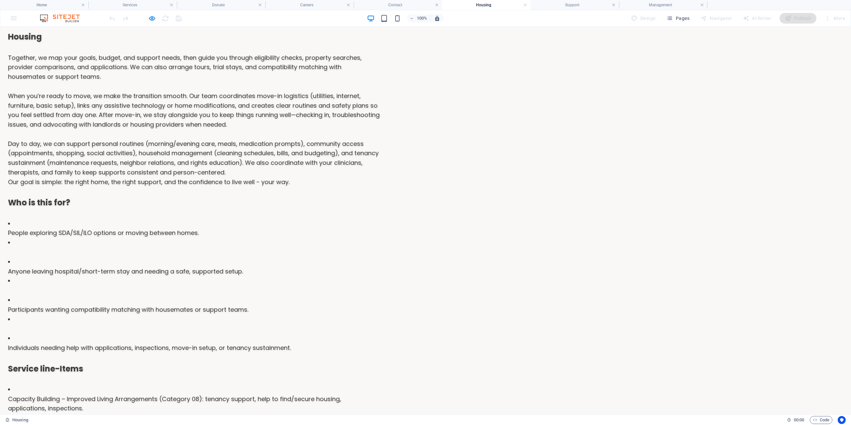
scroll to position [0, 0]
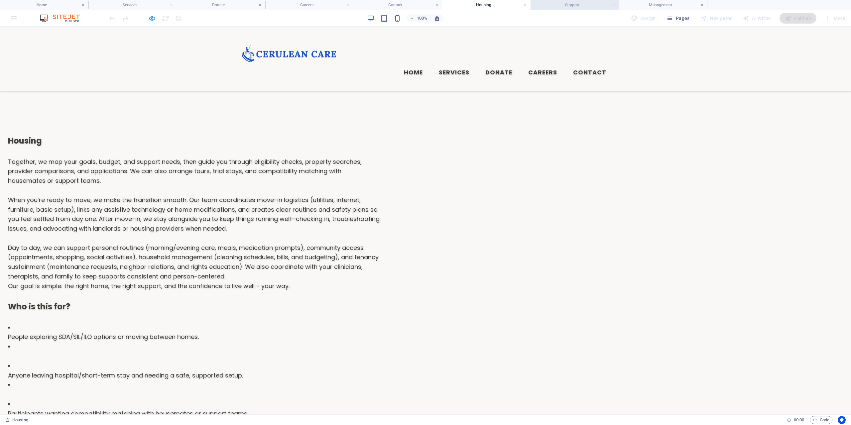
click at [572, 2] on h4 "Support" at bounding box center [574, 4] width 88 height 7
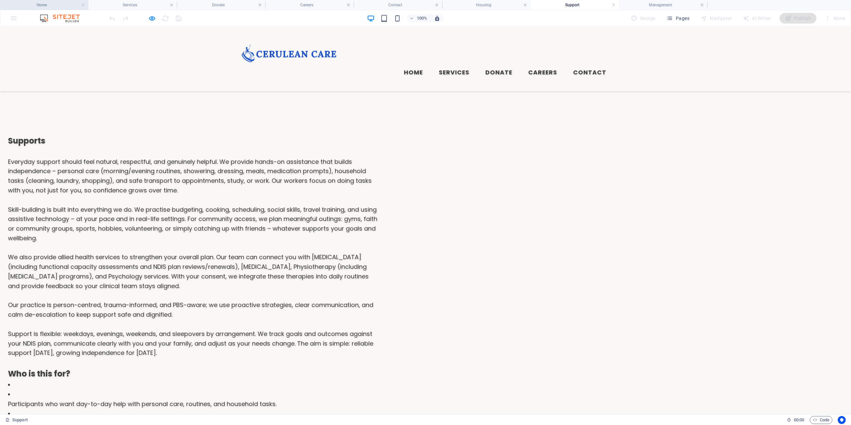
click at [43, 6] on h4 "Home" at bounding box center [44, 4] width 88 height 7
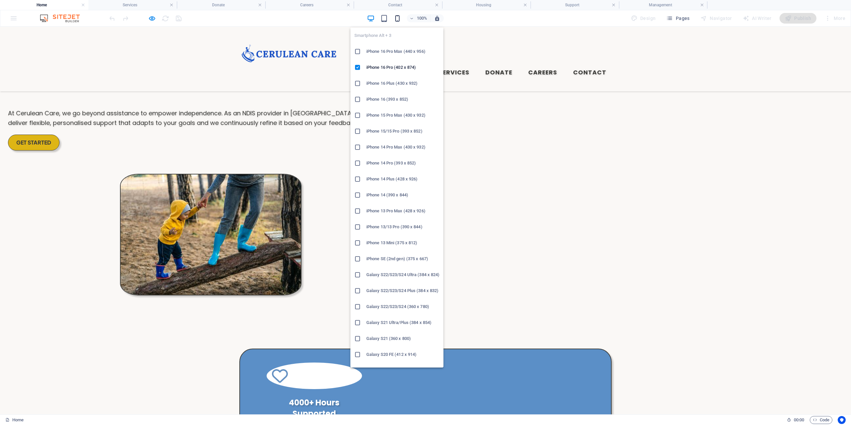
drag, startPoint x: 399, startPoint y: 22, endPoint x: 94, endPoint y: 11, distance: 304.9
click at [399, 22] on icon "button" at bounding box center [397, 19] width 8 height 8
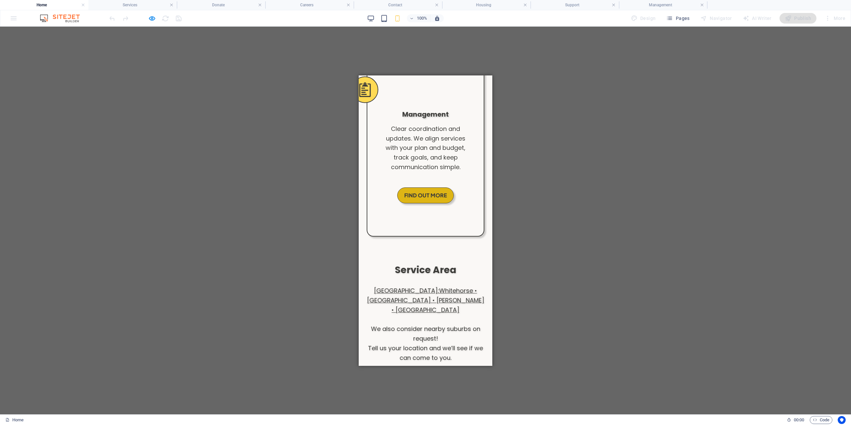
scroll to position [1429, 0]
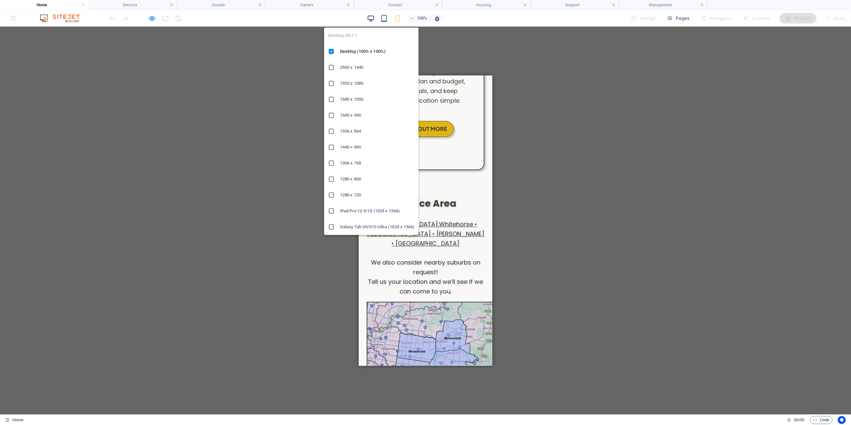
click at [373, 21] on icon "button" at bounding box center [371, 19] width 8 height 8
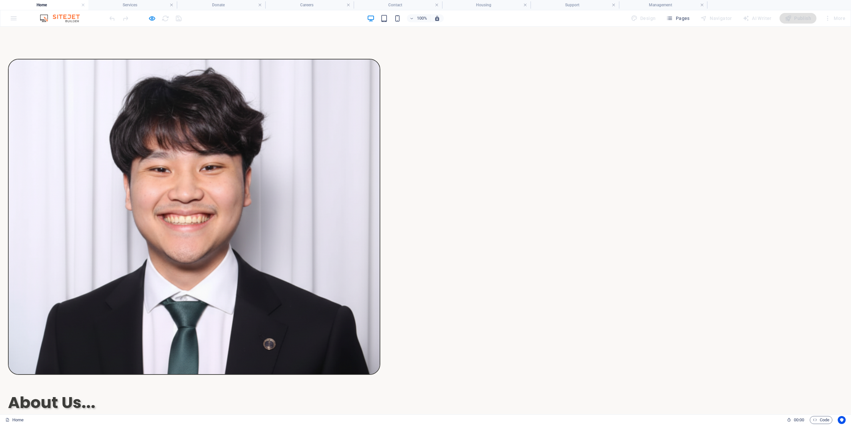
scroll to position [583, 0]
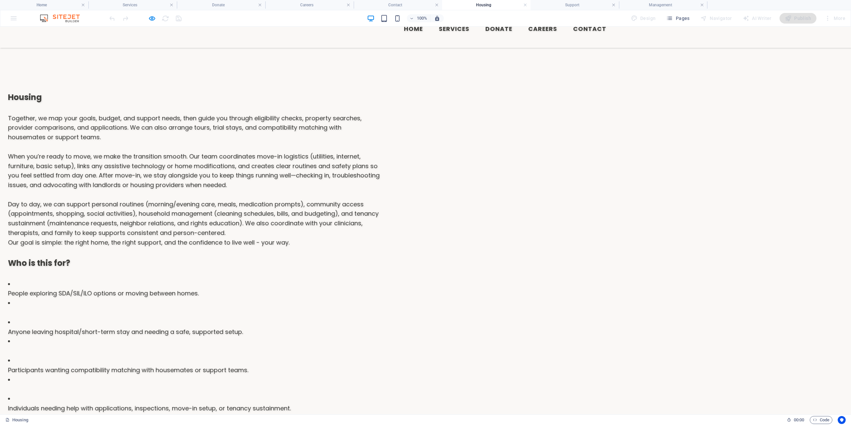
scroll to position [0, 0]
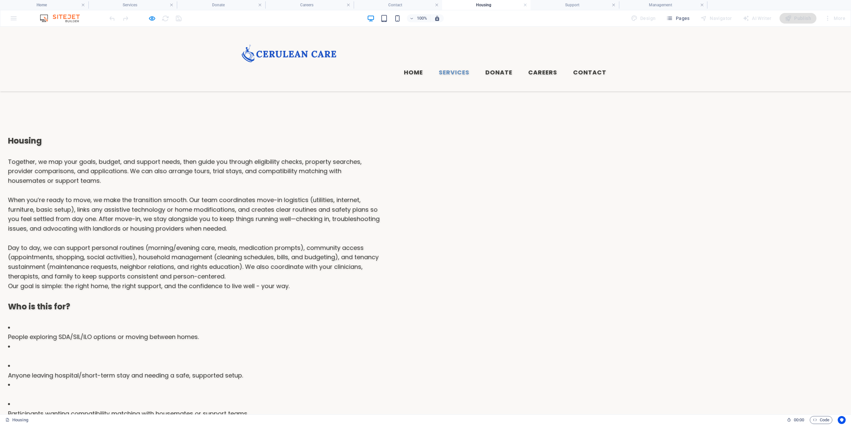
click at [457, 64] on link "Services" at bounding box center [453, 72] width 41 height 17
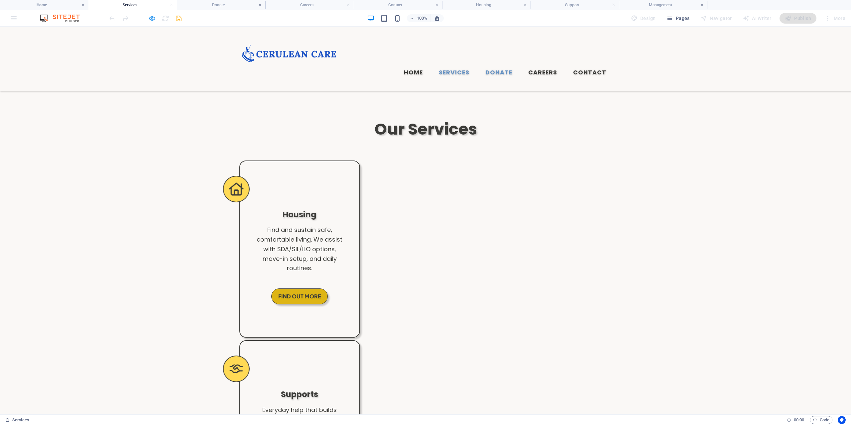
click at [509, 64] on link "Donate" at bounding box center [499, 72] width 38 height 17
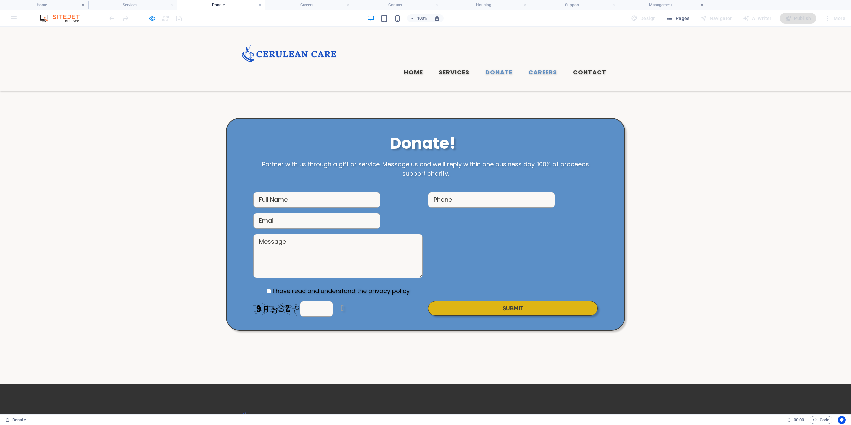
click at [551, 64] on link "Careers" at bounding box center [543, 72] width 40 height 17
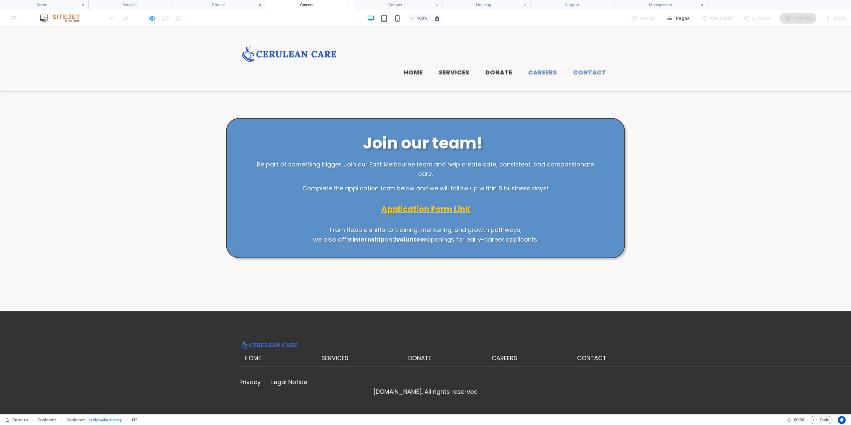
click at [588, 64] on link "Contact" at bounding box center [590, 72] width 44 height 17
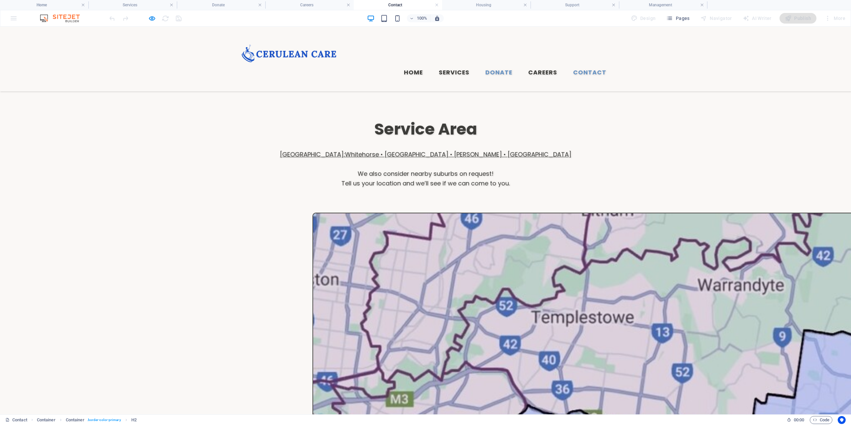
click at [499, 64] on link "Donate" at bounding box center [499, 72] width 38 height 17
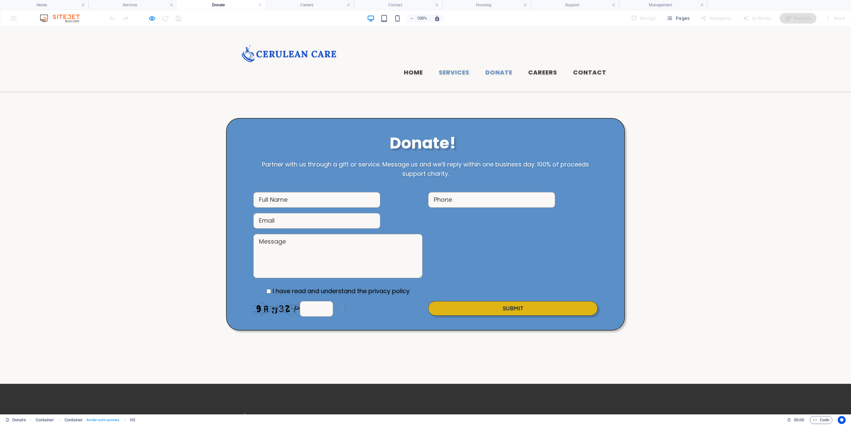
click at [460, 64] on link "Services" at bounding box center [453, 72] width 41 height 17
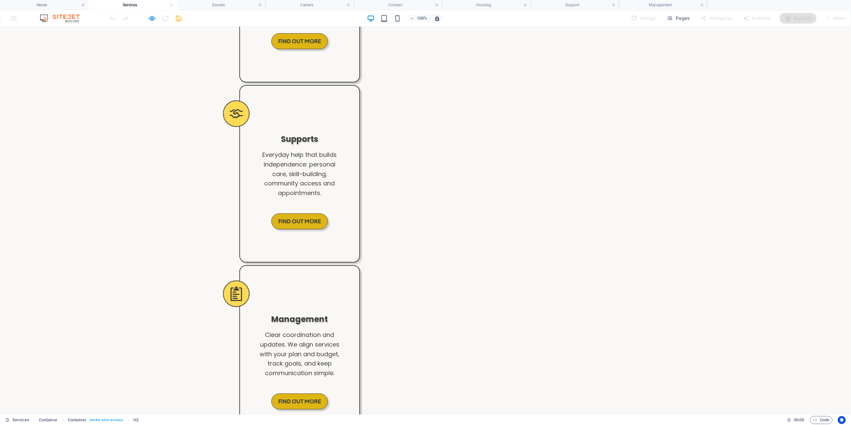
scroll to position [266, 0]
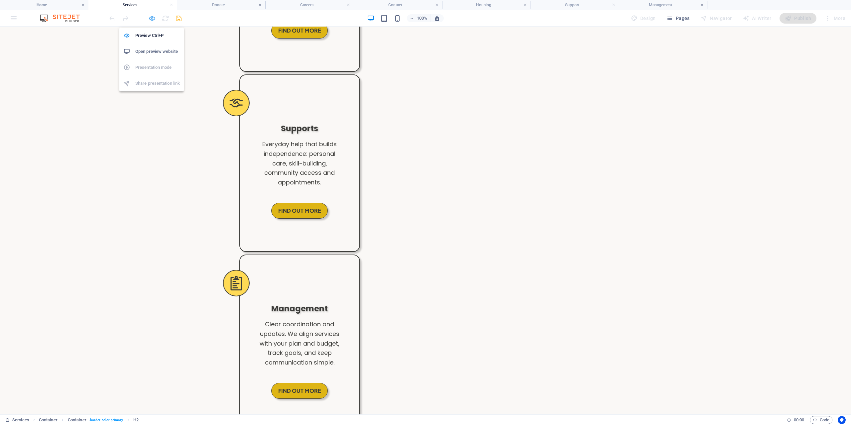
click at [152, 21] on icon "button" at bounding box center [152, 19] width 8 height 8
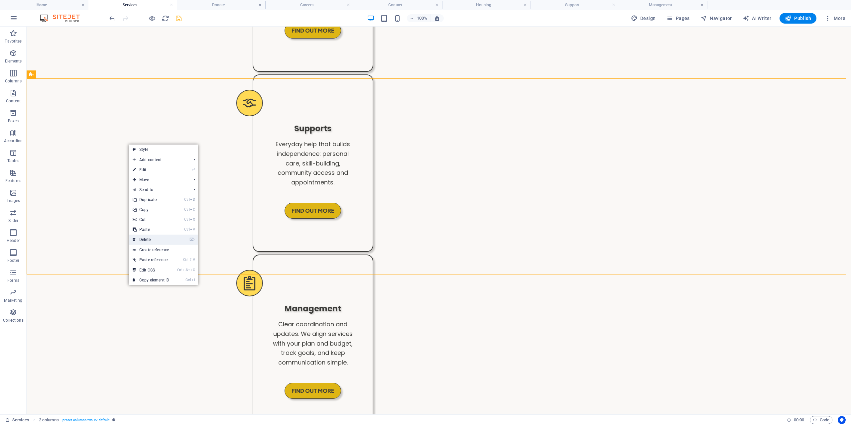
click at [157, 236] on link "⌦ Delete" at bounding box center [151, 240] width 45 height 10
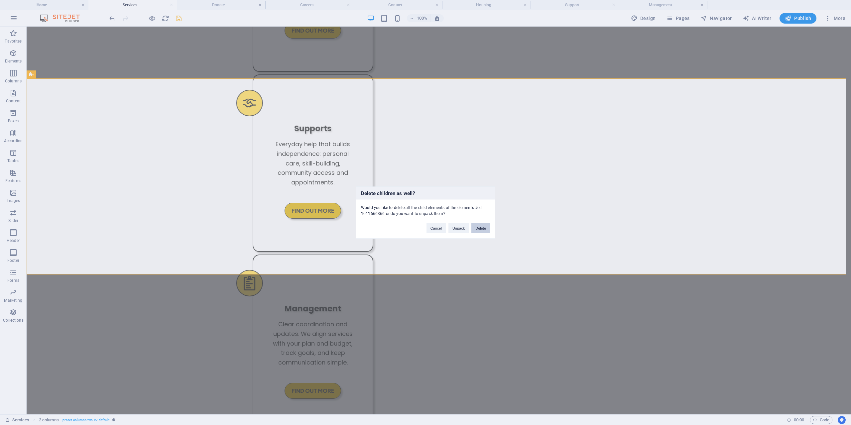
click at [481, 228] on button "Delete" at bounding box center [480, 228] width 19 height 10
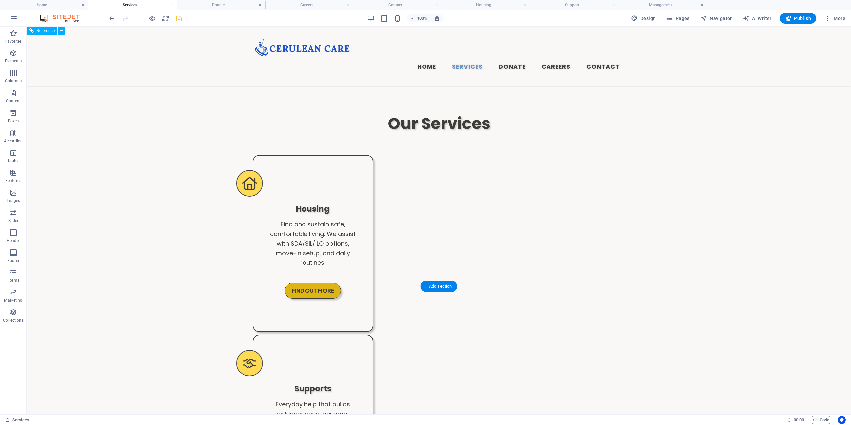
scroll to position [0, 0]
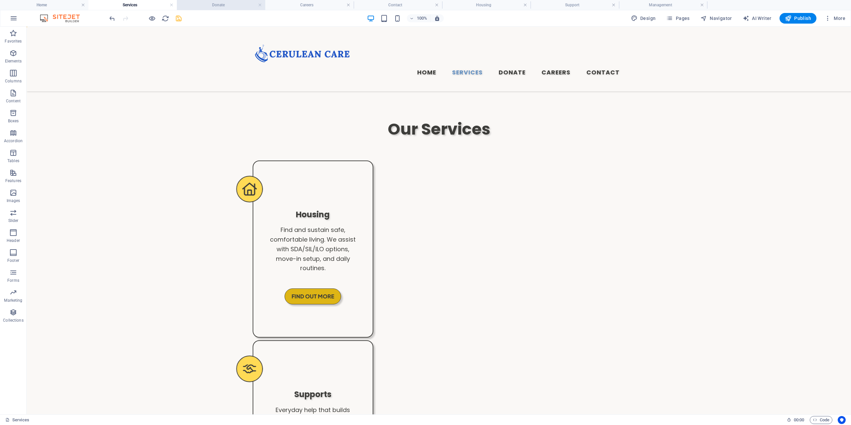
click at [220, 0] on li "Donate" at bounding box center [221, 5] width 88 height 10
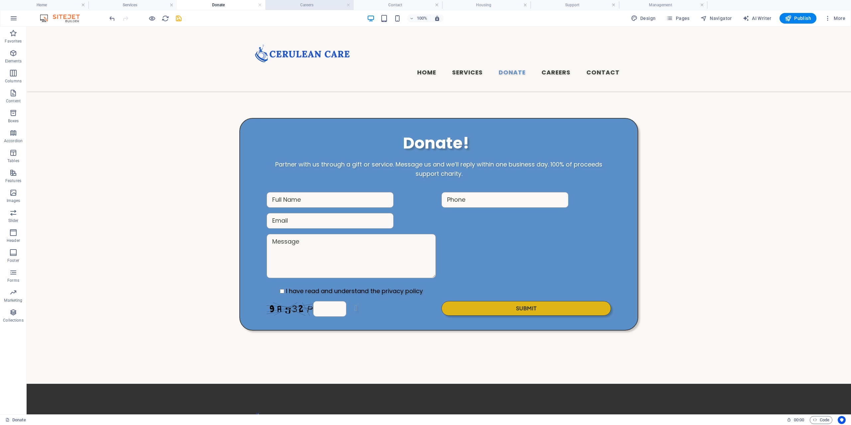
click at [308, 5] on h4 "Careers" at bounding box center [309, 4] width 88 height 7
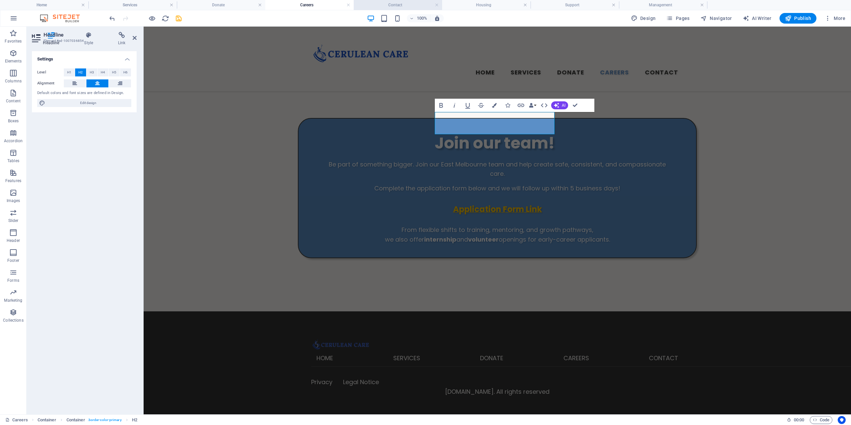
click at [406, 4] on h4 "Contact" at bounding box center [398, 4] width 88 height 7
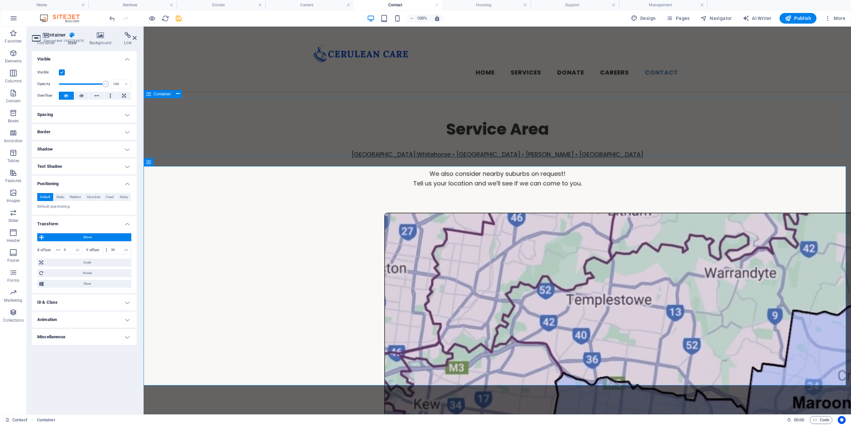
click at [774, 124] on div "Service Area East Melbourne: Whitehorse • Maroondah • Knox • Monash We also con…" at bounding box center [497, 147] width 707 height 58
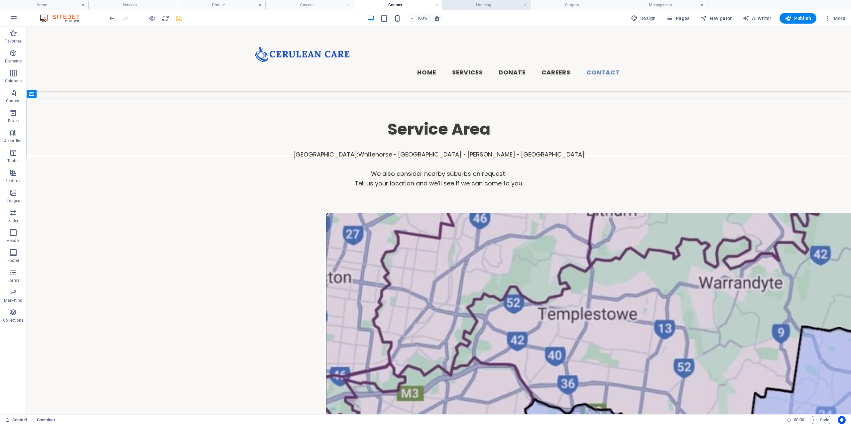
click at [471, 8] on h4 "Housing" at bounding box center [486, 4] width 88 height 7
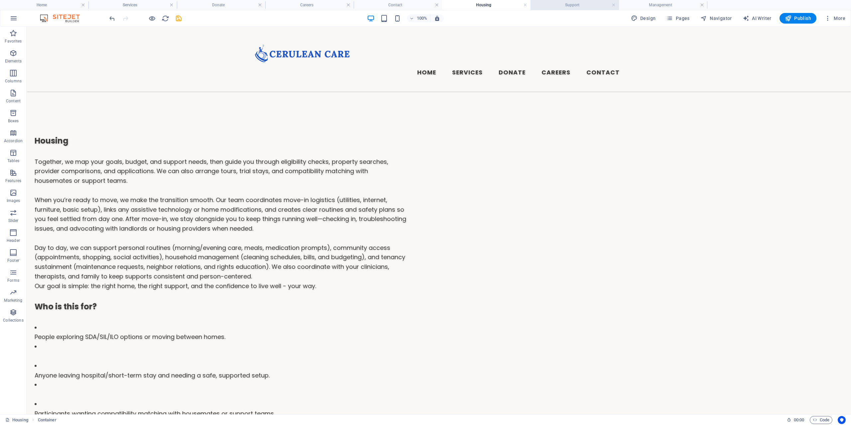
click at [580, 4] on h4 "Support" at bounding box center [574, 4] width 88 height 7
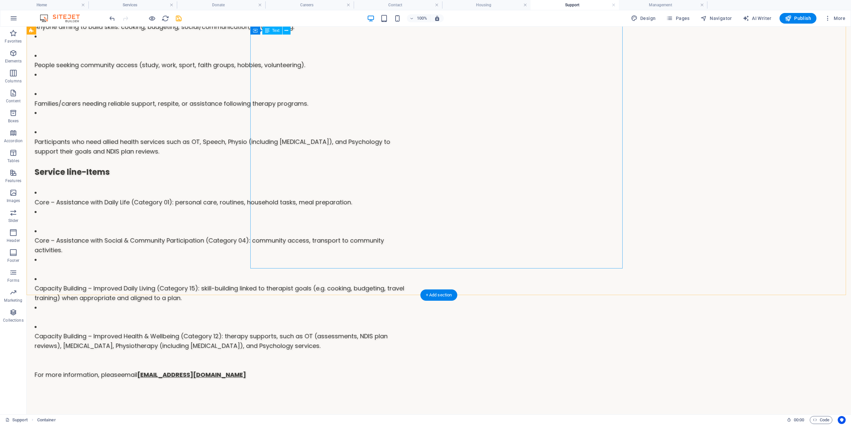
scroll to position [432, 0]
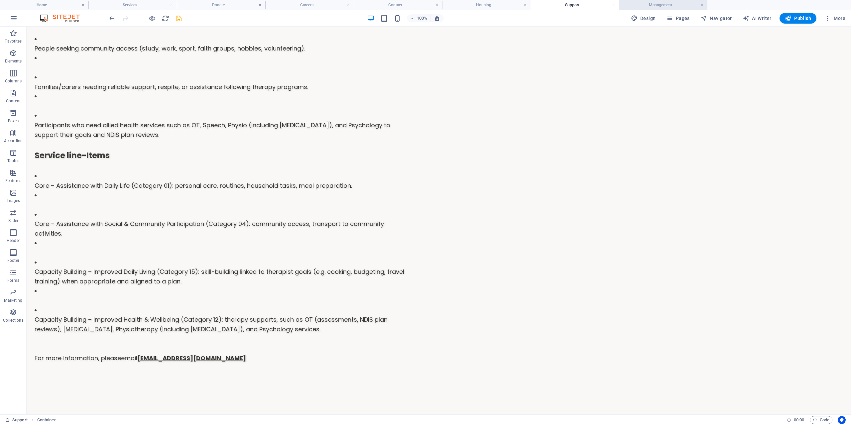
click at [648, 5] on h4 "Management" at bounding box center [663, 4] width 88 height 7
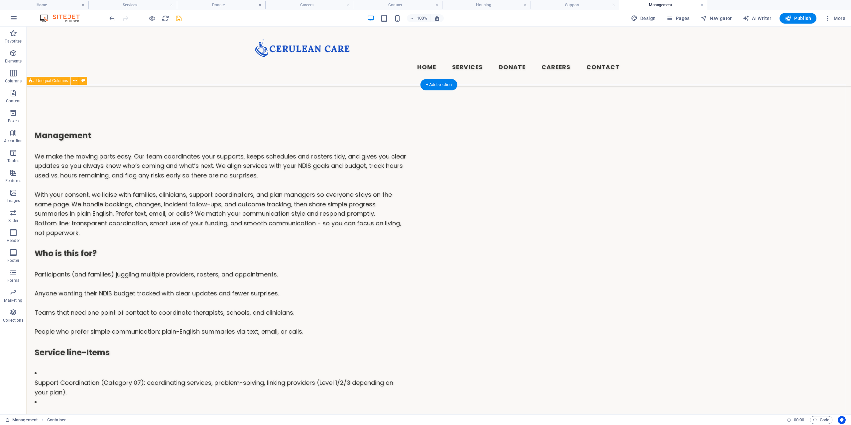
scroll to position [0, 0]
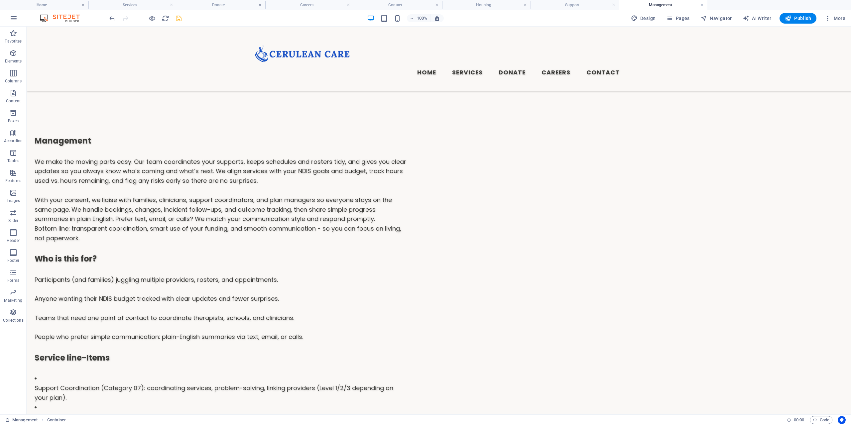
click at [179, 22] on icon "save" at bounding box center [179, 19] width 8 height 8
click at [154, 21] on icon "button" at bounding box center [152, 19] width 8 height 8
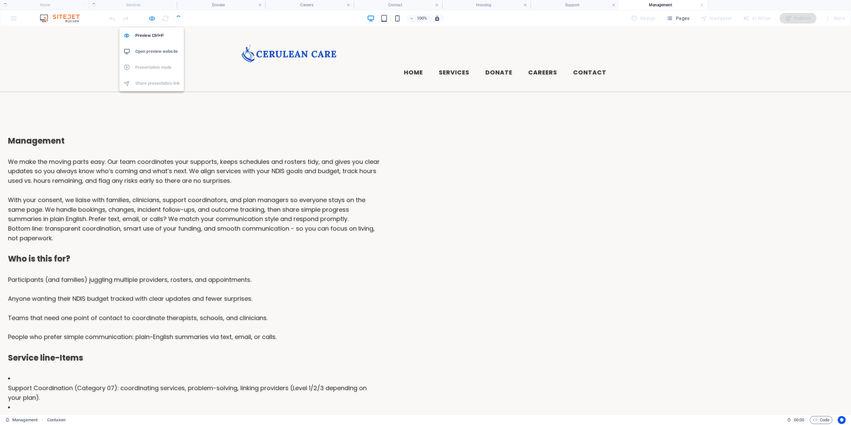
click at [154, 21] on icon "button" at bounding box center [152, 19] width 8 height 8
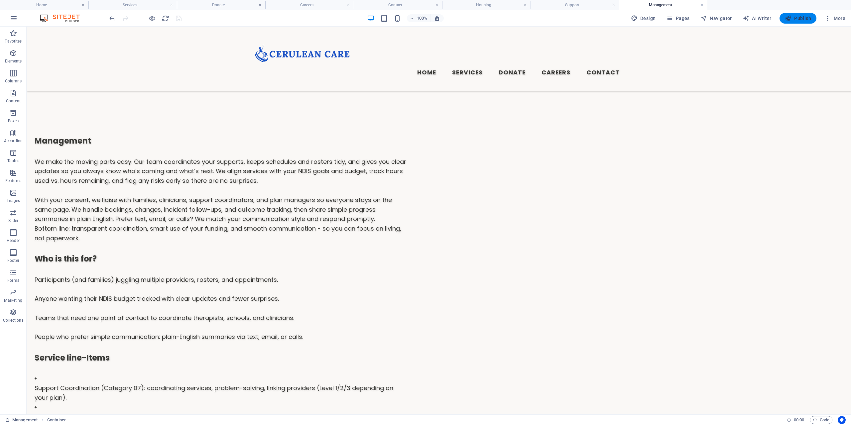
click at [799, 21] on span "Publish" at bounding box center [798, 18] width 26 height 7
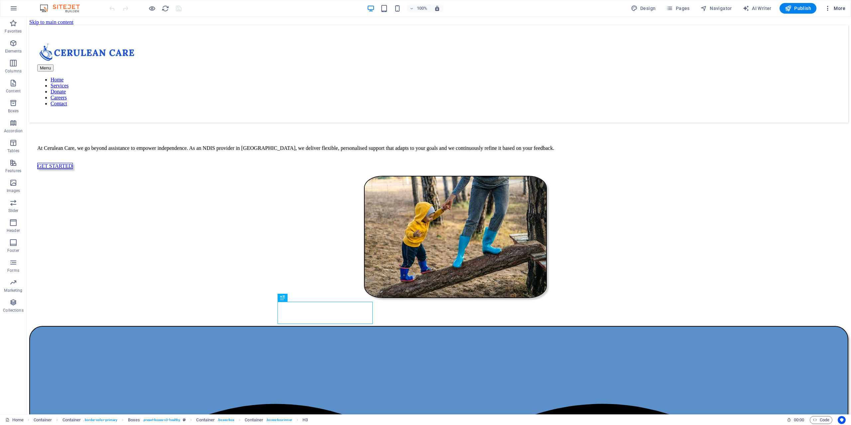
click at [830, 9] on icon "button" at bounding box center [827, 8] width 7 height 7
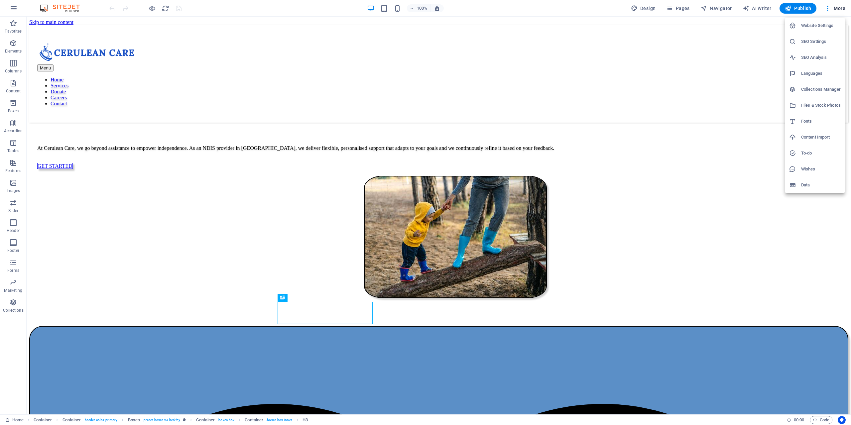
click at [817, 40] on h6 "SEO Settings" at bounding box center [821, 42] width 40 height 8
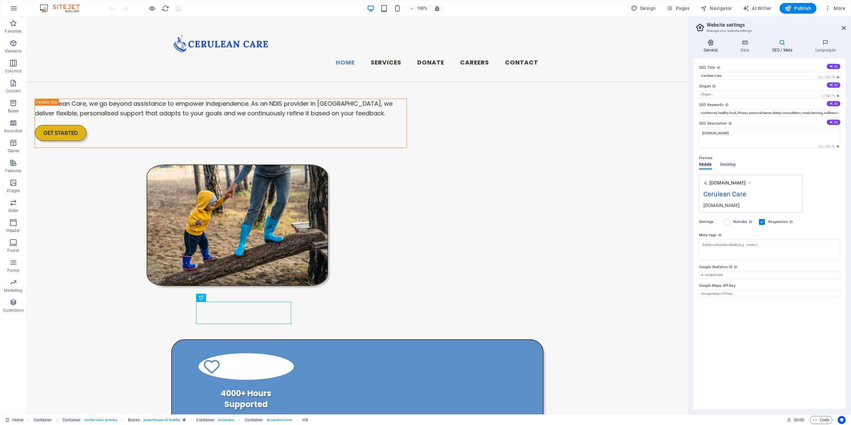
click at [710, 46] on icon at bounding box center [710, 42] width 34 height 7
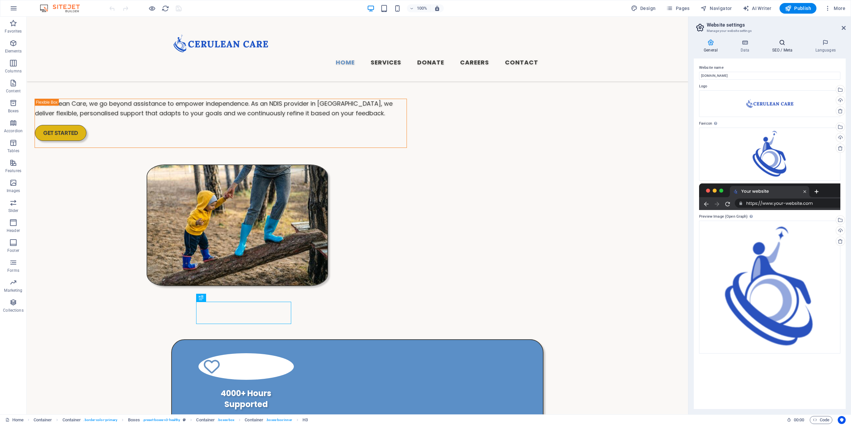
click at [774, 41] on icon at bounding box center [782, 42] width 41 height 7
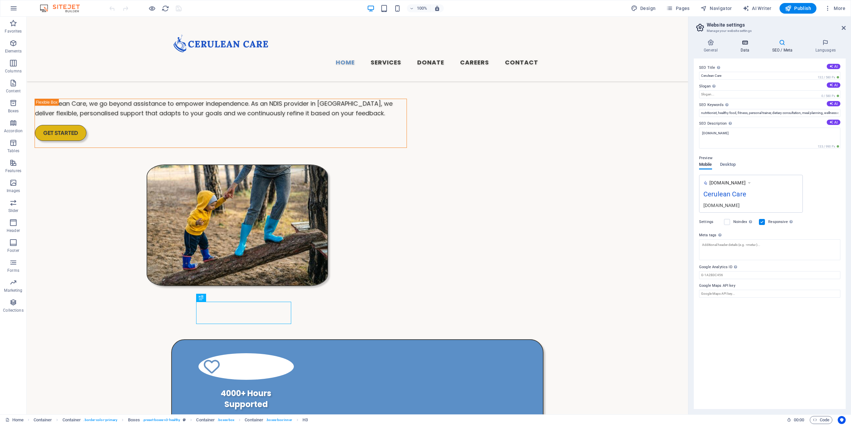
click at [750, 49] on h4 "Data" at bounding box center [746, 46] width 32 height 14
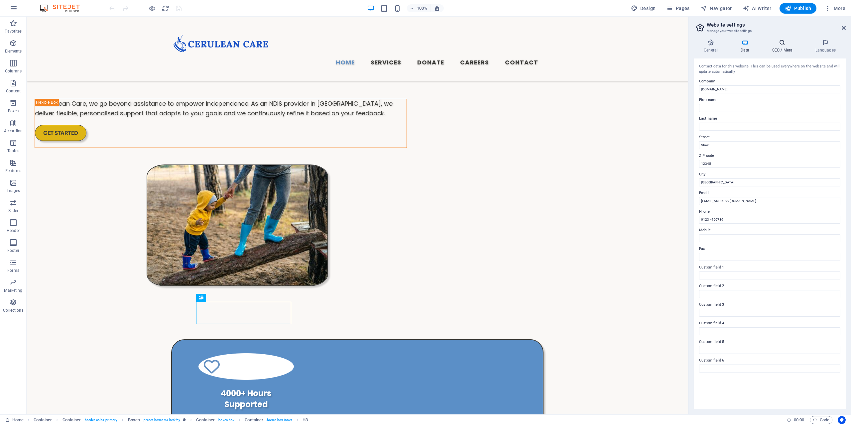
click at [787, 41] on icon at bounding box center [782, 42] width 41 height 7
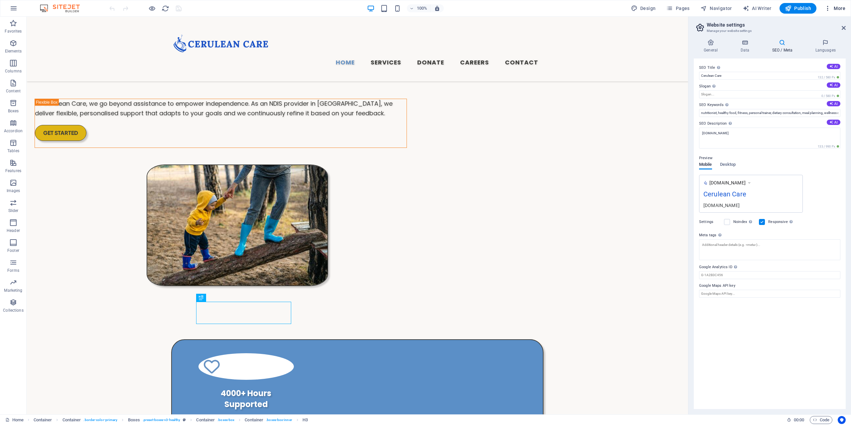
click at [831, 8] on icon "button" at bounding box center [827, 8] width 7 height 7
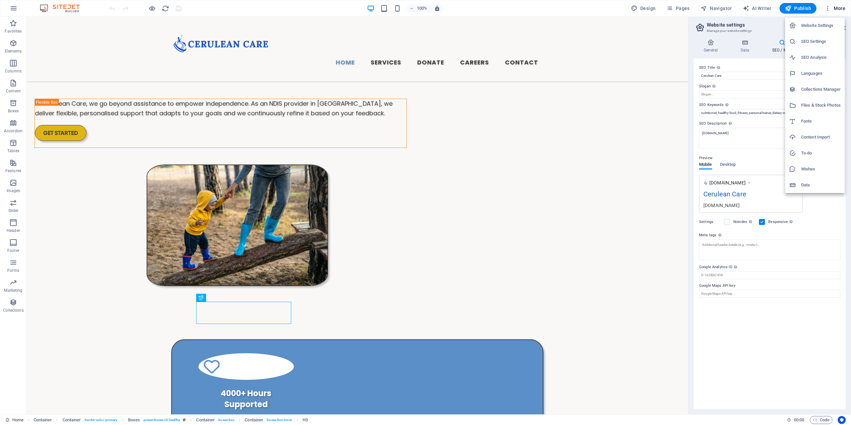
click at [760, 367] on div at bounding box center [425, 212] width 851 height 425
click at [821, 3] on button "More" at bounding box center [834, 8] width 26 height 11
click at [733, 152] on div at bounding box center [425, 212] width 851 height 425
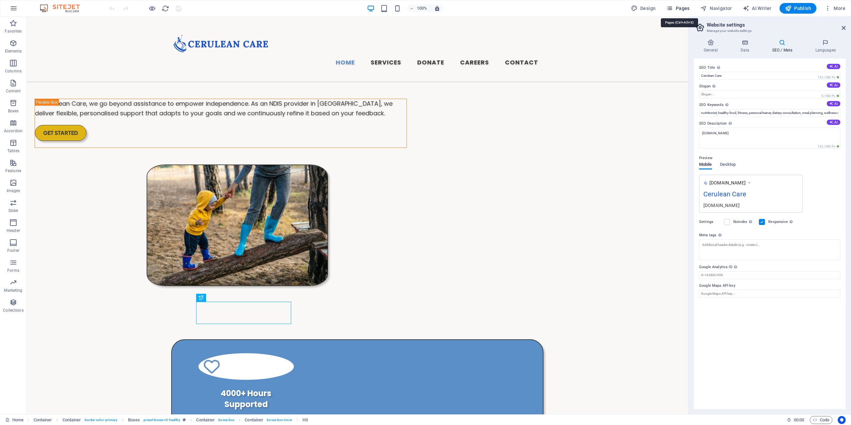
click at [683, 3] on button "Pages" at bounding box center [677, 8] width 29 height 11
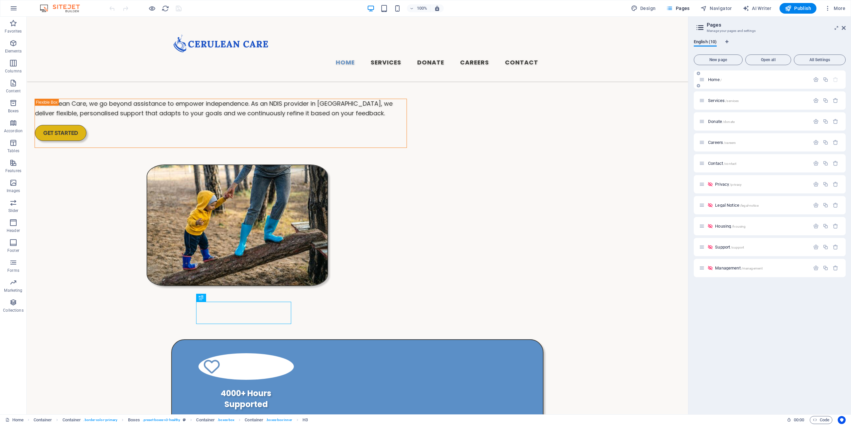
click at [705, 79] on div "Home /" at bounding box center [754, 80] width 111 height 8
click at [703, 82] on icon at bounding box center [702, 80] width 6 height 6
click at [739, 83] on div "Home /" at bounding box center [754, 80] width 111 height 8
click at [817, 79] on icon "button" at bounding box center [816, 80] width 6 height 6
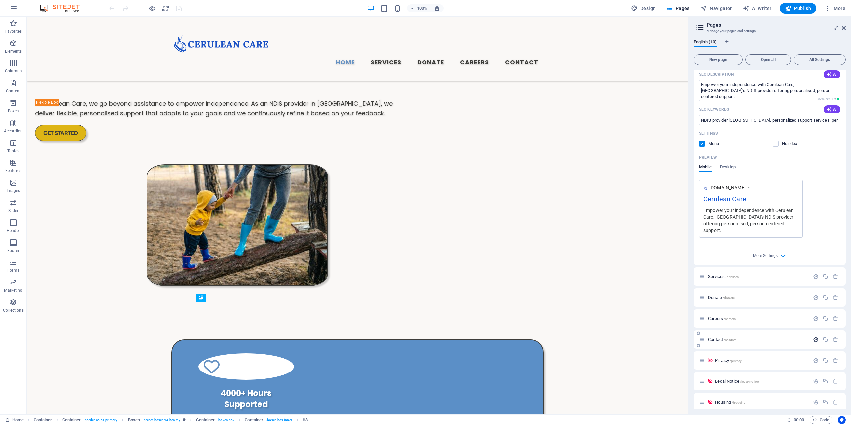
scroll to position [133, 0]
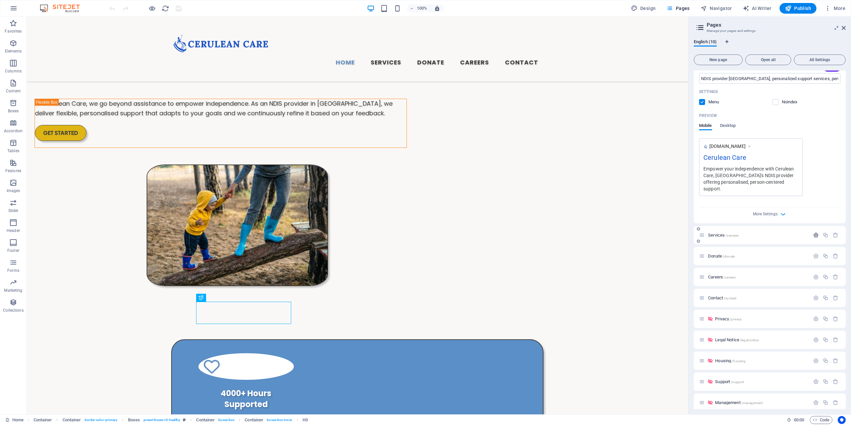
click at [818, 234] on button "button" at bounding box center [816, 235] width 10 height 6
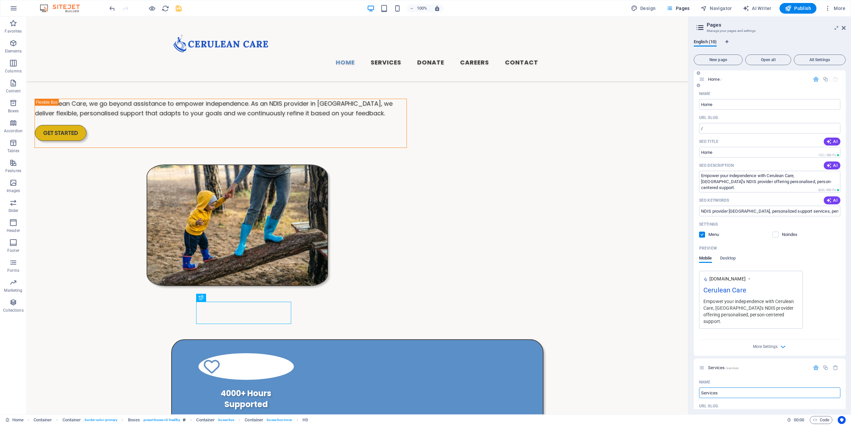
scroll to position [0, 0]
type input "Services"
click at [725, 131] on input "/" at bounding box center [769, 128] width 141 height 11
type input "/home"
drag, startPoint x: 835, startPoint y: 268, endPoint x: 850, endPoint y: 276, distance: 16.9
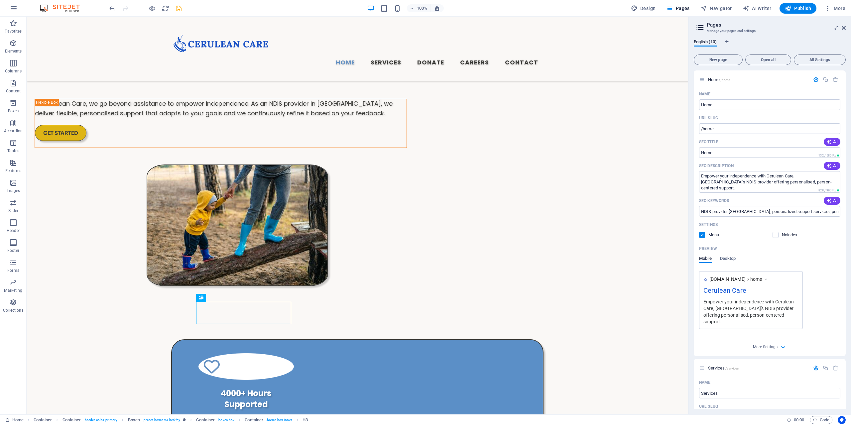
click at [835, 267] on div "Mobile Desktop" at bounding box center [769, 262] width 141 height 13
click at [792, 7] on span "Publish" at bounding box center [798, 8] width 26 height 7
checkbox input "false"
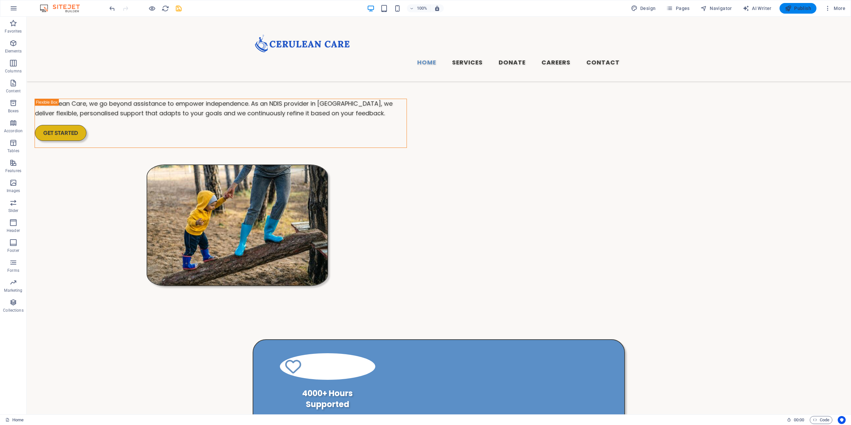
click at [792, 7] on span "Publish" at bounding box center [798, 8] width 26 height 7
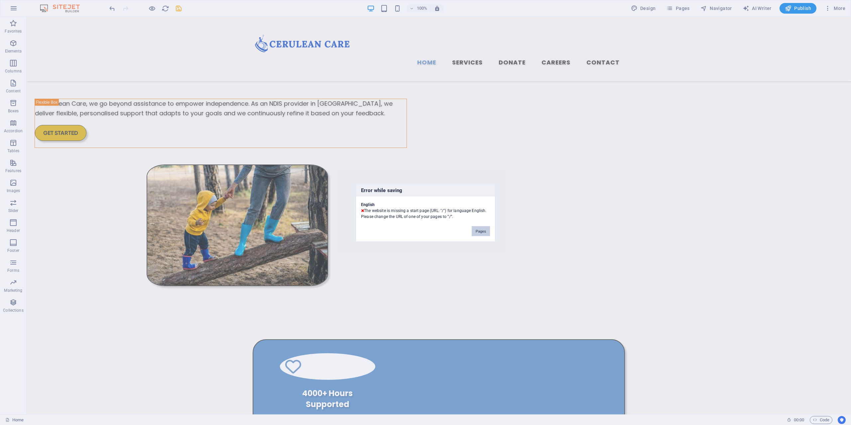
click at [481, 230] on button "Pages" at bounding box center [481, 231] width 18 height 10
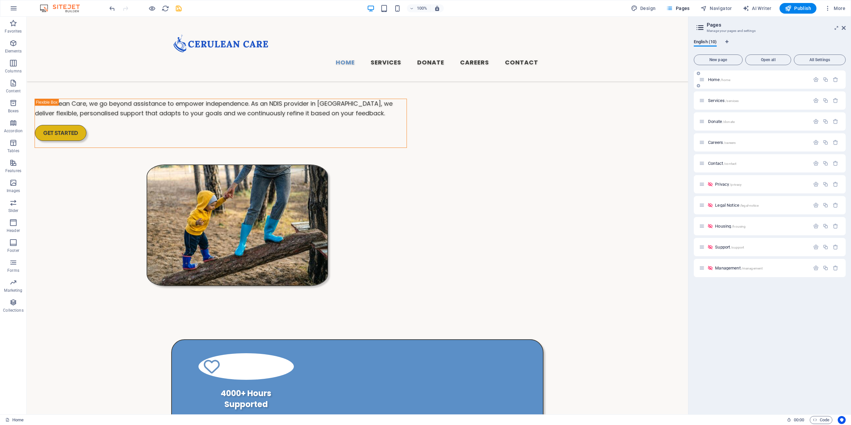
click at [700, 81] on icon at bounding box center [702, 80] width 6 height 6
click at [711, 83] on div "Home /home" at bounding box center [754, 80] width 111 height 8
click at [815, 77] on icon "button" at bounding box center [816, 80] width 6 height 6
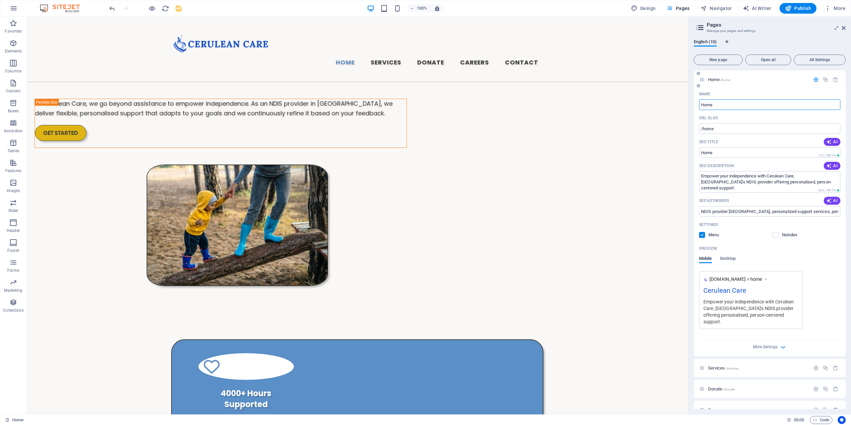
drag, startPoint x: 727, startPoint y: 130, endPoint x: 697, endPoint y: 134, distance: 30.8
click at [697, 134] on div "Name Home ​ URL SLUG /home ​ SEO Title AI ​ 132 / 580 Px SEO Description AI Emp…" at bounding box center [769, 222] width 152 height 267
type input "/"
click at [844, 24] on h2 "Pages" at bounding box center [775, 25] width 139 height 6
click at [843, 29] on icon at bounding box center [843, 27] width 4 height 5
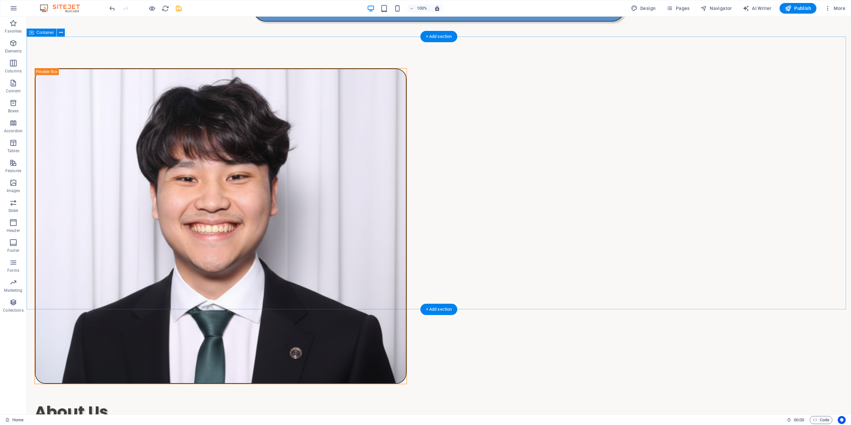
scroll to position [572, 0]
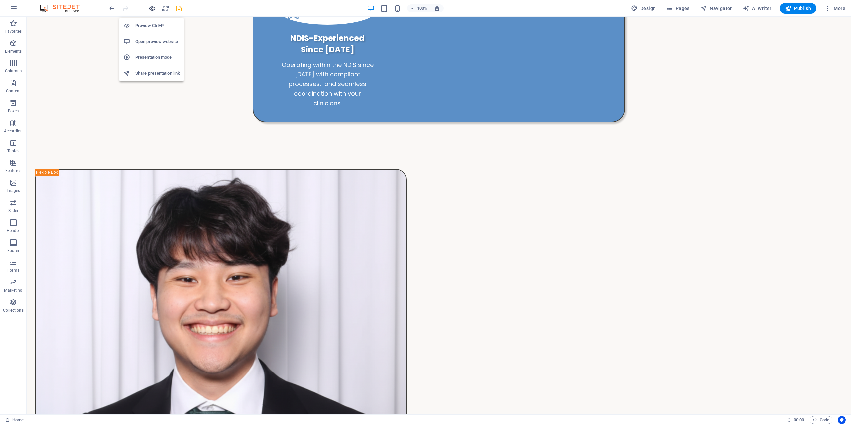
click at [152, 8] on icon "button" at bounding box center [152, 9] width 8 height 8
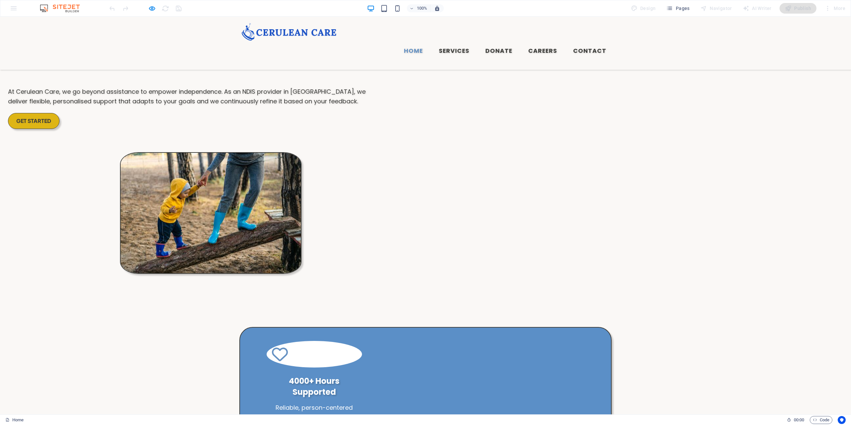
scroll to position [0, 0]
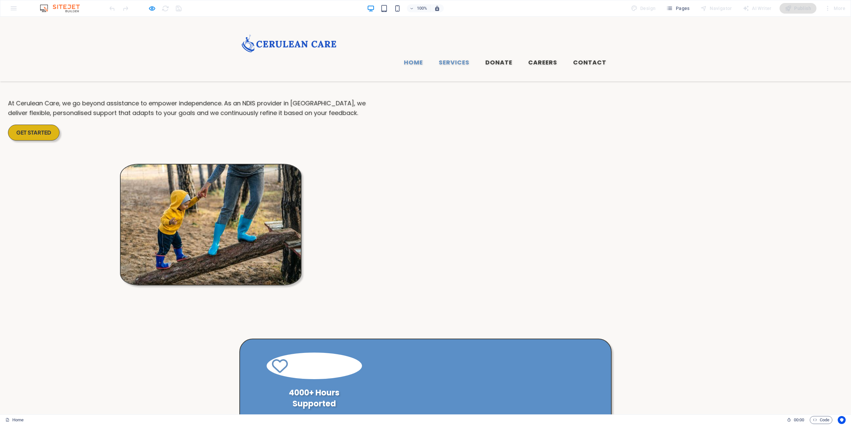
click at [454, 54] on link "Services" at bounding box center [453, 62] width 41 height 17
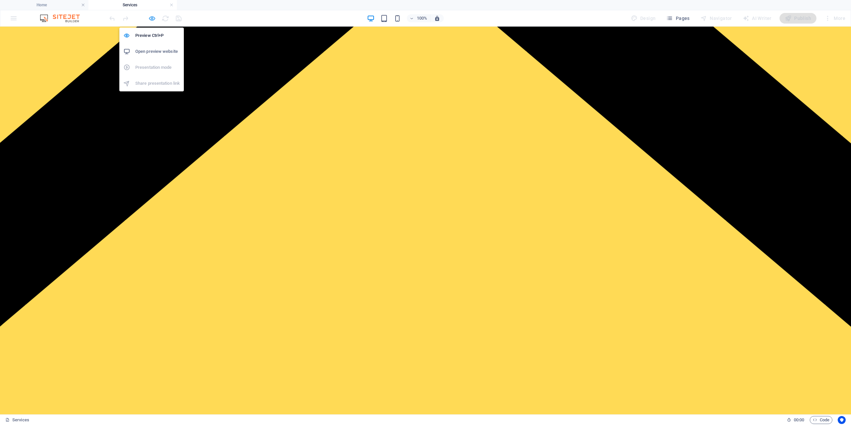
click at [151, 15] on icon "button" at bounding box center [152, 19] width 8 height 8
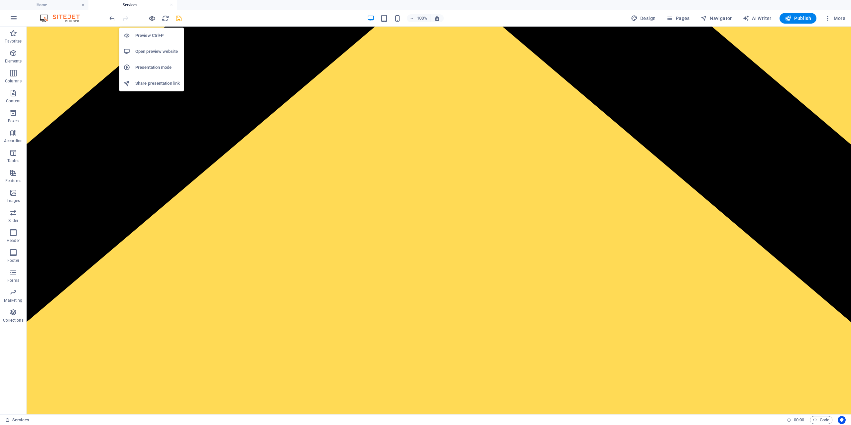
click at [151, 15] on icon "button" at bounding box center [152, 19] width 8 height 8
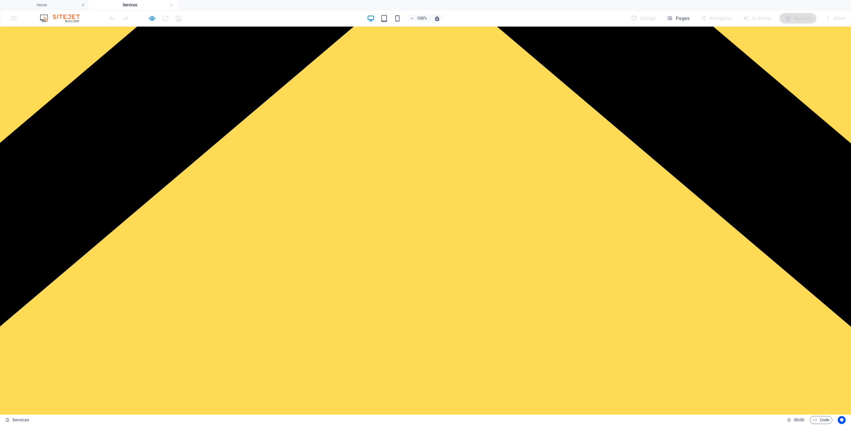
click at [39, 99] on link "Donate" at bounding box center [31, 102] width 15 height 6
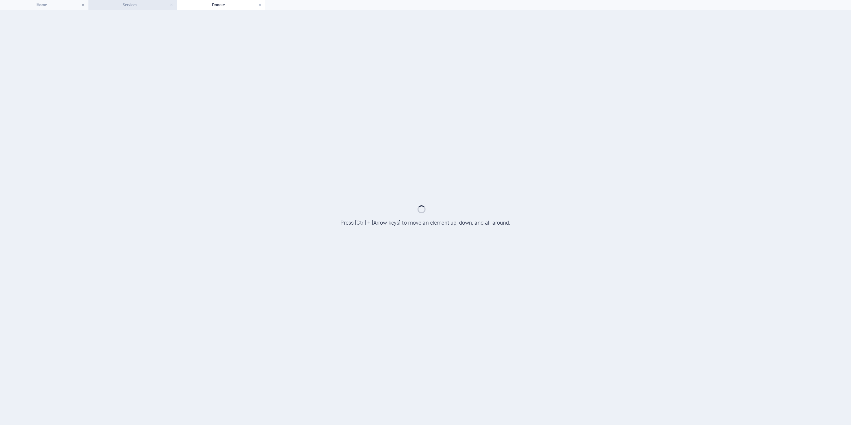
click at [144, 6] on h4 "Services" at bounding box center [132, 4] width 88 height 7
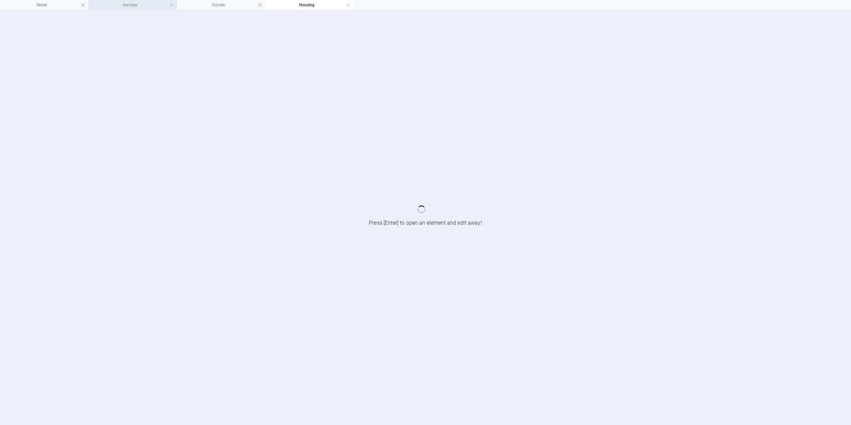
click at [143, 1] on li "Services" at bounding box center [132, 5] width 88 height 10
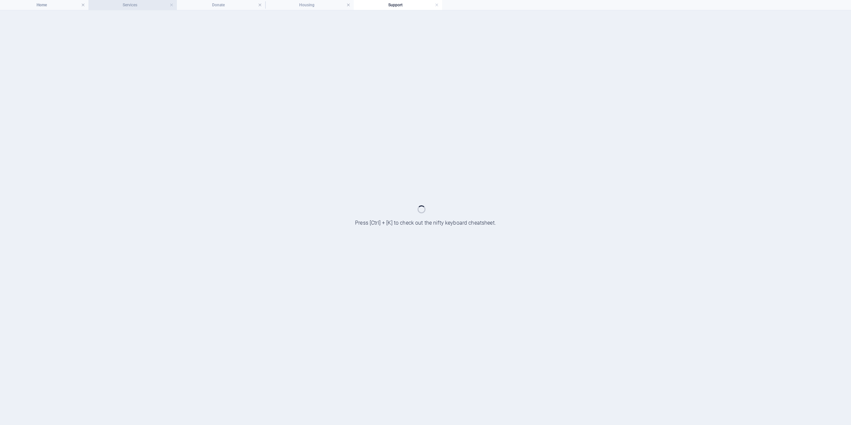
click at [146, 2] on h4 "Services" at bounding box center [132, 4] width 88 height 7
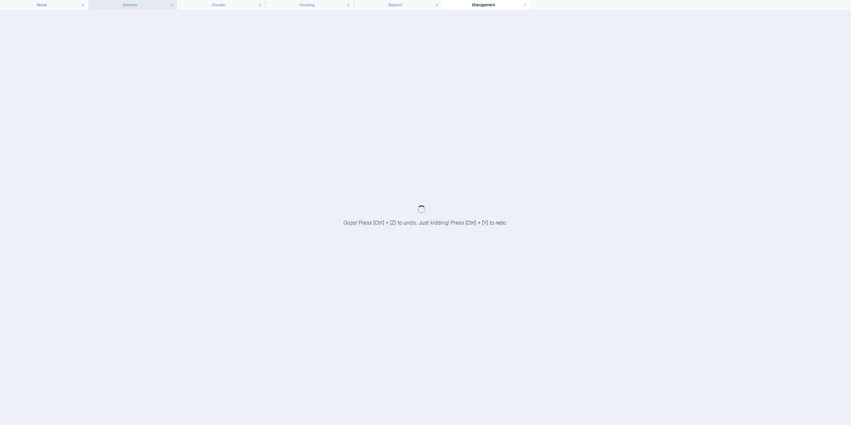
click at [123, 6] on h4 "Services" at bounding box center [132, 4] width 88 height 7
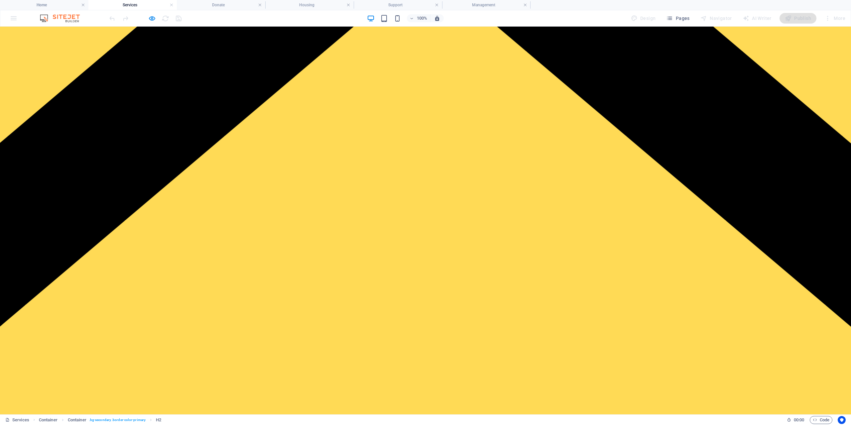
click at [41, 111] on link "Contact" at bounding box center [32, 114] width 17 height 6
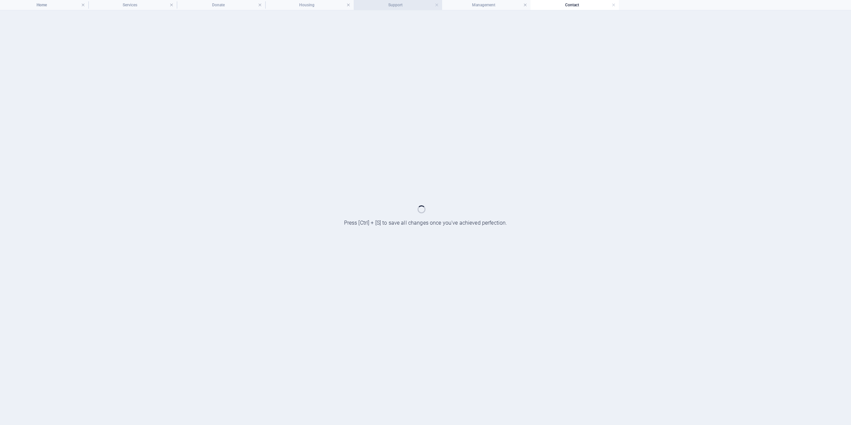
click at [382, 6] on h4 "Support" at bounding box center [398, 4] width 88 height 7
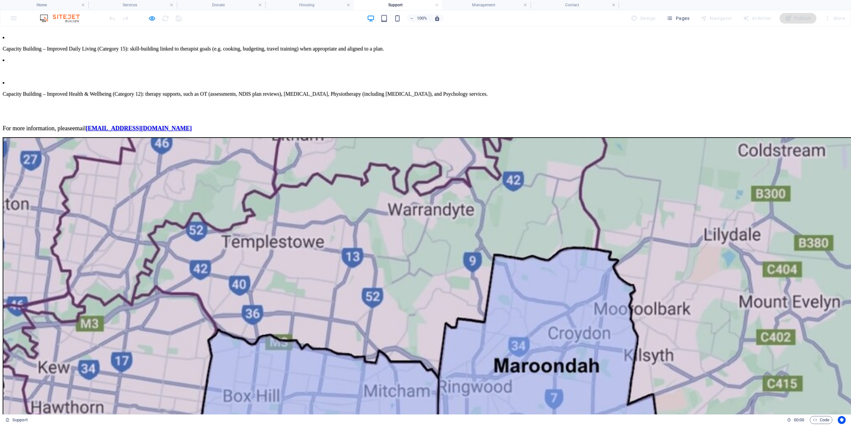
scroll to position [604, 0]
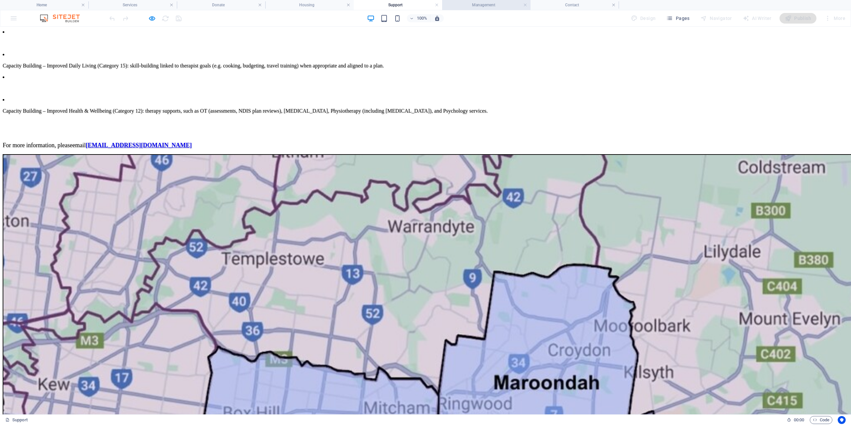
click at [476, 6] on h4 "Management" at bounding box center [486, 4] width 88 height 7
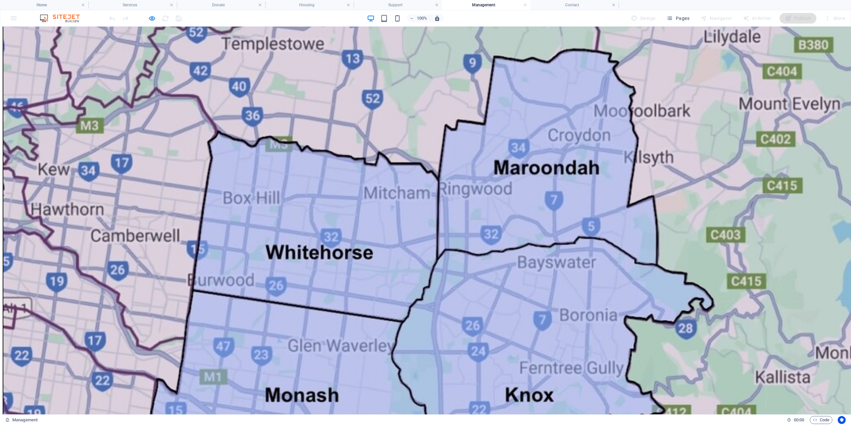
scroll to position [442, 0]
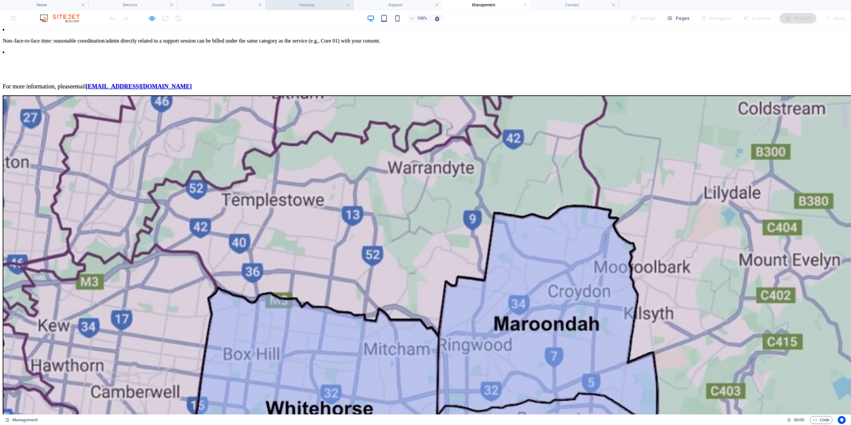
click at [325, 3] on h4 "Housing" at bounding box center [309, 4] width 88 height 7
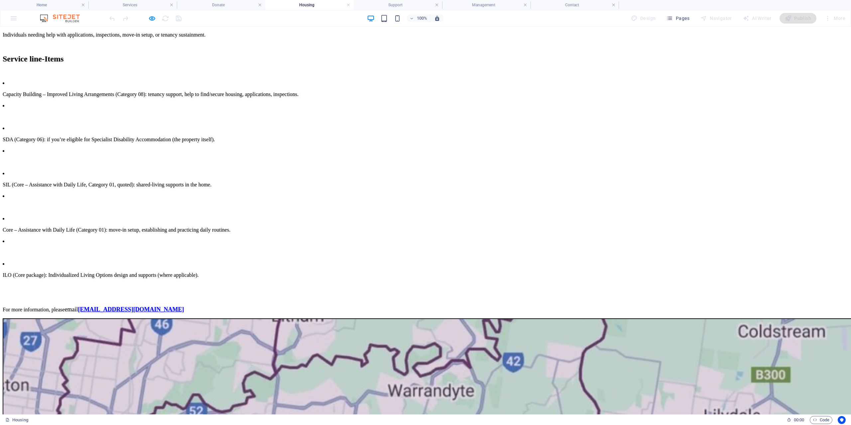
scroll to position [376, 0]
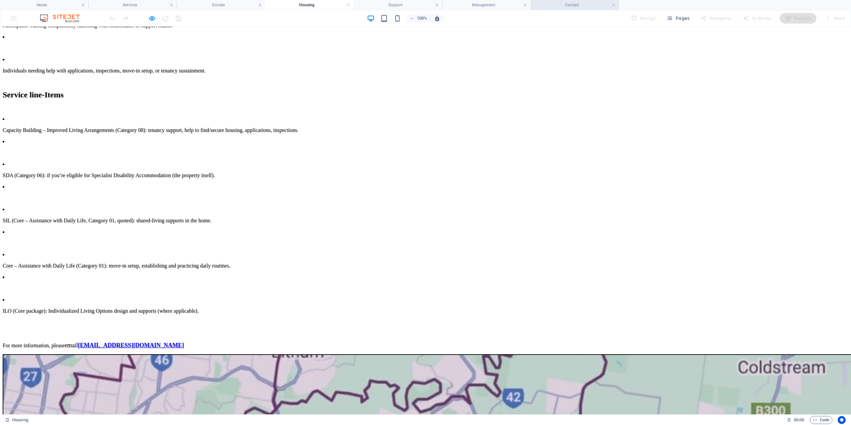
click at [577, 5] on h4 "Contact" at bounding box center [574, 4] width 88 height 7
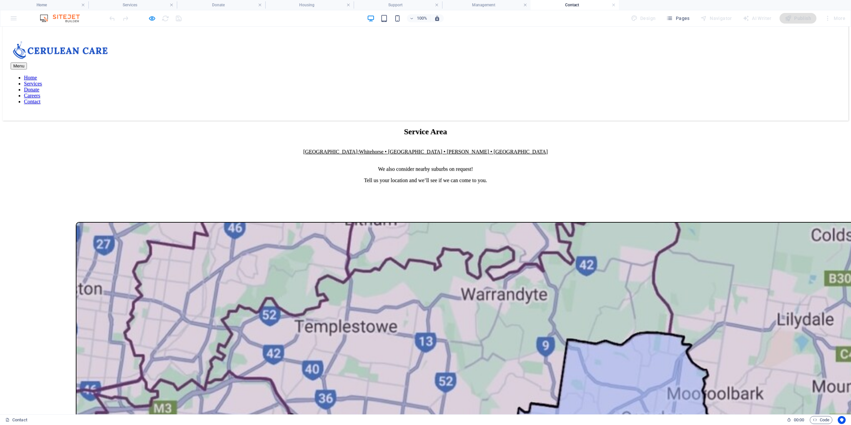
scroll to position [0, 0]
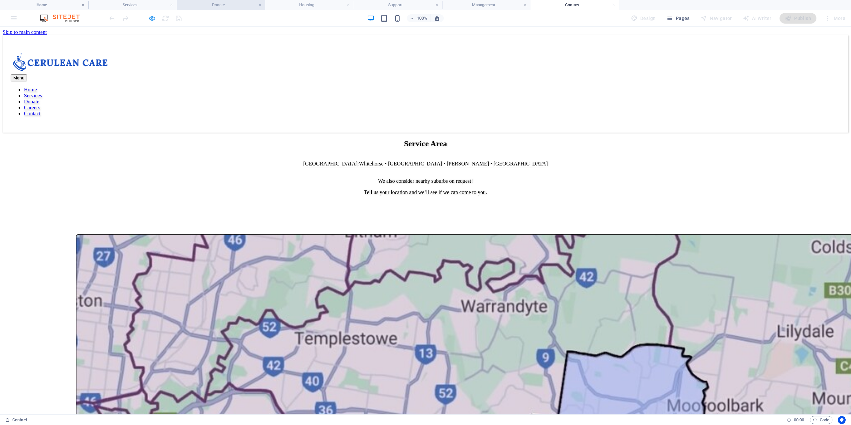
click at [219, 5] on h4 "Donate" at bounding box center [221, 4] width 88 height 7
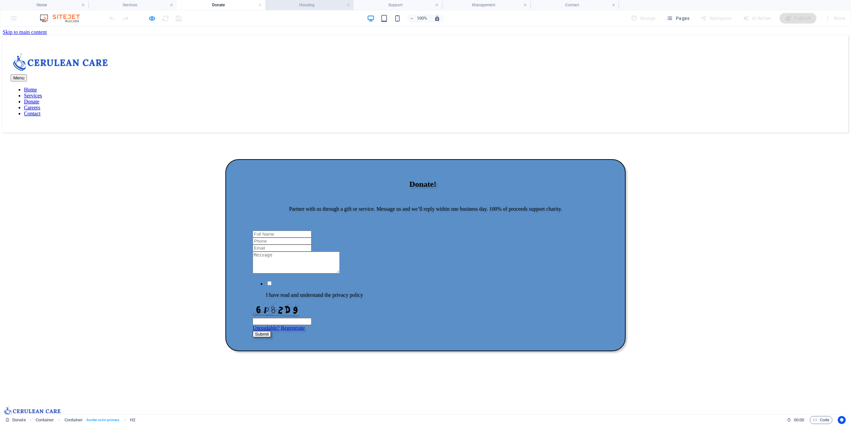
click at [307, 3] on h4 "Housing" at bounding box center [309, 4] width 88 height 7
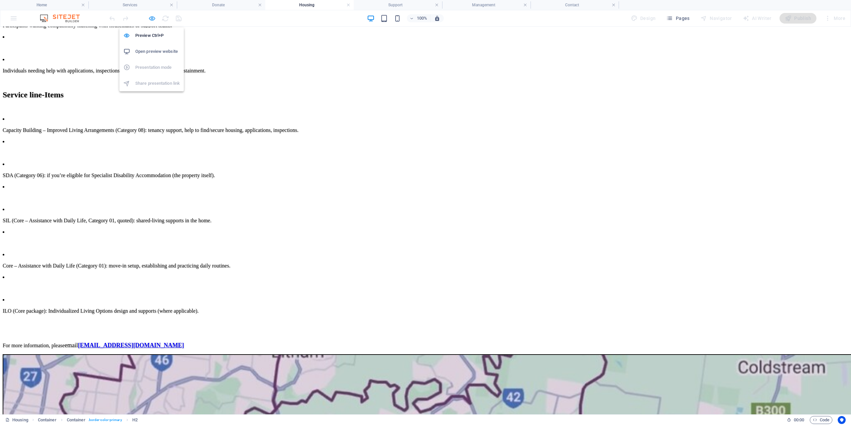
click at [152, 18] on icon "button" at bounding box center [152, 19] width 8 height 8
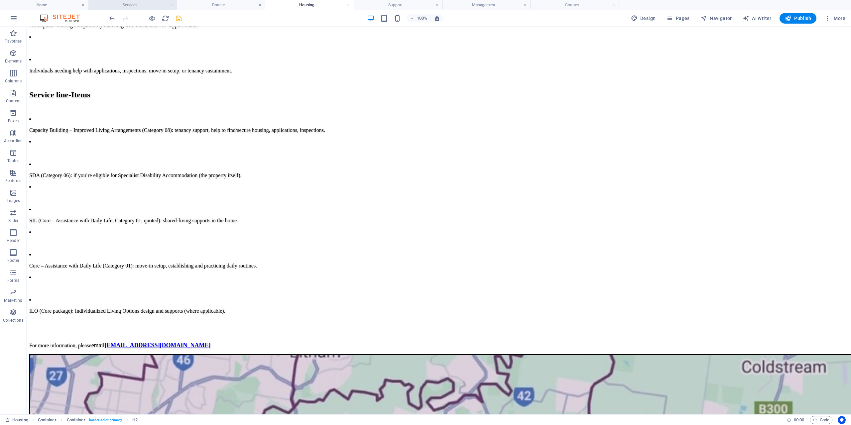
click at [147, 7] on h4 "Services" at bounding box center [132, 4] width 88 height 7
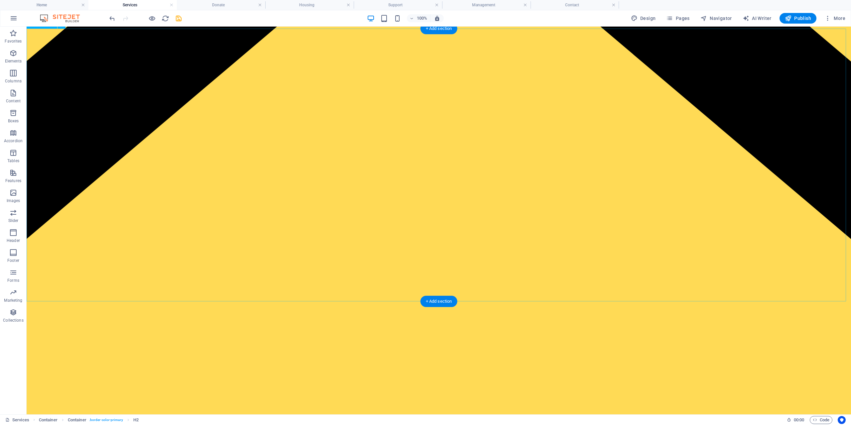
scroll to position [199, 0]
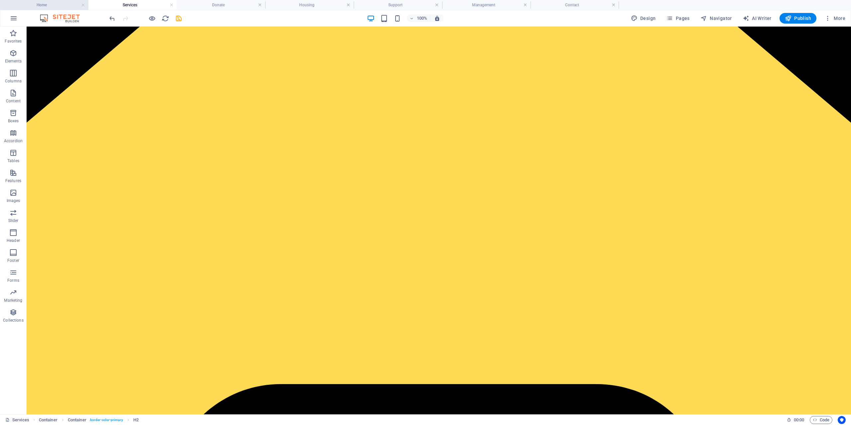
click at [61, 3] on h4 "Home" at bounding box center [44, 4] width 88 height 7
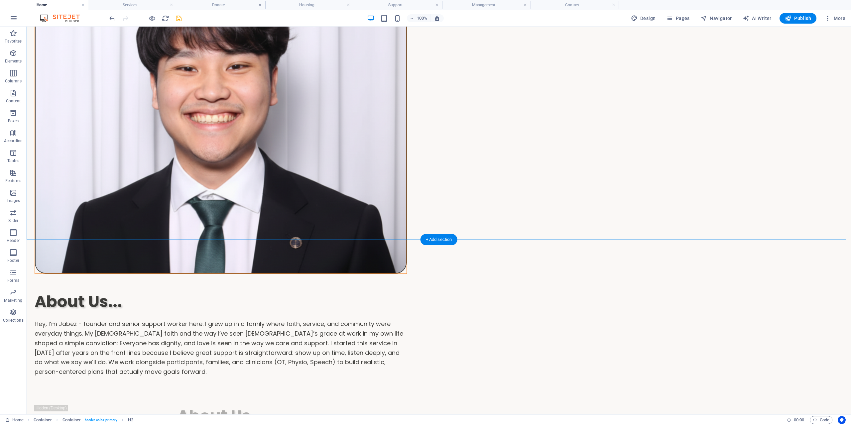
scroll to position [797, 0]
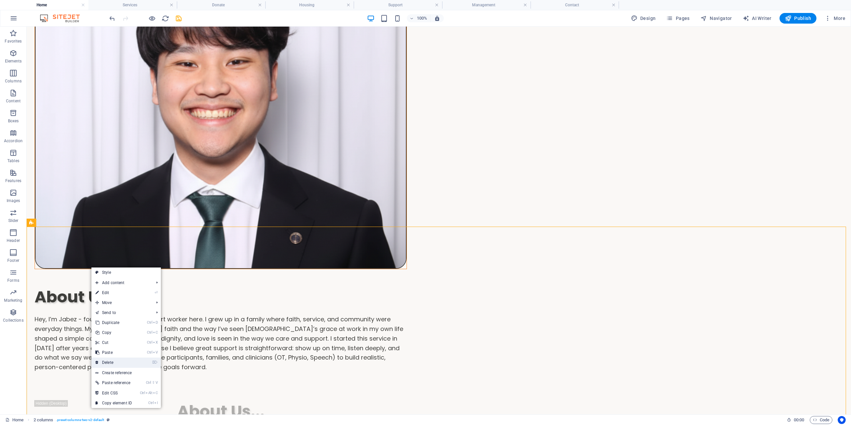
click at [128, 361] on link "⌦ Delete" at bounding box center [113, 363] width 45 height 10
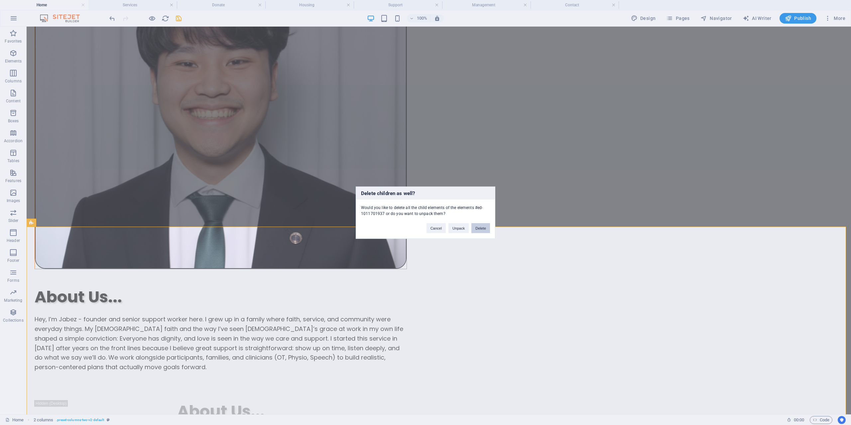
click at [484, 226] on button "Delete" at bounding box center [480, 228] width 19 height 10
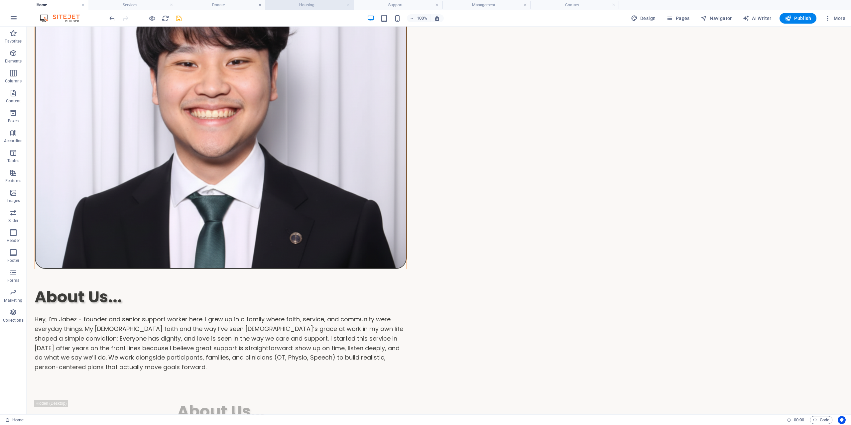
click at [292, 5] on h4 "Housing" at bounding box center [309, 4] width 88 height 7
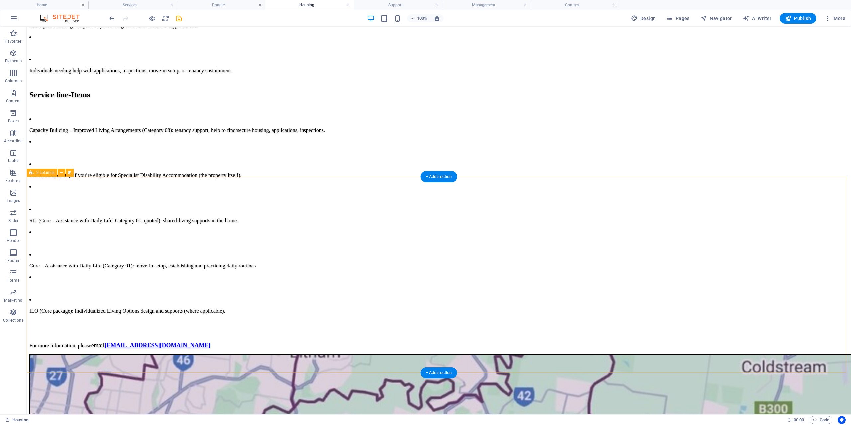
click at [138, 6] on h4 "Services" at bounding box center [132, 4] width 88 height 7
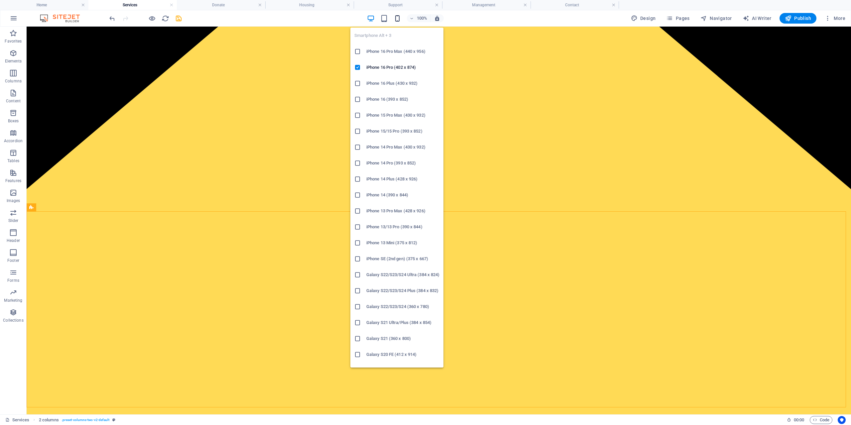
click at [396, 21] on icon "button" at bounding box center [397, 19] width 8 height 8
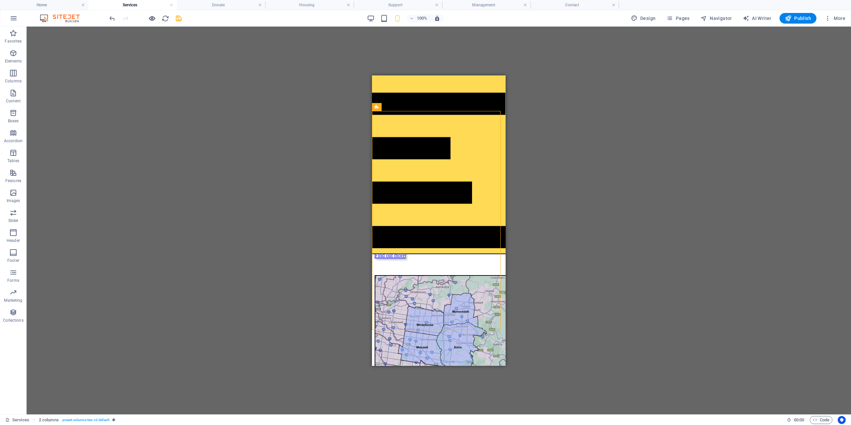
click at [148, 19] on icon "button" at bounding box center [152, 19] width 8 height 8
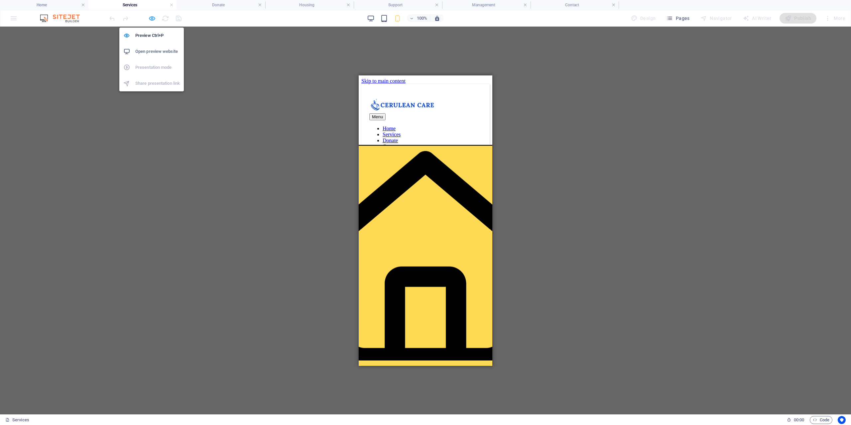
click at [149, 21] on icon "button" at bounding box center [152, 19] width 8 height 8
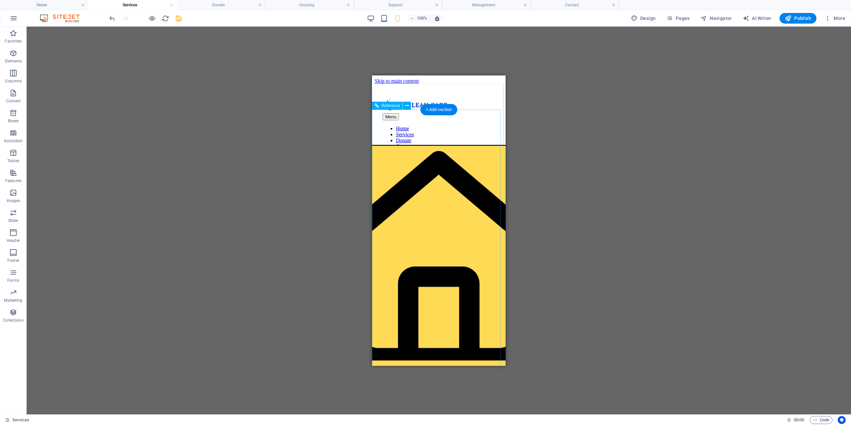
click at [389, 203] on div "Housing Find and sustain safe, comfortable living. We assist with SDA/SIL/ILO o…" at bounding box center [438, 308] width 128 height 210
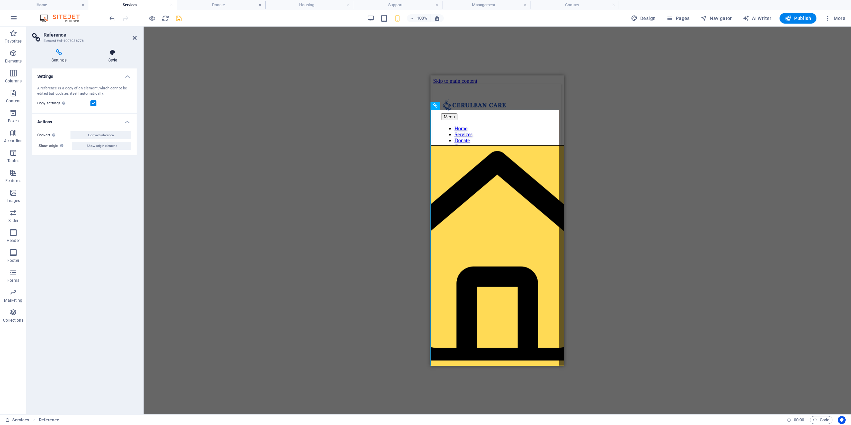
click at [107, 54] on icon at bounding box center [113, 52] width 48 height 7
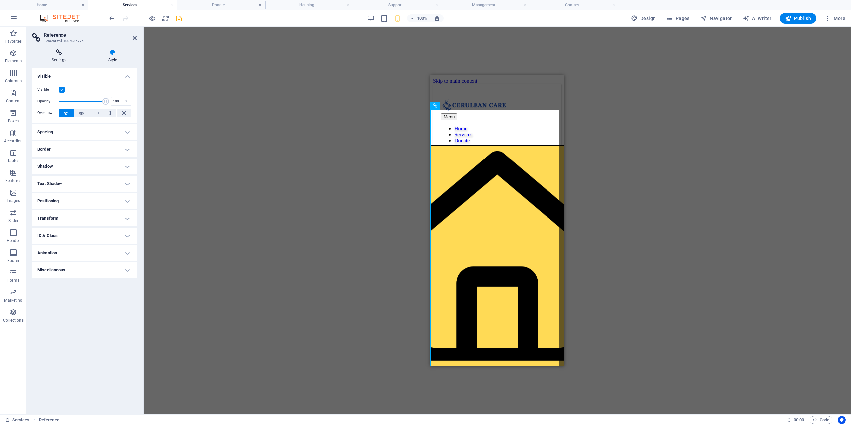
click at [59, 57] on h4 "Settings" at bounding box center [60, 56] width 57 height 14
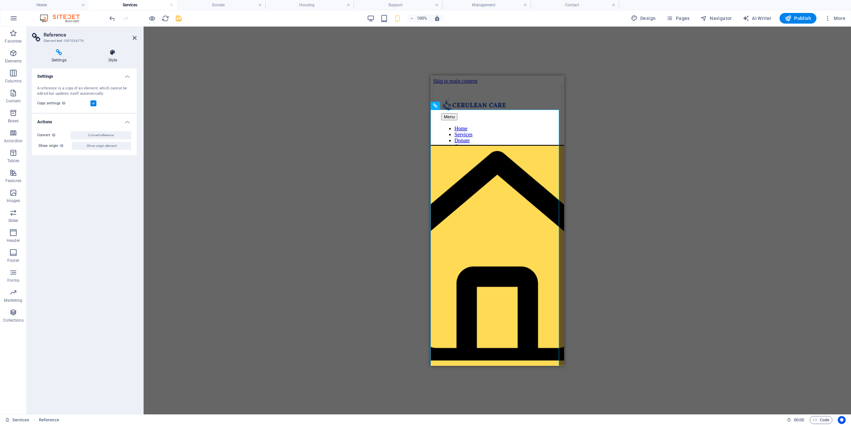
click at [116, 58] on h4 "Style" at bounding box center [113, 56] width 48 height 14
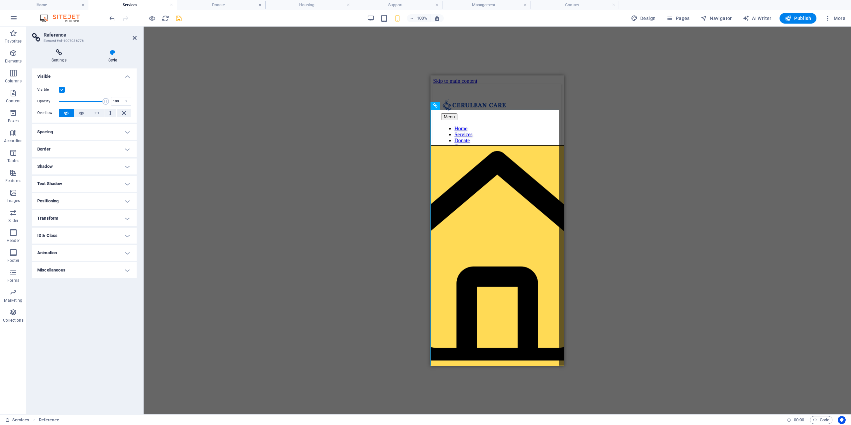
click at [49, 51] on icon at bounding box center [59, 52] width 54 height 7
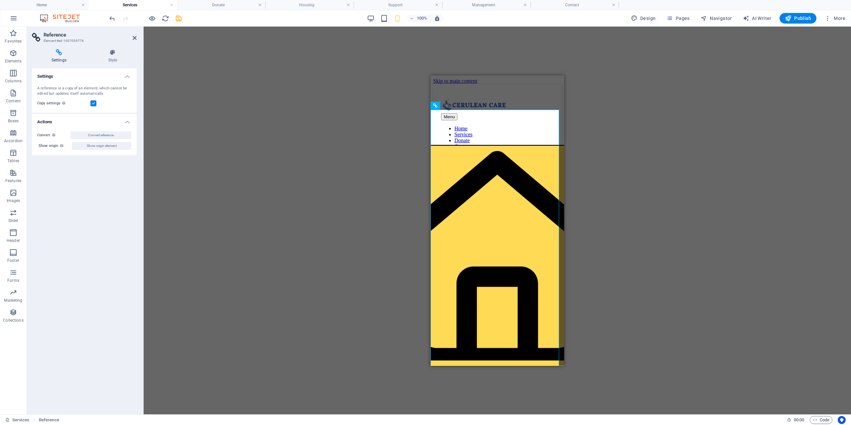
click at [92, 101] on label at bounding box center [93, 103] width 6 height 6
click at [0, 0] on input "Copy settings Use the same settings (flex, animation, position, style) as for t…" at bounding box center [0, 0] width 0 height 0
click at [454, 189] on div at bounding box center [497, 195] width 128 height 13
click at [93, 105] on label at bounding box center [93, 103] width 6 height 6
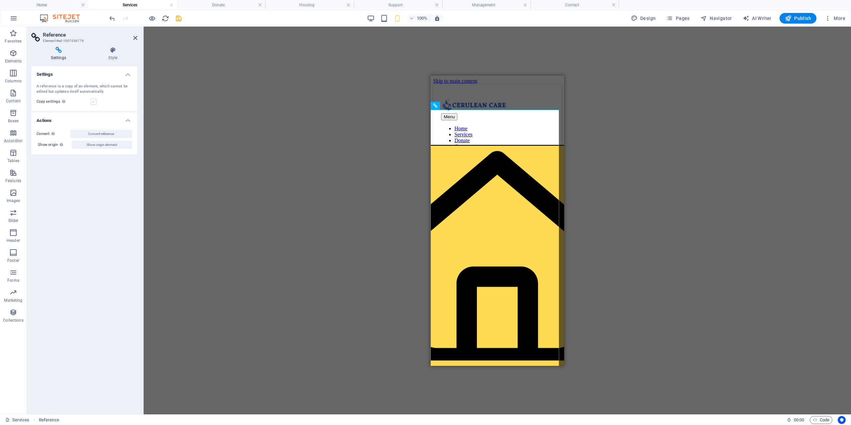
click at [0, 0] on input "Copy settings Use the same settings (flex, animation, position, style) as for t…" at bounding box center [0, 0] width 0 height 0
click at [112, 53] on icon at bounding box center [113, 52] width 48 height 7
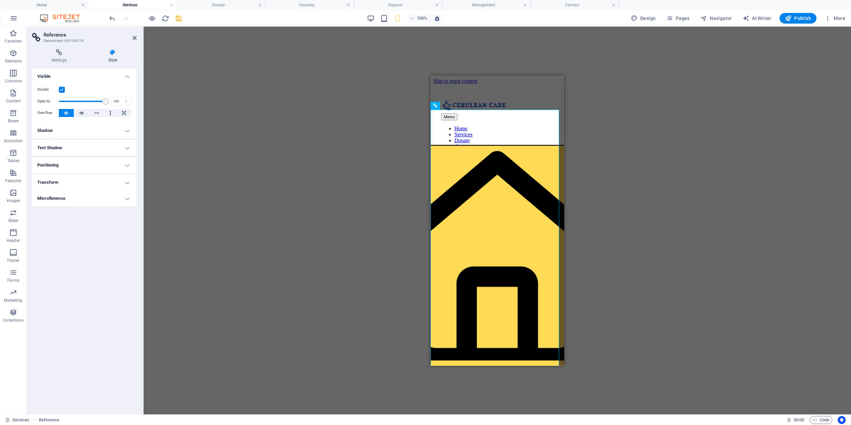
click at [100, 126] on h4 "Shadow" at bounding box center [84, 131] width 105 height 16
click at [87, 167] on h4 "Text Shadow" at bounding box center [84, 163] width 105 height 16
click at [82, 186] on ul "Layout How this element expands within the layout (Flexbox). Size Default auto …" at bounding box center [84, 152] width 105 height 168
click at [82, 187] on h4 "Positioning" at bounding box center [84, 195] width 105 height 16
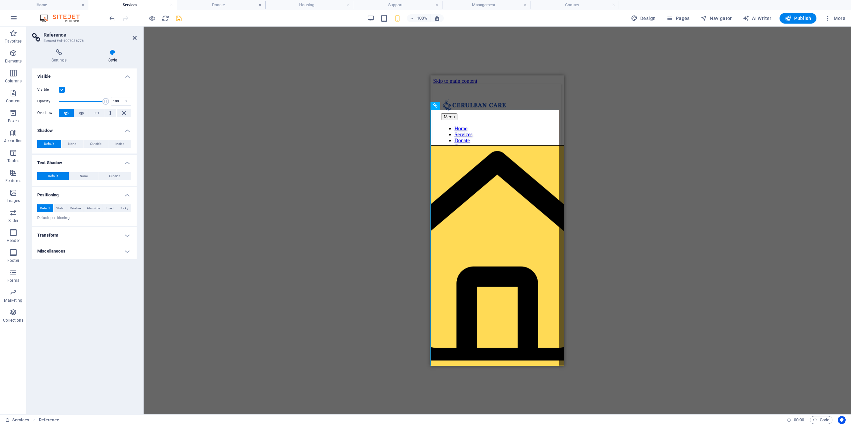
click at [86, 231] on h4 "Transform" at bounding box center [84, 235] width 105 height 16
click at [100, 295] on h4 "Miscellaneous" at bounding box center [84, 298] width 105 height 16
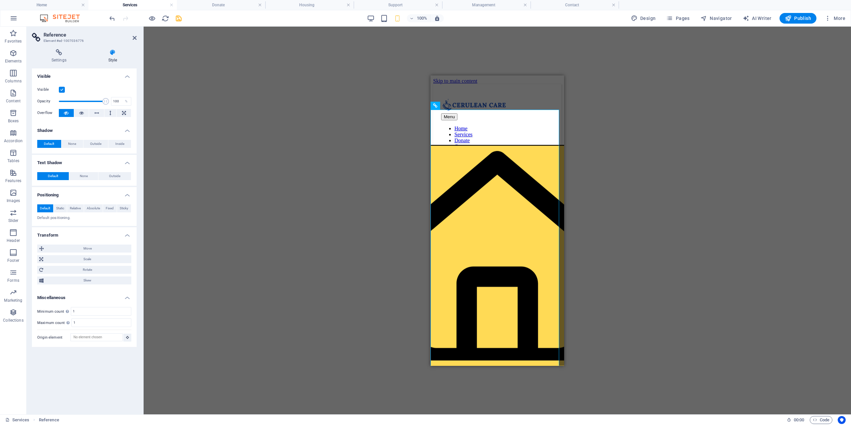
click at [381, 135] on div "Drag here to replace the existing content. Press “Ctrl” if you want to create a…" at bounding box center [497, 221] width 707 height 388
click at [149, 15] on icon "button" at bounding box center [152, 19] width 8 height 8
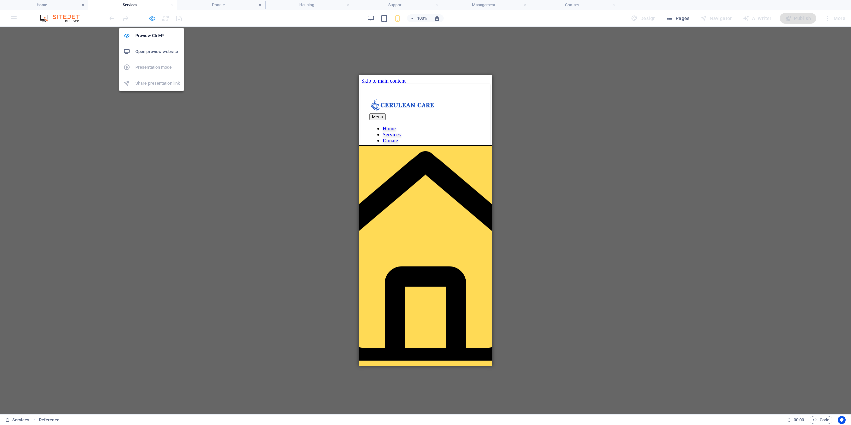
click at [152, 20] on icon "button" at bounding box center [152, 19] width 8 height 8
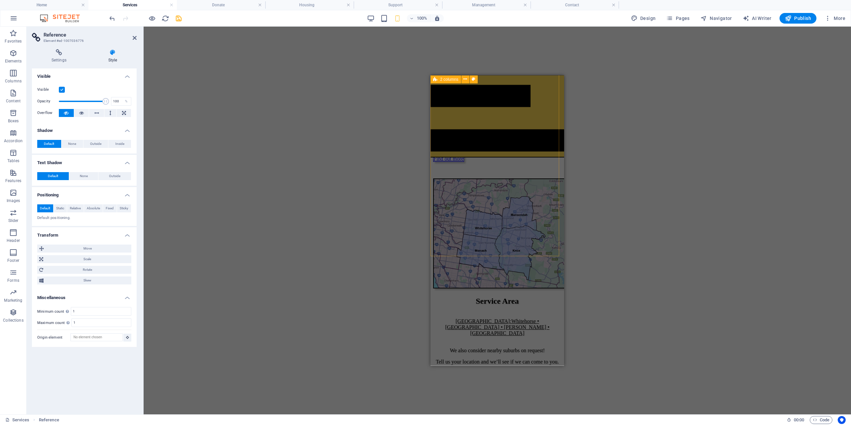
scroll to position [731, 0]
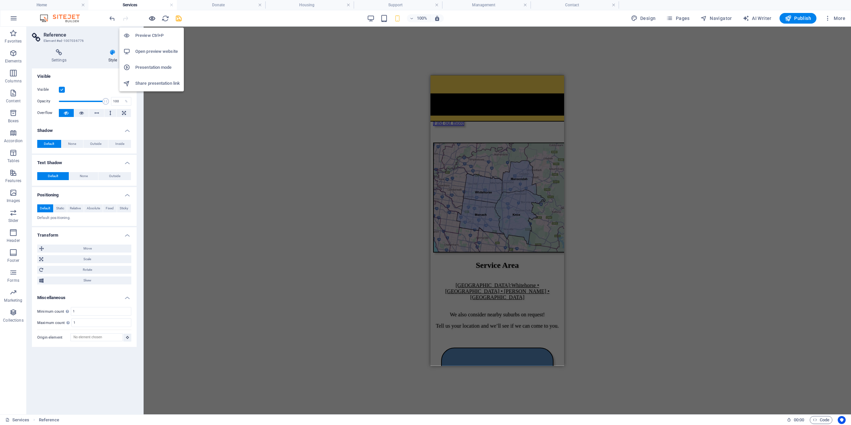
click at [149, 19] on icon "button" at bounding box center [152, 19] width 8 height 8
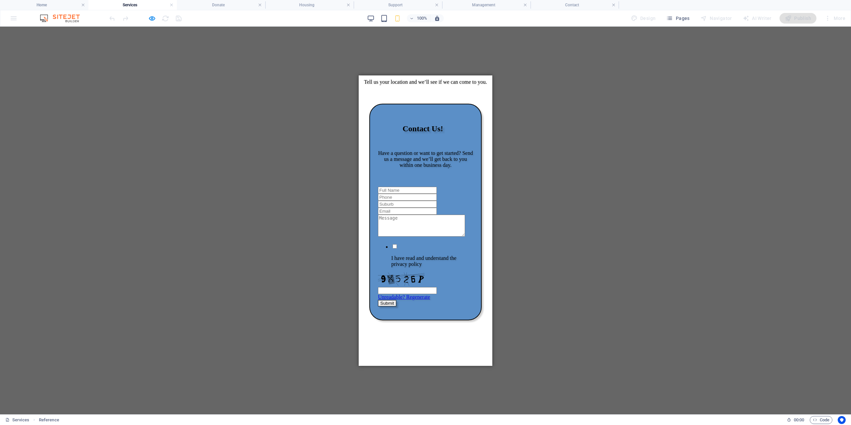
scroll to position [982, 0]
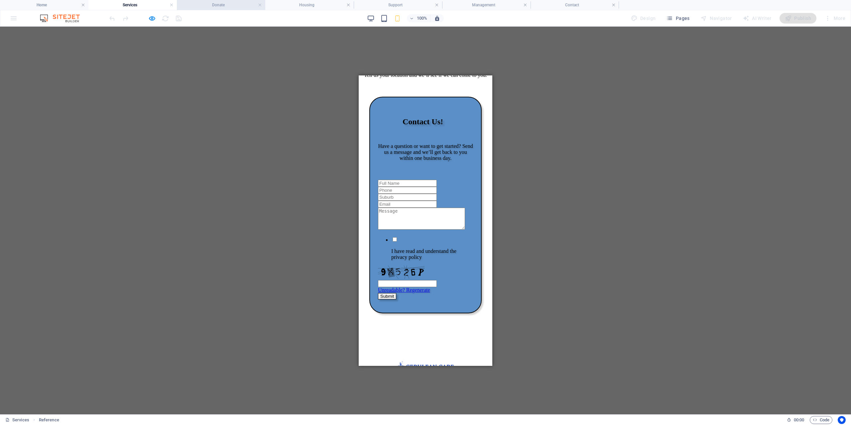
click at [207, 6] on h4 "Donate" at bounding box center [221, 4] width 88 height 7
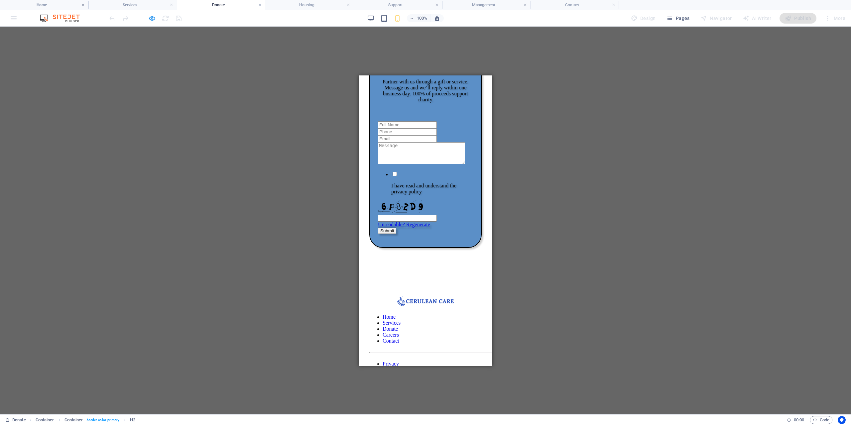
scroll to position [154, 0]
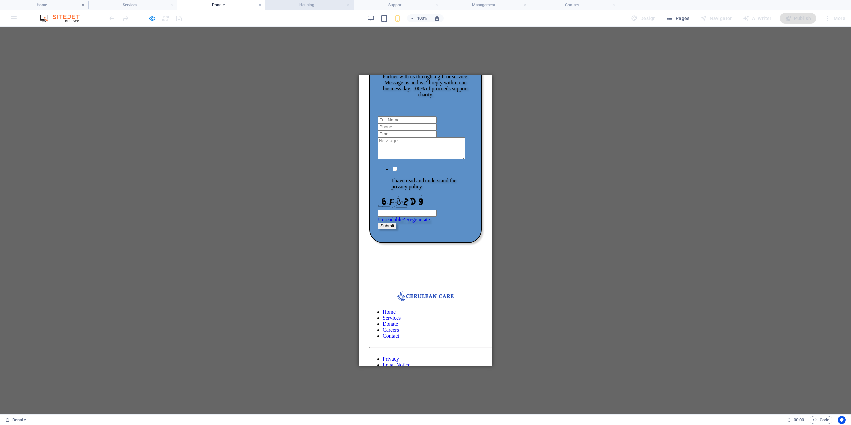
click at [302, 4] on h4 "Housing" at bounding box center [309, 4] width 88 height 7
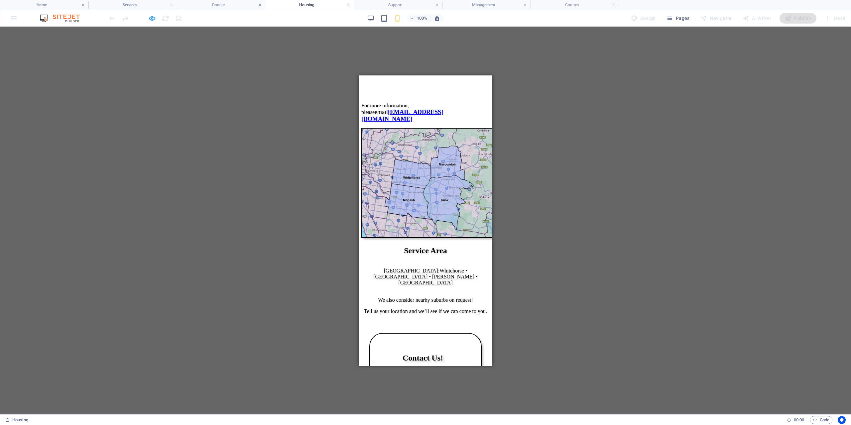
scroll to position [841, 0]
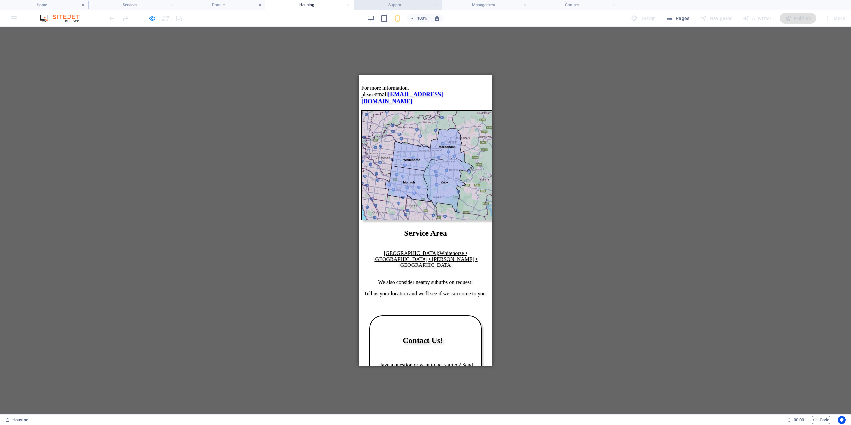
click at [399, 6] on h4 "Support" at bounding box center [398, 4] width 88 height 7
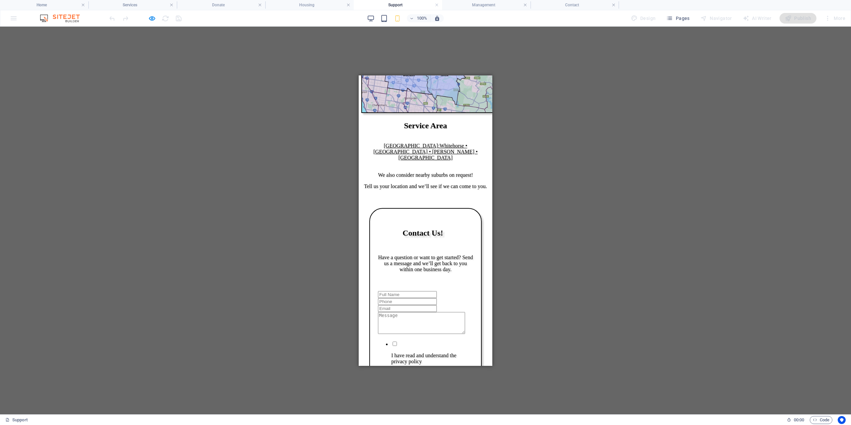
scroll to position [1103, 0]
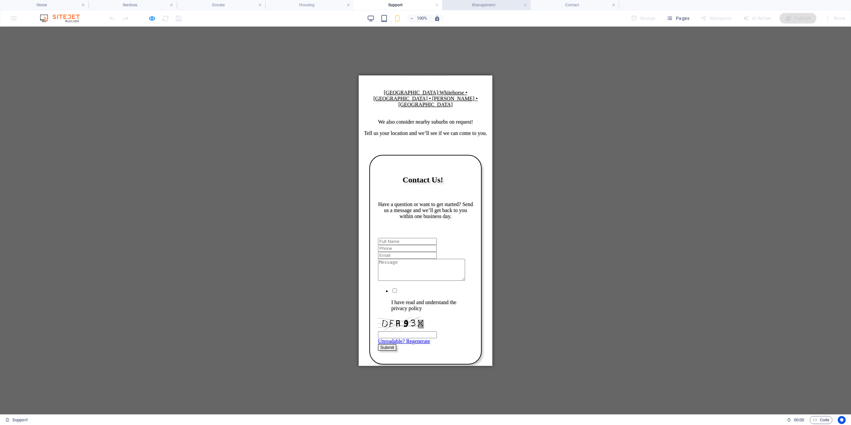
click at [477, 4] on h4 "Management" at bounding box center [486, 4] width 88 height 7
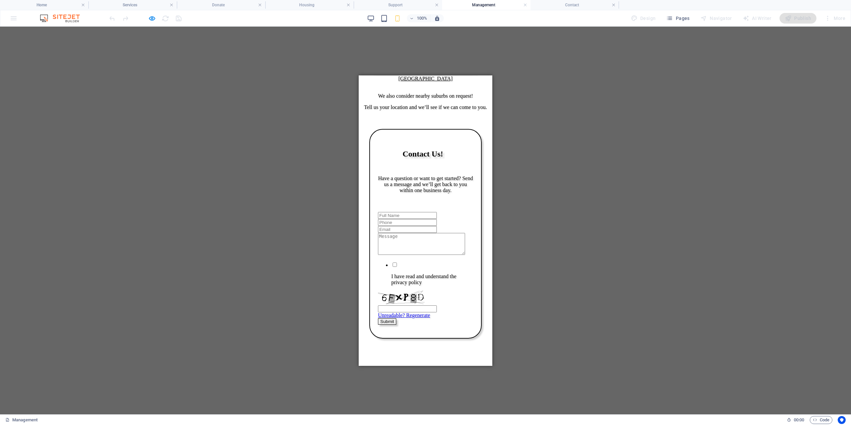
scroll to position [807, 0]
click at [562, 5] on h4 "Contact" at bounding box center [574, 4] width 88 height 7
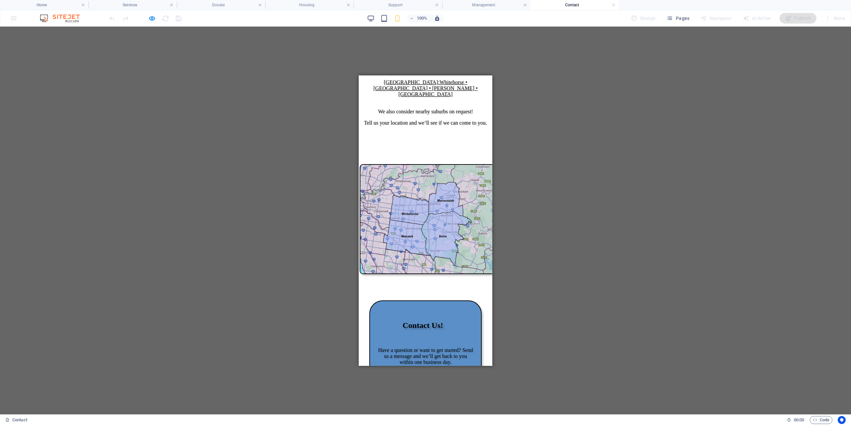
scroll to position [0, 0]
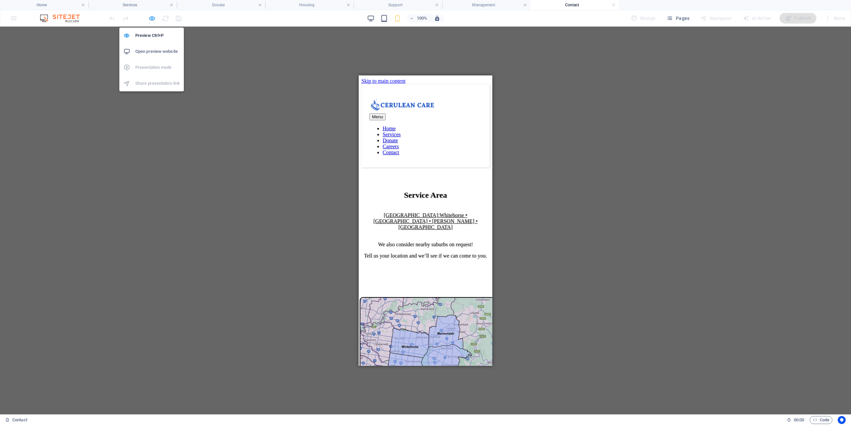
click at [152, 18] on icon "button" at bounding box center [152, 19] width 8 height 8
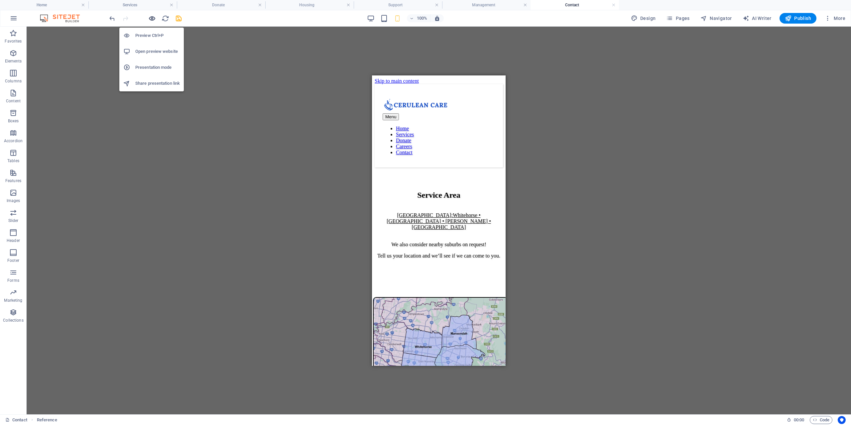
click at [152, 18] on icon "button" at bounding box center [152, 19] width 8 height 8
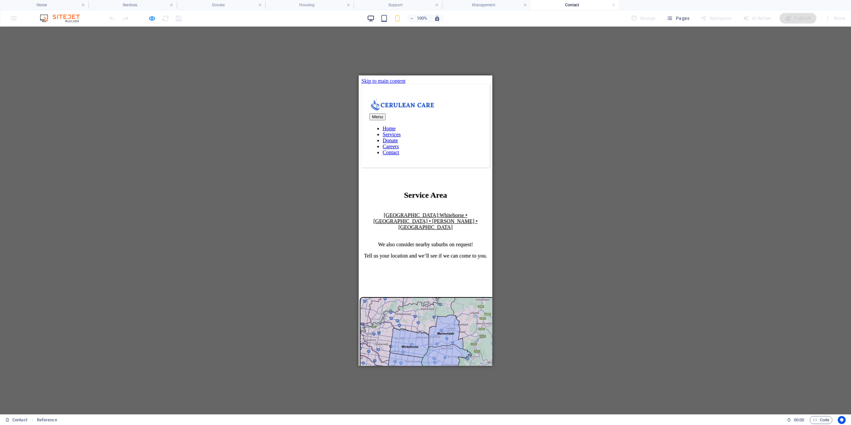
click at [369, 18] on icon "button" at bounding box center [371, 19] width 8 height 8
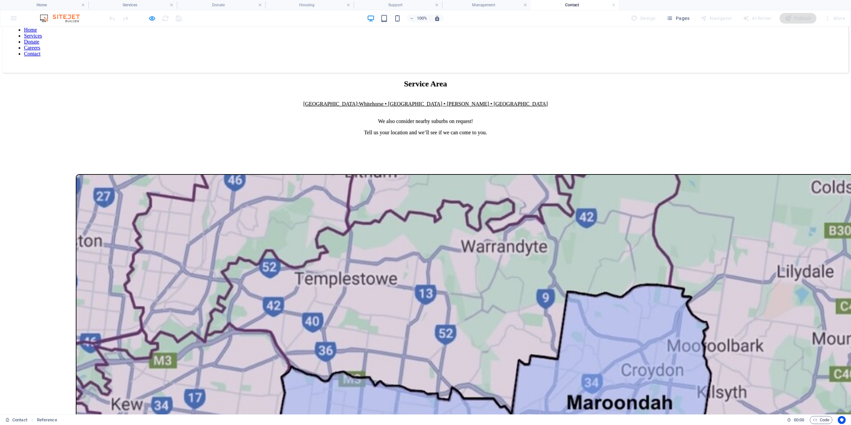
scroll to position [66, 0]
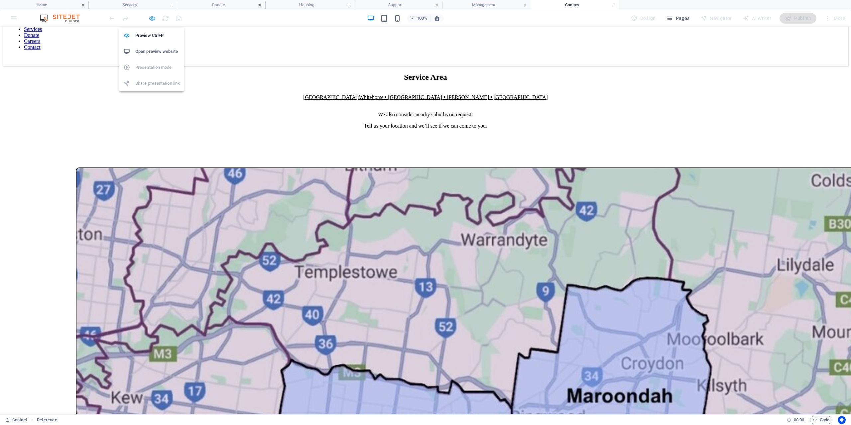
click at [152, 19] on icon "button" at bounding box center [152, 19] width 8 height 8
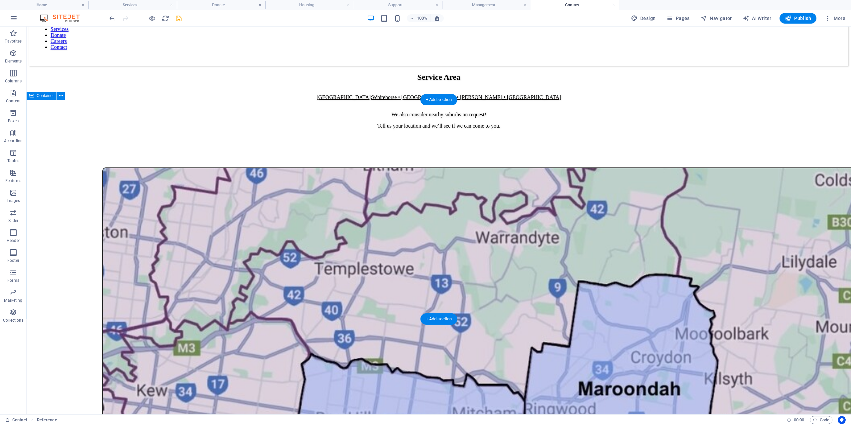
click at [252, 168] on div at bounding box center [438, 276] width 819 height 219
select select "px"
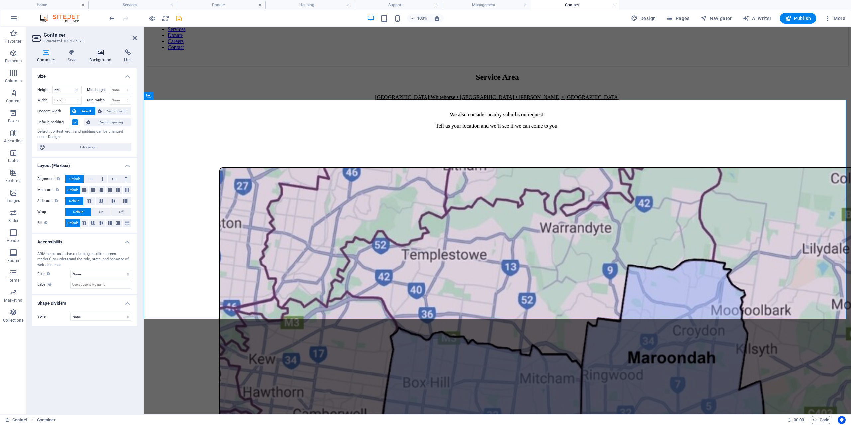
click at [94, 56] on h4 "Background" at bounding box center [101, 56] width 35 height 14
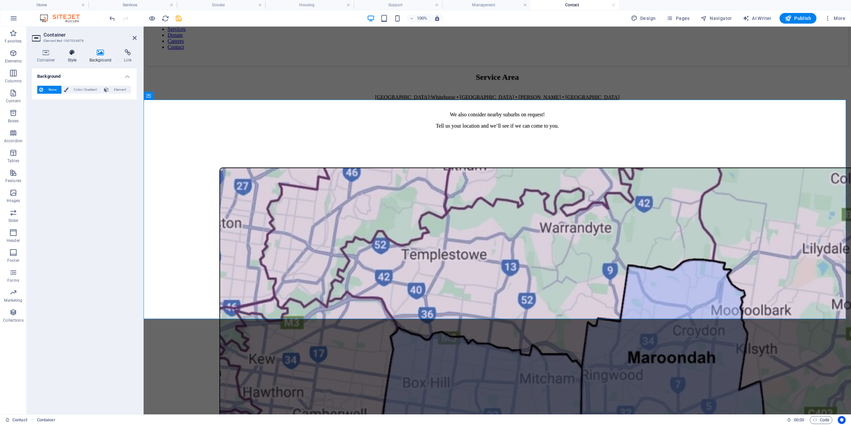
click at [72, 54] on icon at bounding box center [72, 52] width 19 height 7
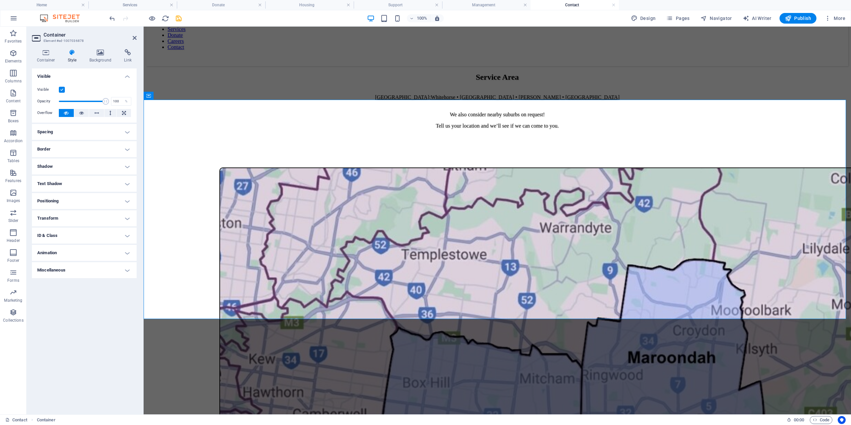
click at [87, 202] on h4 "Positioning" at bounding box center [84, 201] width 105 height 16
click at [92, 239] on h4 "Transform" at bounding box center [84, 241] width 105 height 16
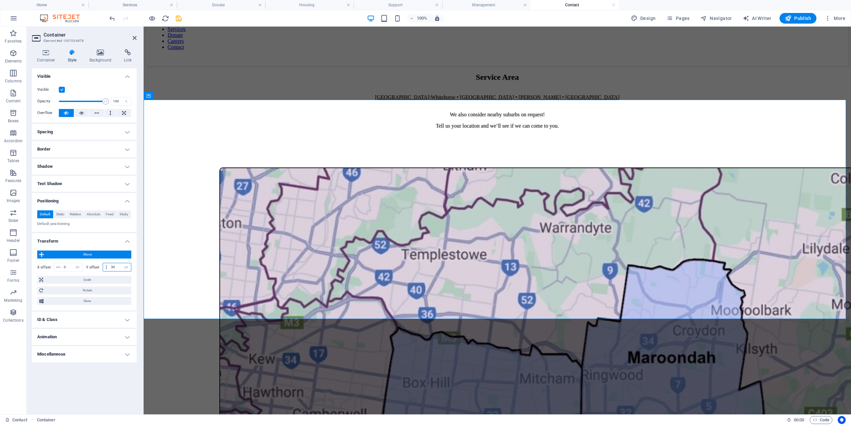
click at [121, 264] on input "30" at bounding box center [120, 267] width 22 height 8
type input "3"
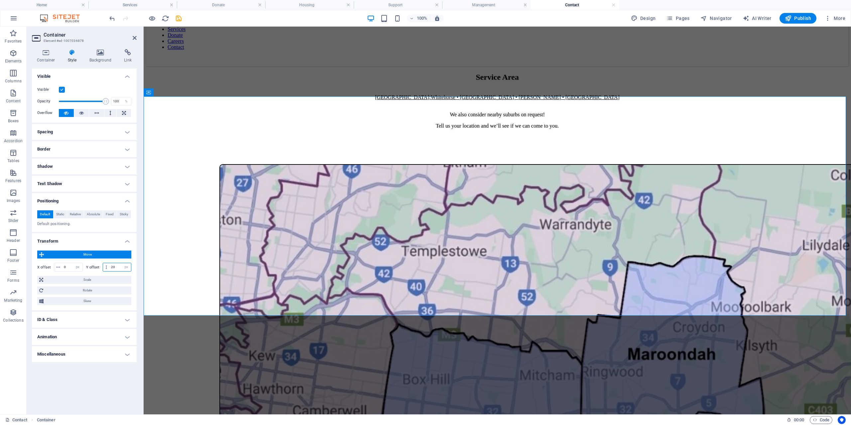
click at [118, 268] on input "20" at bounding box center [120, 267] width 22 height 8
type input "2"
type input "10"
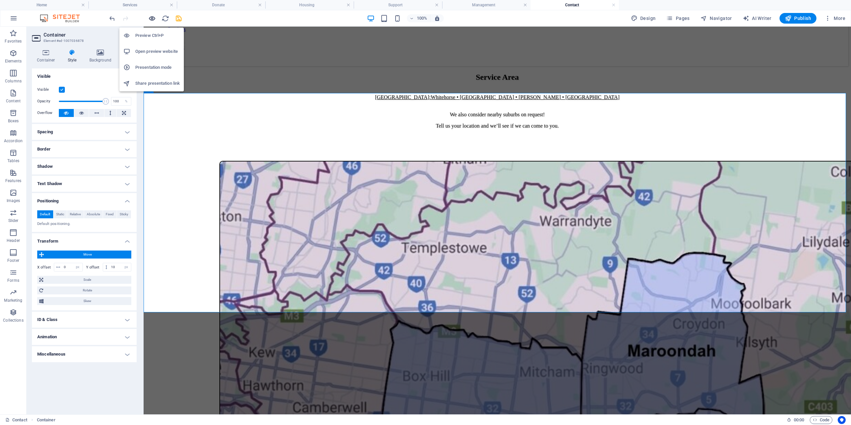
click at [154, 18] on icon "button" at bounding box center [152, 19] width 8 height 8
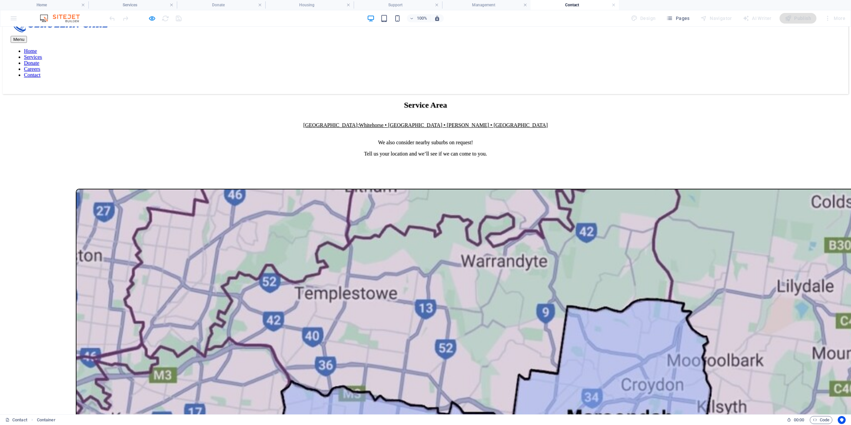
scroll to position [33, 0]
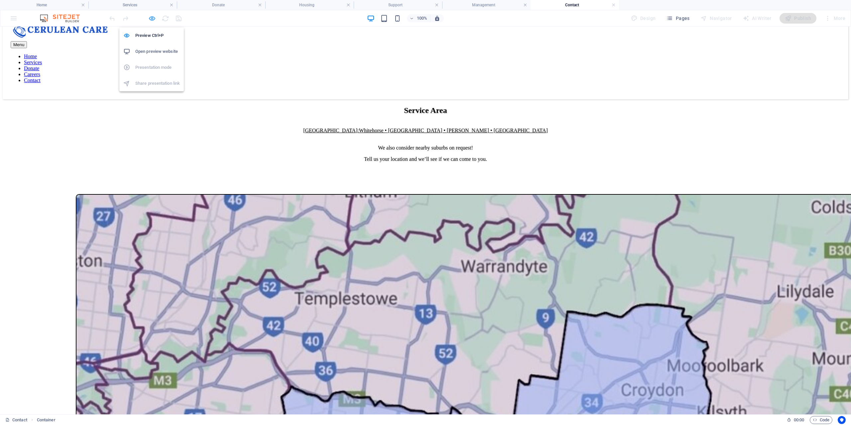
click at [149, 19] on icon "button" at bounding box center [152, 19] width 8 height 8
select select "px"
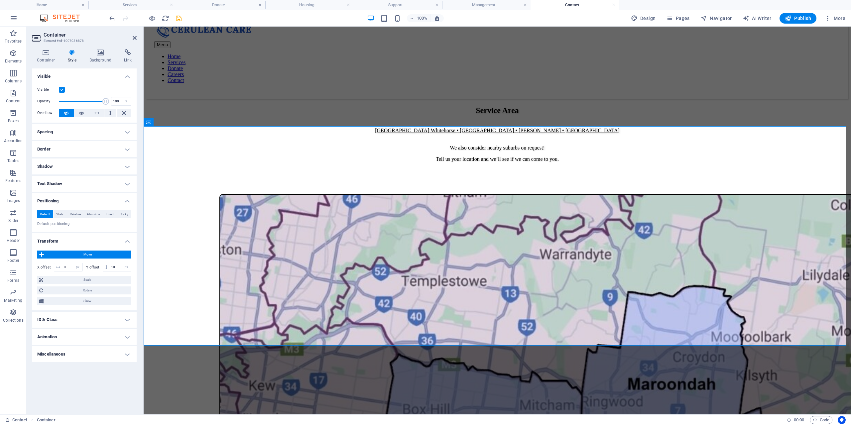
click at [402, 16] on div "100%" at bounding box center [405, 18] width 77 height 11
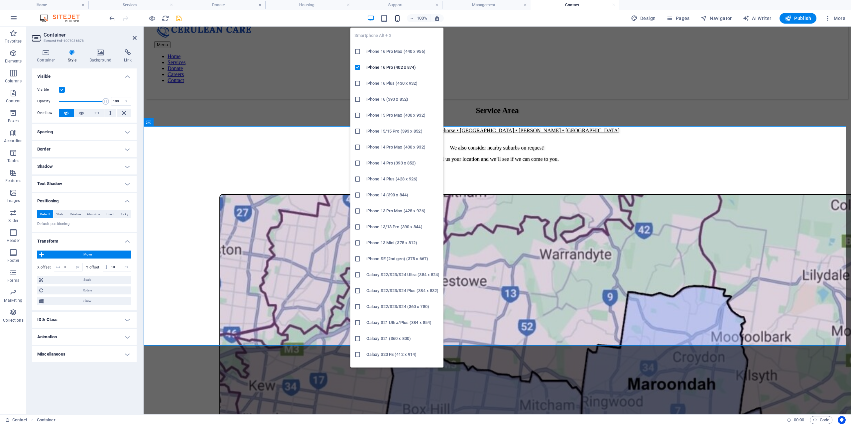
click at [401, 17] on icon "button" at bounding box center [397, 19] width 8 height 8
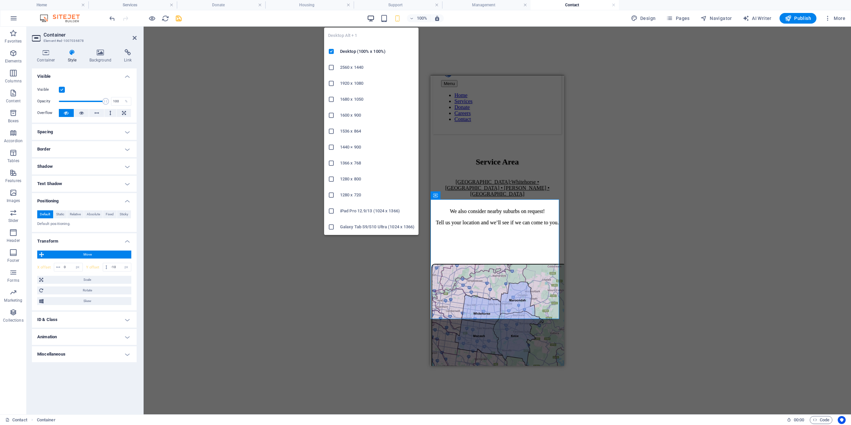
click at [369, 17] on icon "button" at bounding box center [371, 19] width 8 height 8
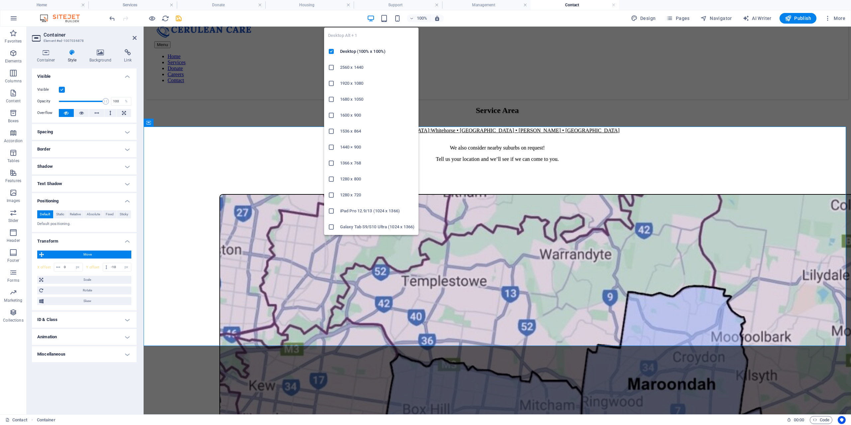
type input "10"
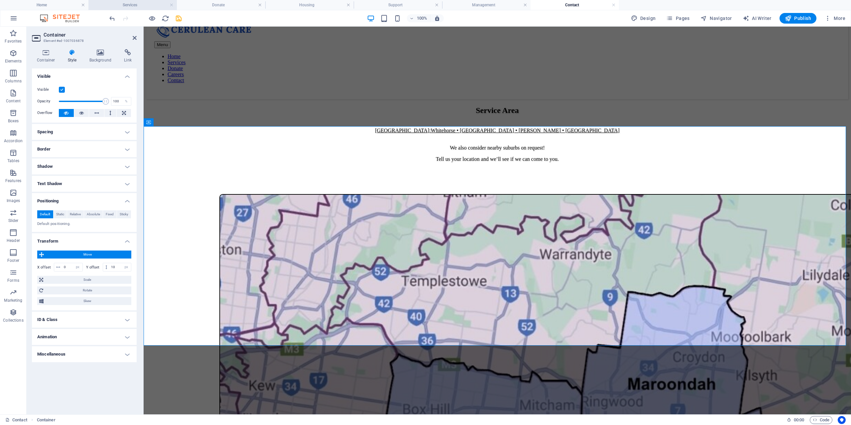
drag, startPoint x: 130, startPoint y: 1, endPoint x: 137, endPoint y: 8, distance: 10.1
click at [139, 8] on h4 "Services" at bounding box center [132, 4] width 88 height 7
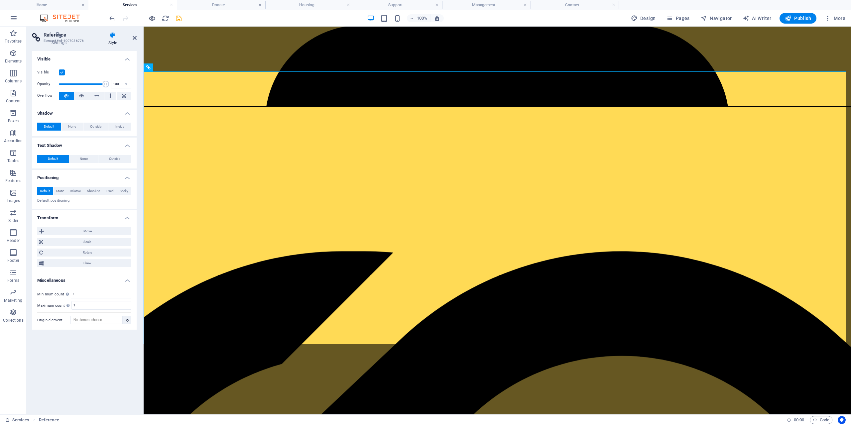
scroll to position [0, 0]
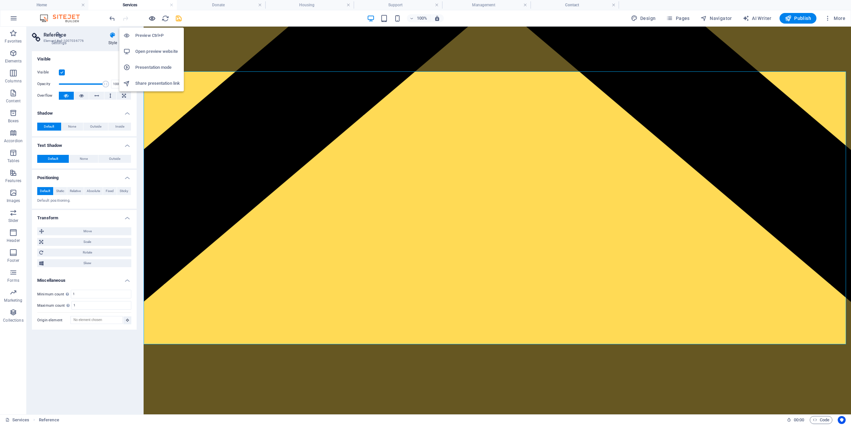
click at [153, 20] on icon "button" at bounding box center [152, 19] width 8 height 8
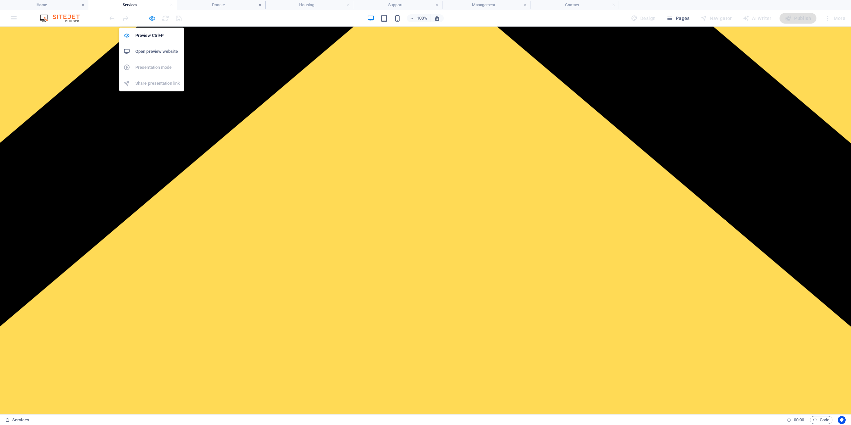
click at [157, 17] on div at bounding box center [145, 18] width 74 height 11
click at [155, 16] on icon "button" at bounding box center [152, 19] width 8 height 8
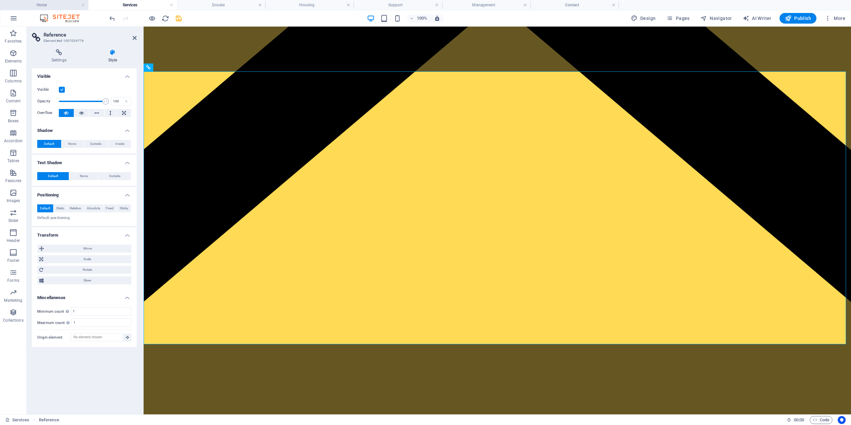
click at [47, 1] on li "Home" at bounding box center [44, 5] width 88 height 10
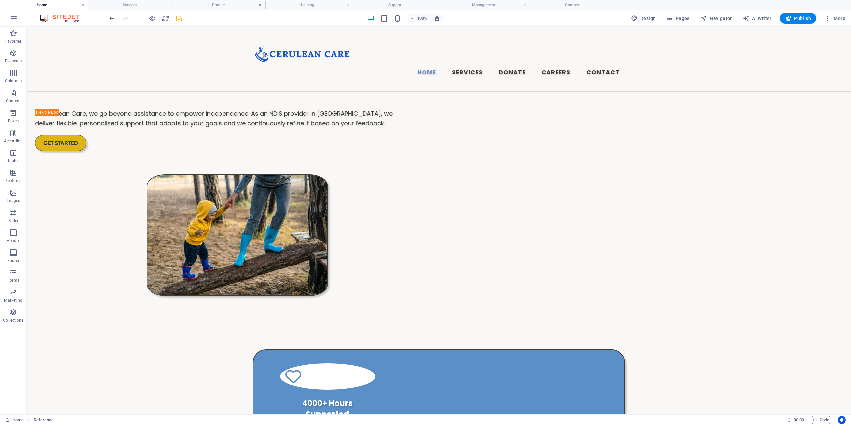
scroll to position [797, 0]
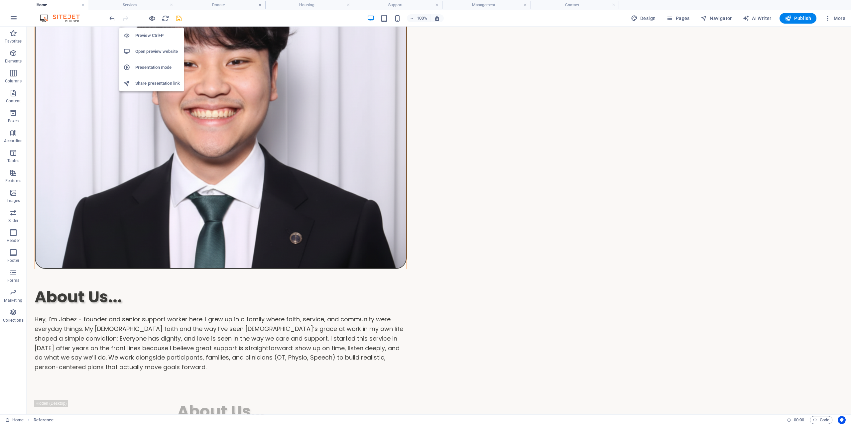
click at [151, 18] on icon "button" at bounding box center [152, 19] width 8 height 8
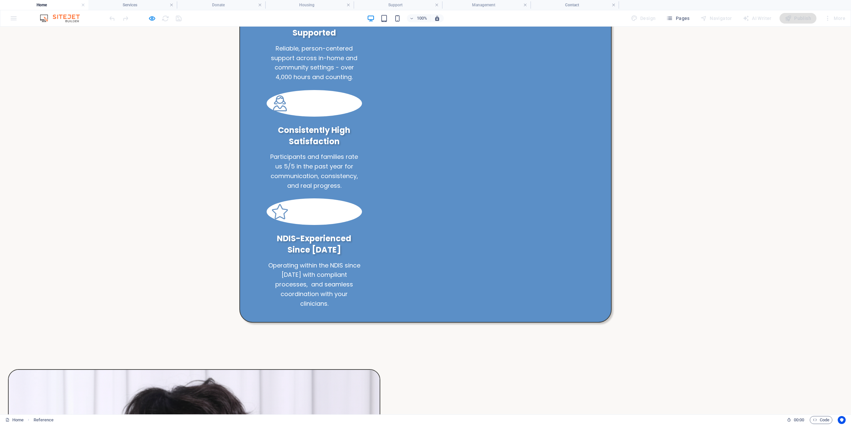
scroll to position [399, 0]
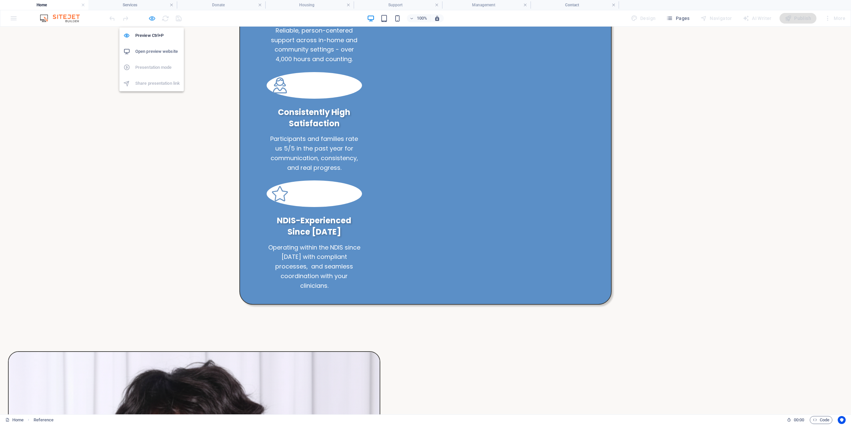
click at [153, 21] on icon "button" at bounding box center [152, 19] width 8 height 8
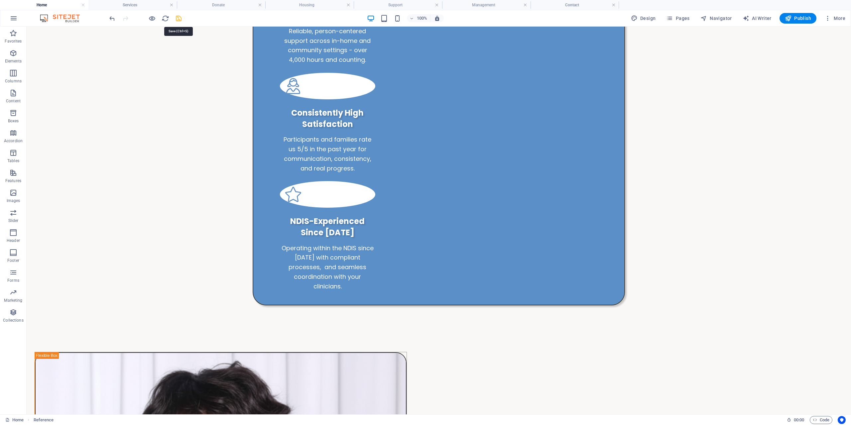
click at [180, 17] on icon "save" at bounding box center [179, 19] width 8 height 8
checkbox input "false"
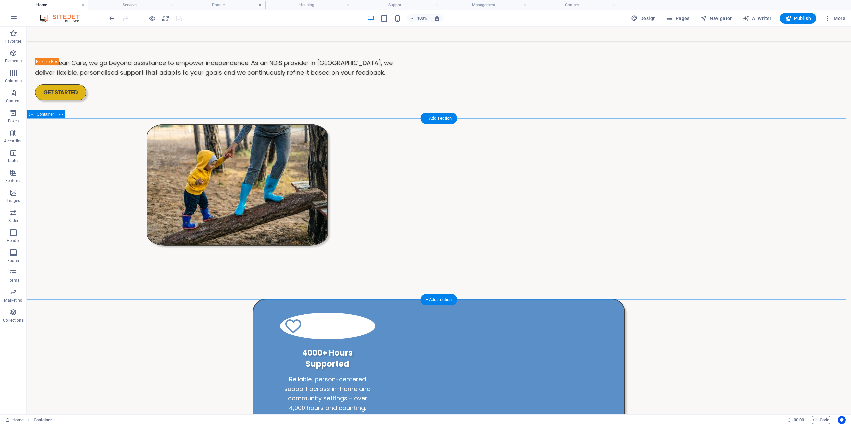
scroll to position [33, 0]
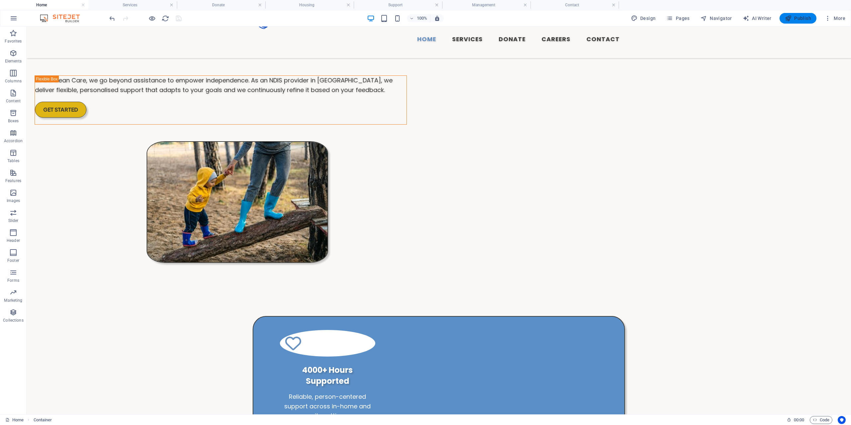
click at [787, 20] on icon "button" at bounding box center [788, 18] width 7 height 7
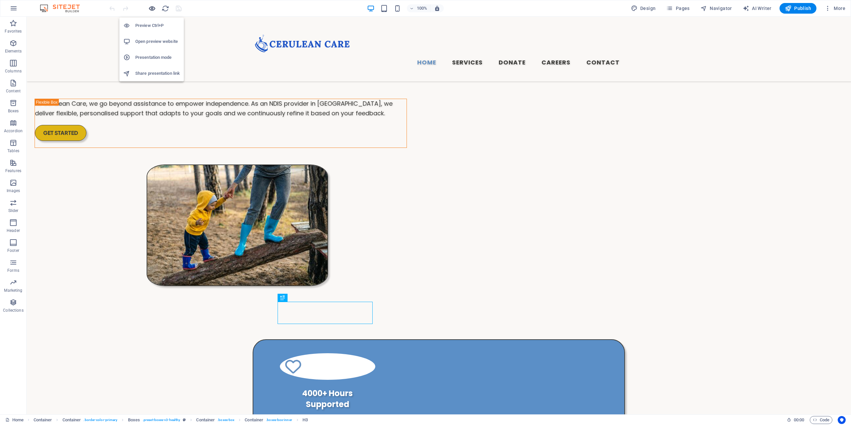
click at [149, 9] on icon "button" at bounding box center [152, 9] width 8 height 8
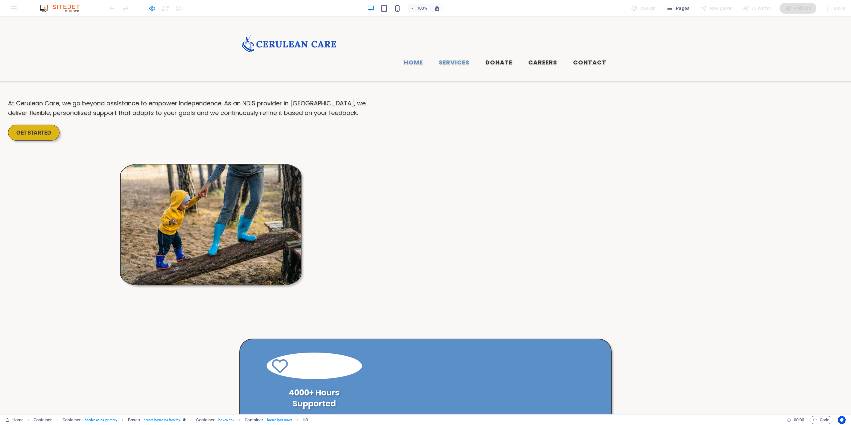
click at [452, 54] on link "Services" at bounding box center [453, 62] width 41 height 17
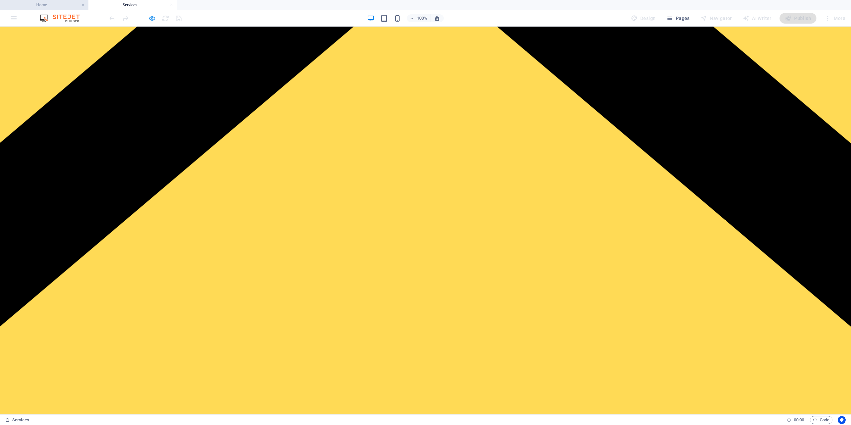
click at [30, 7] on h4 "Home" at bounding box center [44, 4] width 88 height 7
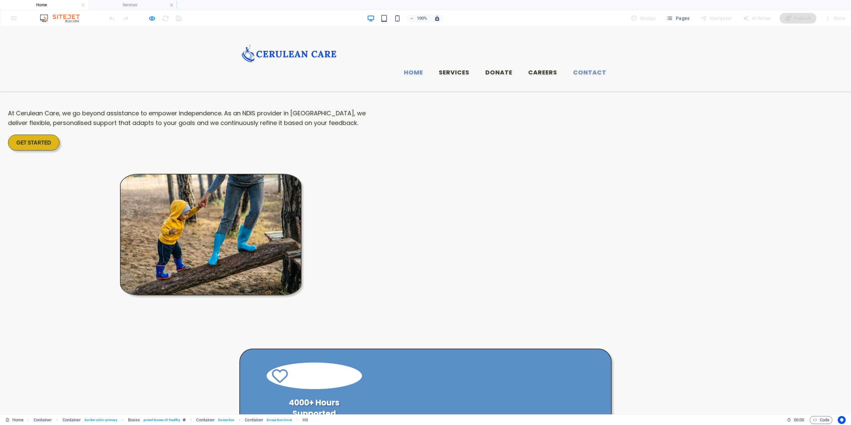
click at [586, 64] on link "Contact" at bounding box center [590, 72] width 44 height 17
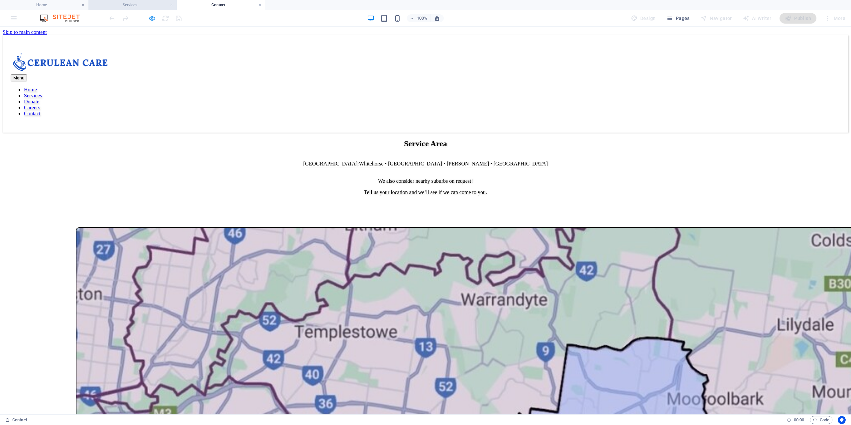
click at [117, 5] on h4 "Services" at bounding box center [132, 4] width 88 height 7
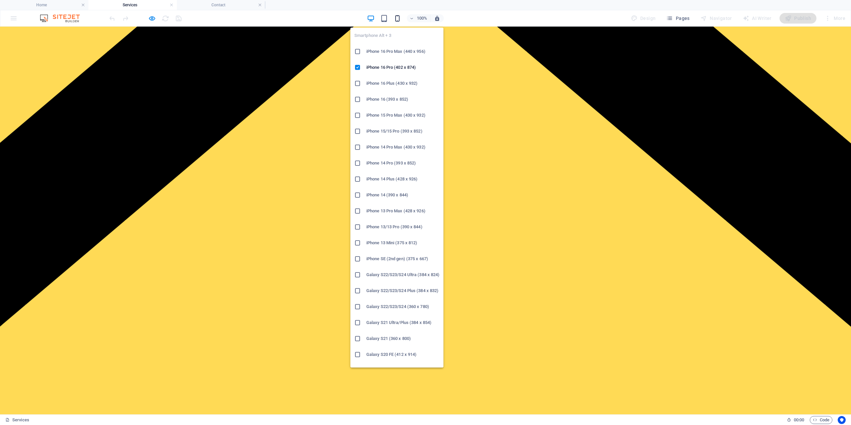
click at [401, 18] on icon "button" at bounding box center [397, 19] width 8 height 8
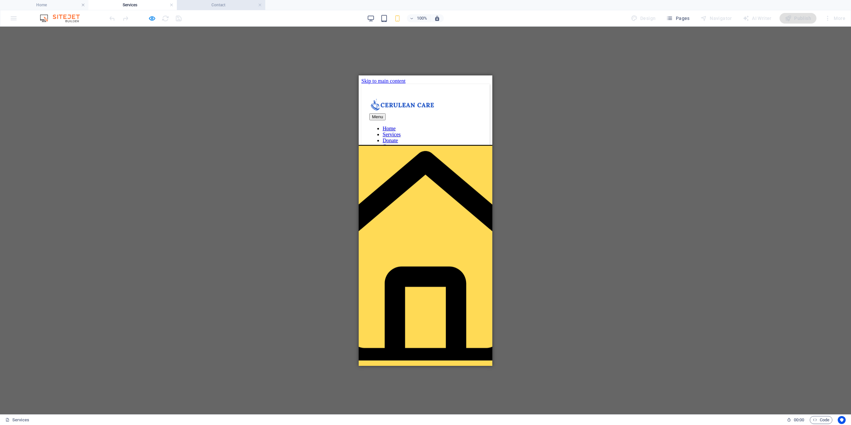
click at [225, 6] on h4 "Contact" at bounding box center [221, 4] width 88 height 7
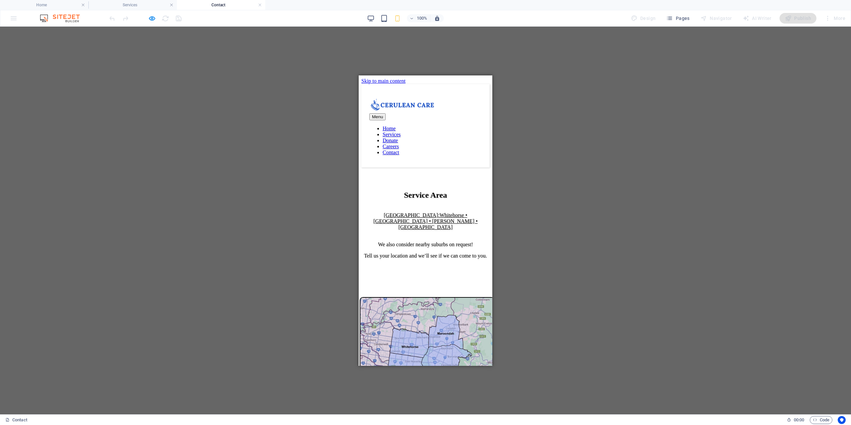
click at [147, 16] on div at bounding box center [145, 18] width 74 height 11
click at [148, 16] on icon "button" at bounding box center [152, 19] width 8 height 8
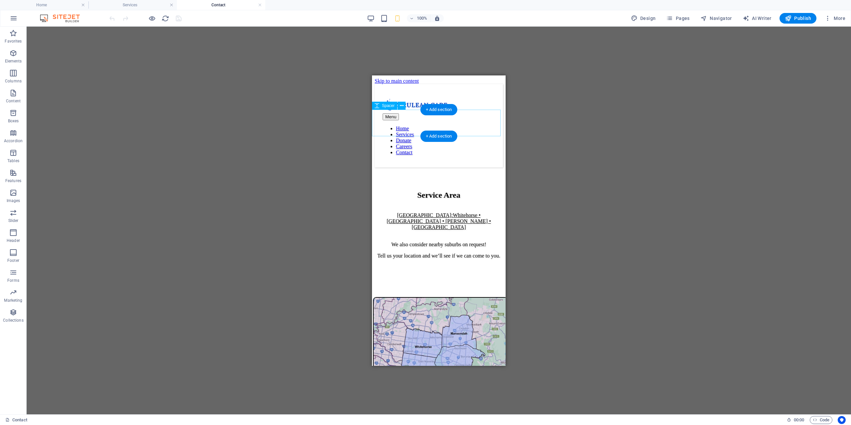
click at [435, 167] on div at bounding box center [438, 180] width 128 height 27
select select "px"
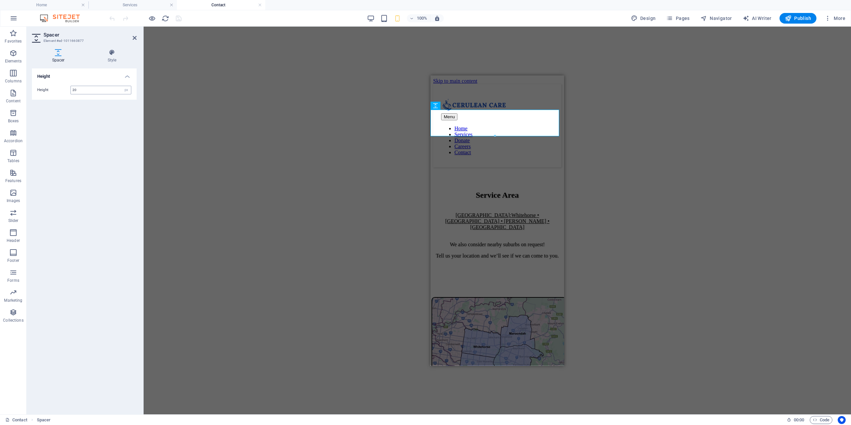
type input "20"
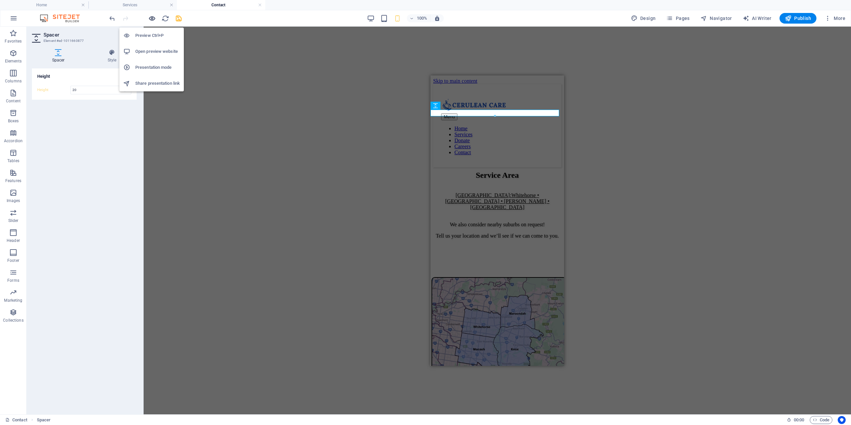
click at [152, 18] on icon "button" at bounding box center [152, 19] width 8 height 8
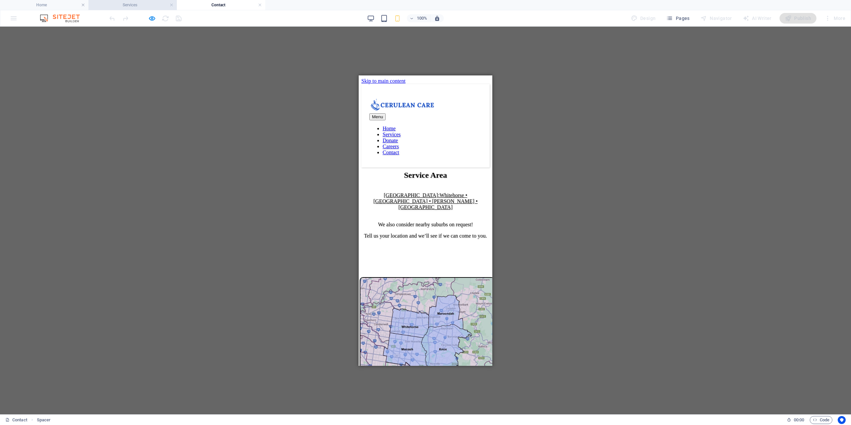
click at [136, 3] on h4 "Services" at bounding box center [132, 4] width 88 height 7
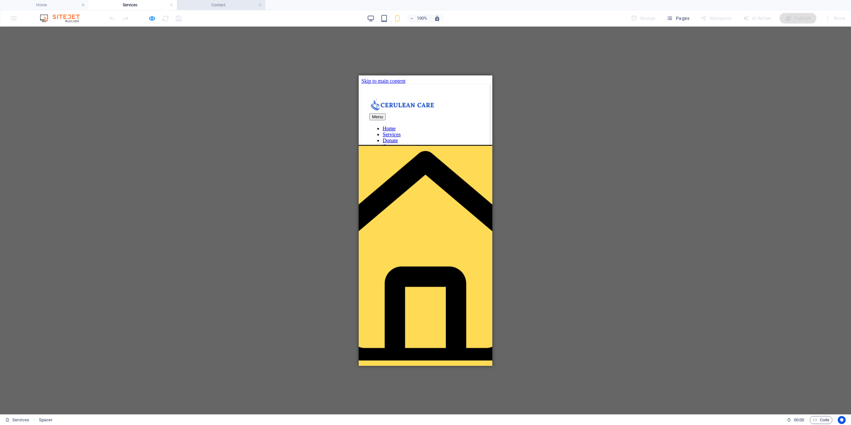
click at [226, 6] on h4 "Contact" at bounding box center [221, 4] width 88 height 7
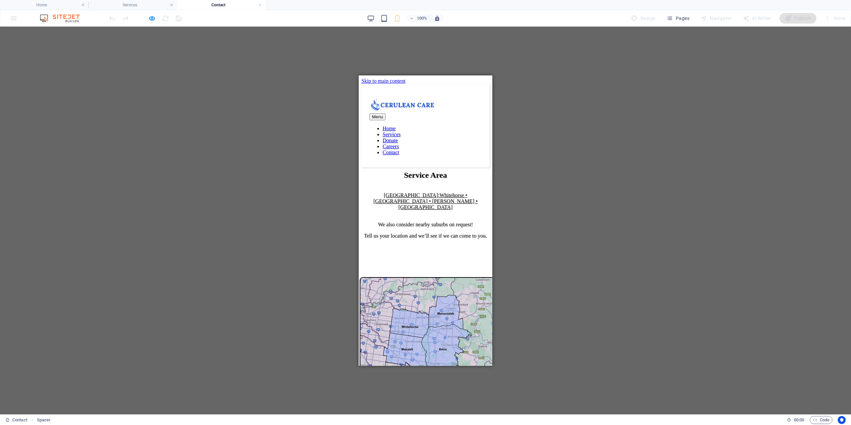
click at [395, 167] on div at bounding box center [425, 170] width 128 height 7
click at [152, 16] on icon "button" at bounding box center [152, 19] width 8 height 8
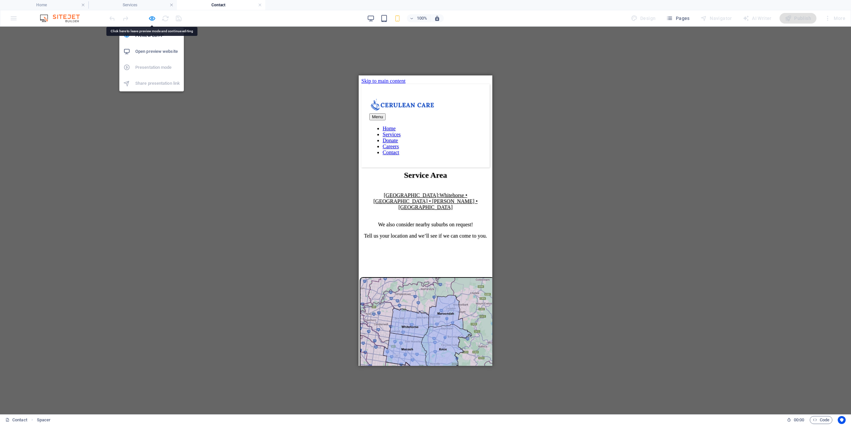
select select "px"
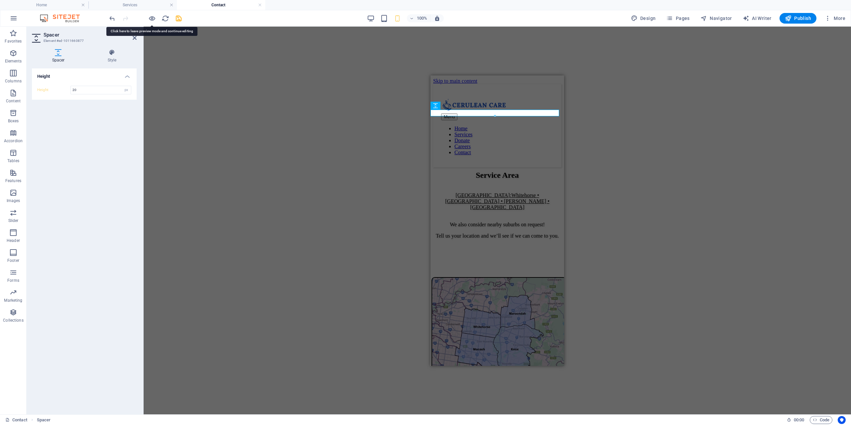
click at [93, 85] on div "Height 20 px rem vh vw" at bounding box center [84, 89] width 105 height 19
click at [79, 89] on input "20" at bounding box center [101, 90] width 60 height 8
type input "2"
type input "40"
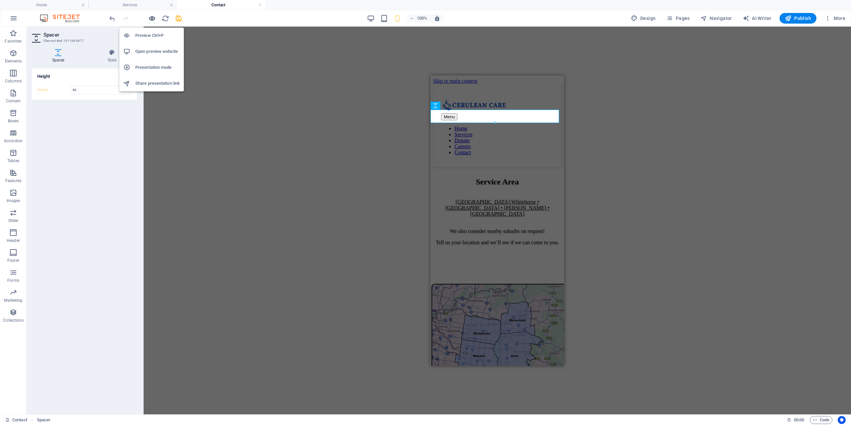
click at [154, 19] on icon "button" at bounding box center [152, 19] width 8 height 8
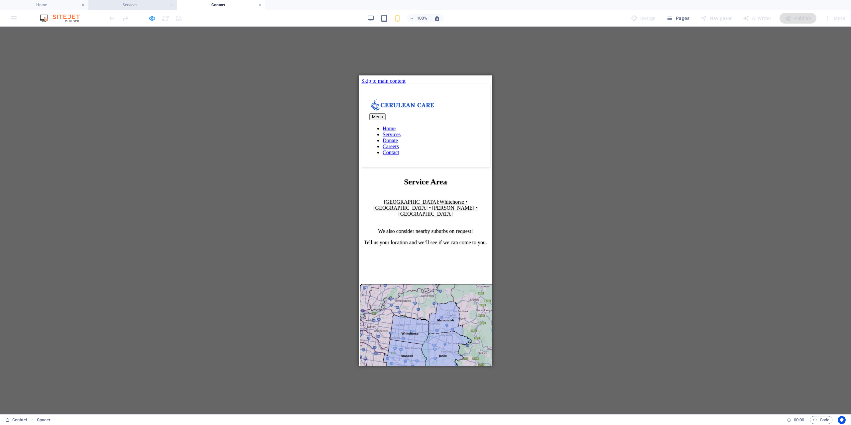
click at [143, 3] on h4 "Services" at bounding box center [132, 4] width 88 height 7
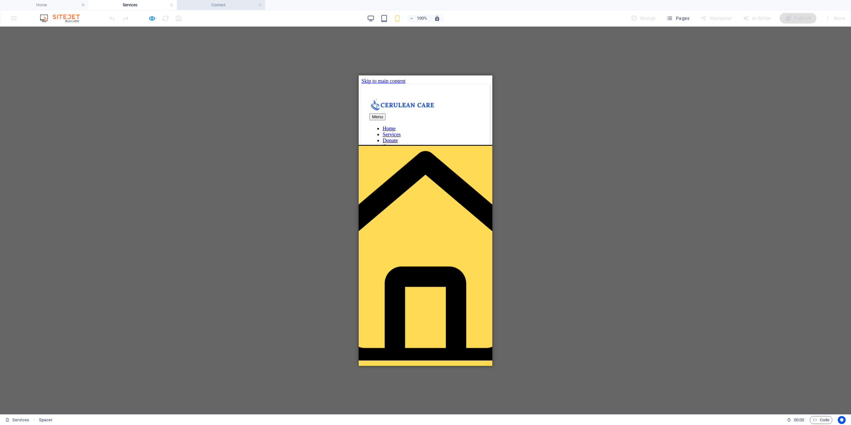
click at [221, 4] on h4 "Contact" at bounding box center [221, 4] width 88 height 7
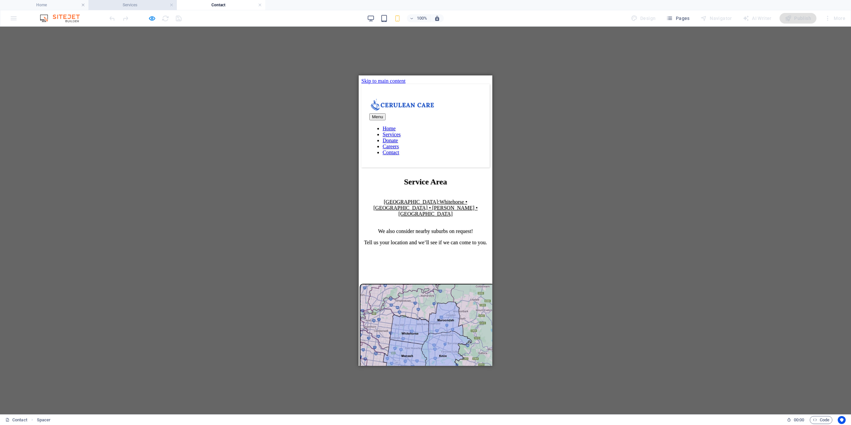
click at [123, 4] on h4 "Services" at bounding box center [132, 4] width 88 height 7
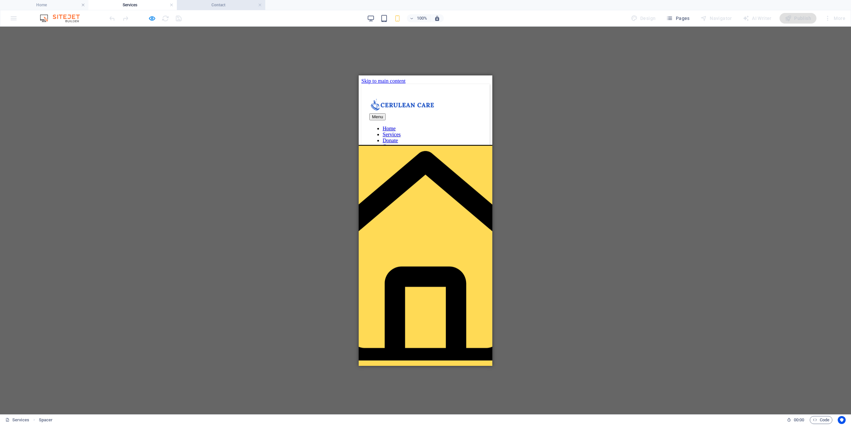
click at [208, 2] on h4 "Contact" at bounding box center [221, 4] width 88 height 7
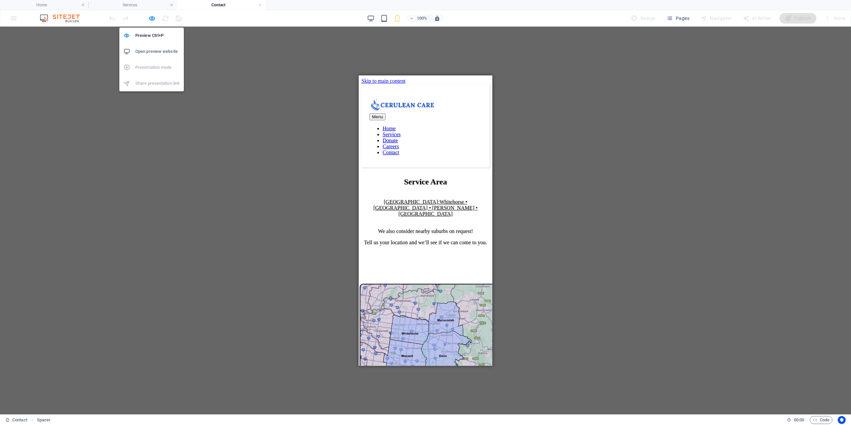
click at [150, 15] on icon "button" at bounding box center [152, 19] width 8 height 8
select select "px"
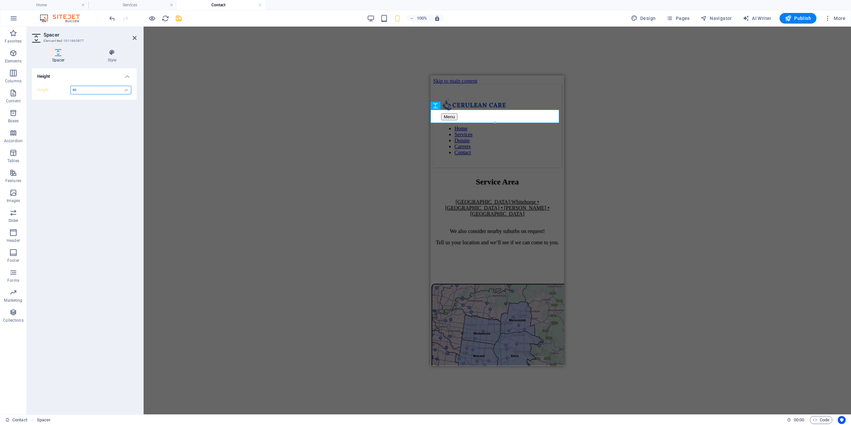
click at [90, 89] on input "40" at bounding box center [101, 90] width 60 height 8
type input "4"
type input "35"
click at [150, 14] on div at bounding box center [145, 18] width 74 height 11
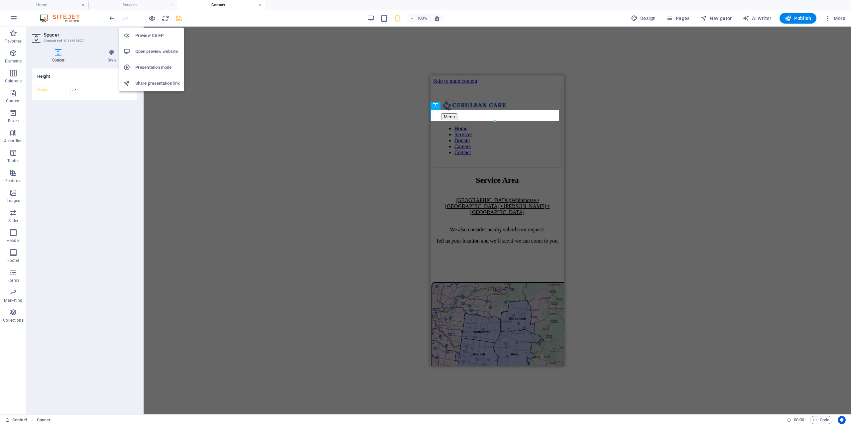
click at [151, 18] on icon "button" at bounding box center [152, 19] width 8 height 8
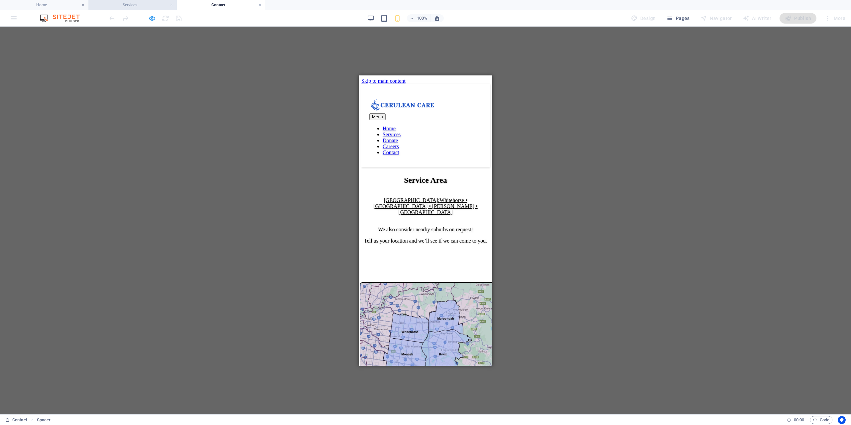
click at [144, 4] on h4 "Services" at bounding box center [132, 4] width 88 height 7
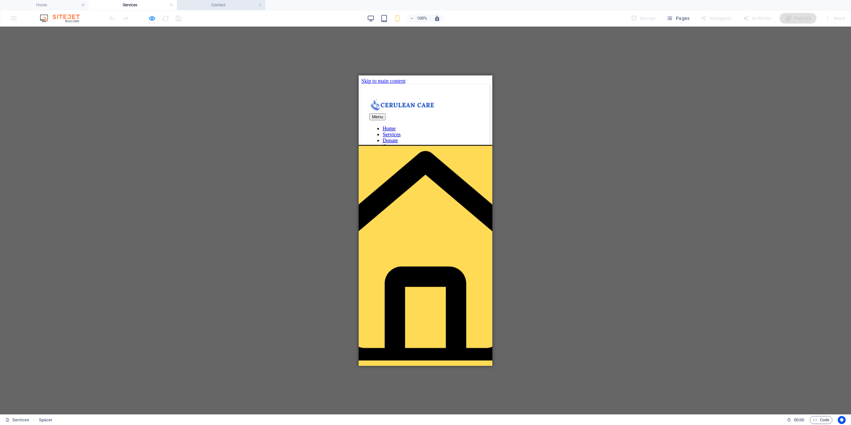
click at [229, 4] on h4 "Contact" at bounding box center [221, 4] width 88 height 7
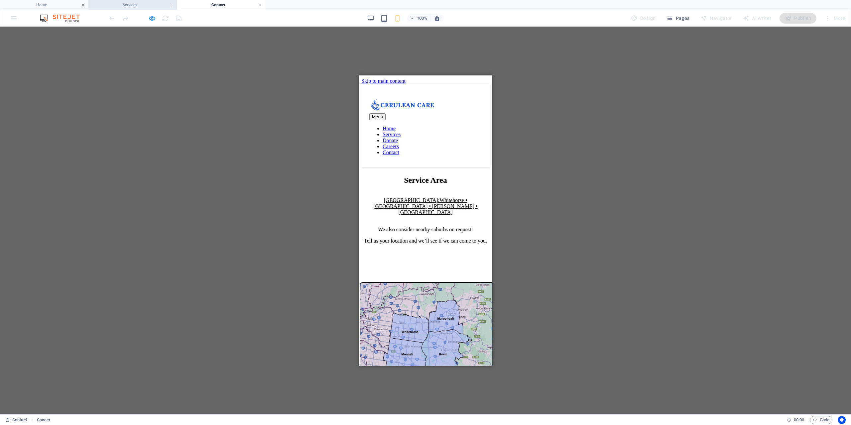
click at [129, 1] on li "Services" at bounding box center [132, 5] width 88 height 10
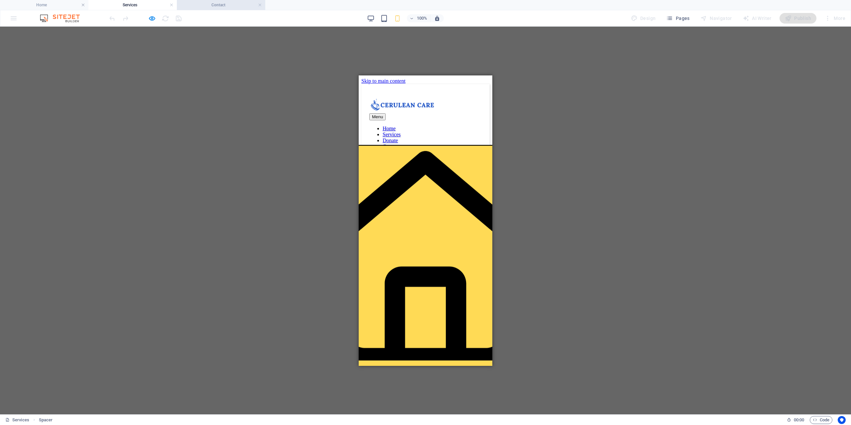
click at [223, 6] on h4 "Contact" at bounding box center [221, 4] width 88 height 7
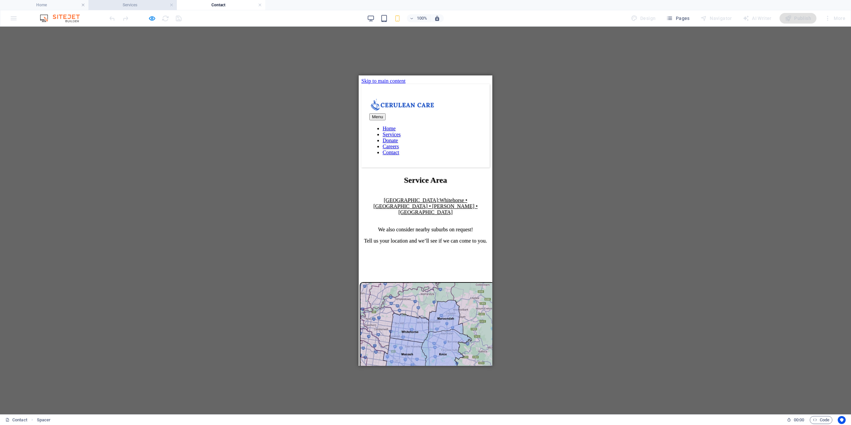
click at [130, 5] on h4 "Services" at bounding box center [132, 4] width 88 height 7
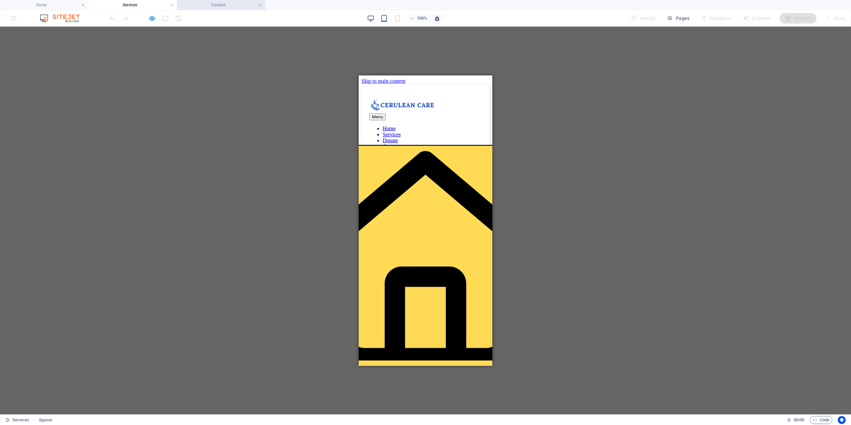
click at [216, 2] on h4 "Contact" at bounding box center [221, 4] width 88 height 7
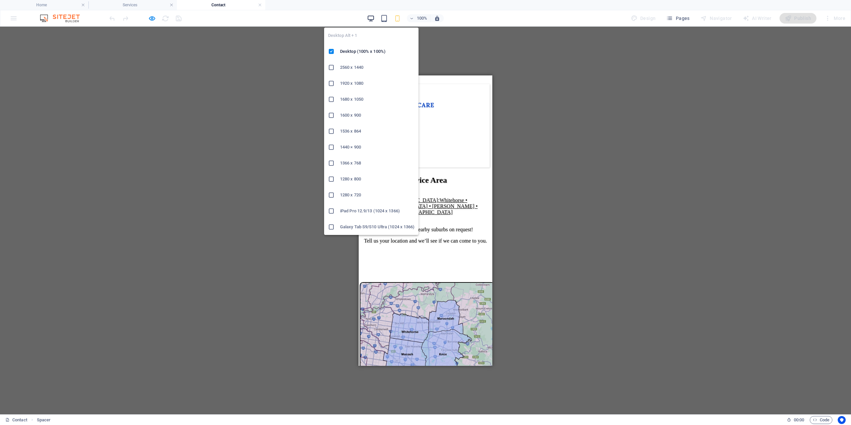
click at [372, 21] on icon "button" at bounding box center [371, 19] width 8 height 8
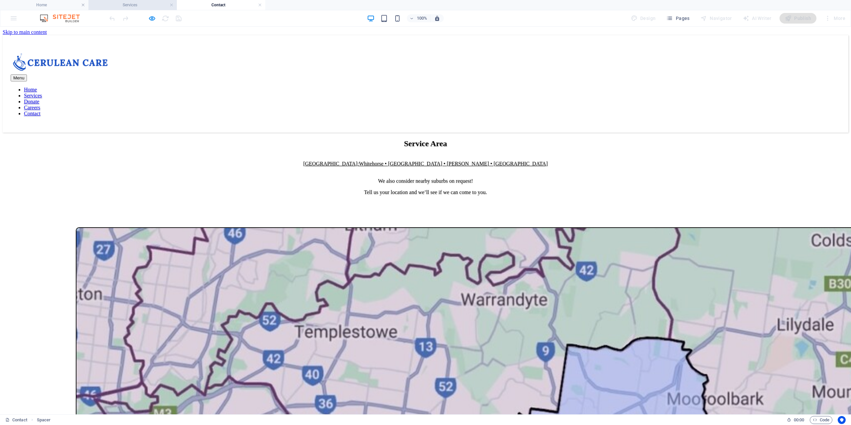
click at [131, 4] on h4 "Services" at bounding box center [132, 4] width 88 height 7
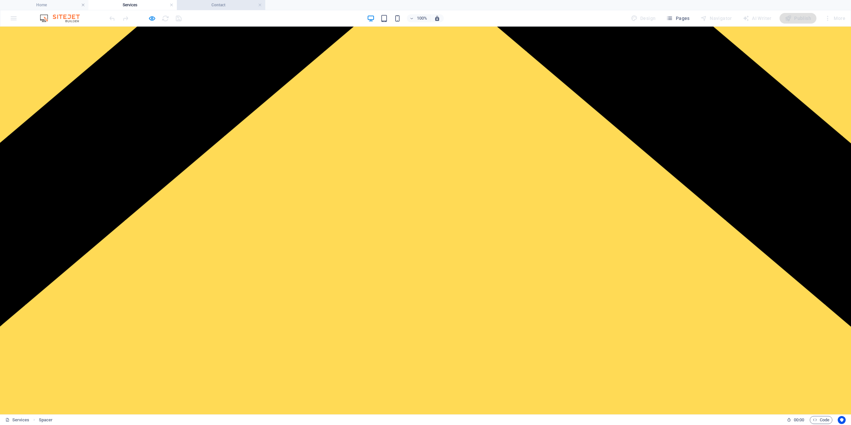
click at [226, 7] on h4 "Contact" at bounding box center [221, 4] width 88 height 7
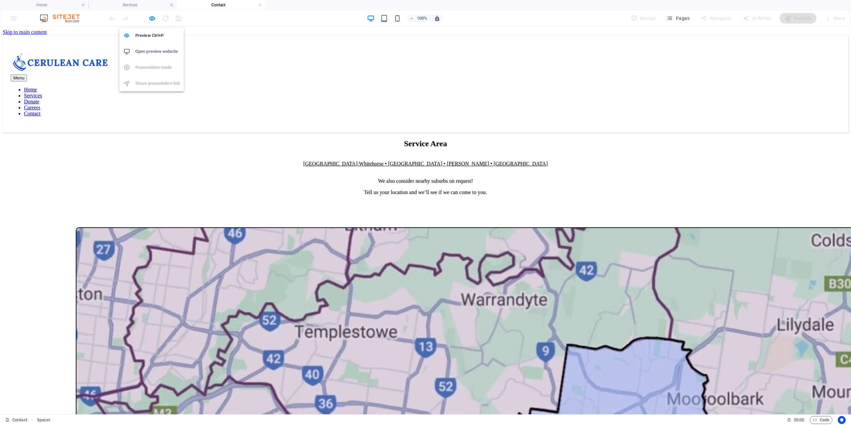
drag, startPoint x: 151, startPoint y: 17, endPoint x: 159, endPoint y: 19, distance: 8.5
click at [151, 17] on icon "button" at bounding box center [152, 19] width 8 height 8
select select "px"
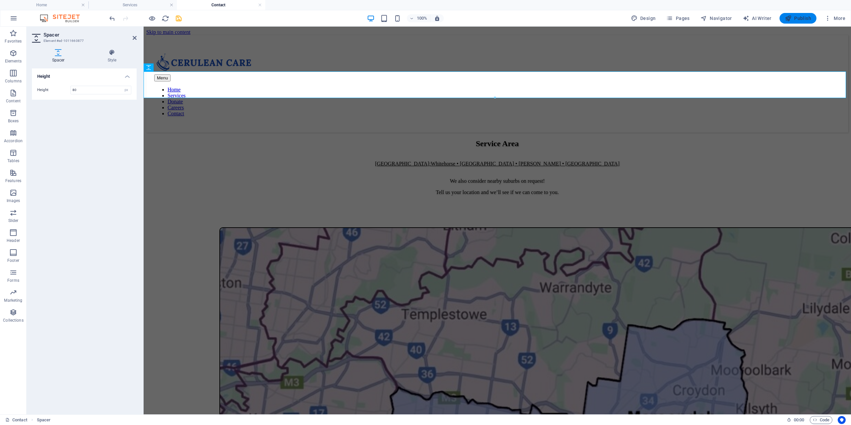
click at [797, 17] on span "Publish" at bounding box center [798, 18] width 26 height 7
select select "px"
